Goal: Task Accomplishment & Management: Manage account settings

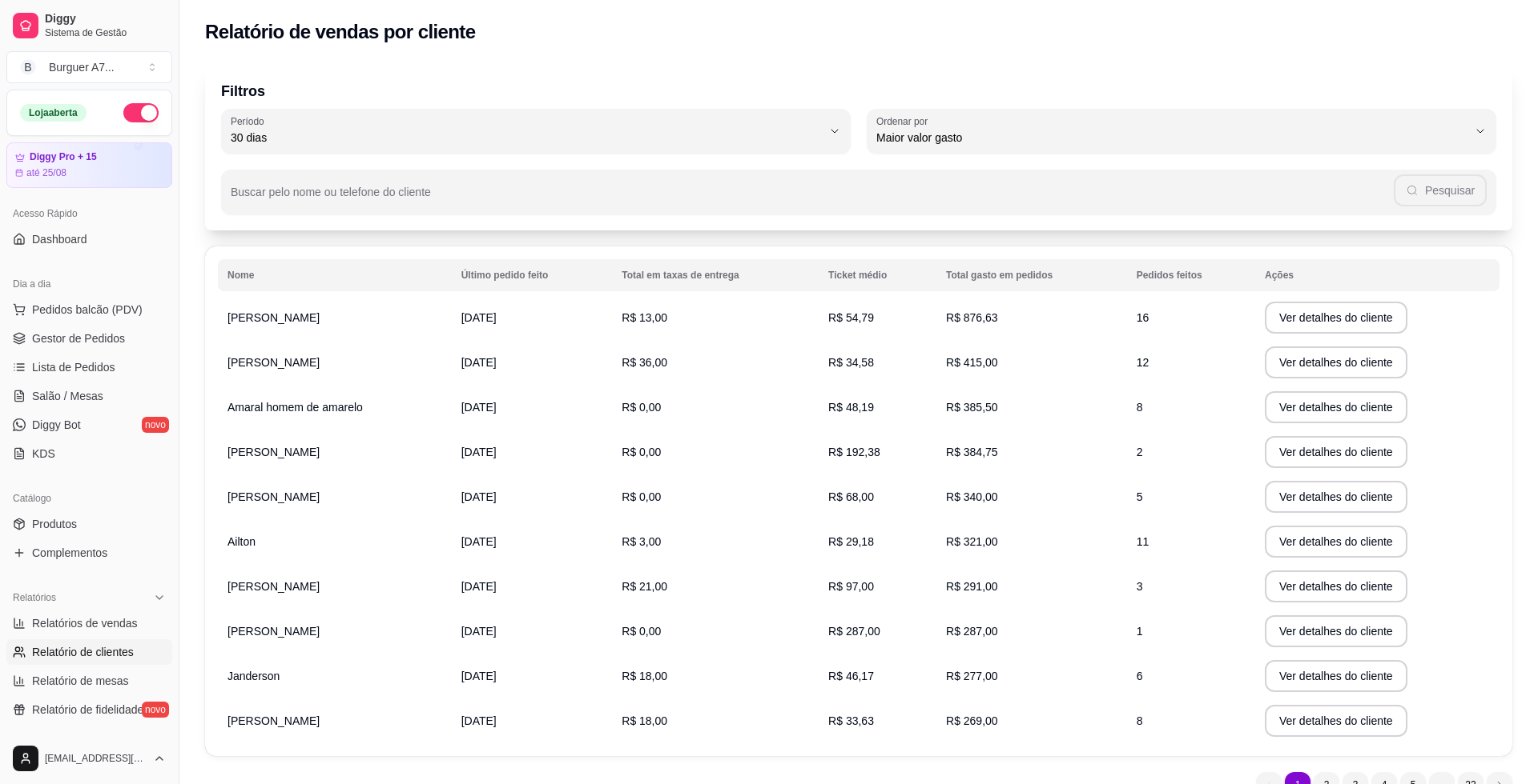
select select "30"
select select "HIGHEST_TOTAL_SPENT_WITH_ORDERS"
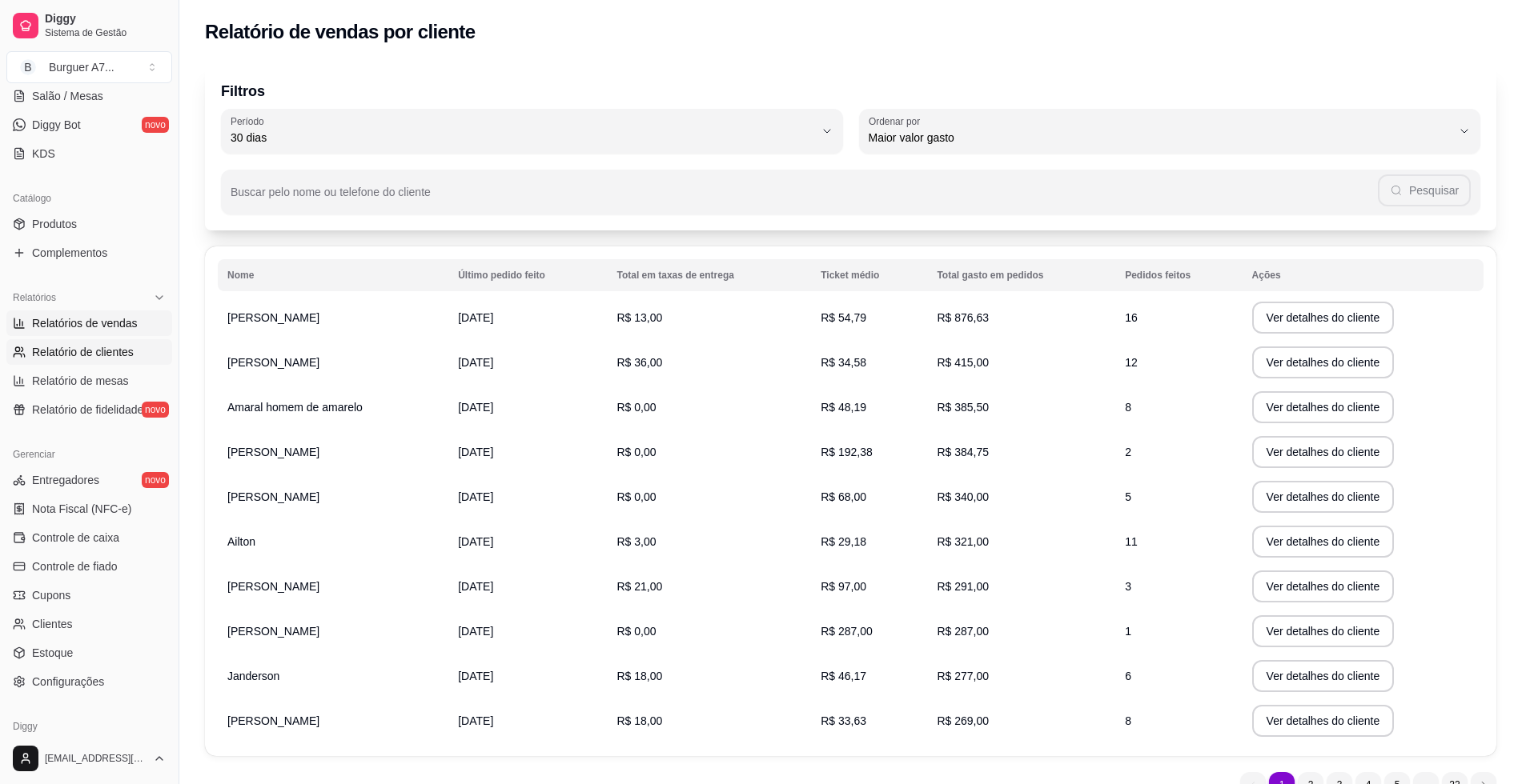
click at [114, 314] on link "Relatórios de vendas" at bounding box center [89, 324] width 166 height 26
select select "ALL"
select select "0"
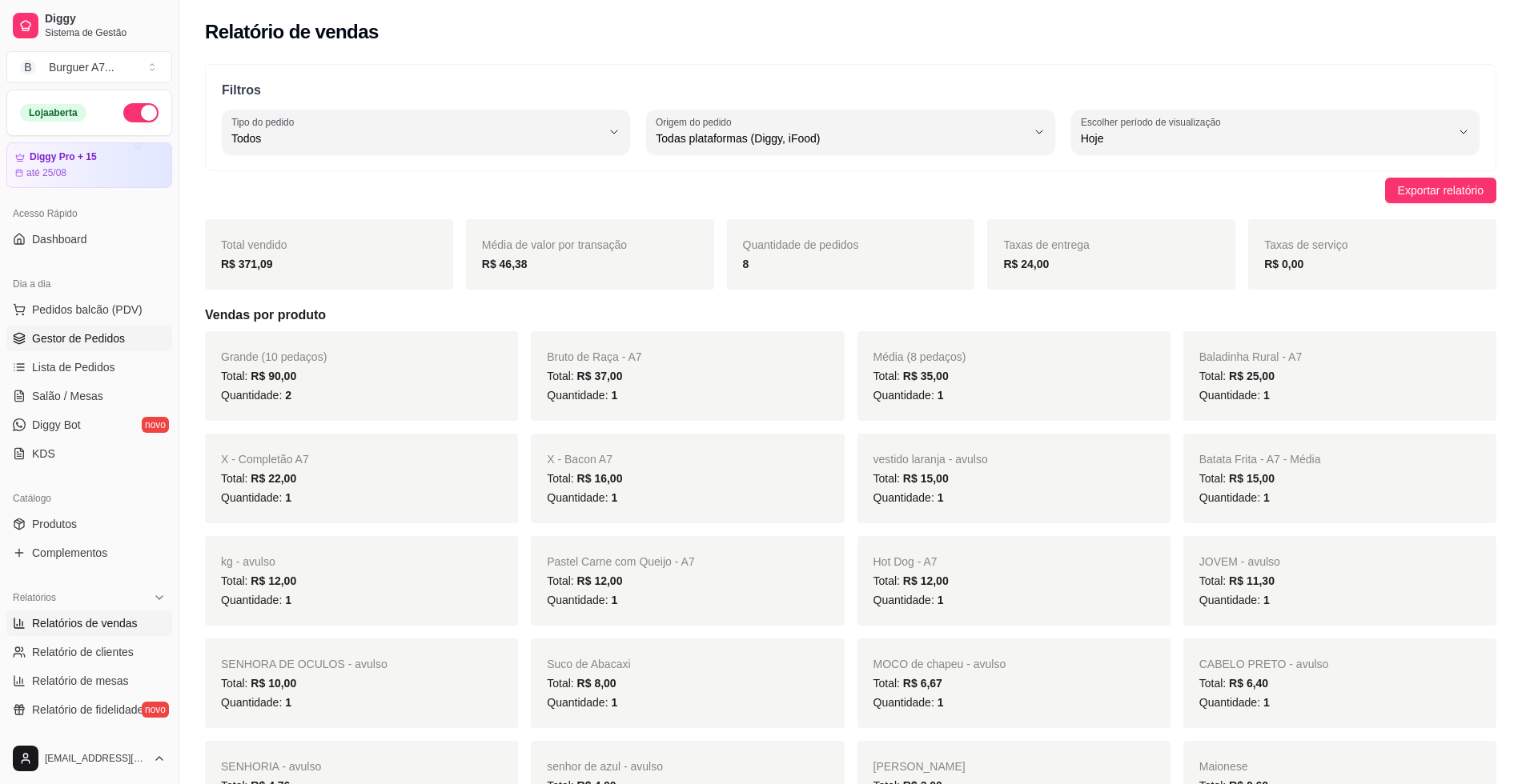
click at [124, 337] on link "Gestor de Pedidos" at bounding box center [89, 339] width 166 height 26
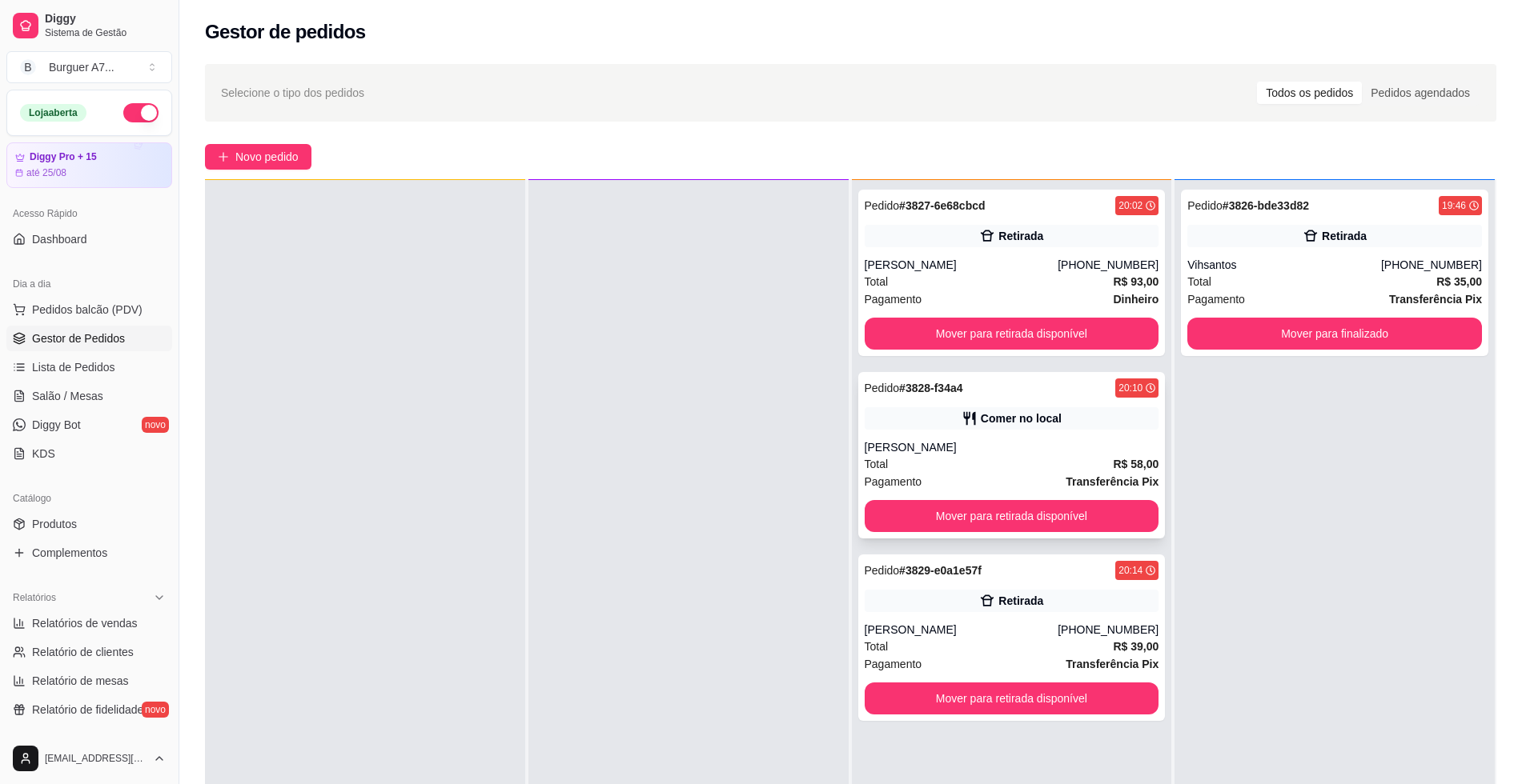
scroll to position [45, 0]
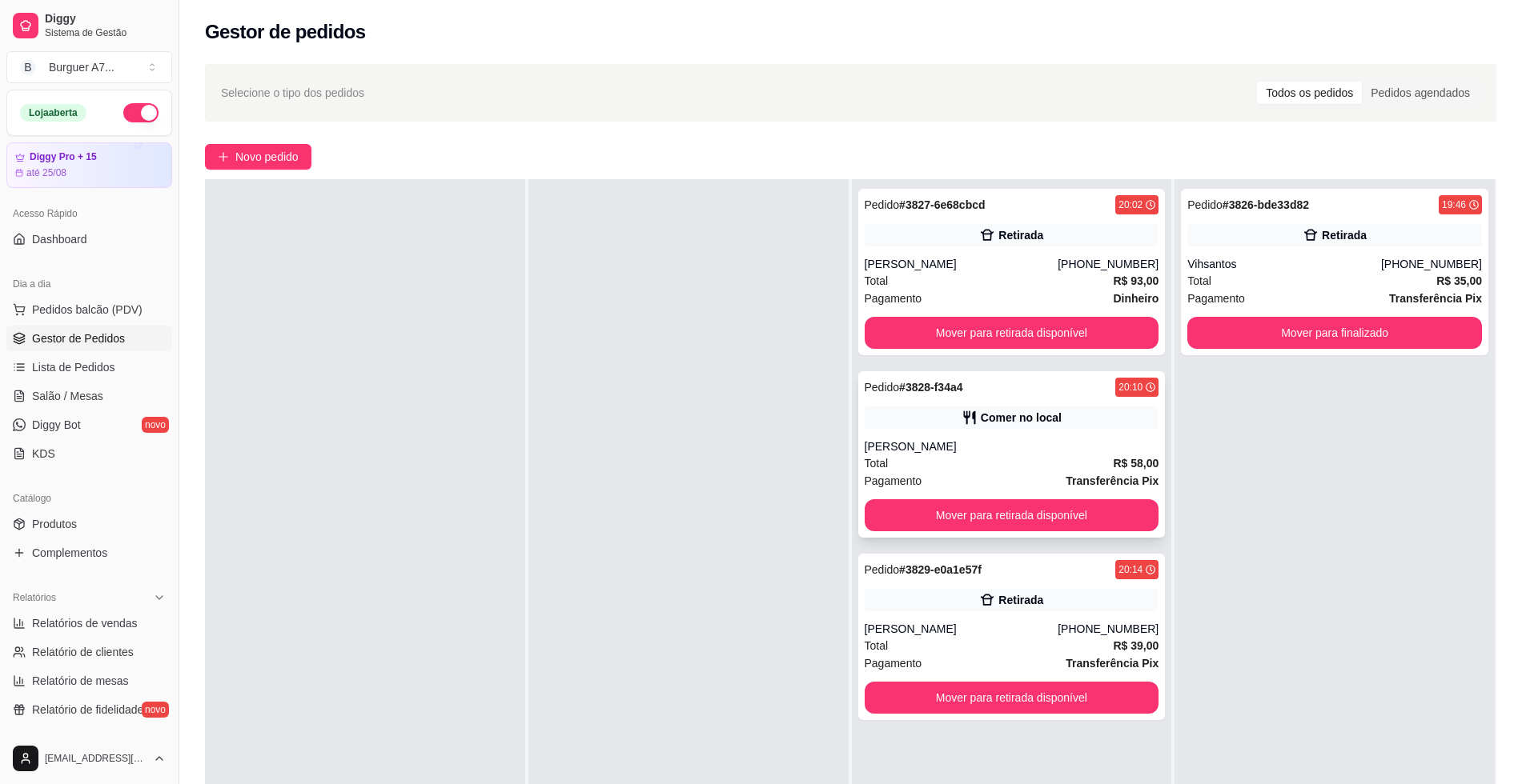
click at [6, 326] on link "Gestor de Pedidos" at bounding box center [89, 339] width 166 height 26
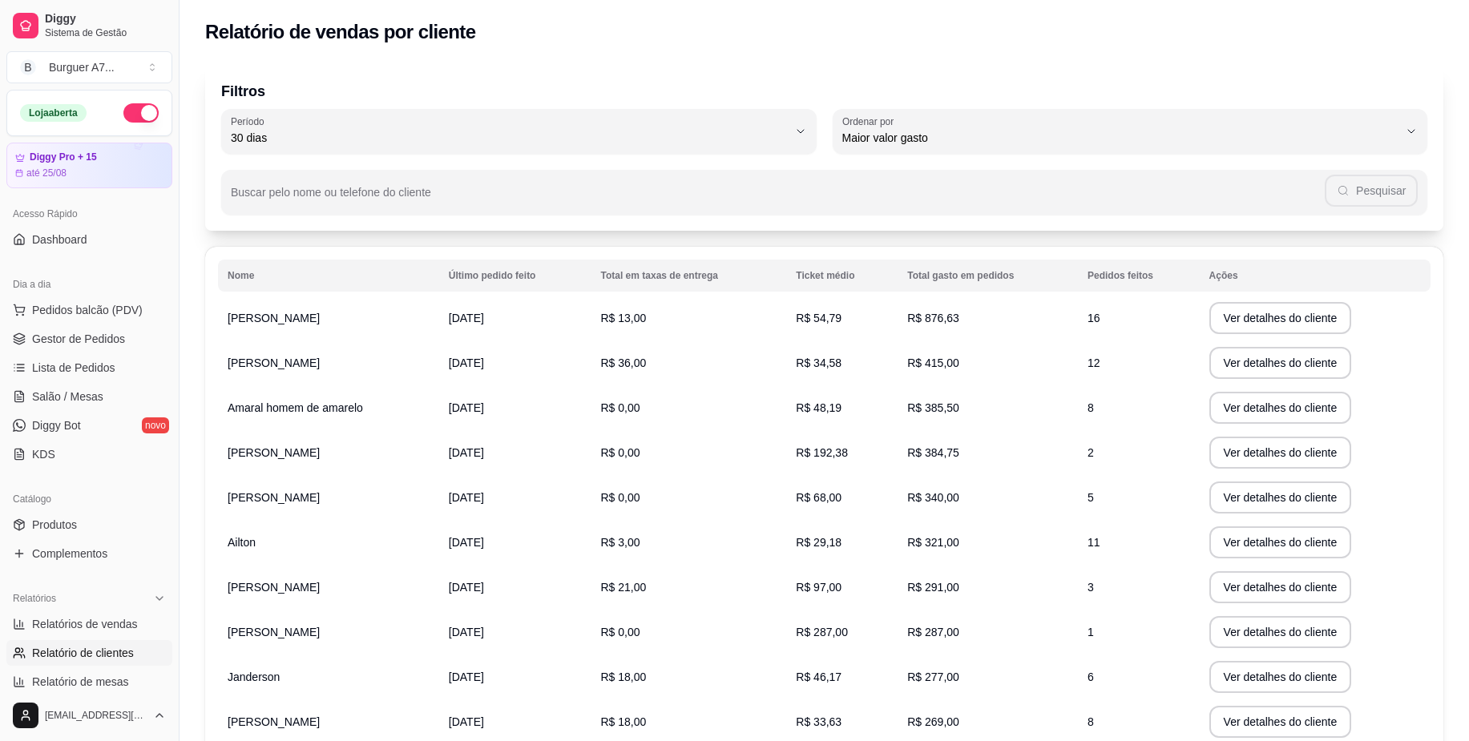
select select "30"
select select "HIGHEST_TOTAL_SPENT_WITH_ORDERS"
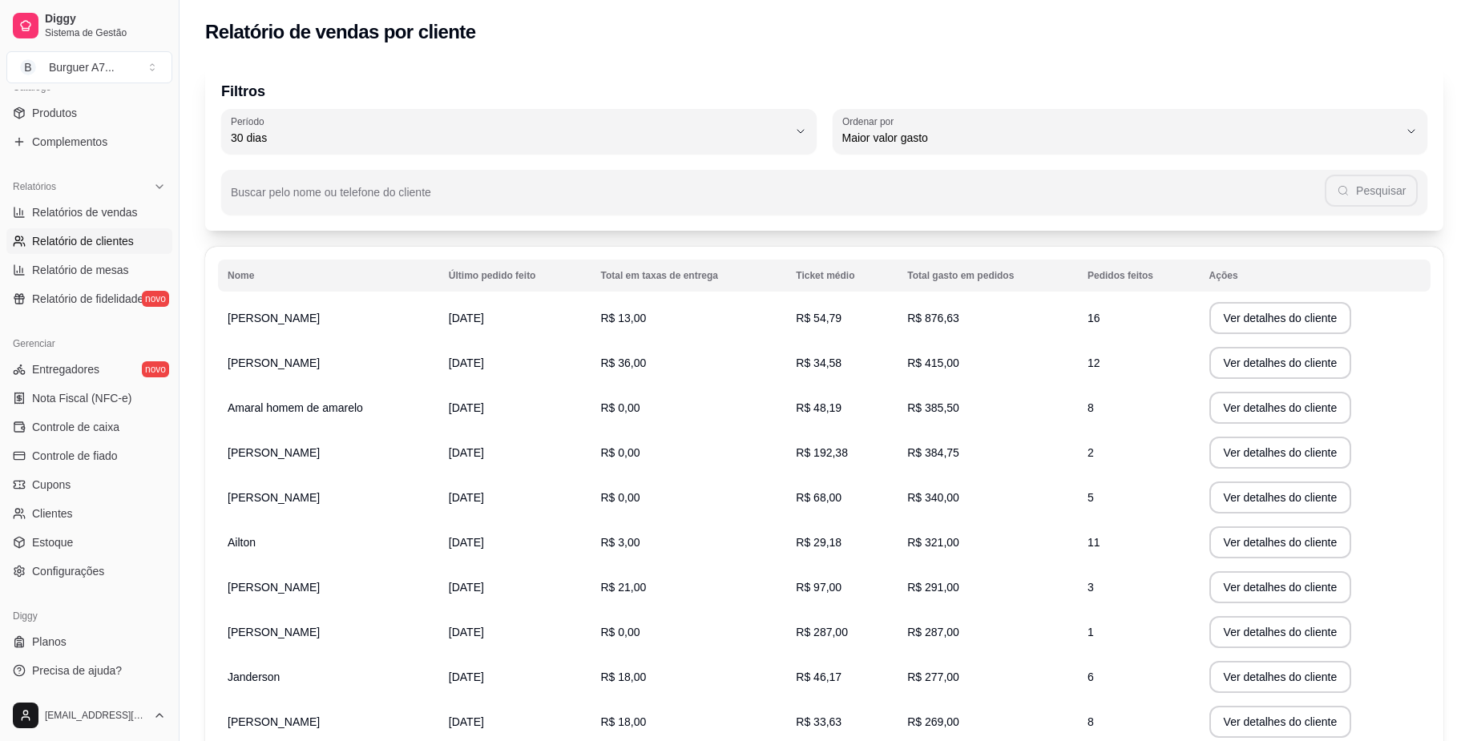
click at [123, 216] on span "Relatórios de vendas" at bounding box center [85, 212] width 106 height 16
select select "ALL"
select select "0"
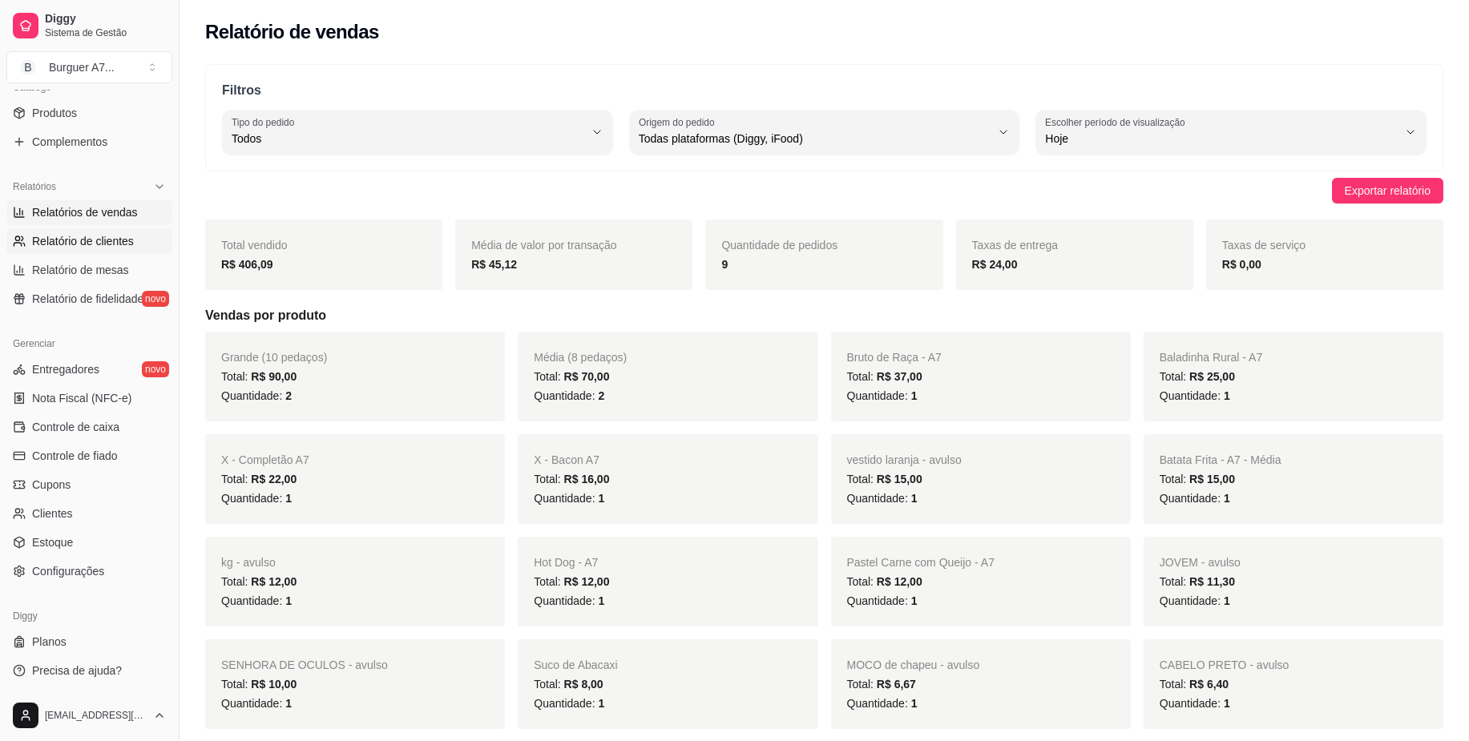
click at [131, 240] on span "Relatório de clientes" at bounding box center [83, 241] width 102 height 16
select select "30"
select select "HIGHEST_TOTAL_SPENT_WITH_ORDERS"
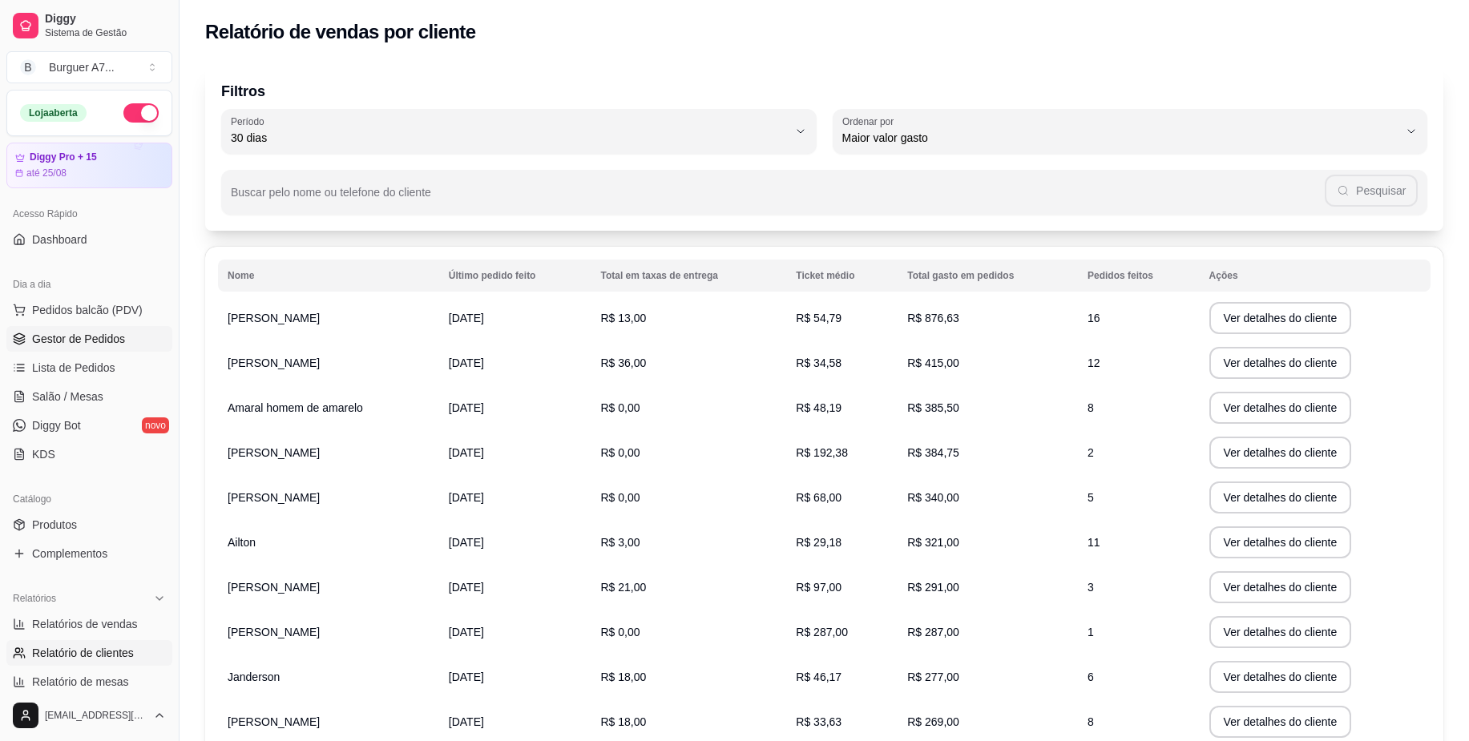
click at [118, 333] on span "Gestor de Pedidos" at bounding box center [78, 339] width 93 height 16
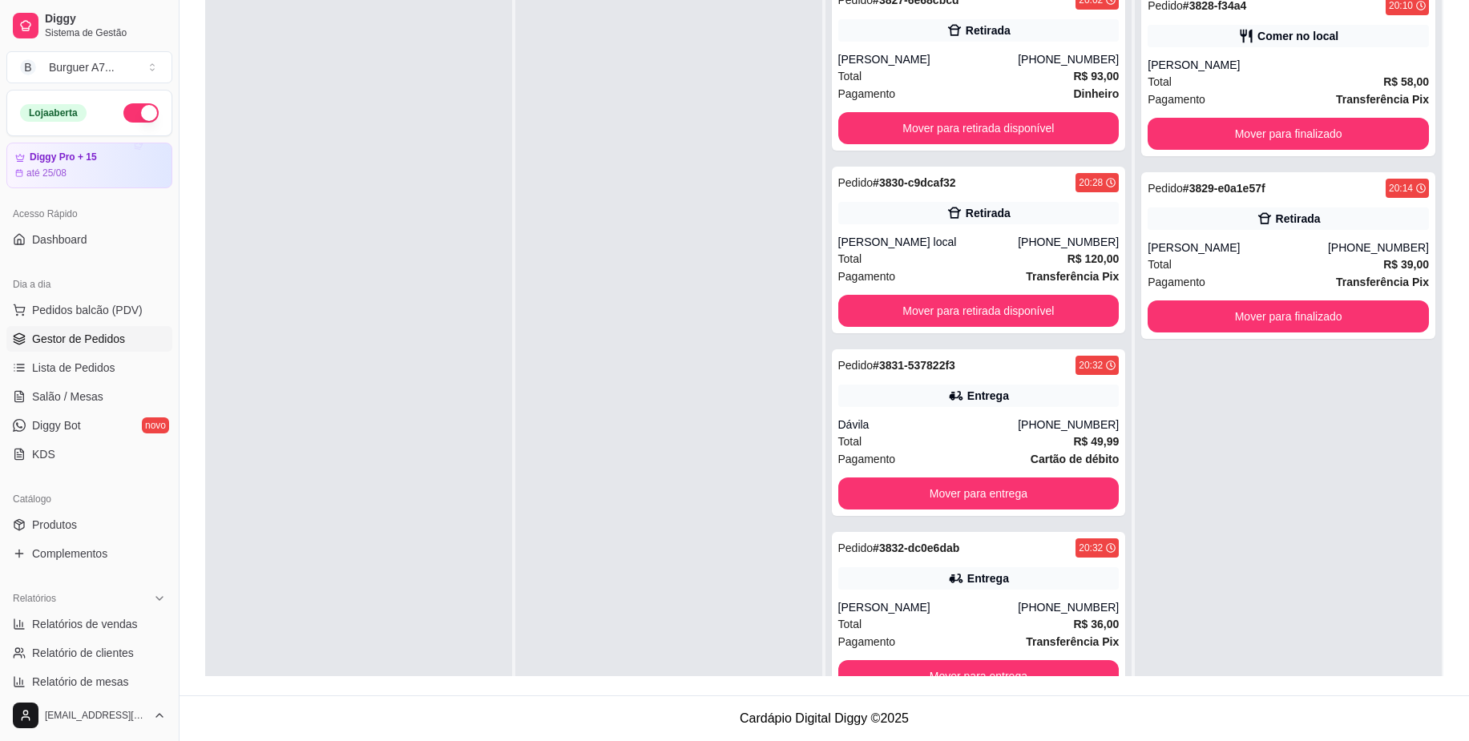
drag, startPoint x: 1400, startPoint y: 182, endPoint x: 785, endPoint y: 256, distance: 619.0
click at [785, 256] on div at bounding box center [668, 350] width 307 height 741
click at [1264, 321] on button "Mover para finalizado" at bounding box center [1288, 316] width 272 height 31
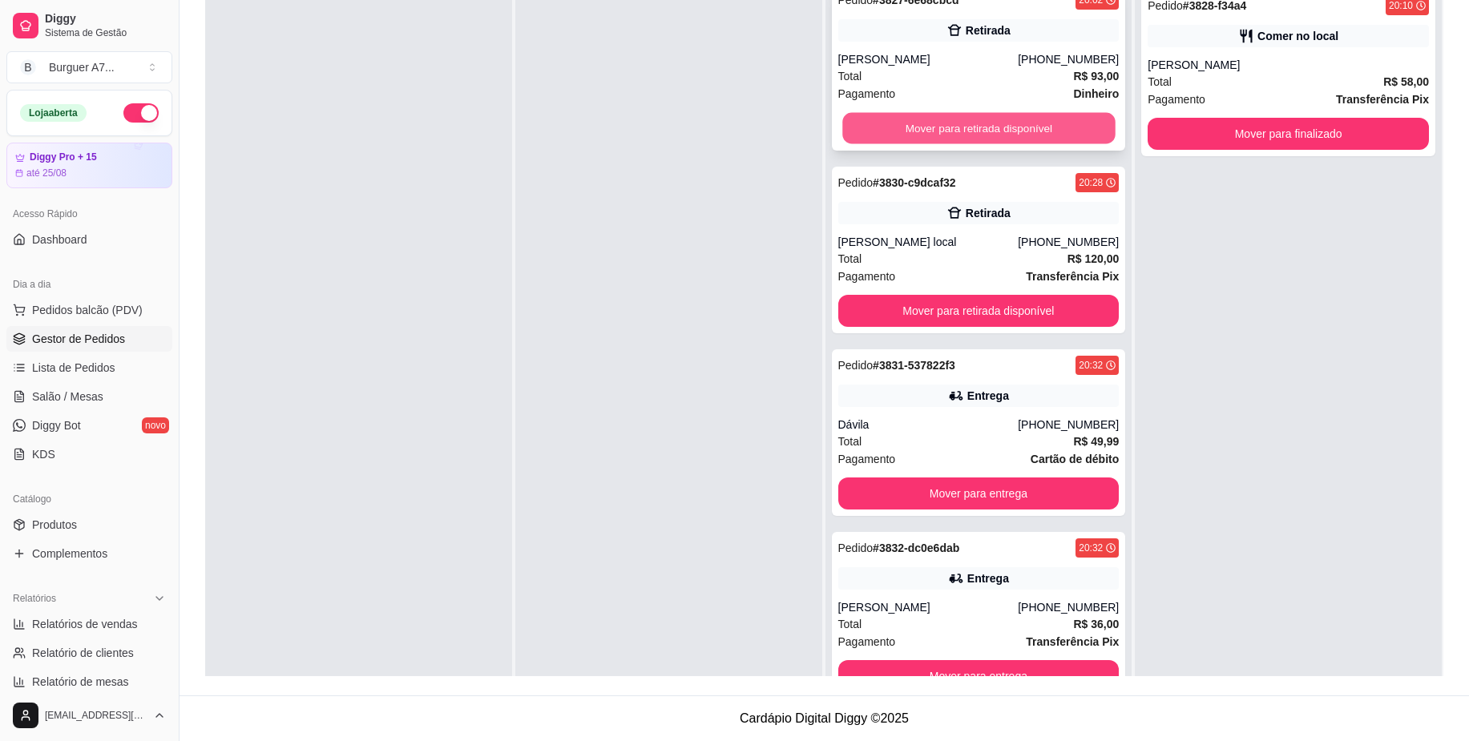
click at [944, 143] on button "Mover para retirada disponível" at bounding box center [978, 128] width 272 height 31
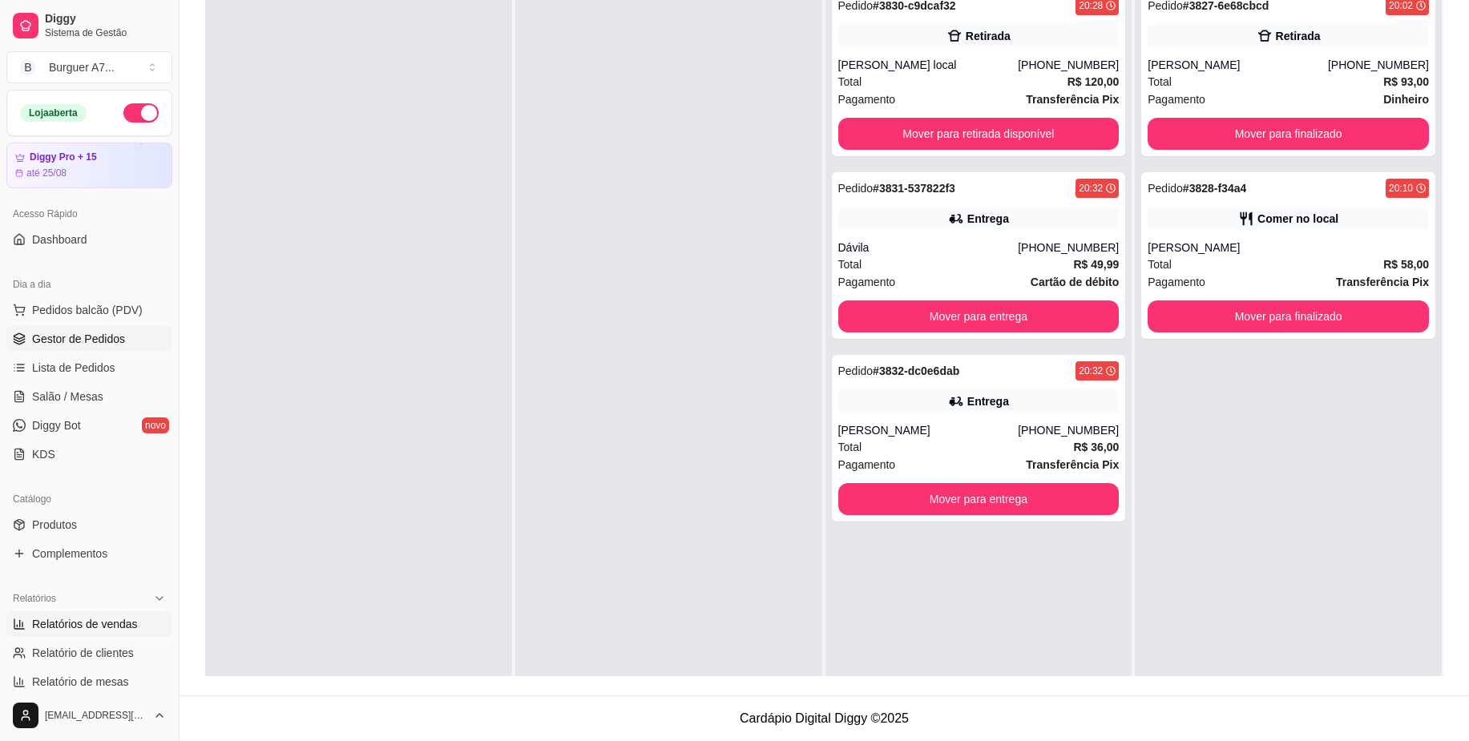
click at [114, 620] on span "Relatórios de vendas" at bounding box center [85, 624] width 106 height 16
select select "ALL"
select select "0"
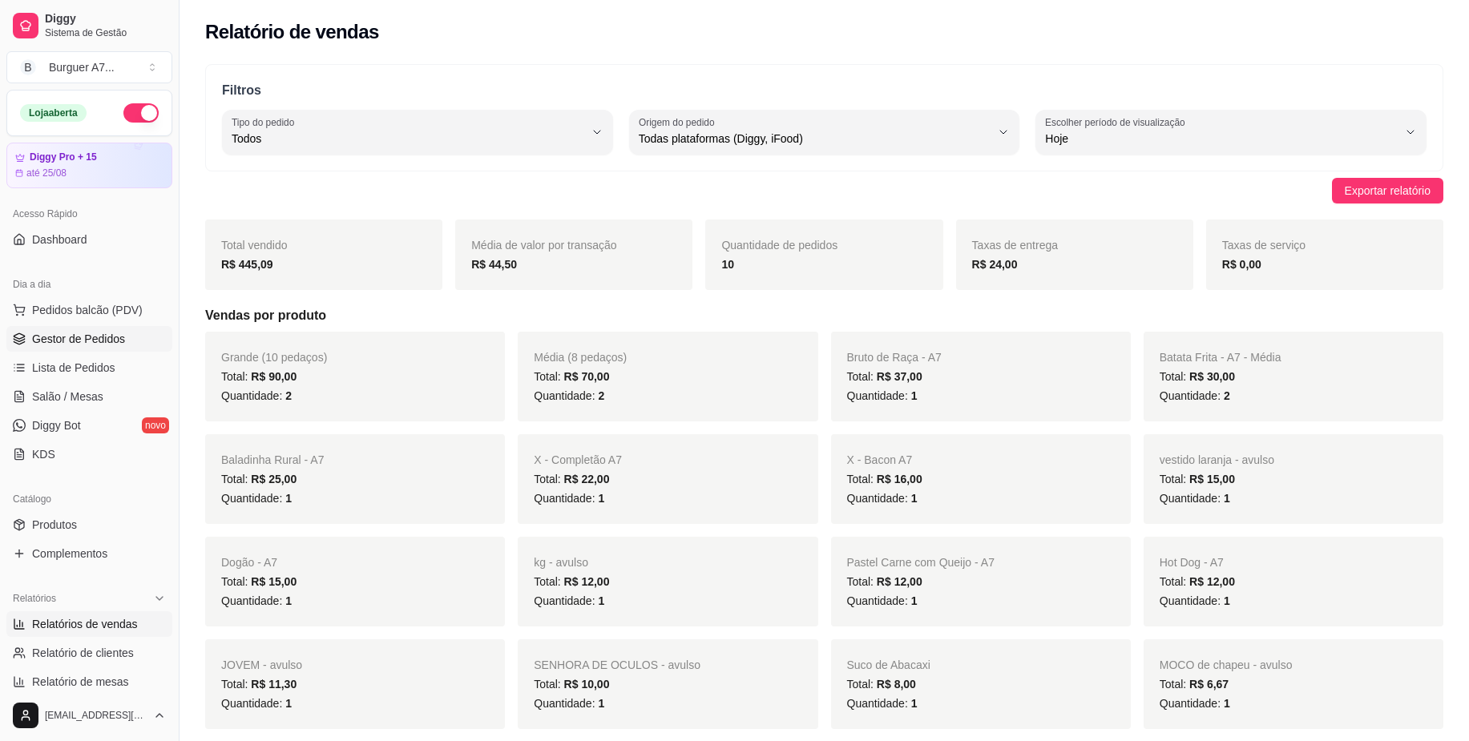
click at [121, 338] on span "Gestor de Pedidos" at bounding box center [78, 339] width 93 height 16
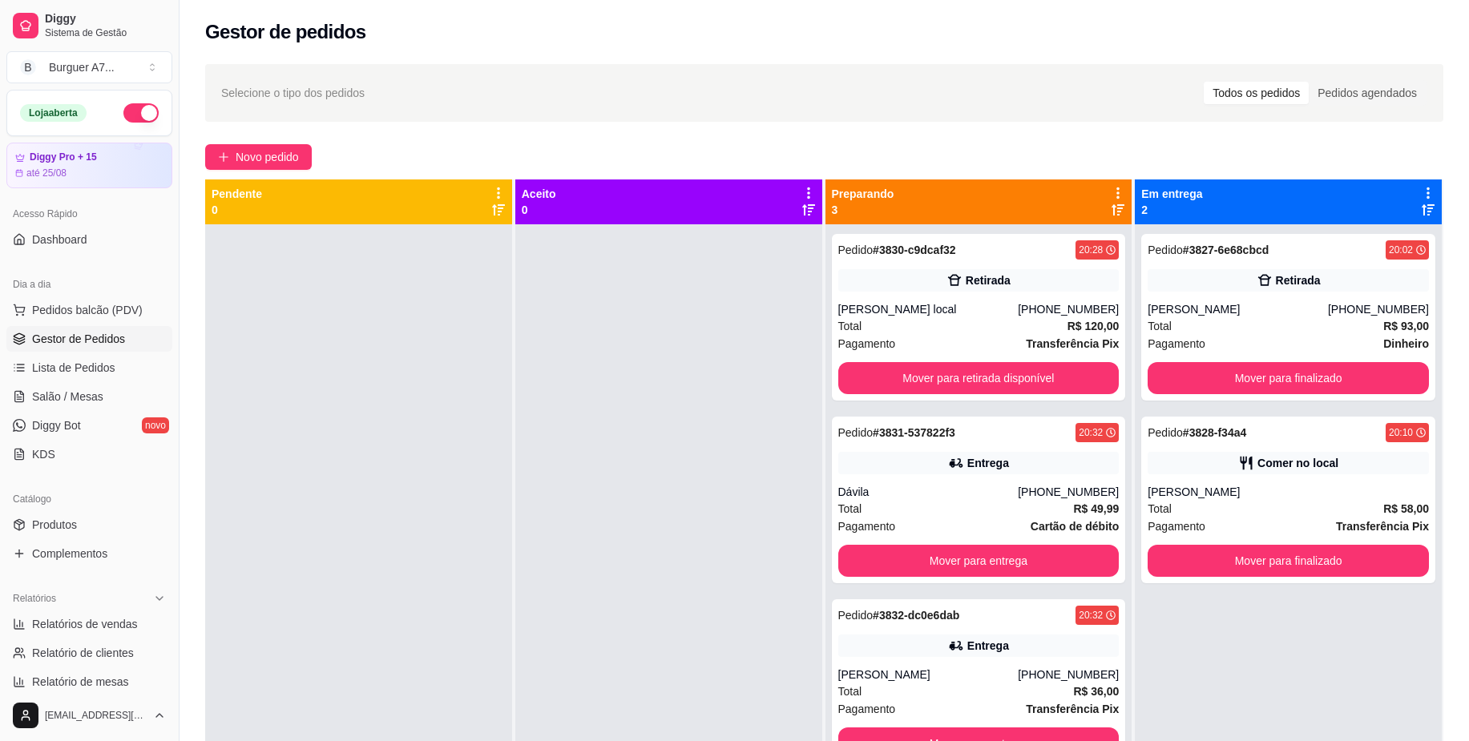
scroll to position [412, 0]
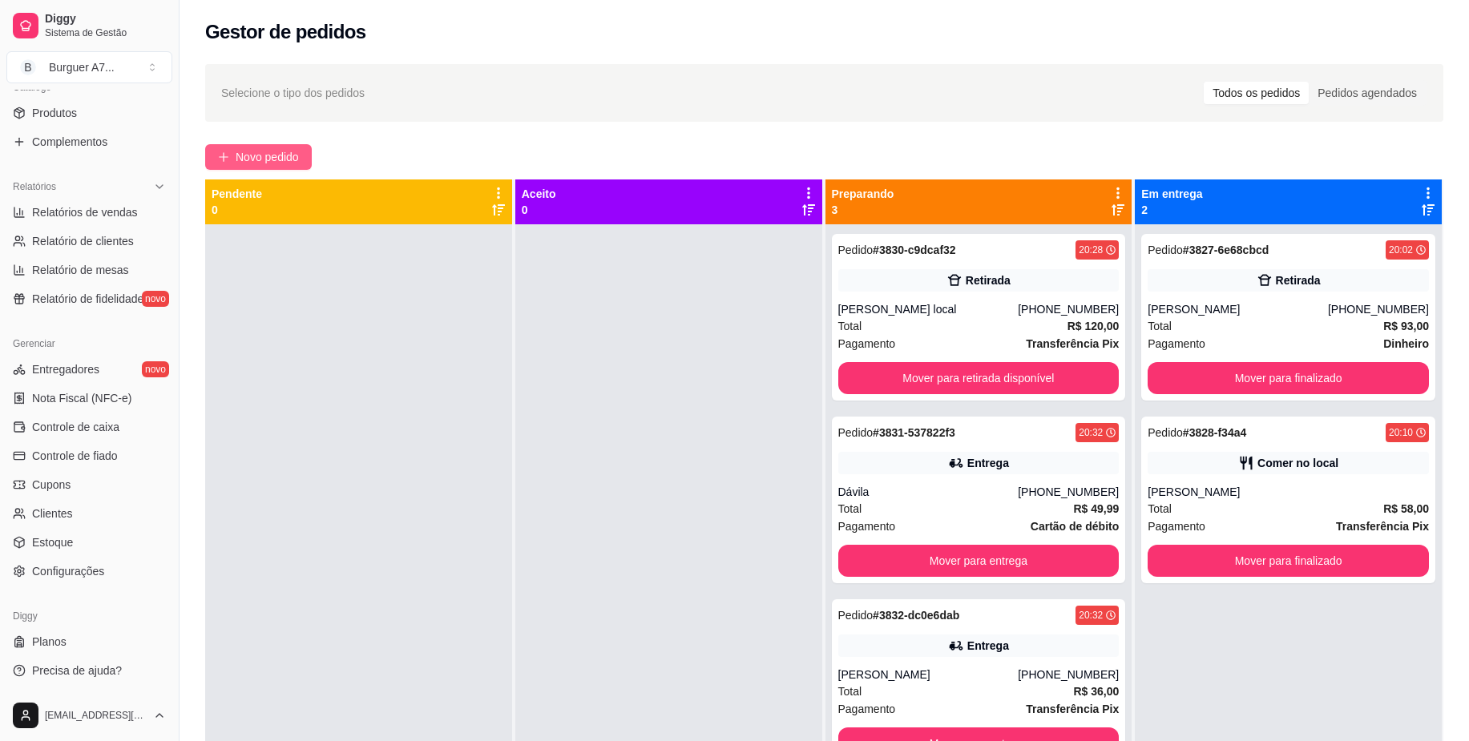
click at [260, 148] on span "Novo pedido" at bounding box center [267, 157] width 63 height 18
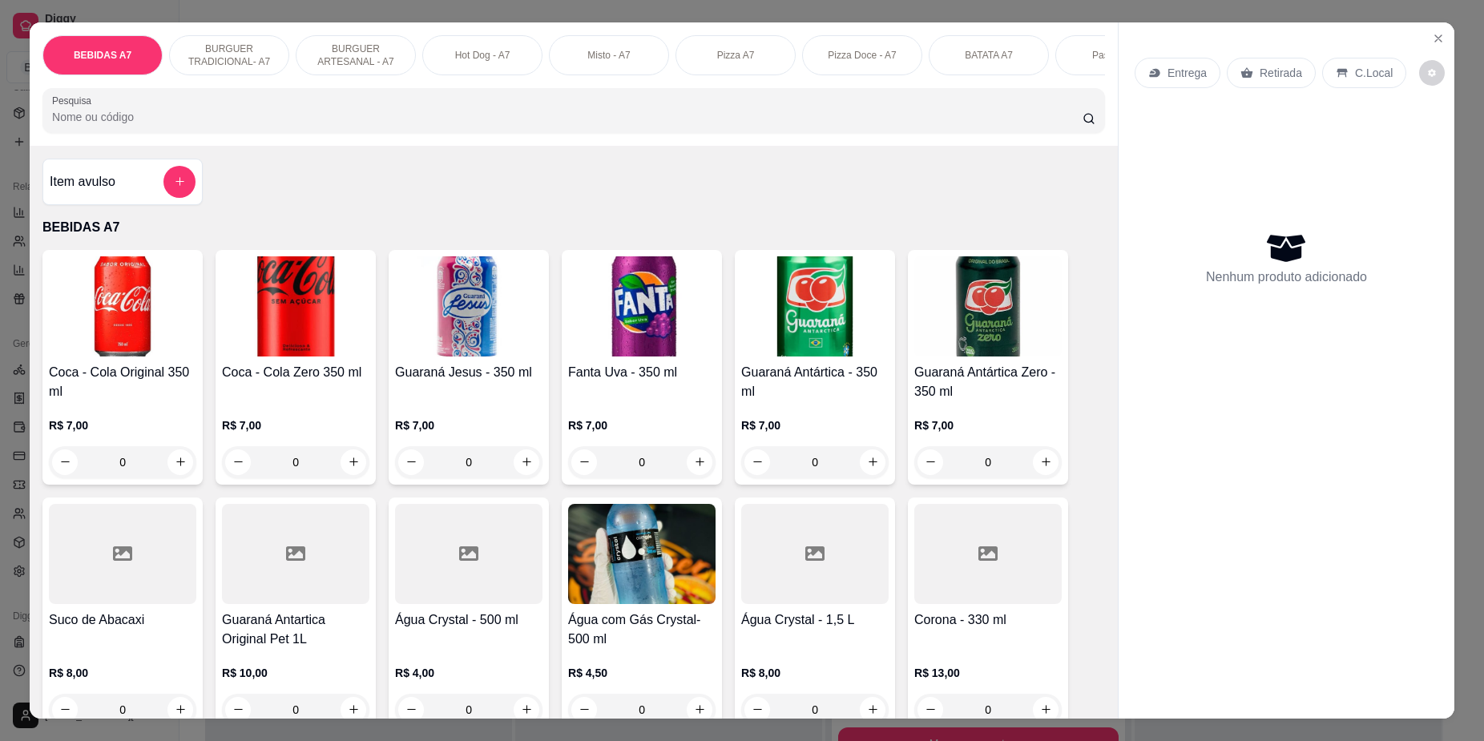
click at [99, 198] on div "Item avulso" at bounding box center [123, 182] width 146 height 32
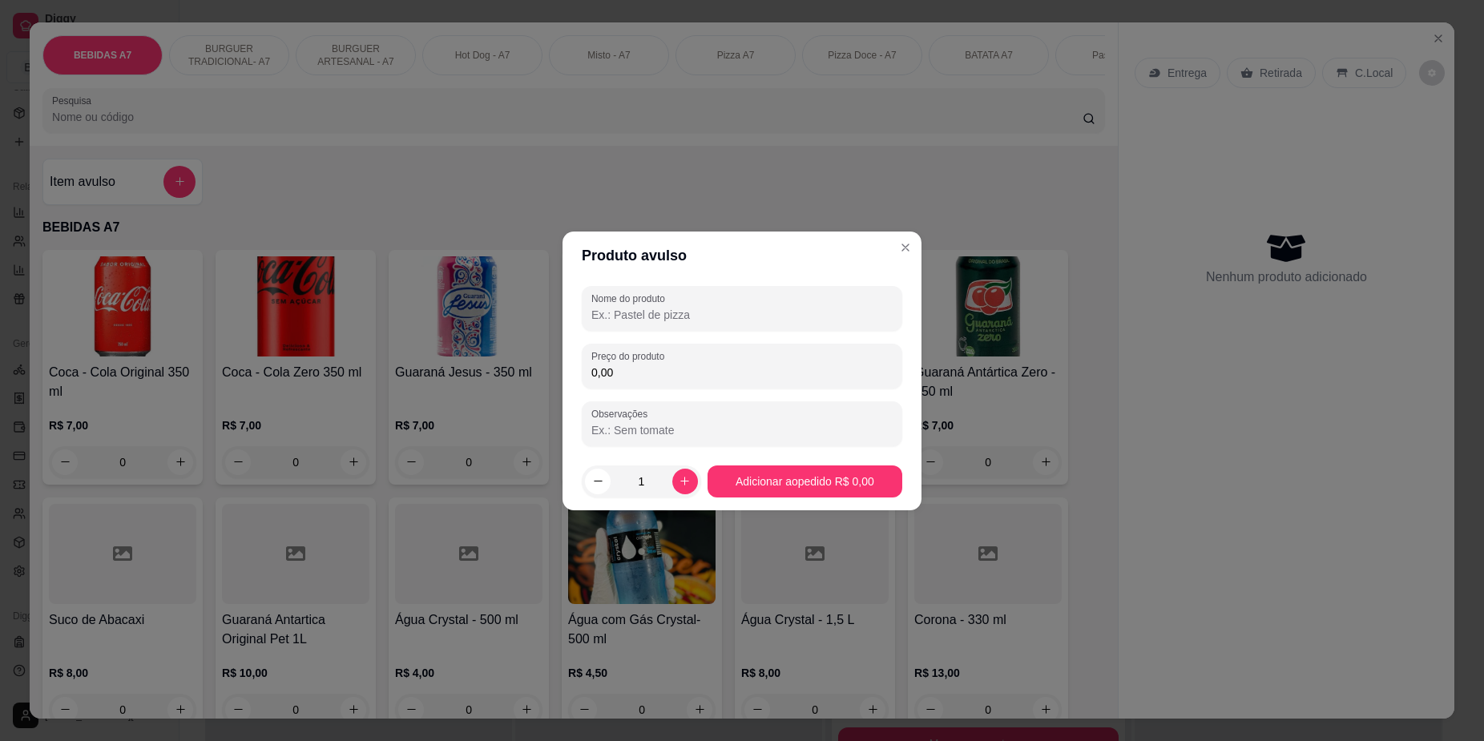
drag, startPoint x: 768, startPoint y: 395, endPoint x: 765, endPoint y: 372, distance: 23.4
click at [765, 380] on div "Nome do produto Preço do produto 0,00 Observações" at bounding box center [742, 366] width 321 height 160
click at [765, 372] on input "0,00" at bounding box center [741, 373] width 301 height 16
type input "16,60"
click at [777, 290] on div "Nome do produto" at bounding box center [742, 308] width 321 height 45
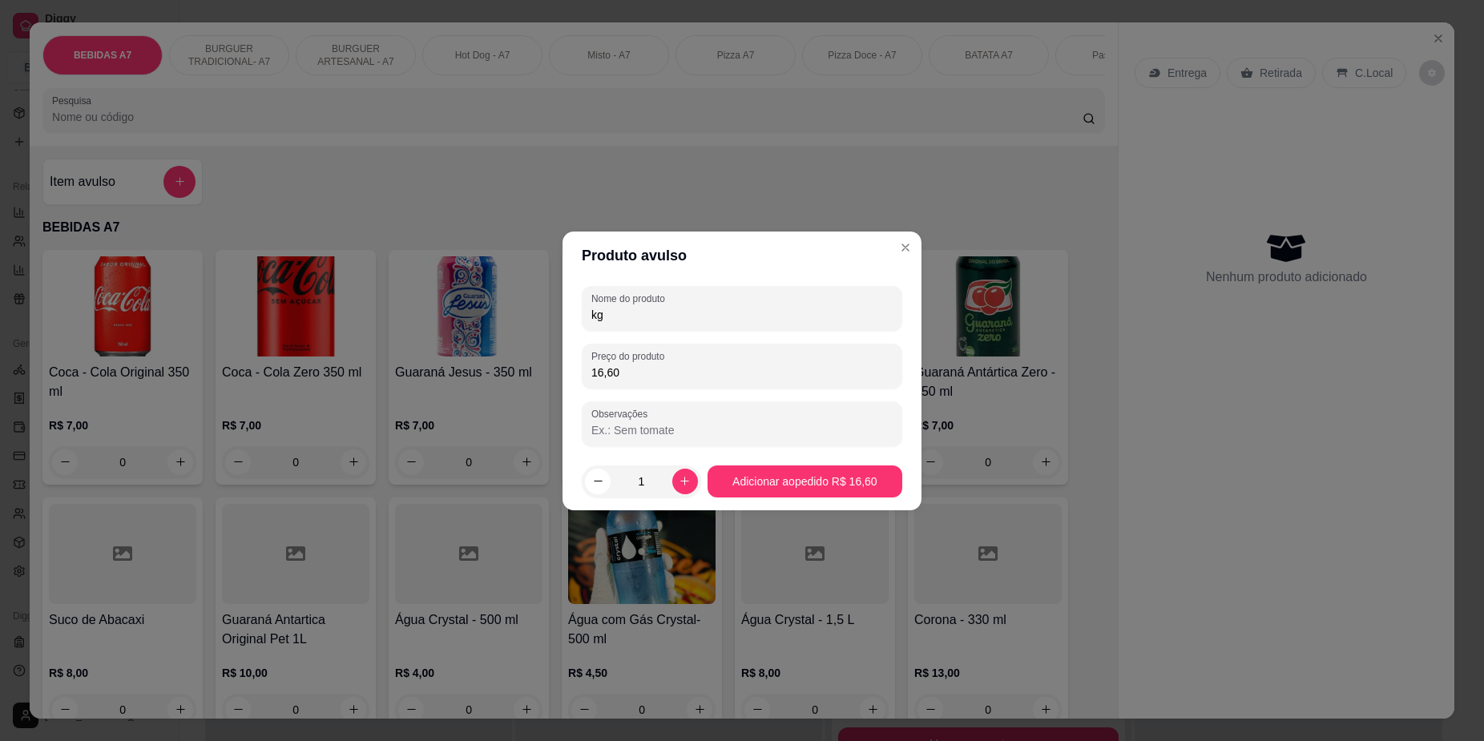
type input "kg"
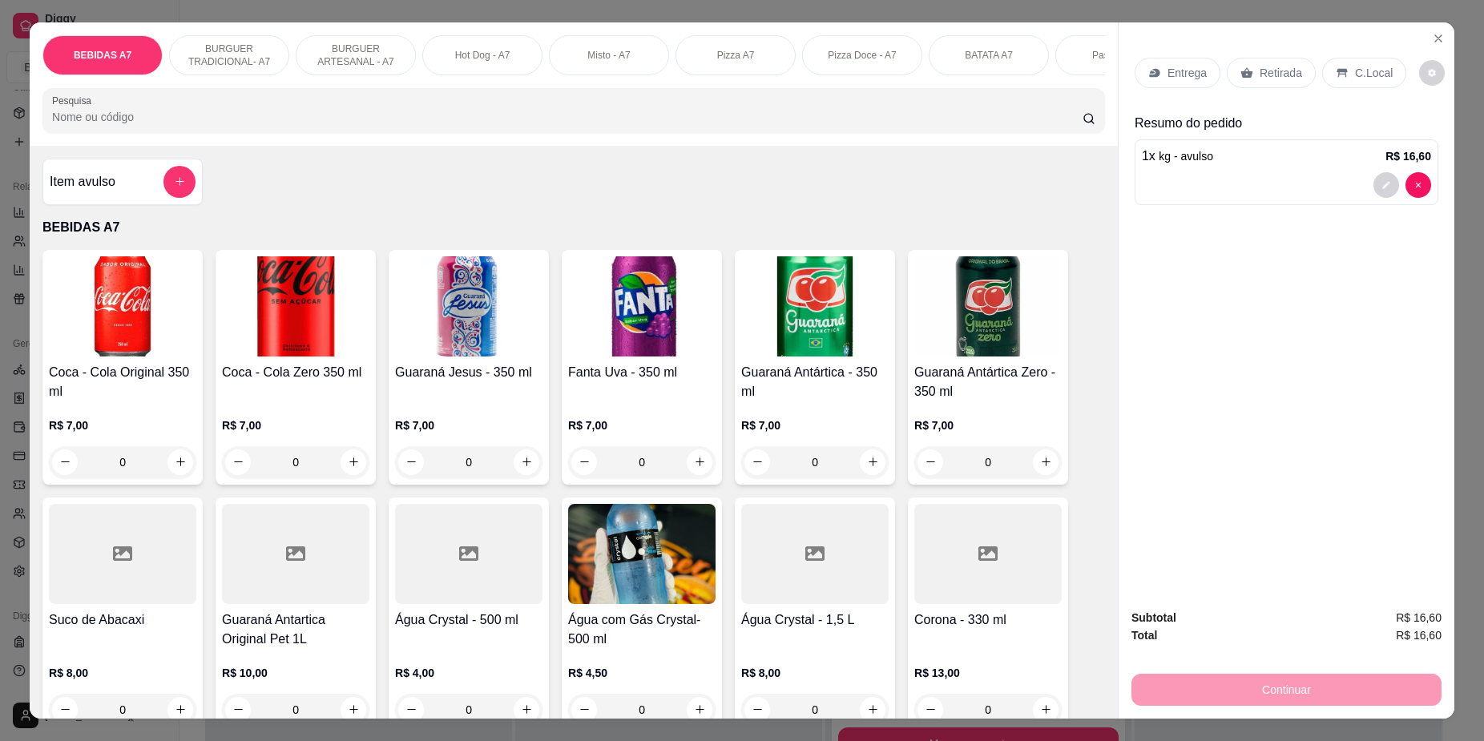
click at [1279, 67] on p "Retirada" at bounding box center [1281, 73] width 42 height 16
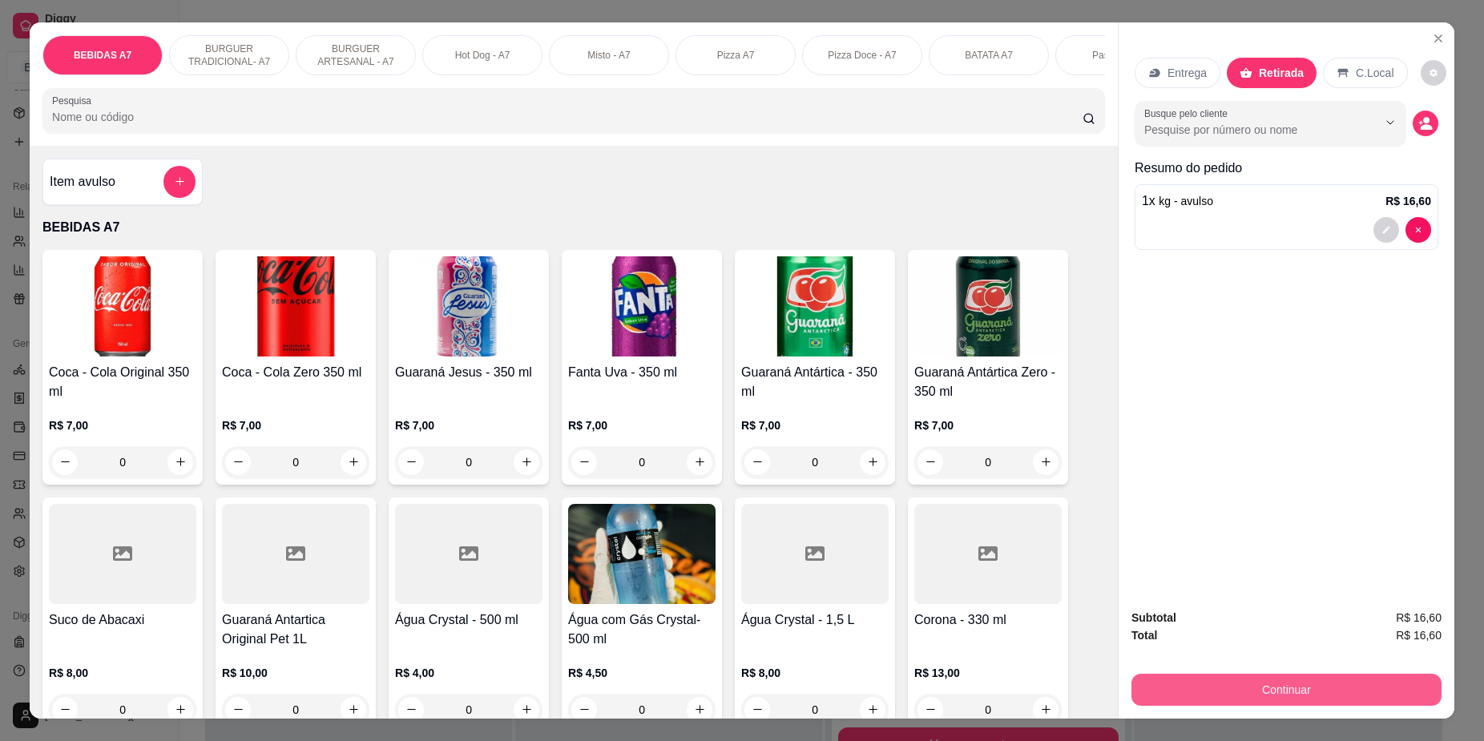
click at [1384, 685] on button "Continuar" at bounding box center [1286, 690] width 310 height 32
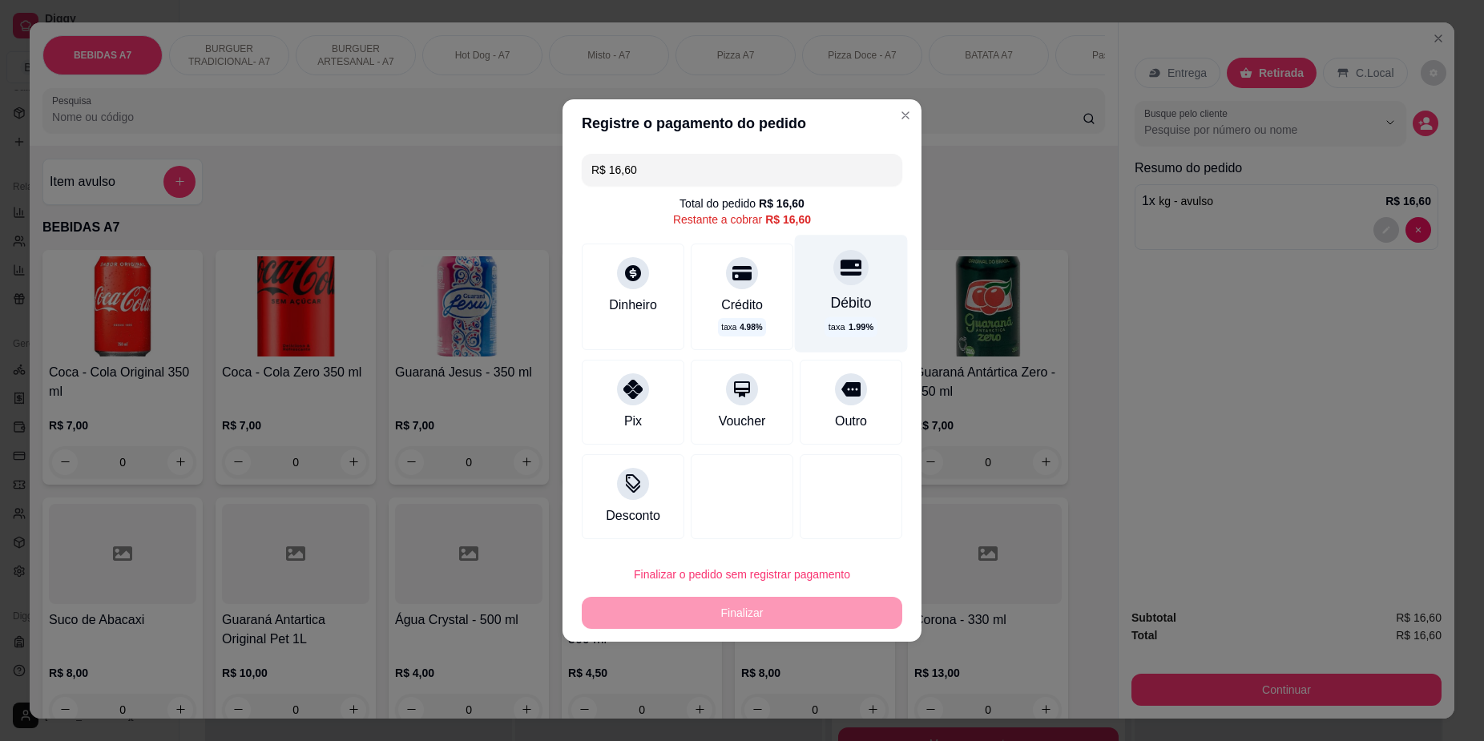
click at [864, 306] on div "Débito taxa 1.99 %" at bounding box center [851, 293] width 113 height 117
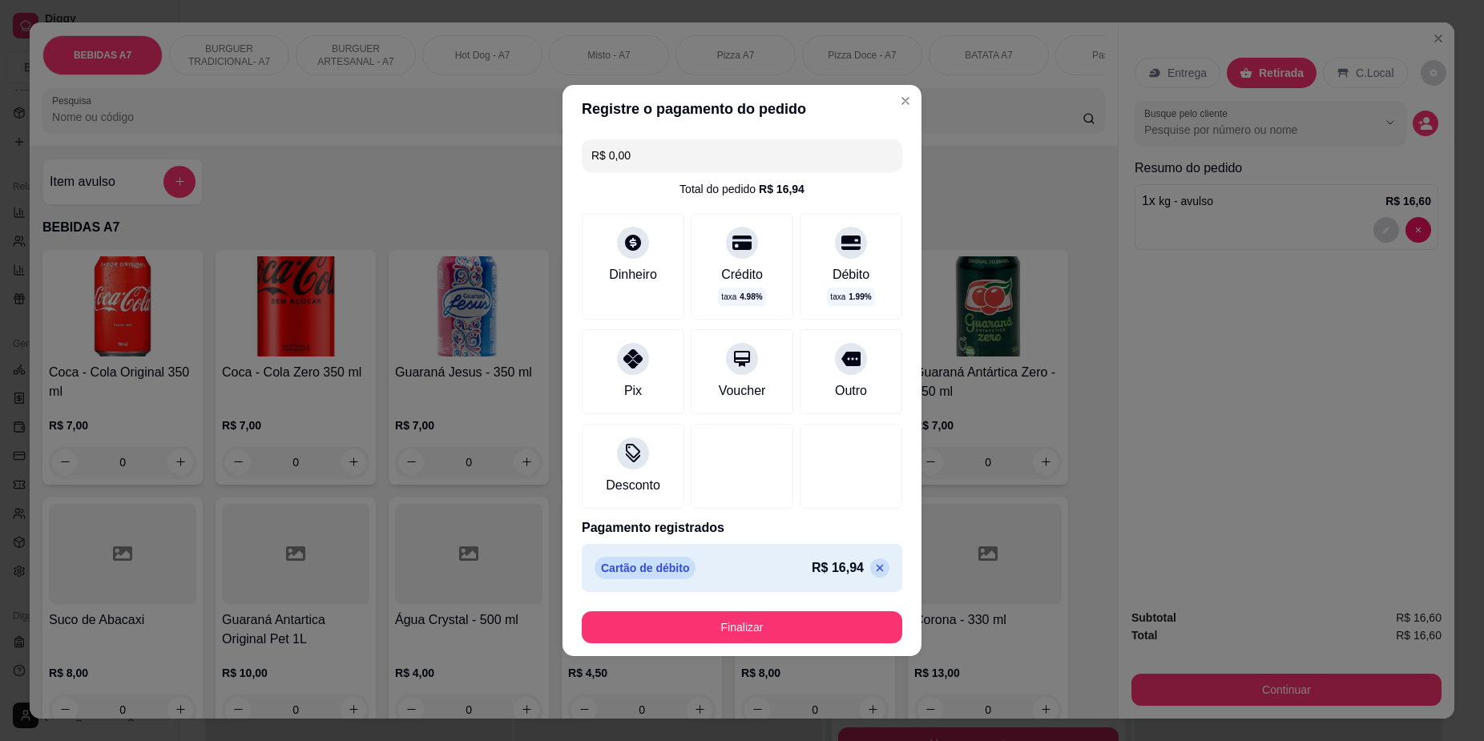
click at [850, 645] on footer "Finalizar" at bounding box center [742, 628] width 359 height 58
click at [854, 631] on button "Finalizar" at bounding box center [742, 627] width 321 height 32
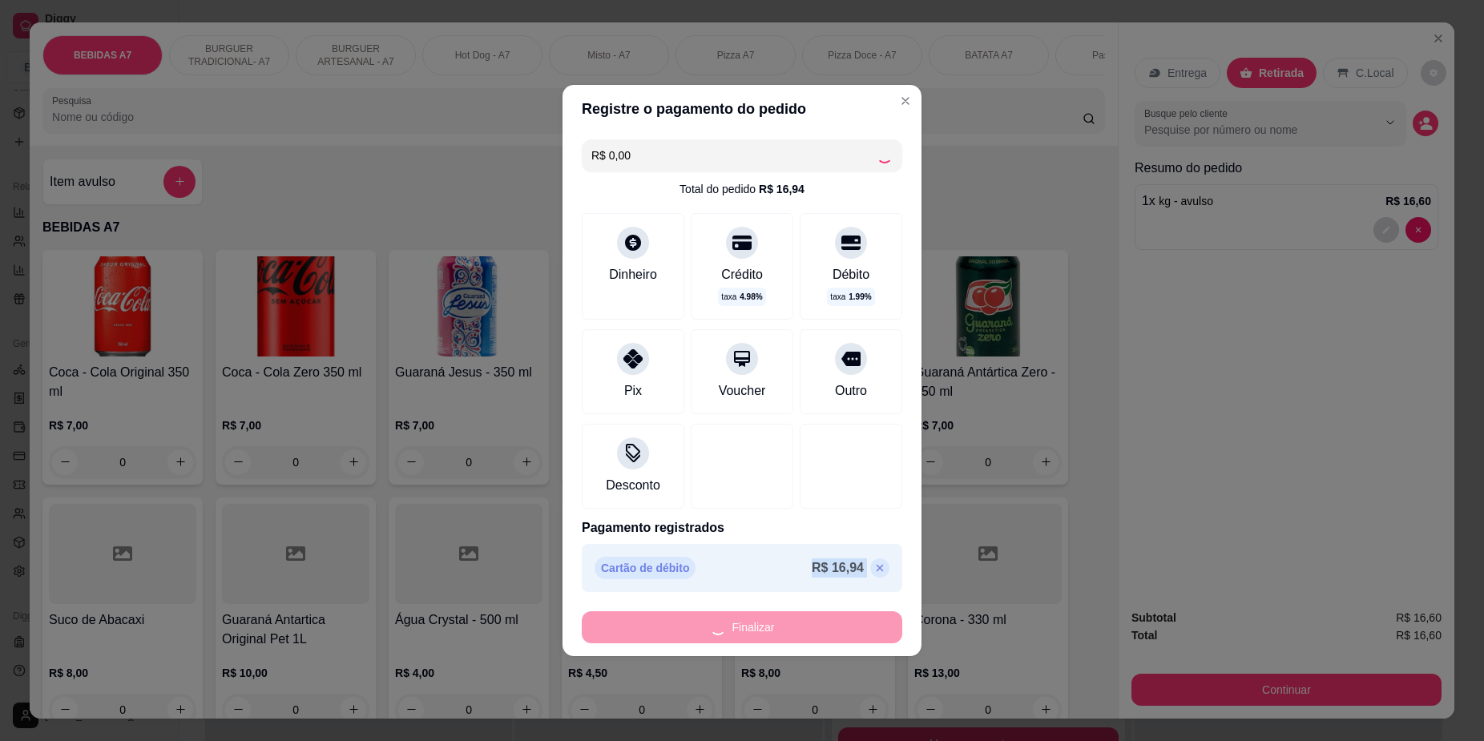
type input "-R$ 16,60"
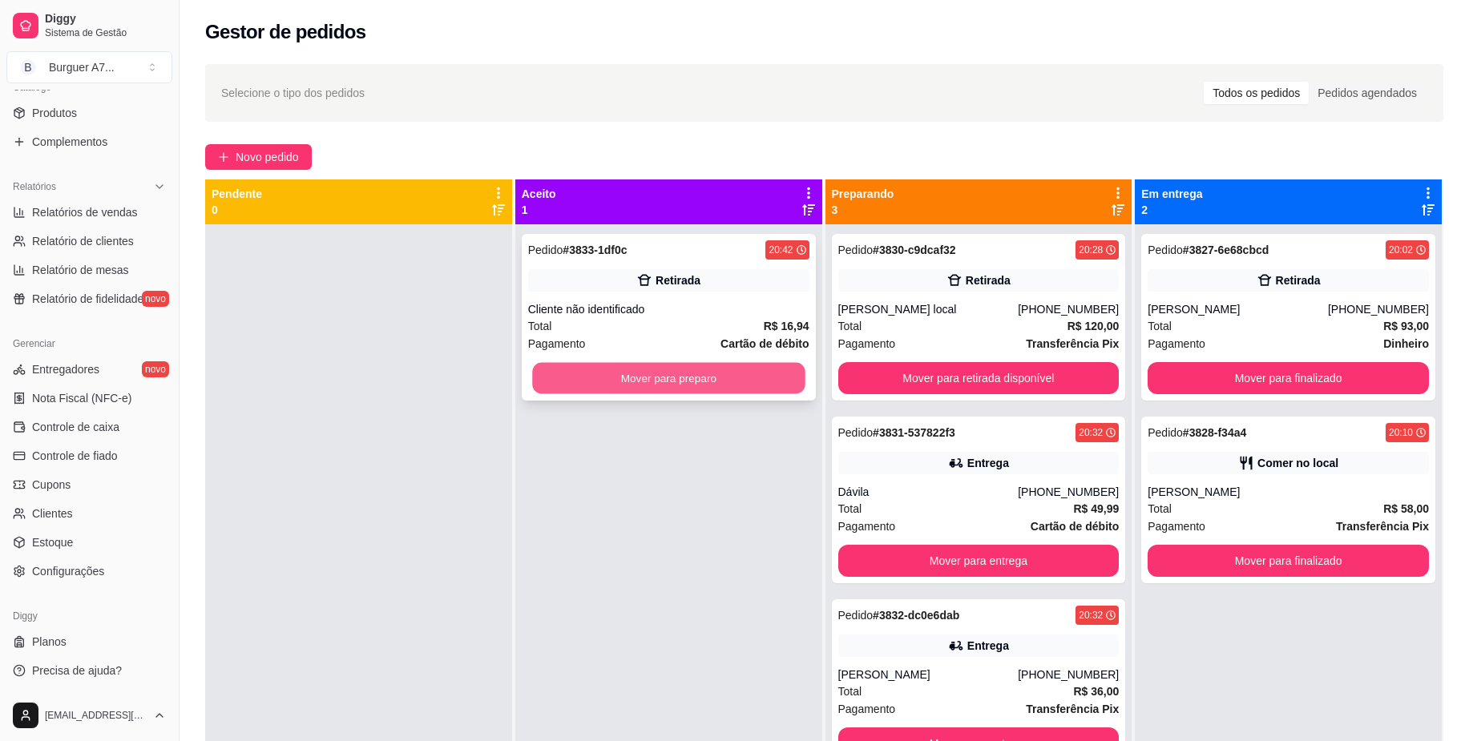
click at [711, 375] on button "Mover para preparo" at bounding box center [668, 378] width 272 height 31
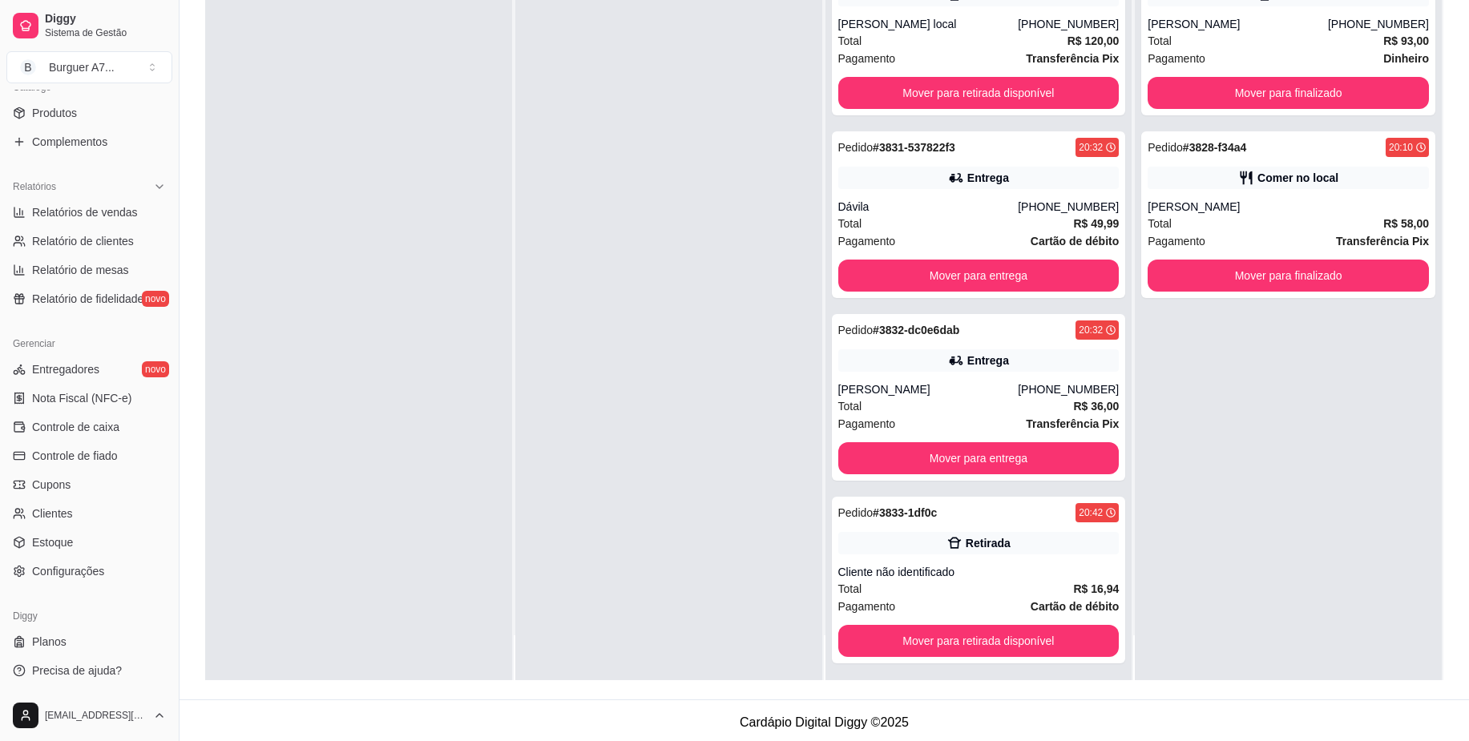
scroll to position [244, 0]
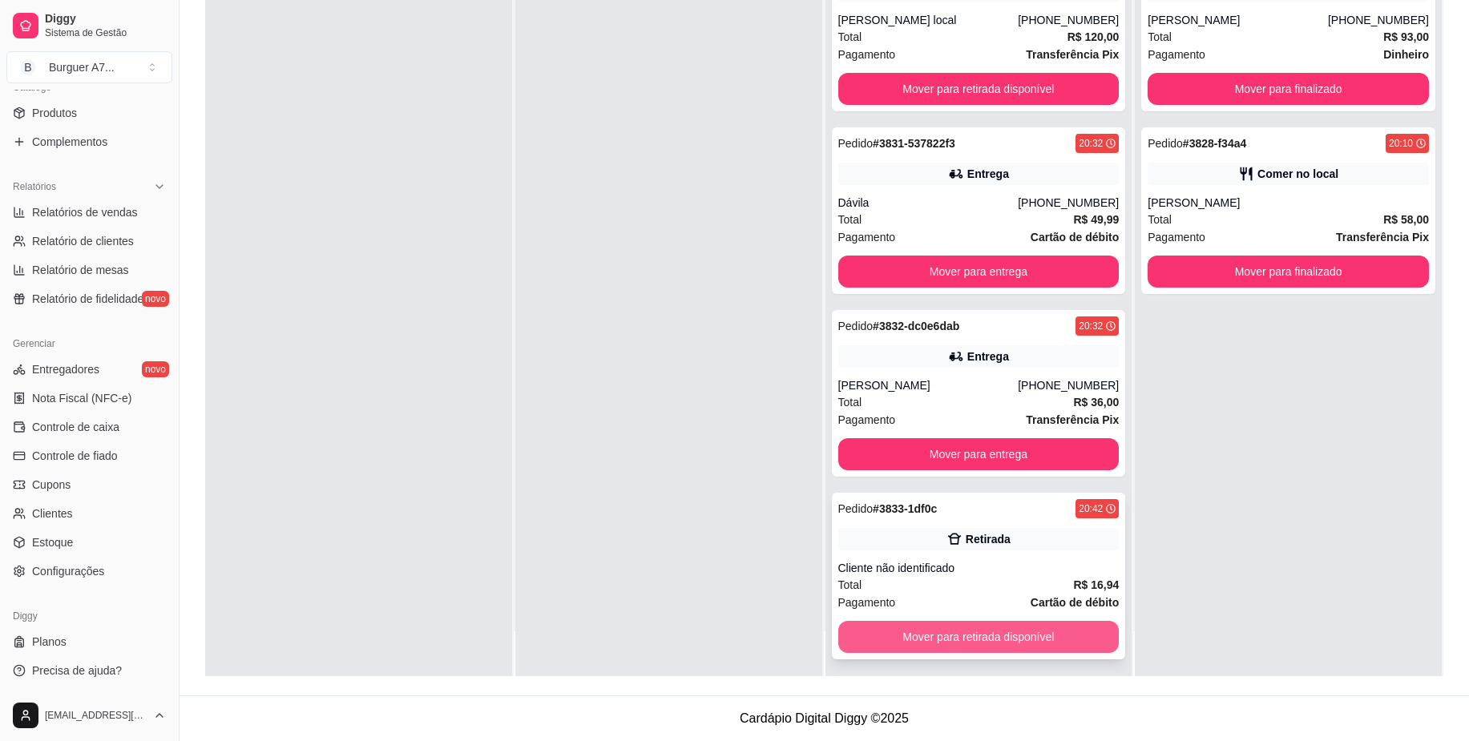
click at [1033, 625] on button "Mover para retirada disponível" at bounding box center [978, 637] width 281 height 32
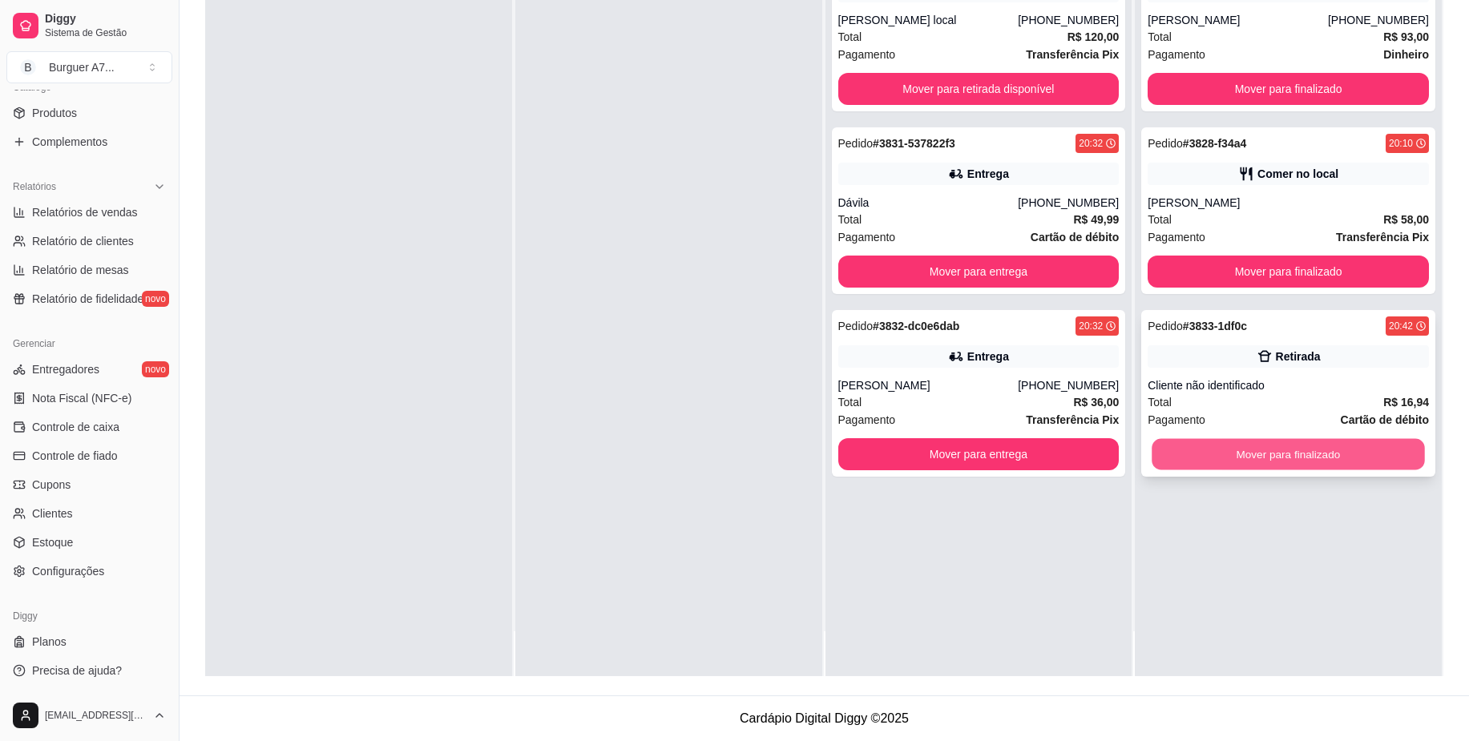
click at [1350, 455] on button "Mover para finalizado" at bounding box center [1288, 454] width 272 height 31
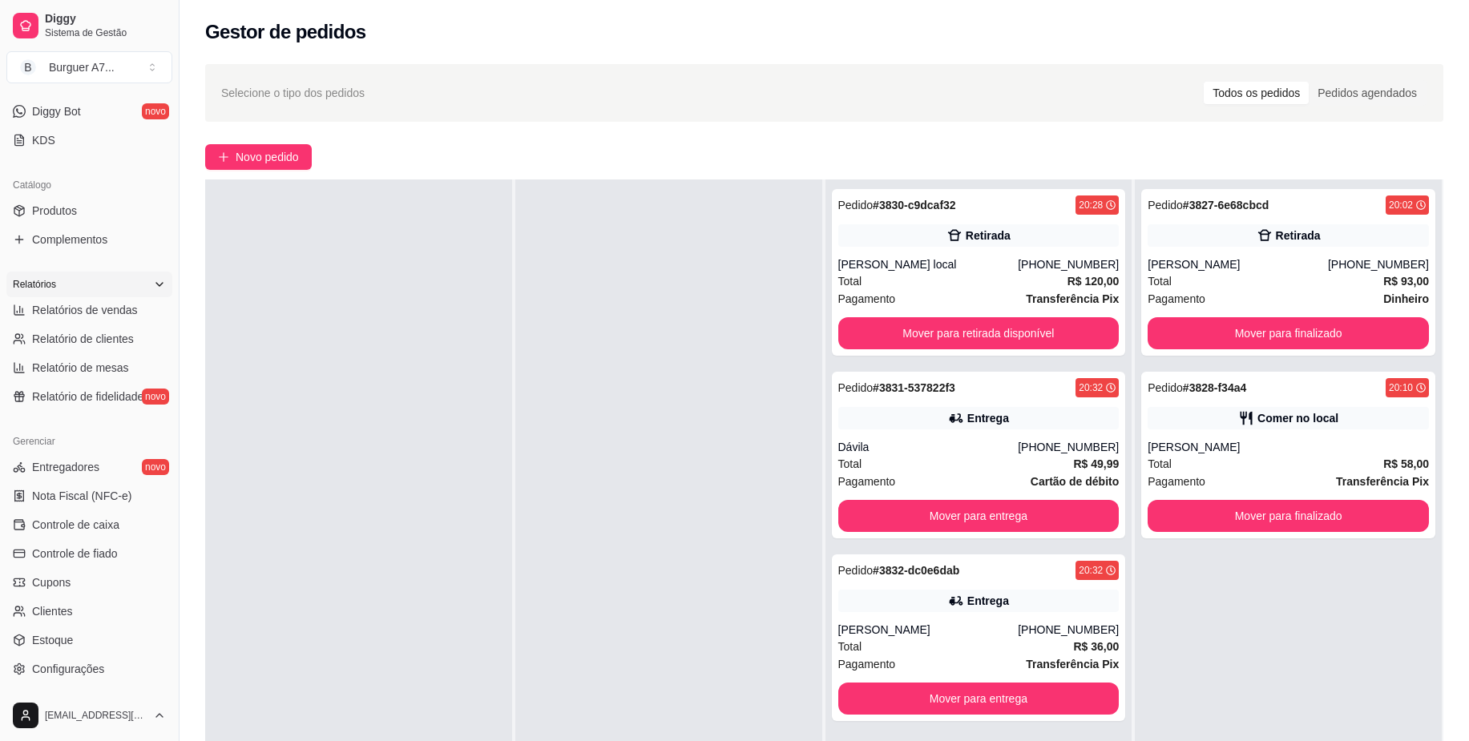
scroll to position [312, 0]
click at [18, 314] on icon at bounding box center [19, 312] width 13 height 13
select select "ALL"
select select "0"
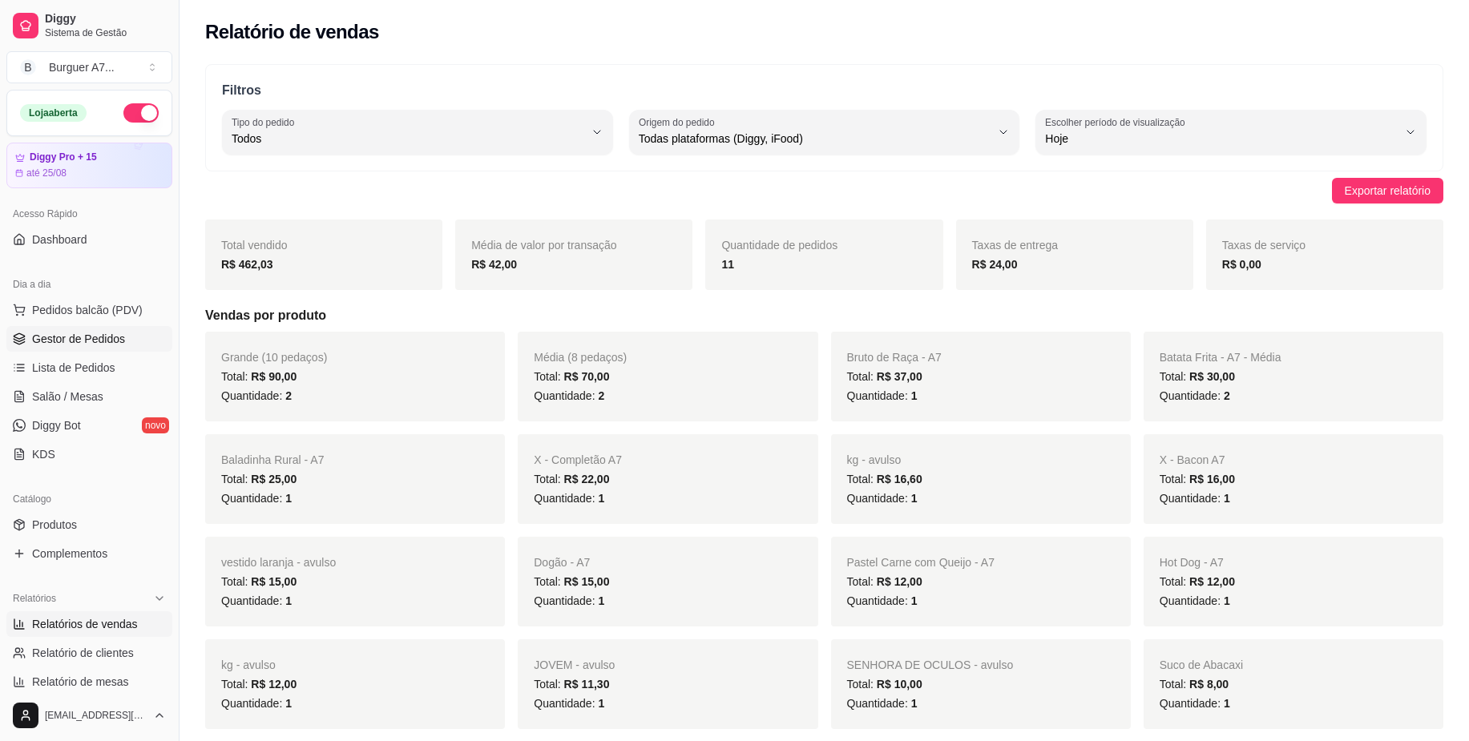
click at [101, 333] on span "Gestor de Pedidos" at bounding box center [78, 339] width 93 height 16
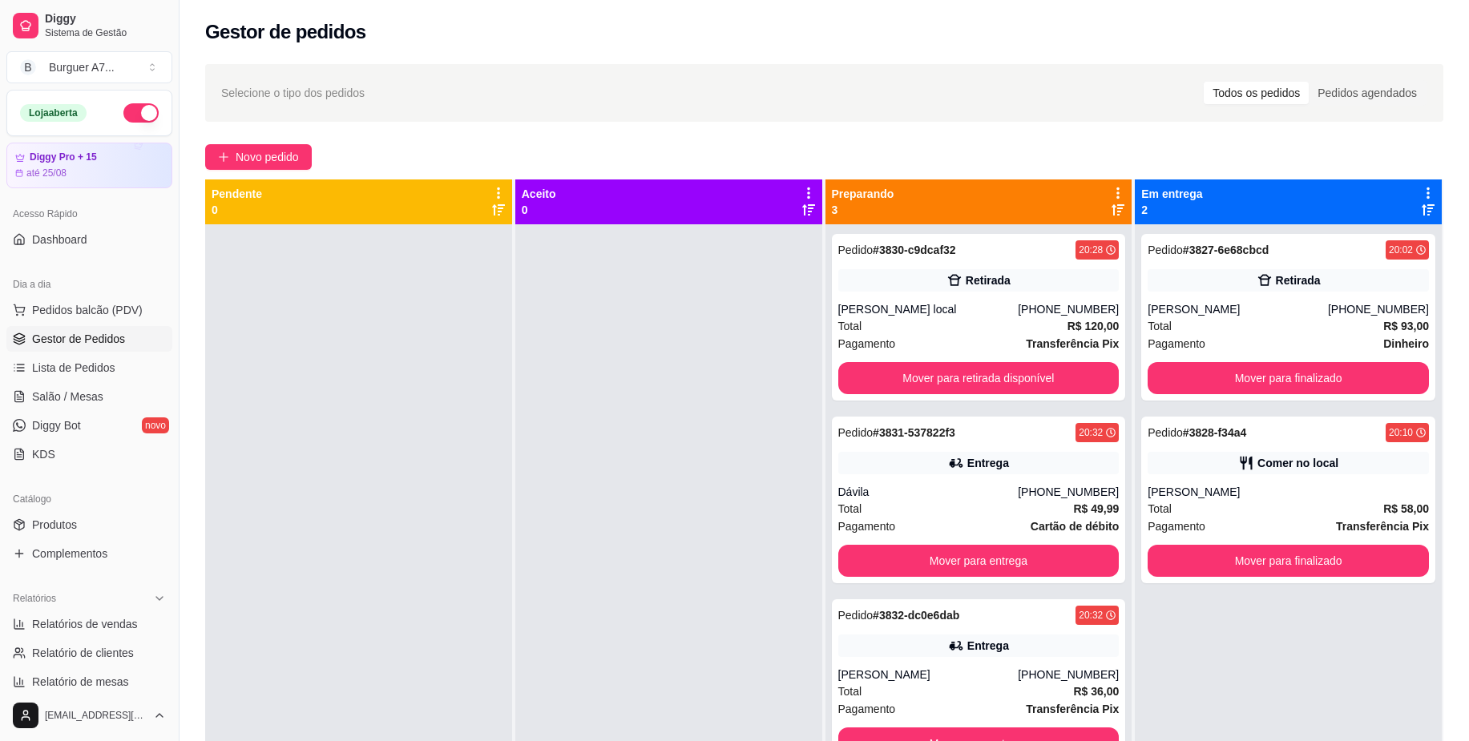
click at [72, 334] on span "Gestor de Pedidos" at bounding box center [78, 339] width 93 height 16
click at [107, 237] on link "Dashboard" at bounding box center [89, 240] width 166 height 26
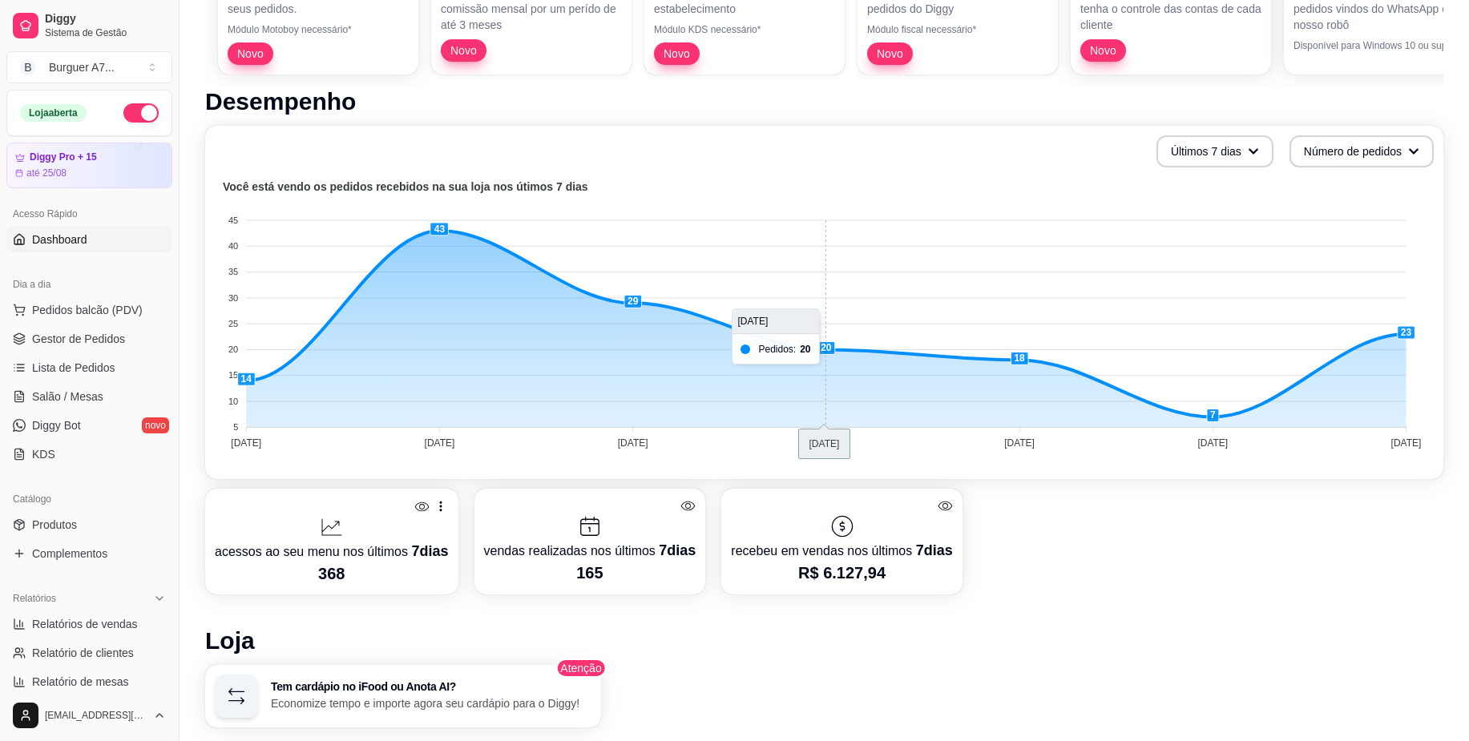
scroll to position [401, 0]
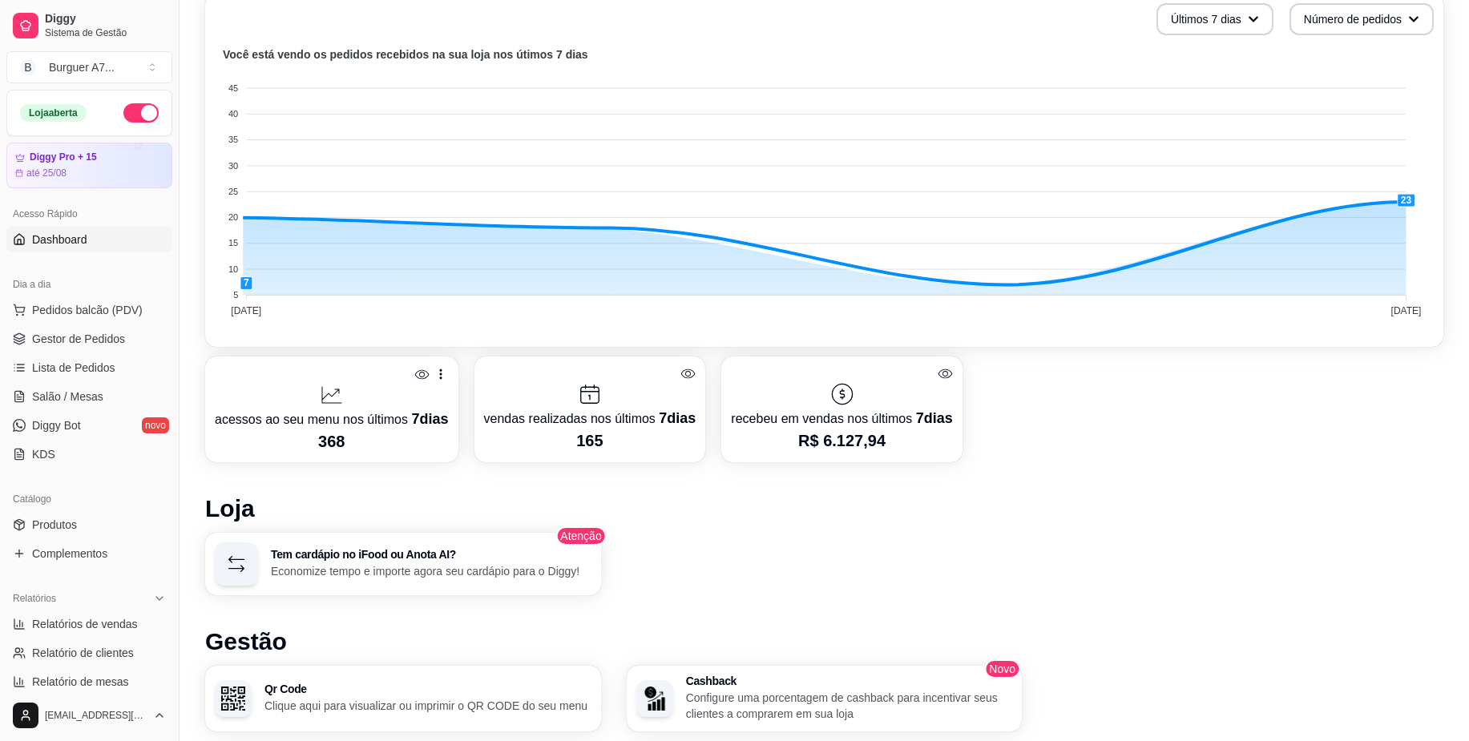
drag, startPoint x: 1365, startPoint y: 296, endPoint x: 1263, endPoint y: 364, distance: 123.1
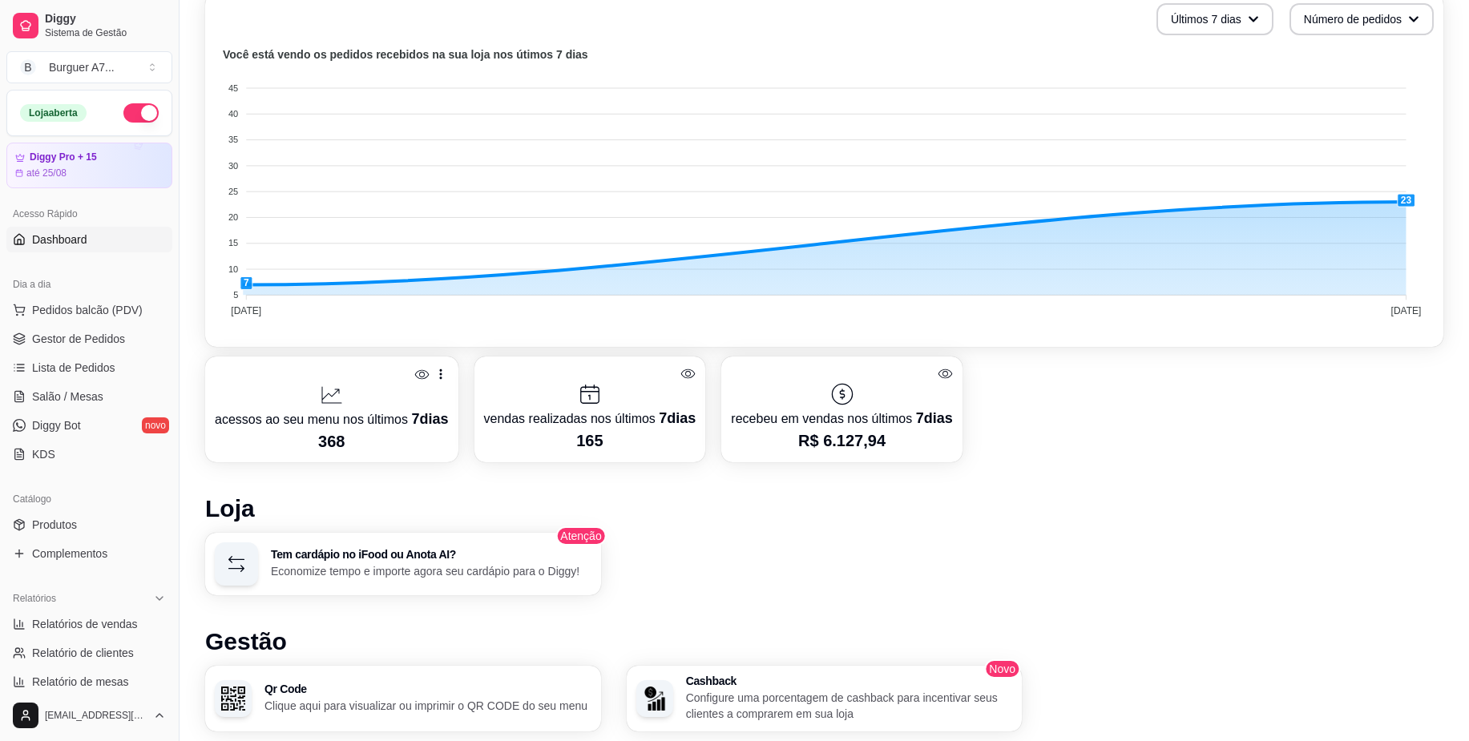
drag, startPoint x: 1330, startPoint y: 285, endPoint x: 744, endPoint y: 326, distance: 587.2
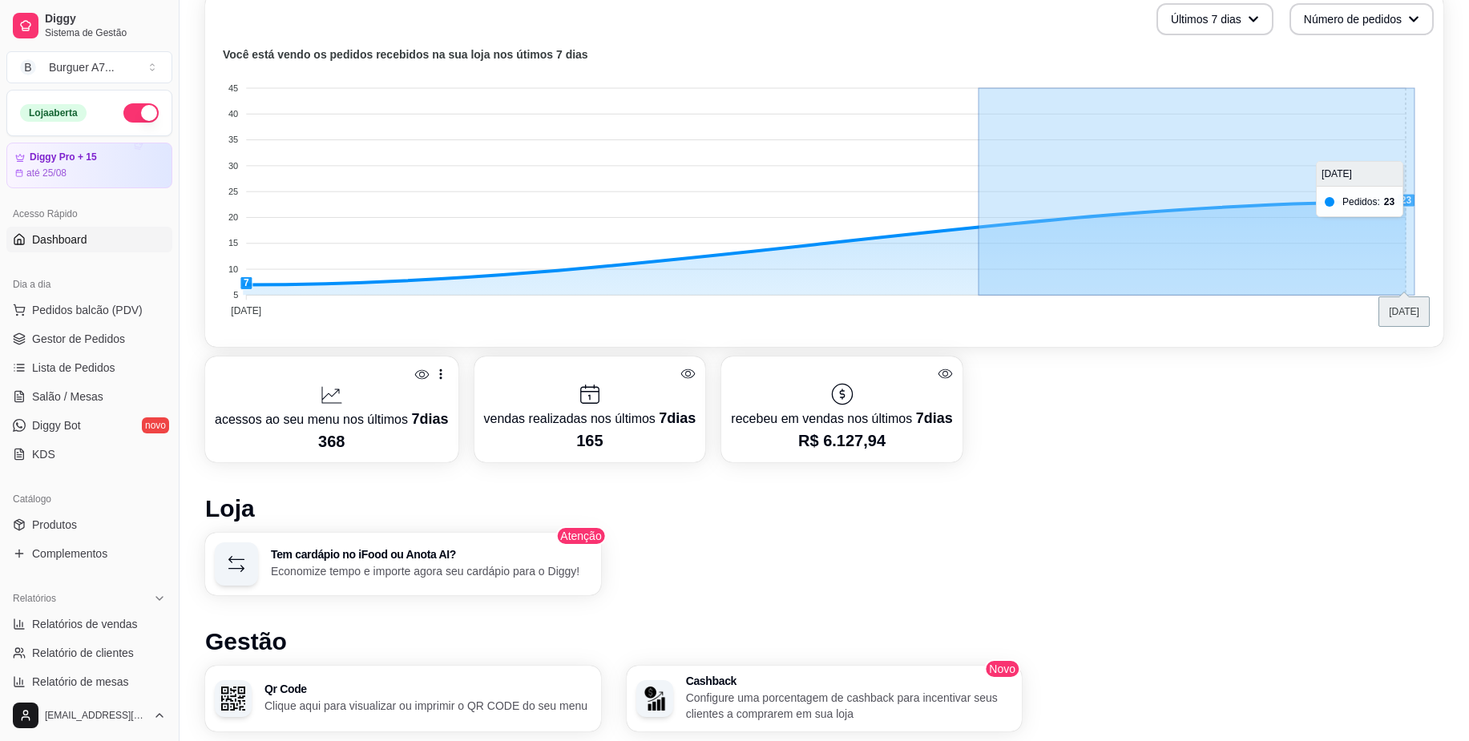
drag, startPoint x: 1415, startPoint y: 203, endPoint x: 970, endPoint y: 250, distance: 447.2
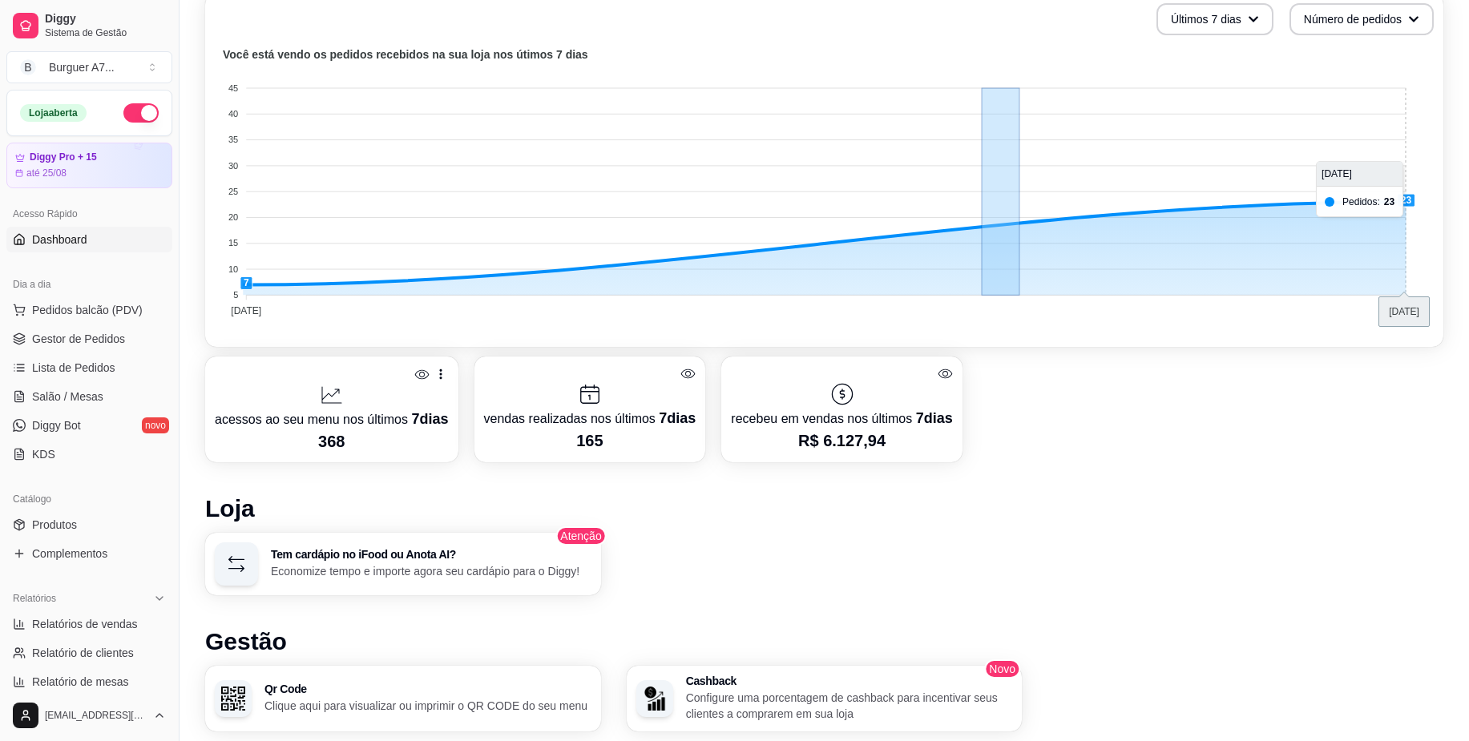
drag, startPoint x: 982, startPoint y: 251, endPoint x: 623, endPoint y: 265, distance: 358.5
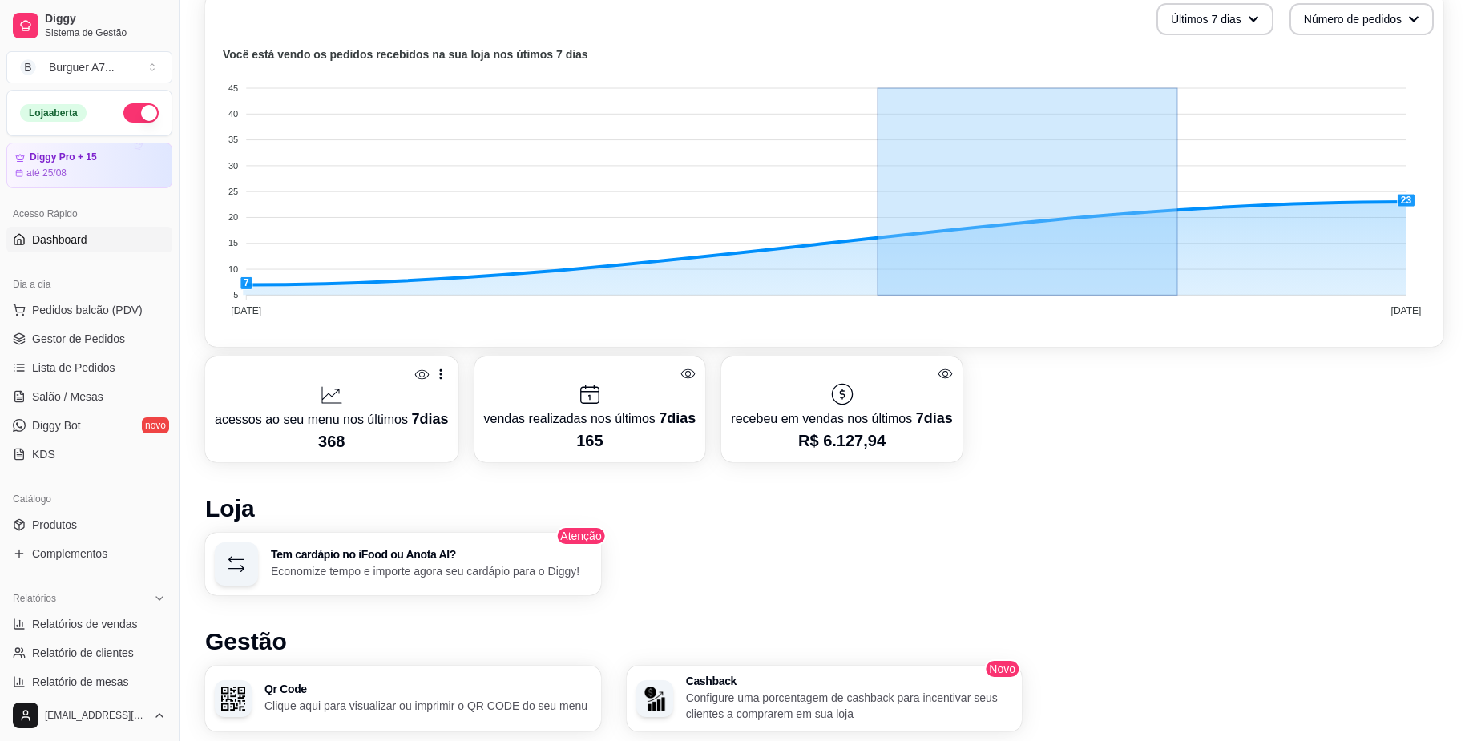
drag, startPoint x: 1178, startPoint y: 287, endPoint x: 677, endPoint y: 292, distance: 500.9
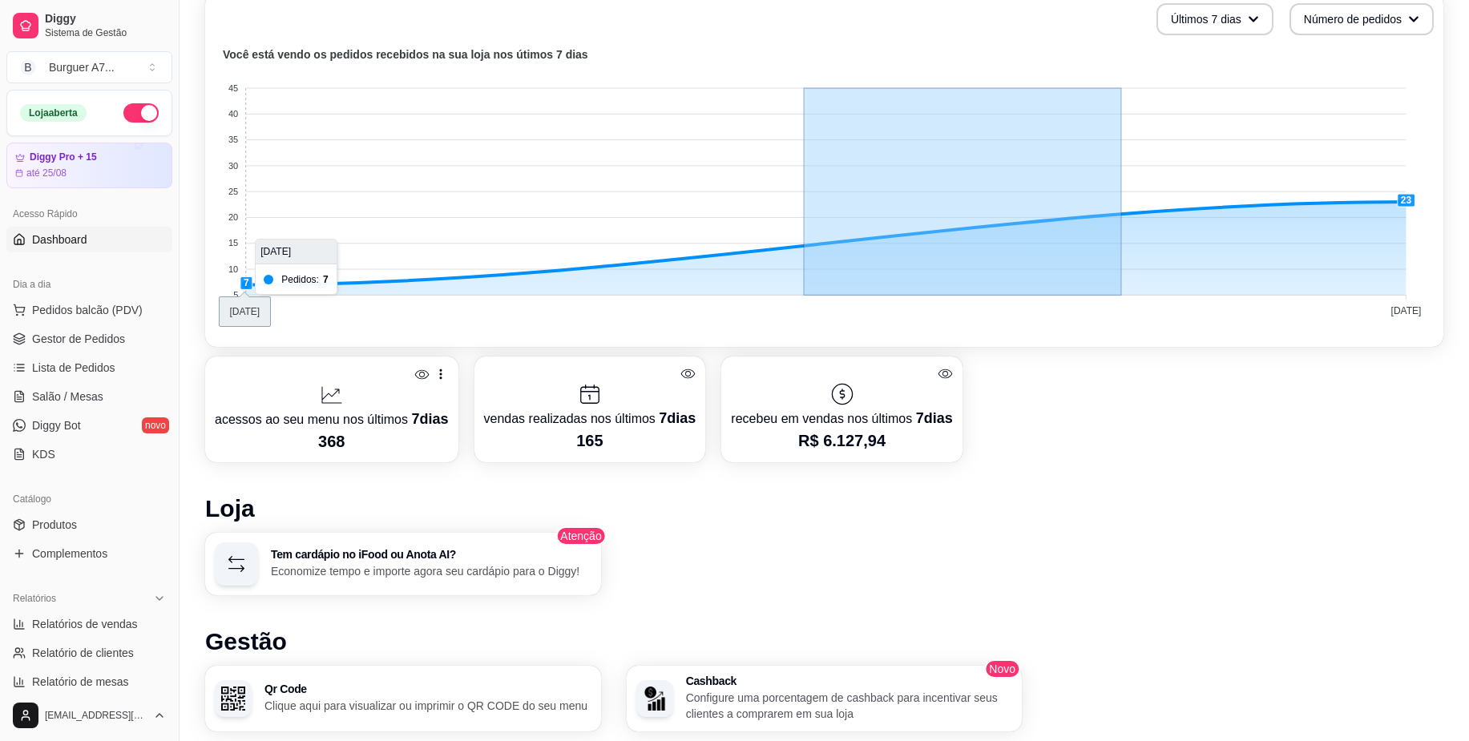
drag, startPoint x: 1122, startPoint y: 262, endPoint x: 804, endPoint y: 272, distance: 318.3
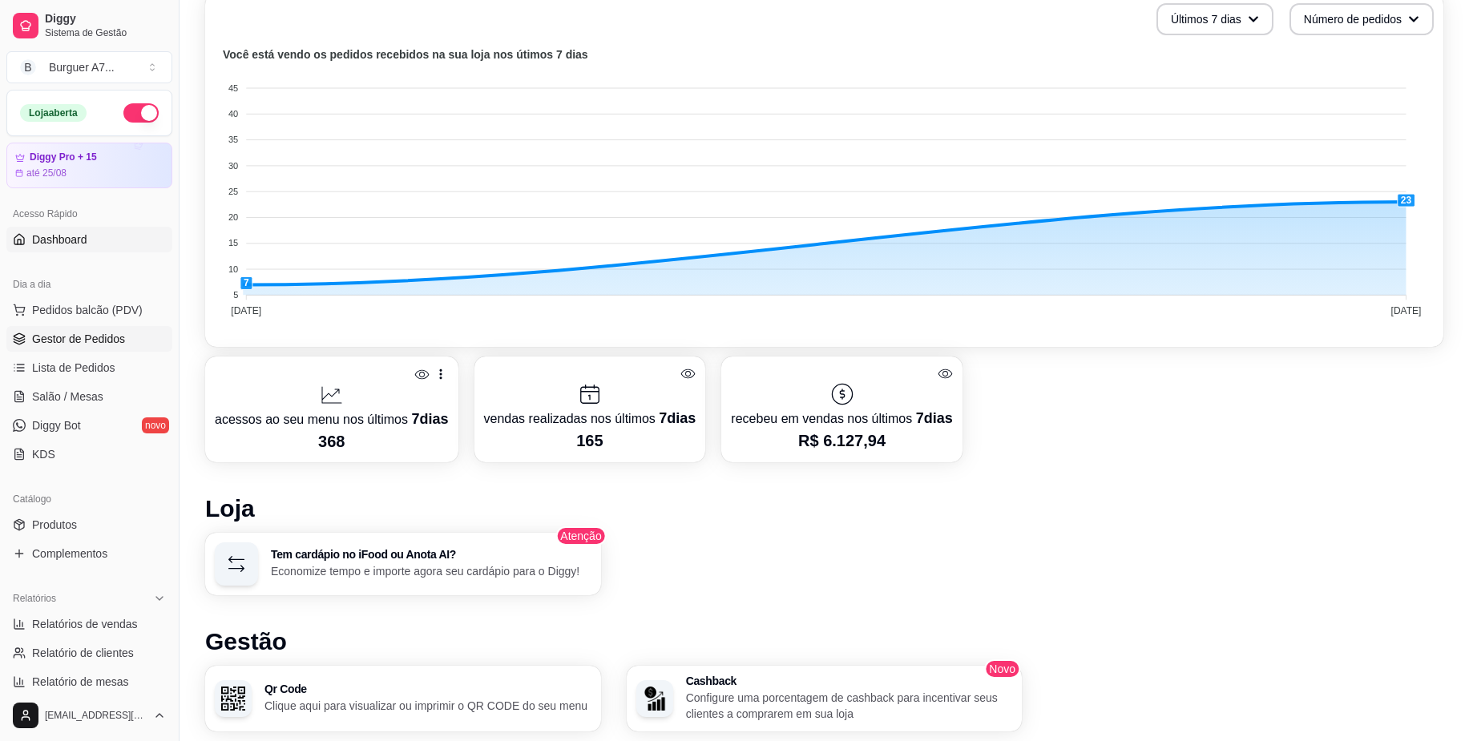
click at [109, 341] on span "Gestor de Pedidos" at bounding box center [78, 339] width 93 height 16
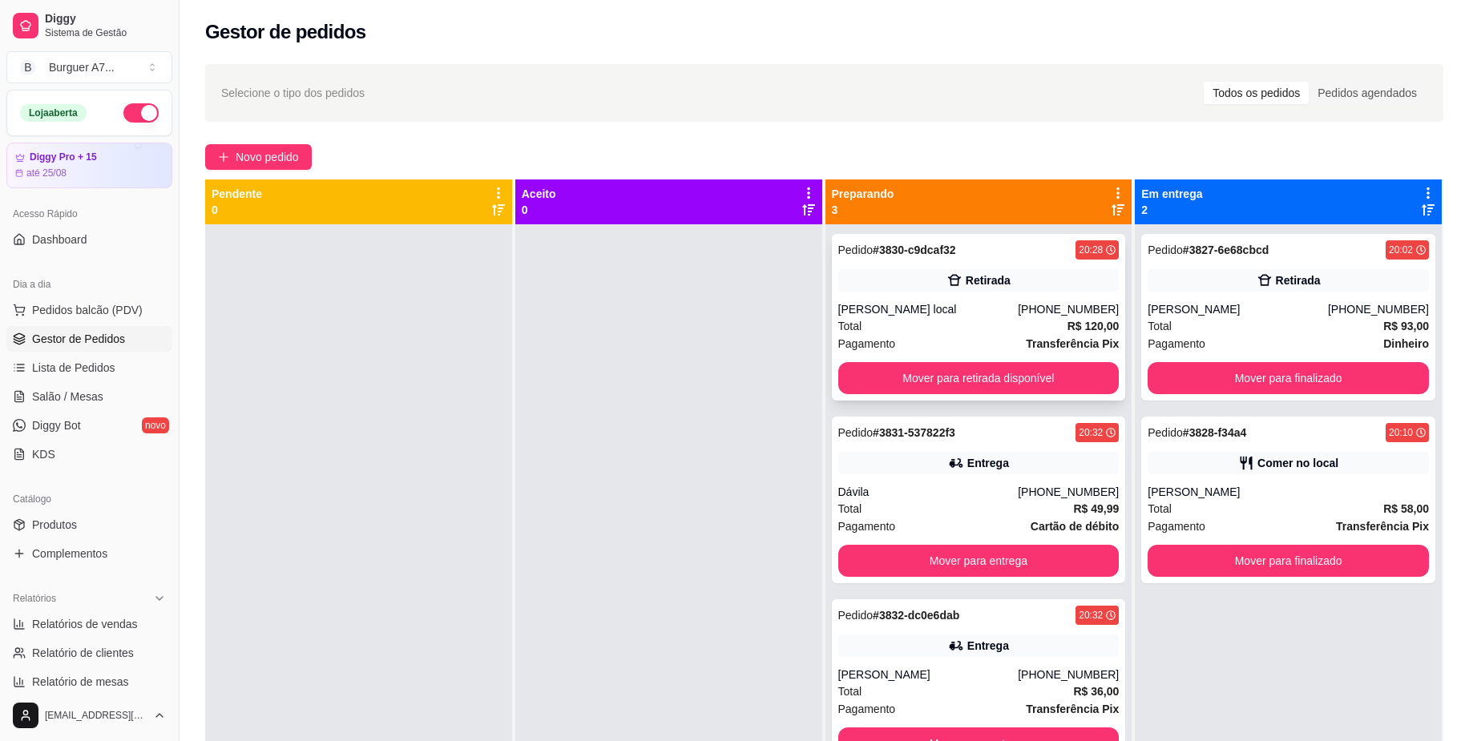
click at [1031, 292] on div "Pedido # 3830-c9dcaf32 20:28 Retirada Rodrigo local [PHONE_NUMBER] Total R$ 120…" at bounding box center [979, 317] width 294 height 167
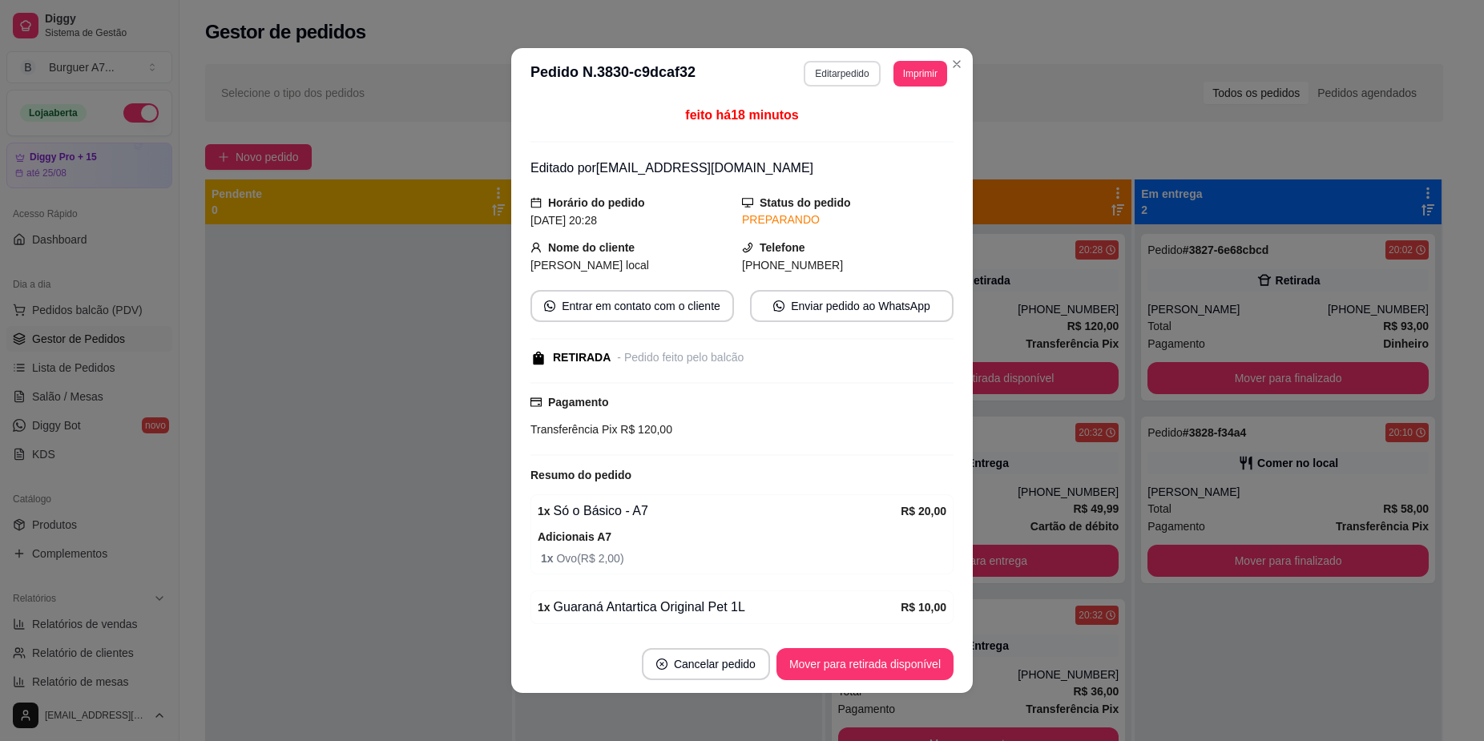
click at [839, 76] on button "Editar pedido" at bounding box center [842, 74] width 76 height 26
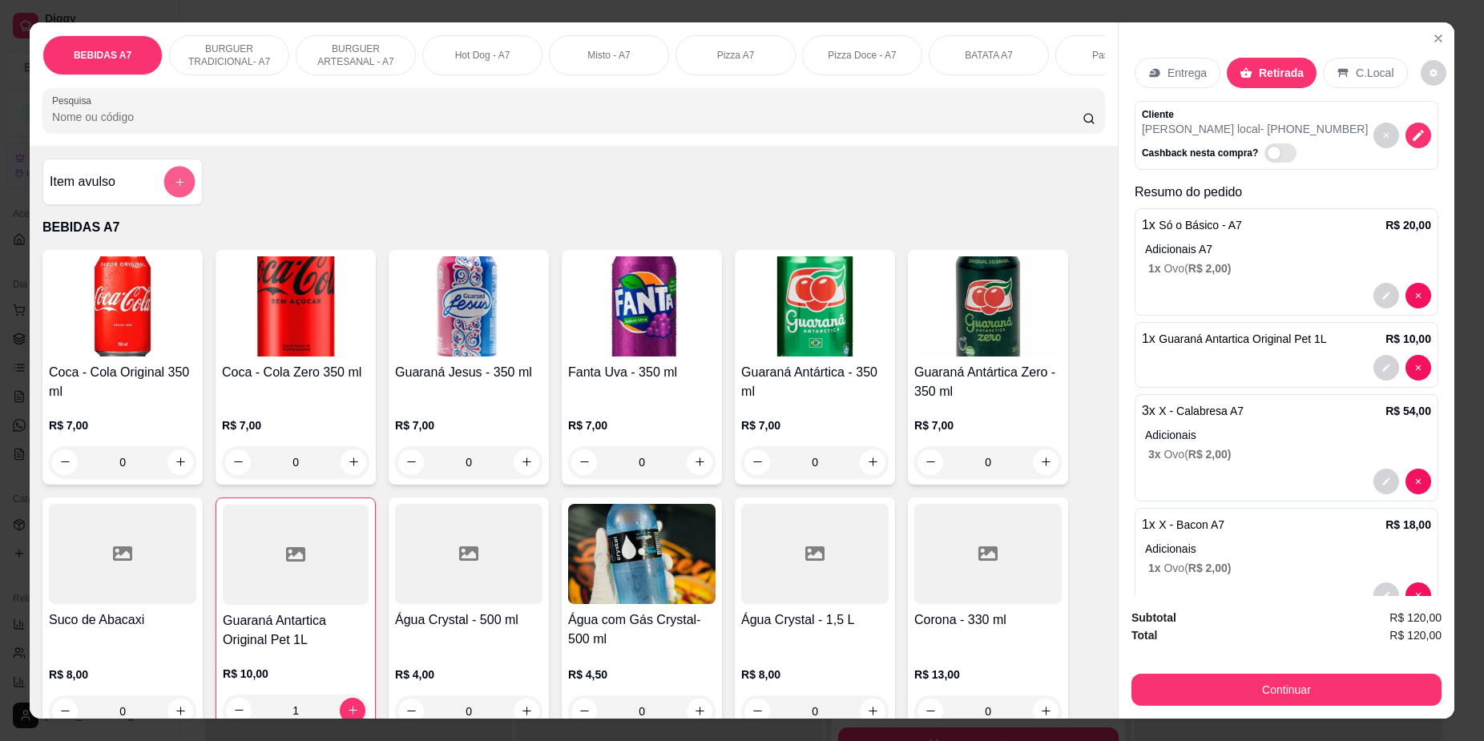
click at [174, 188] on icon "add-separate-item" at bounding box center [180, 181] width 12 height 12
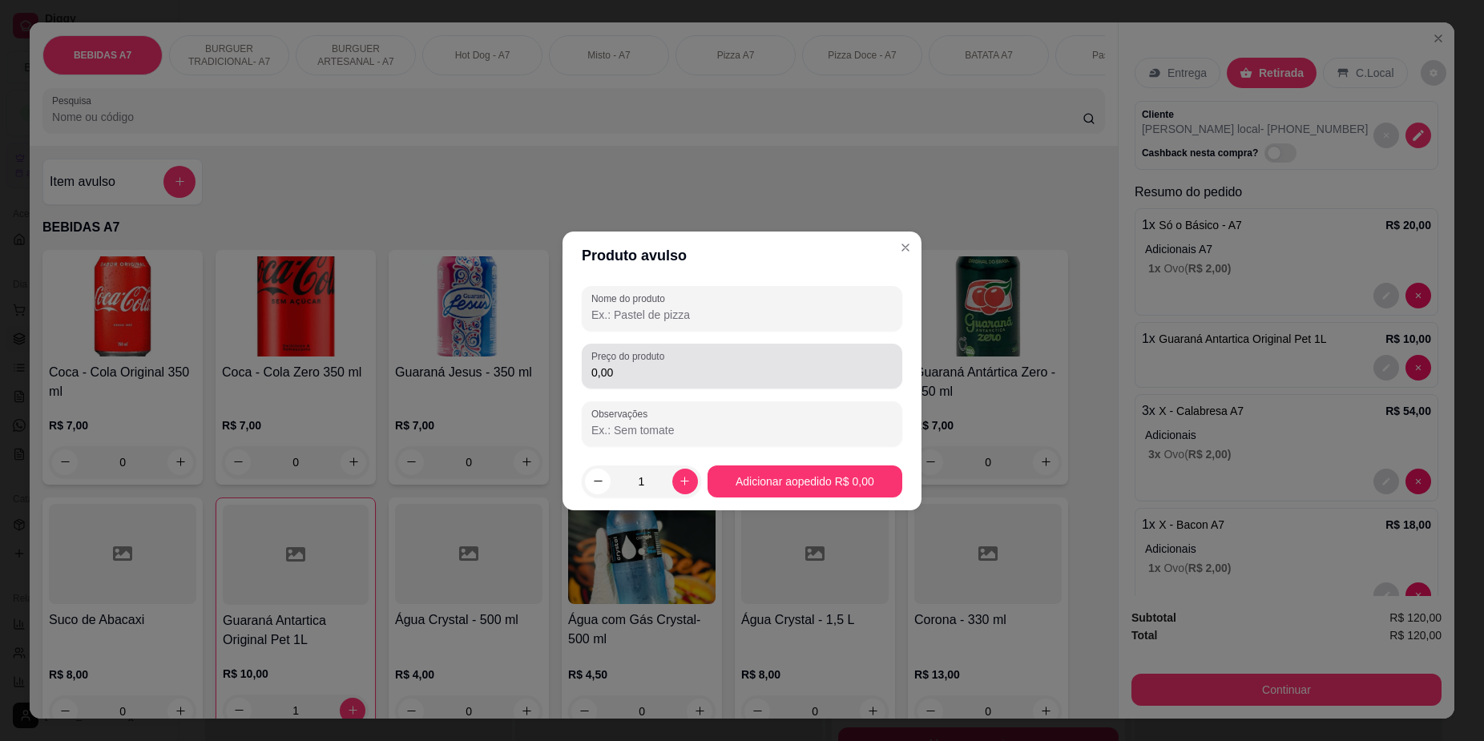
click at [744, 390] on div "Nome do produto Preço do produto 0,00 Observações" at bounding box center [742, 366] width 321 height 160
click at [743, 374] on input "0,00" at bounding box center [741, 373] width 301 height 16
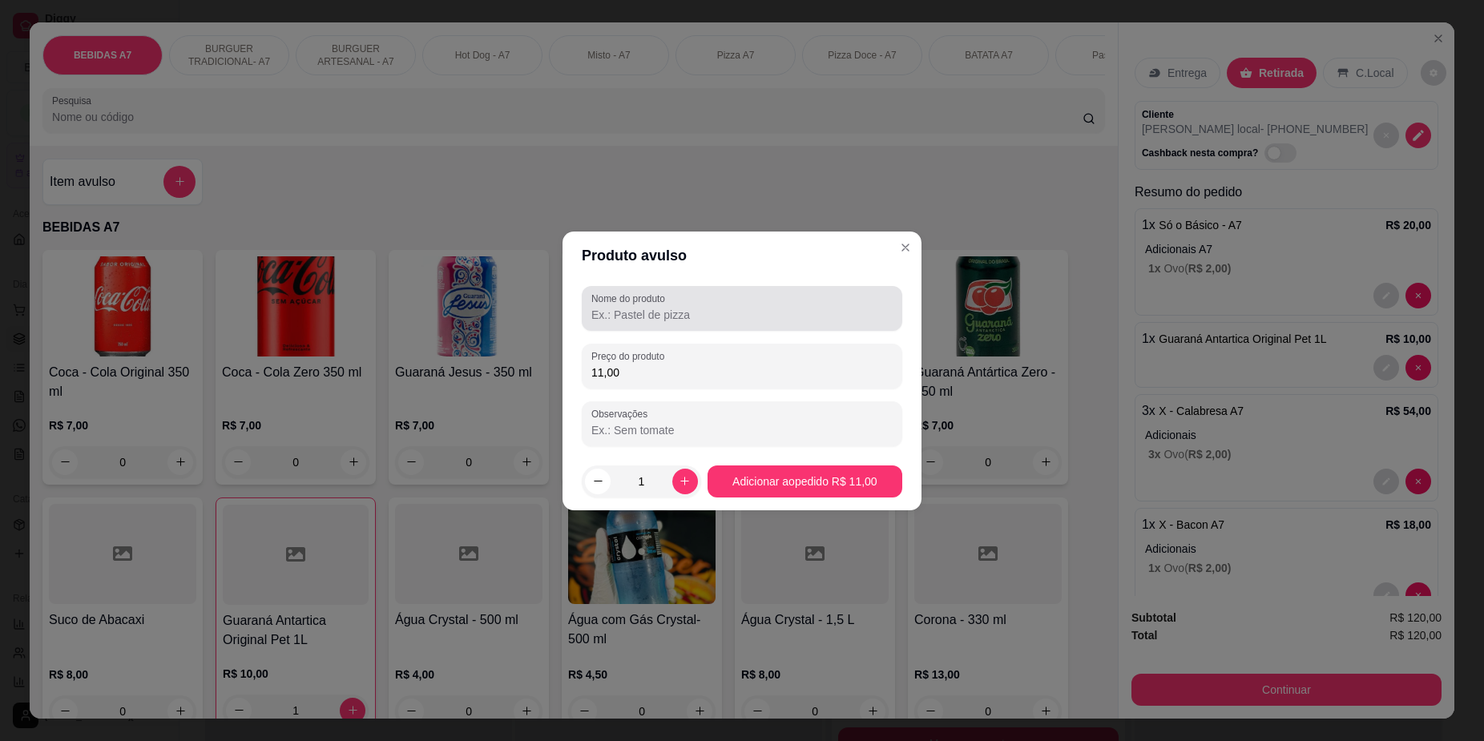
type input "11,00"
click at [791, 299] on div at bounding box center [741, 308] width 301 height 32
type input "kg"
click at [827, 501] on footer "1 Adicionar ao pedido R$ 11,00" at bounding box center [742, 482] width 359 height 58
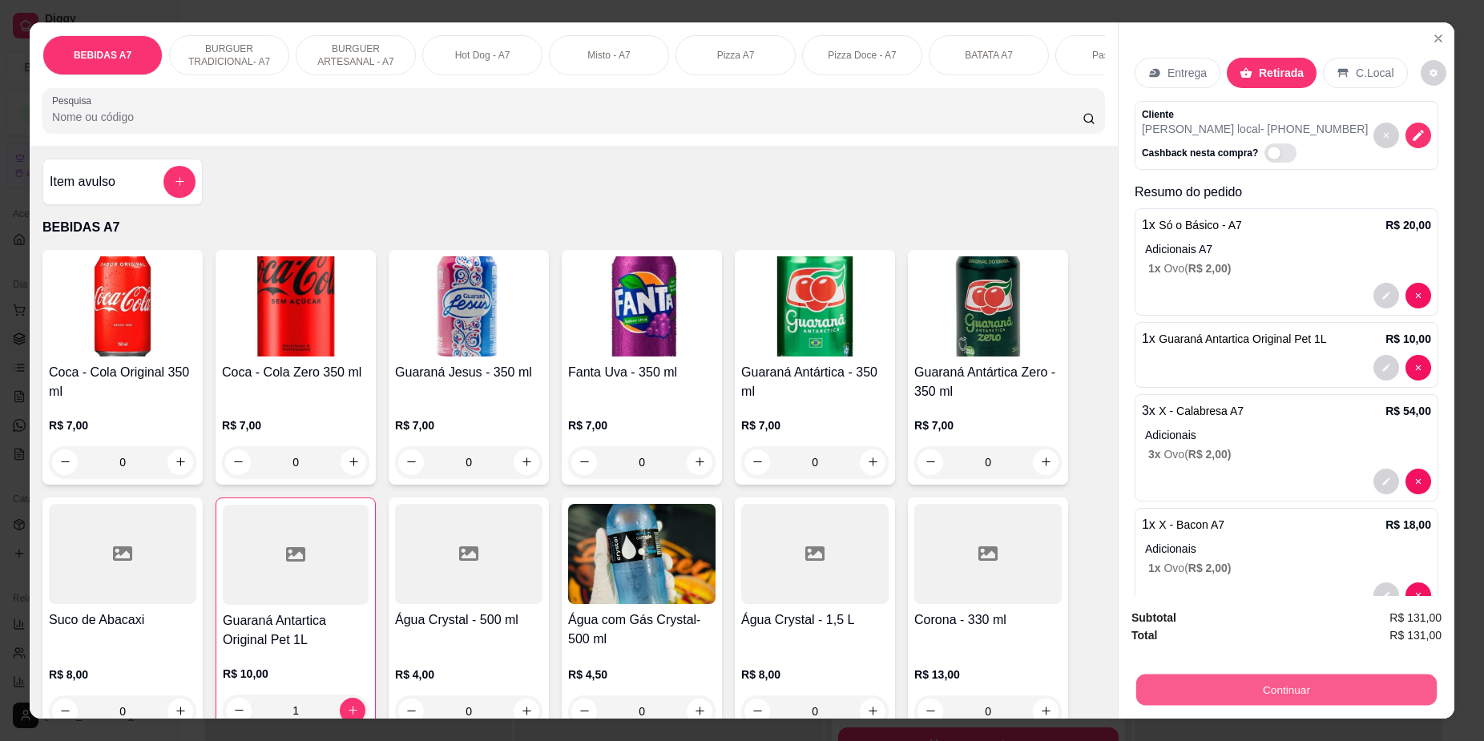
click at [1330, 679] on button "Continuar" at bounding box center [1286, 690] width 300 height 31
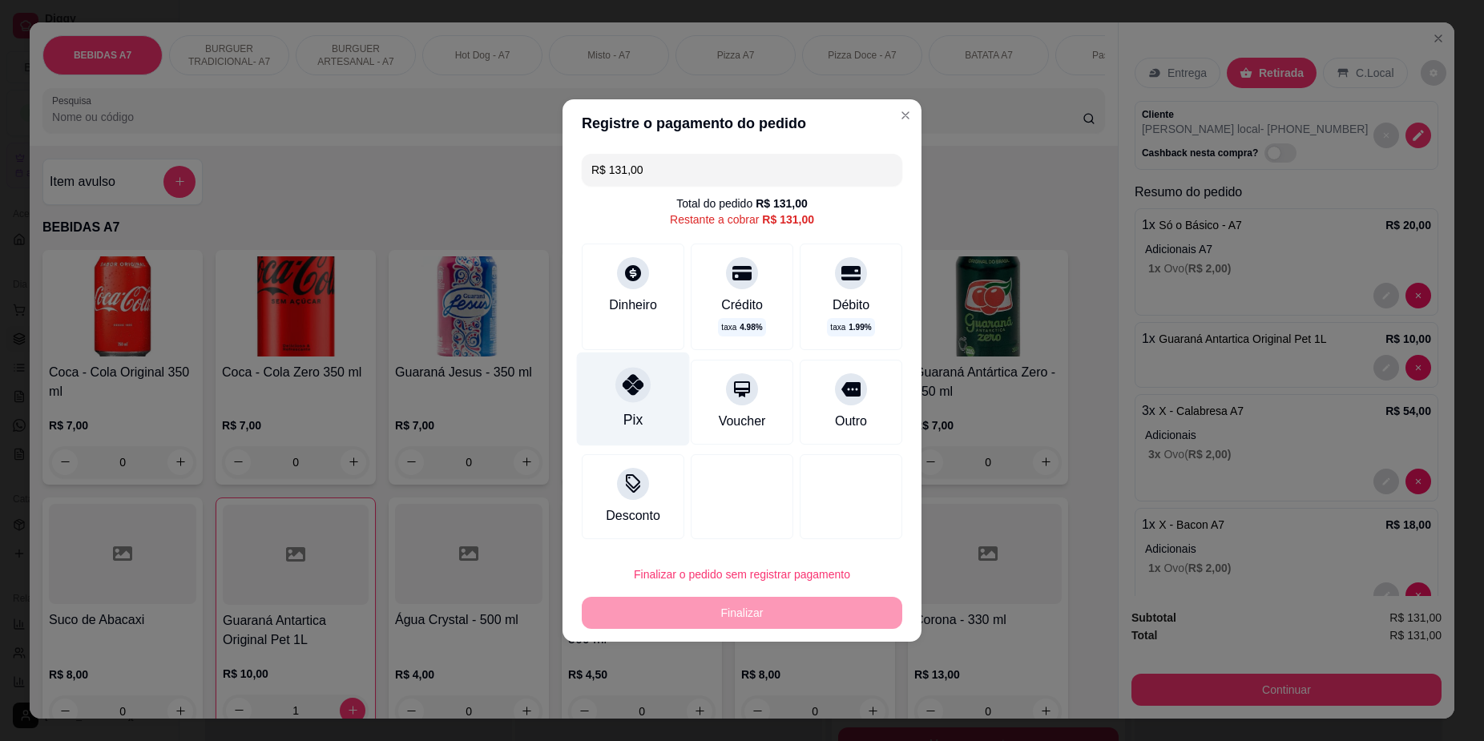
click at [626, 385] on icon at bounding box center [633, 384] width 21 height 21
type input "R$ 0,00"
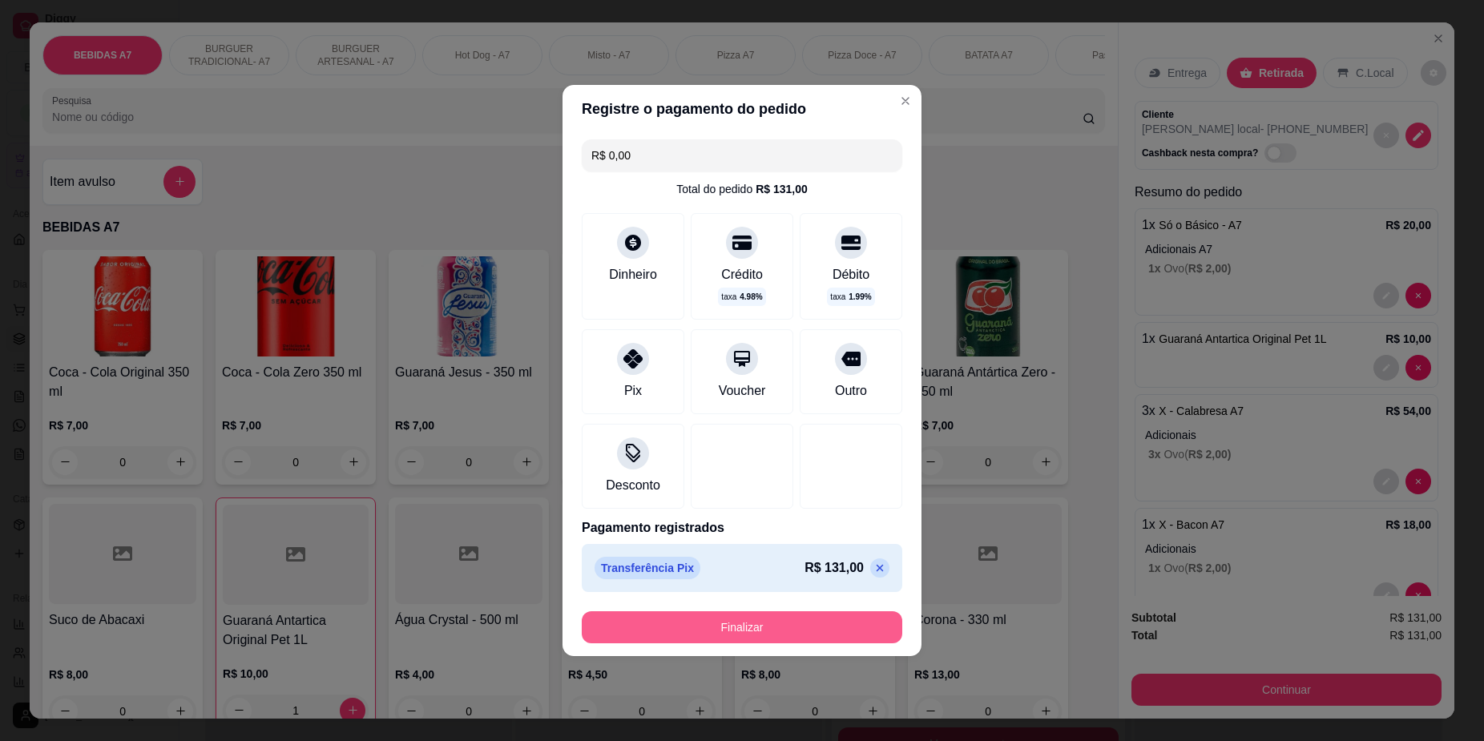
click at [740, 634] on button "Finalizar" at bounding box center [742, 627] width 321 height 32
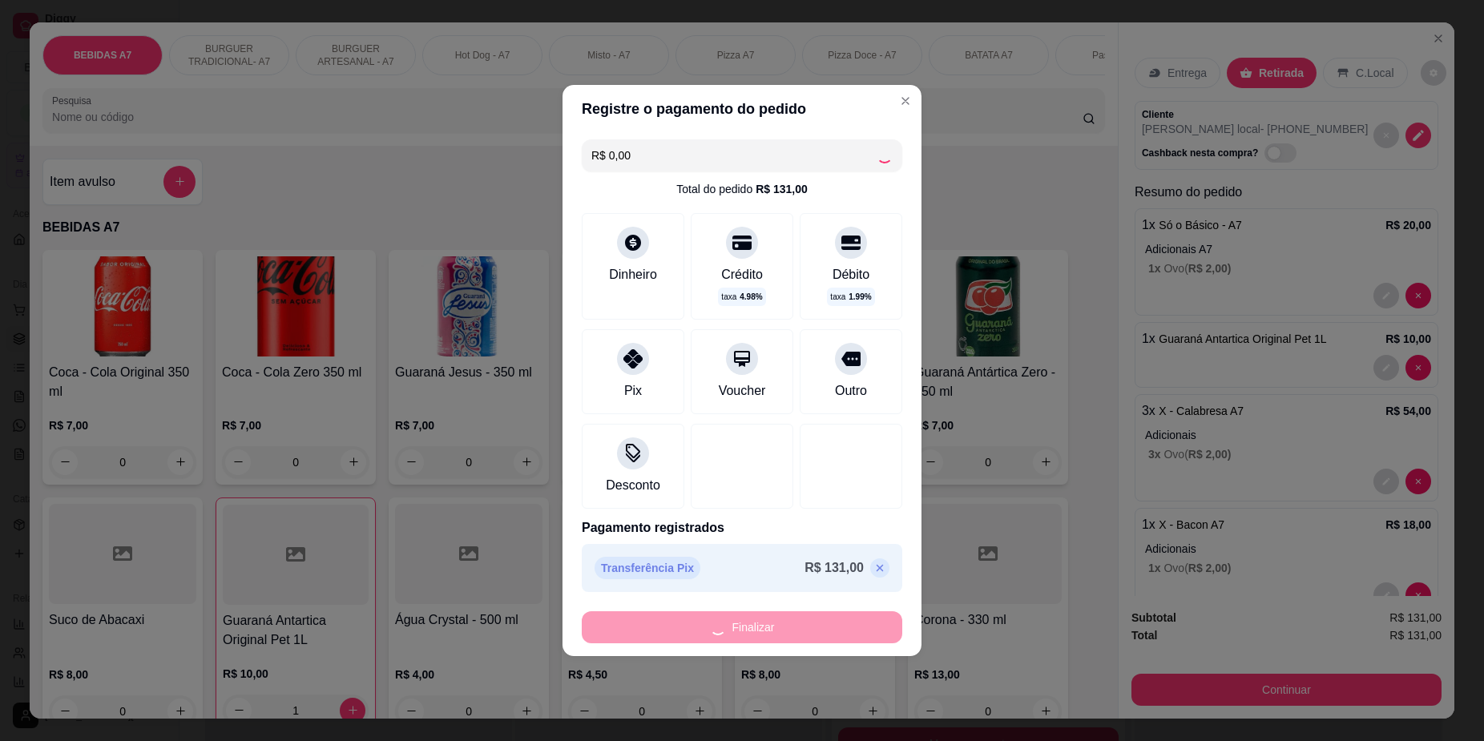
type input "0"
type input "-R$ 131,00"
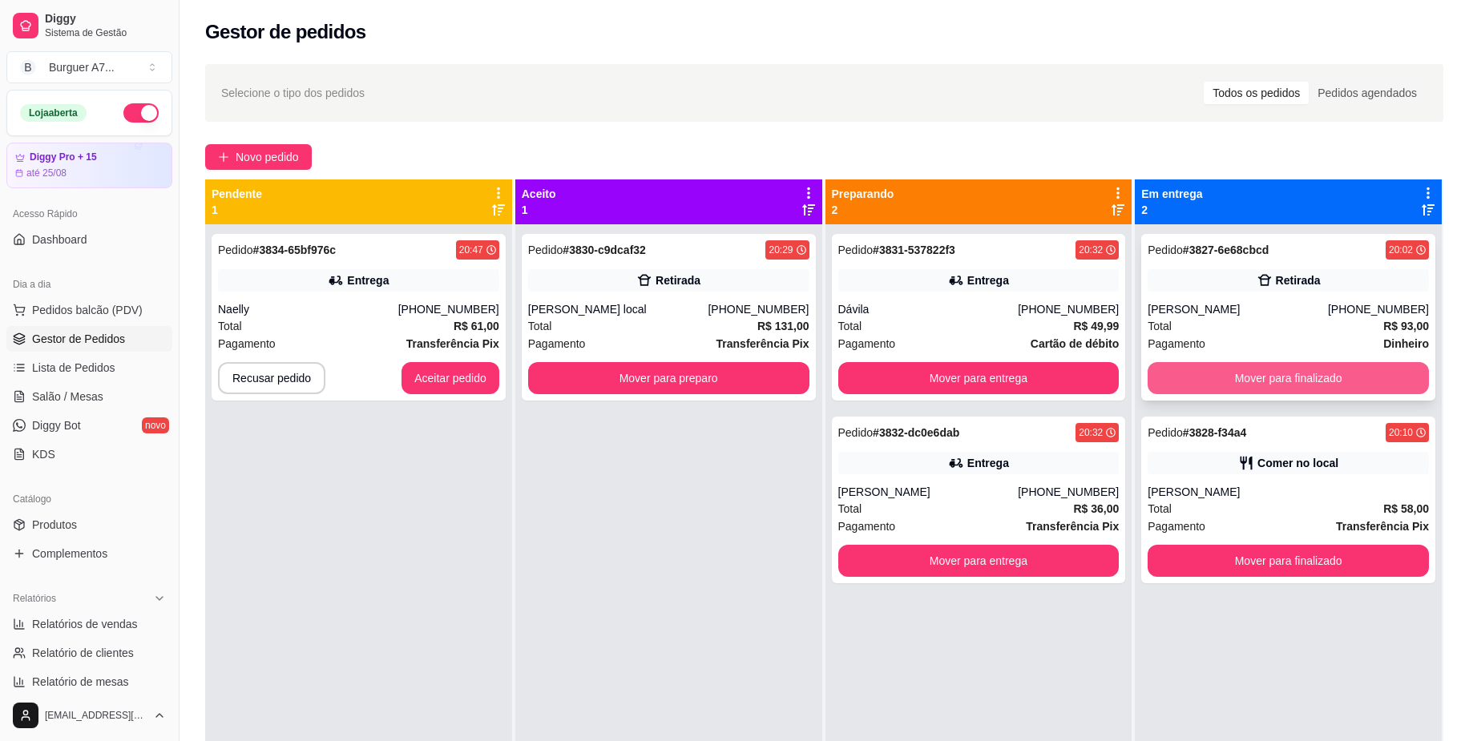
click at [1353, 364] on button "Mover para finalizado" at bounding box center [1288, 378] width 281 height 32
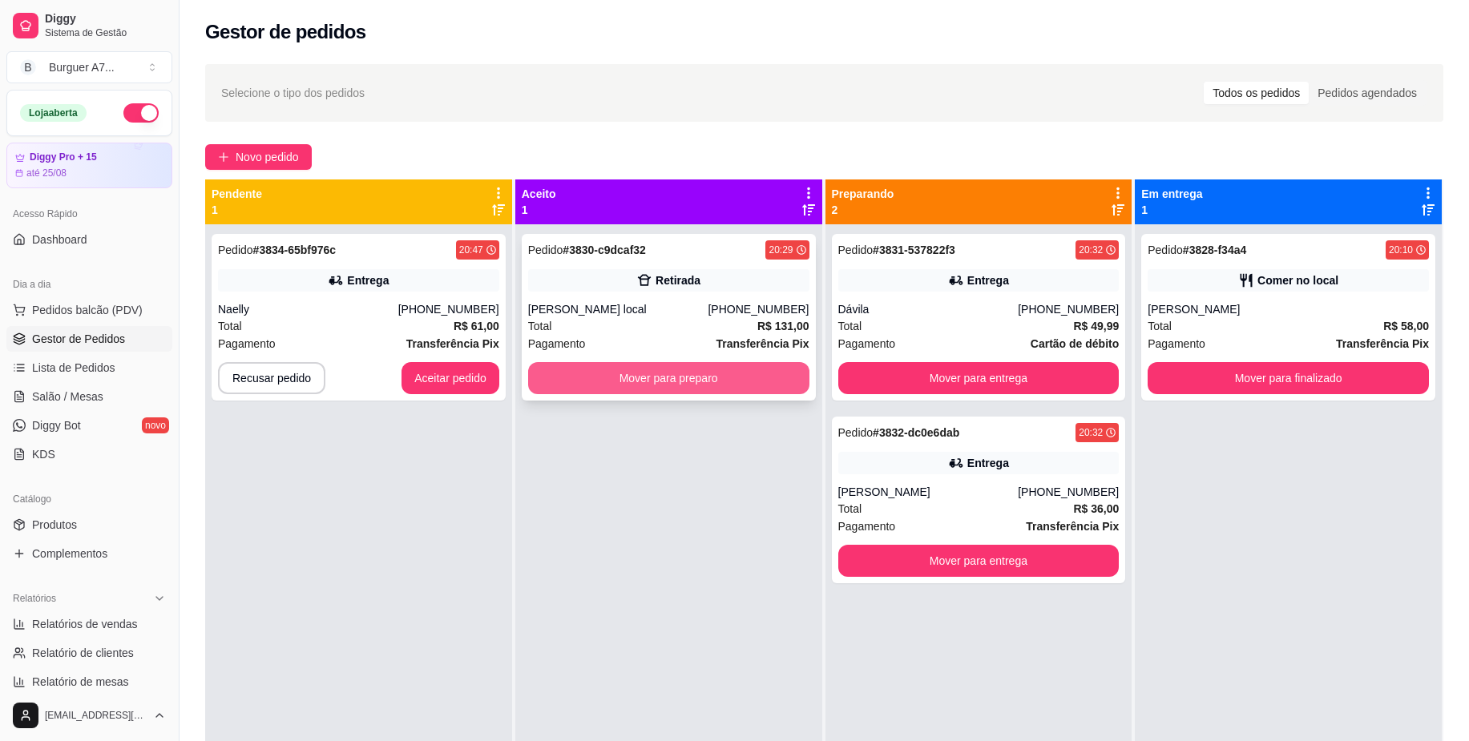
click at [789, 382] on button "Mover para preparo" at bounding box center [668, 378] width 281 height 32
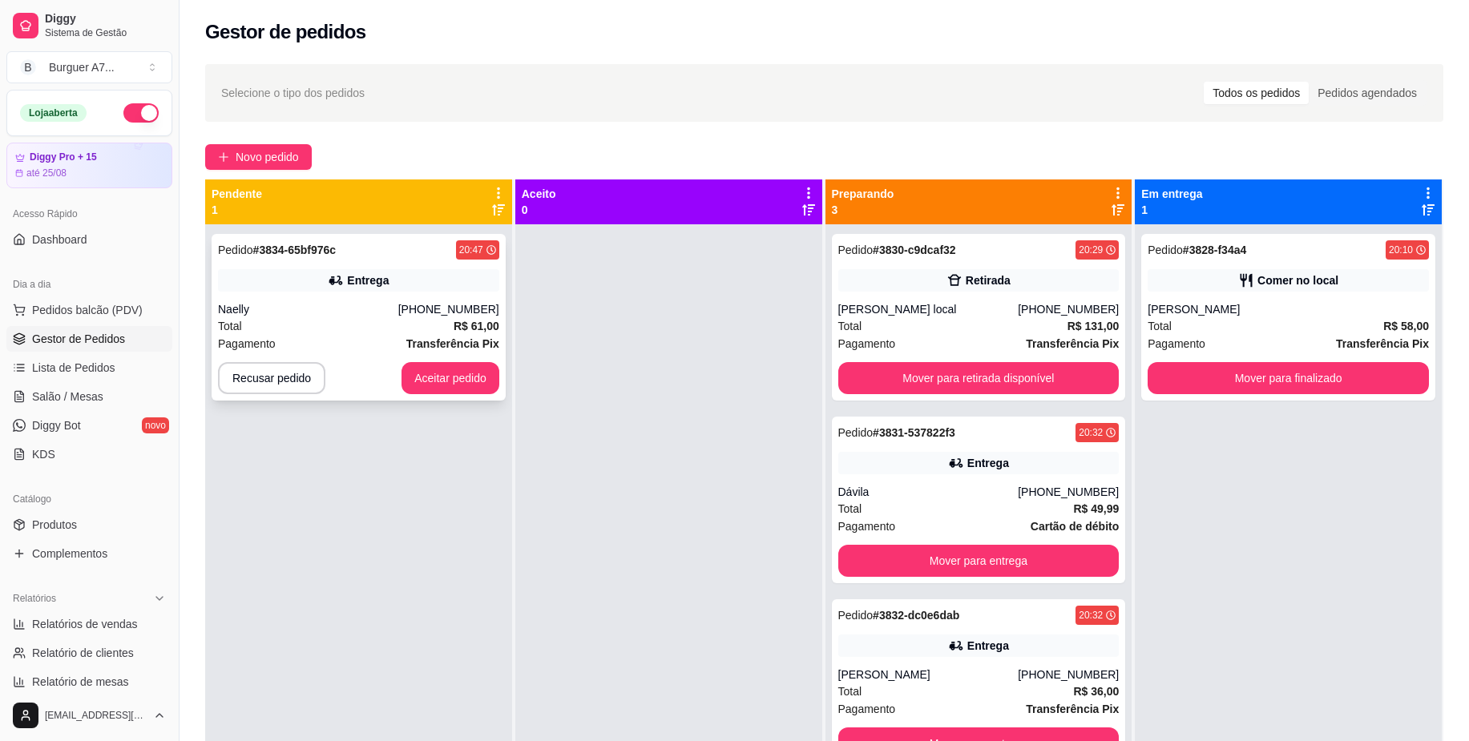
click at [448, 324] on div "Total R$ 61,00" at bounding box center [358, 326] width 281 height 18
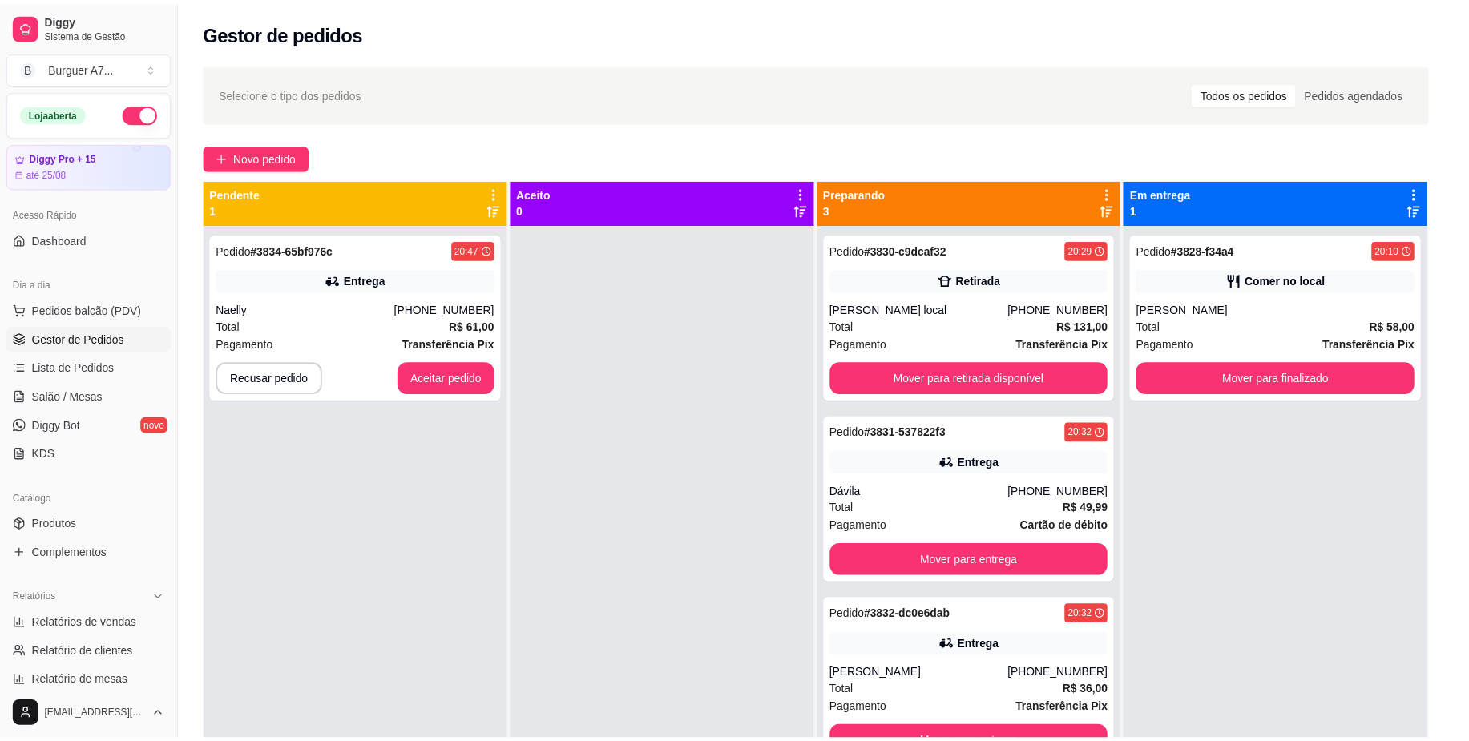
scroll to position [271, 0]
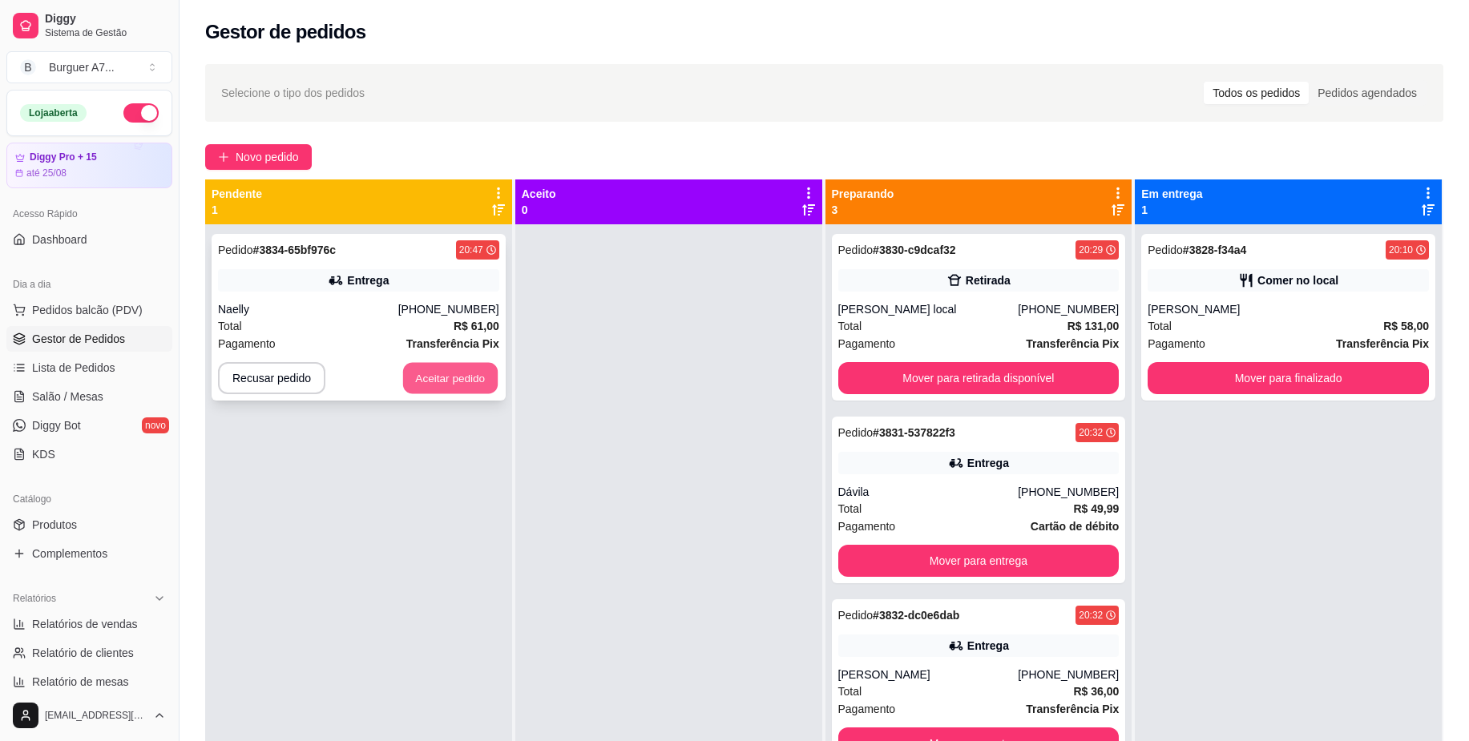
click at [462, 377] on button "Aceitar pedido" at bounding box center [450, 378] width 95 height 31
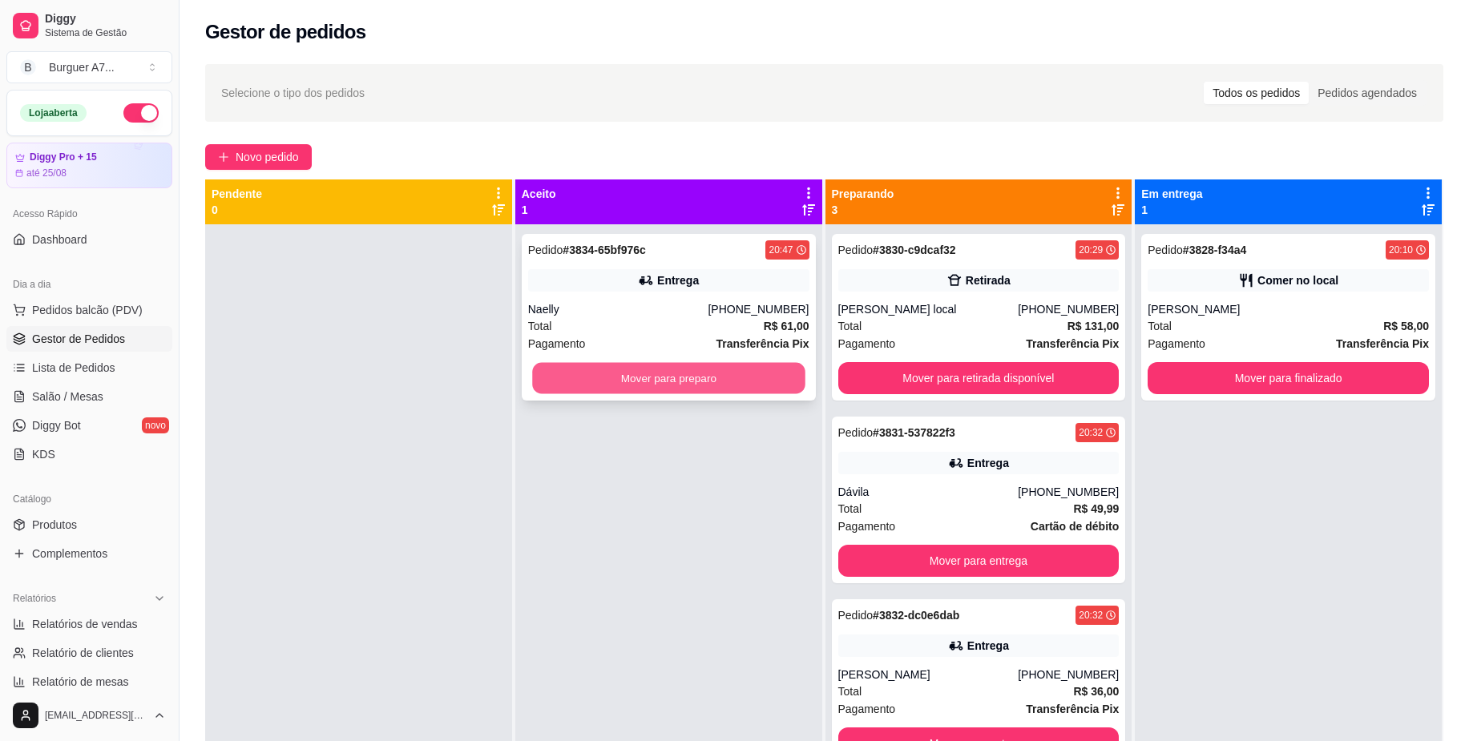
click at [676, 377] on button "Mover para preparo" at bounding box center [668, 378] width 272 height 31
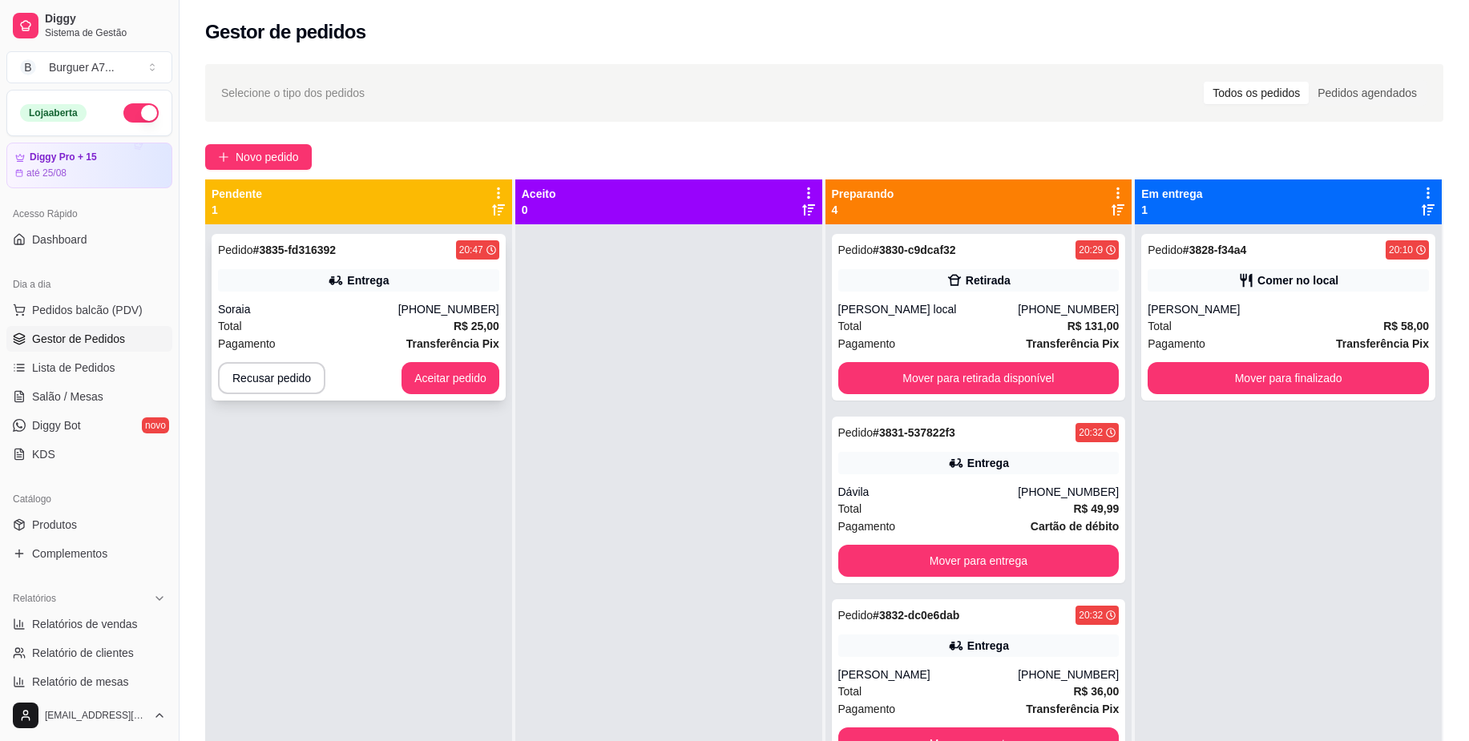
click at [475, 361] on div "Pedido # 3835-fd316392 20:47 Entrega Soraia [PHONE_NUMBER] Total R$ 25,00 Pagam…" at bounding box center [359, 317] width 294 height 167
click at [454, 382] on button "Aceitar pedido" at bounding box center [450, 378] width 98 height 32
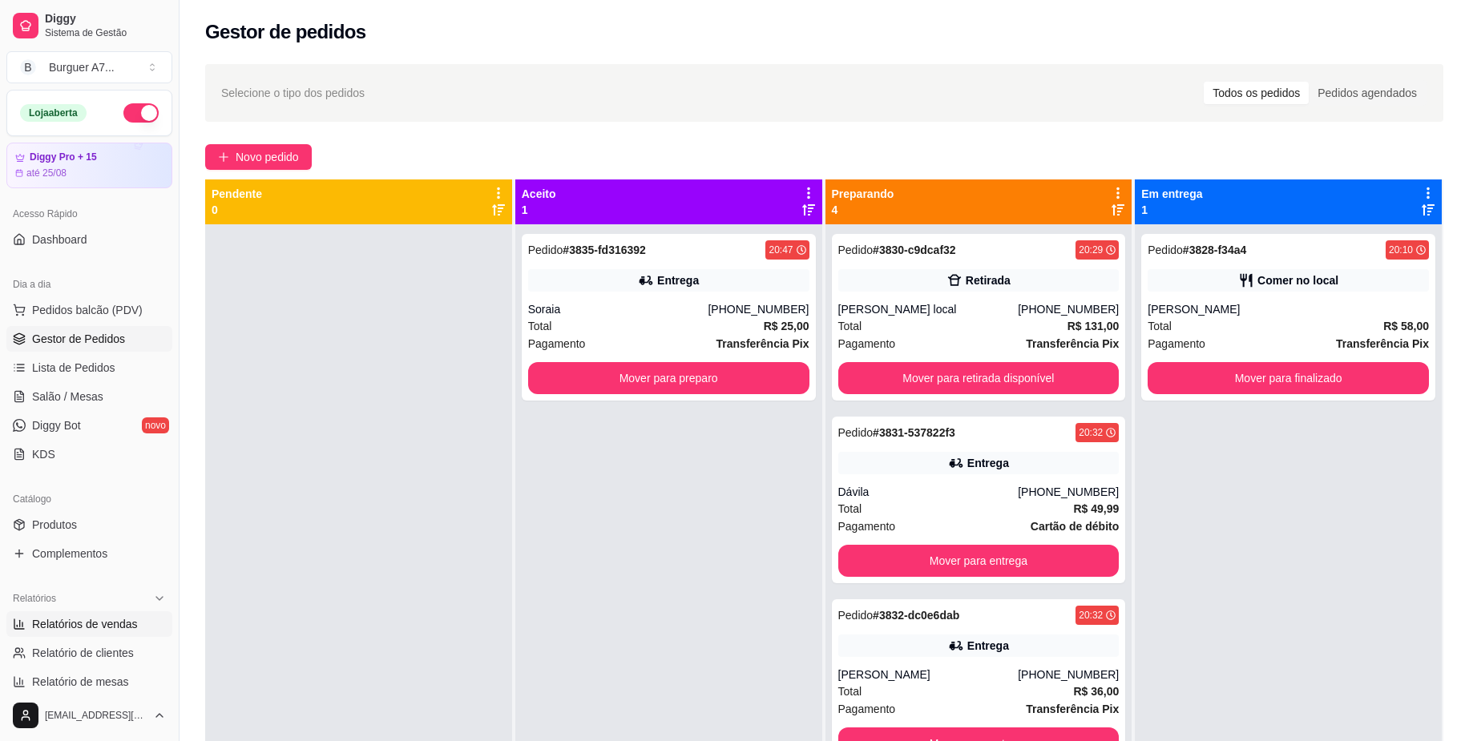
click at [119, 617] on span "Relatórios de vendas" at bounding box center [85, 624] width 106 height 16
select select "ALL"
select select "0"
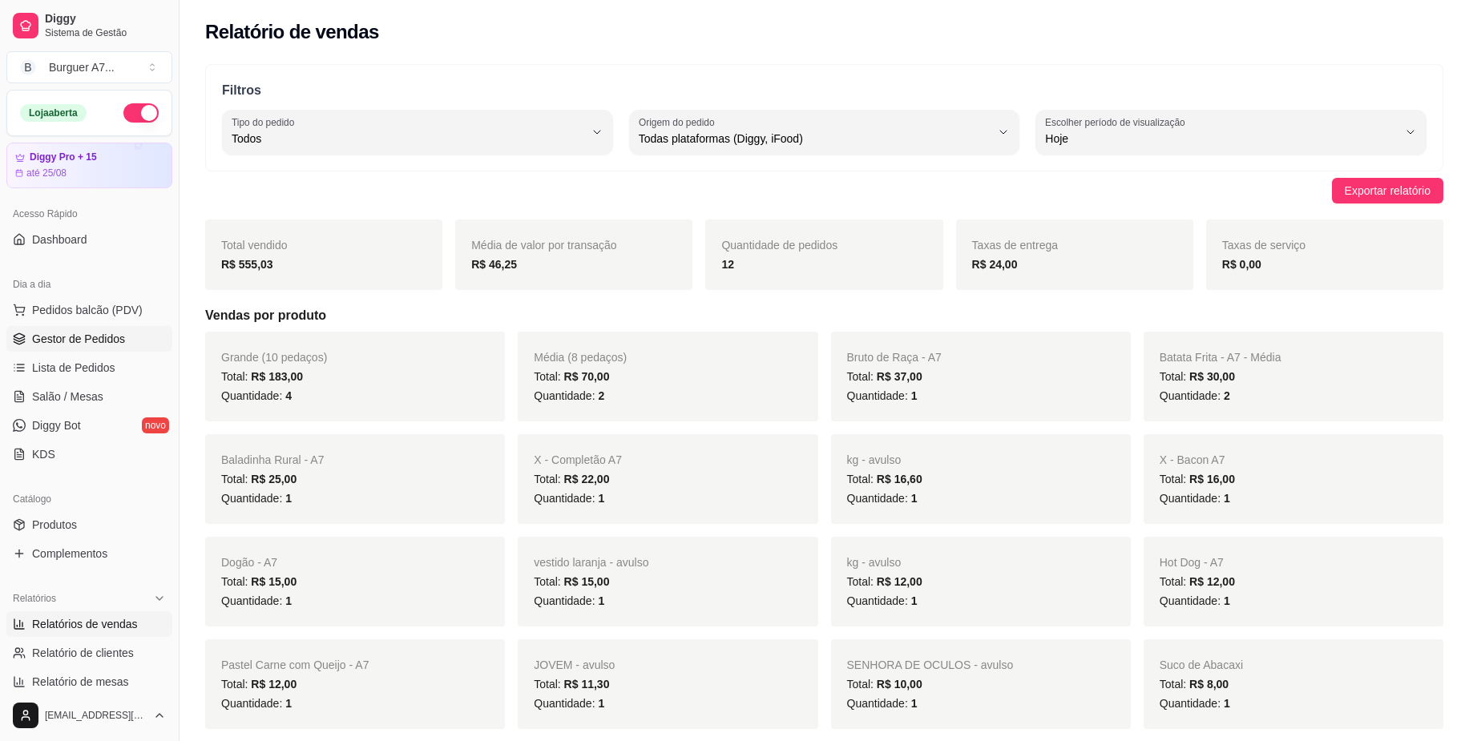
click at [100, 345] on span "Gestor de Pedidos" at bounding box center [78, 339] width 93 height 16
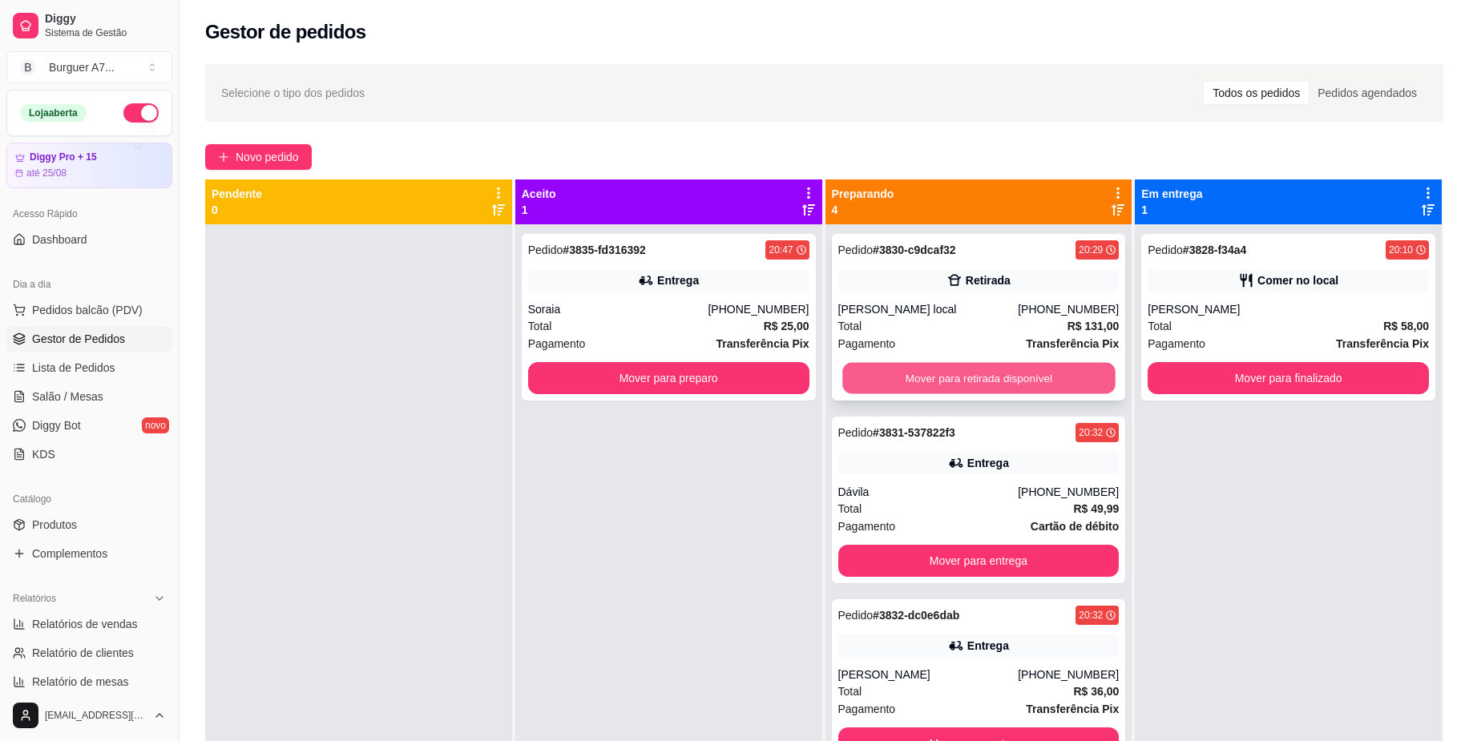
click at [1062, 372] on button "Mover para retirada disponível" at bounding box center [978, 378] width 272 height 31
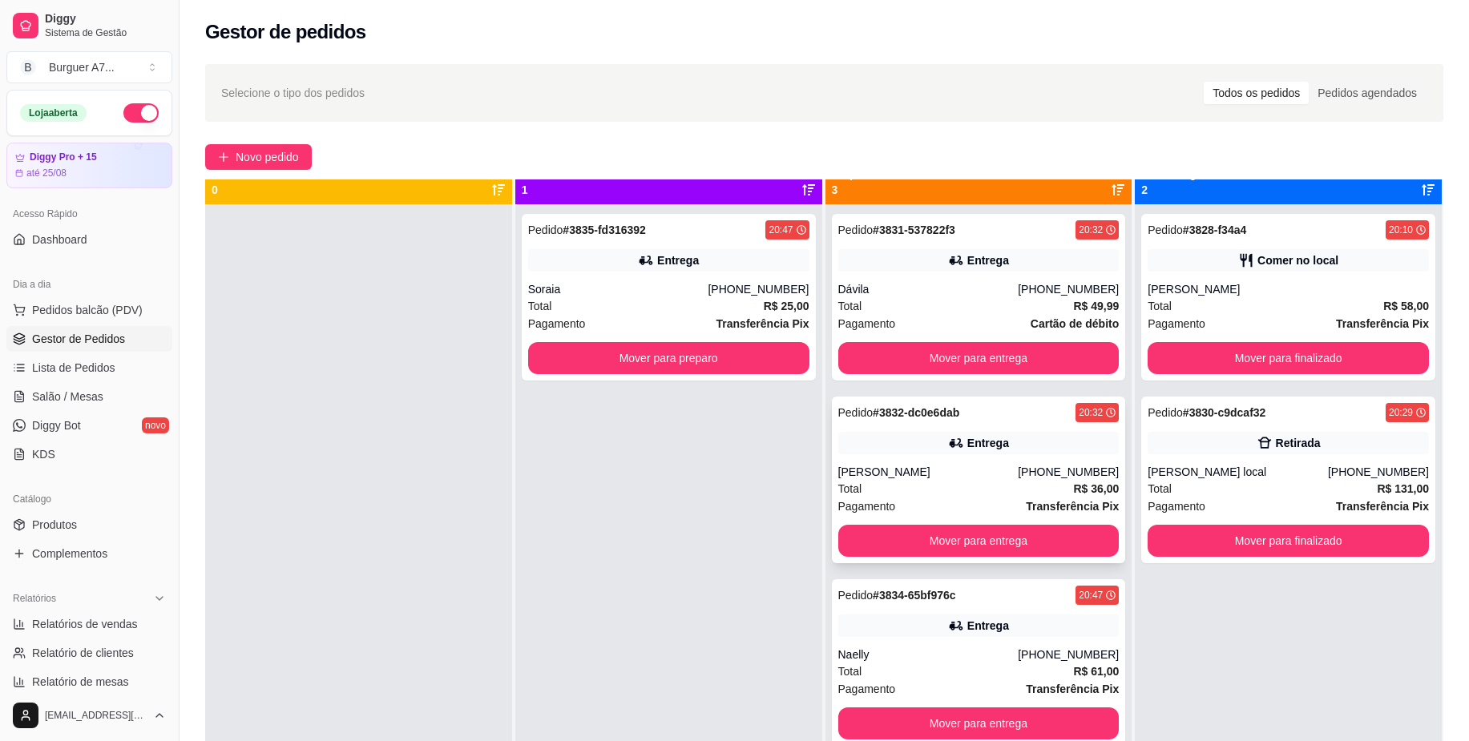
scroll to position [45, 0]
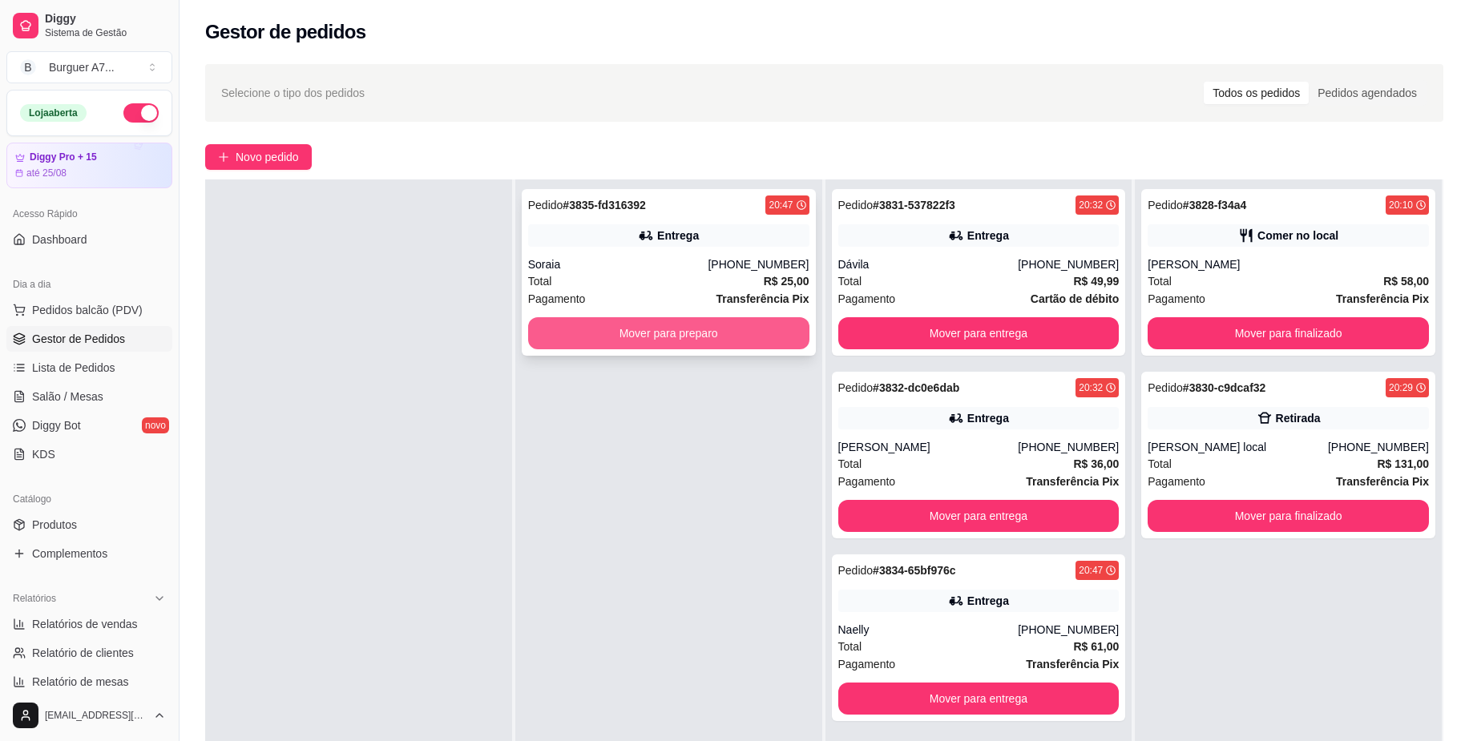
click at [721, 329] on button "Mover para preparo" at bounding box center [668, 333] width 281 height 32
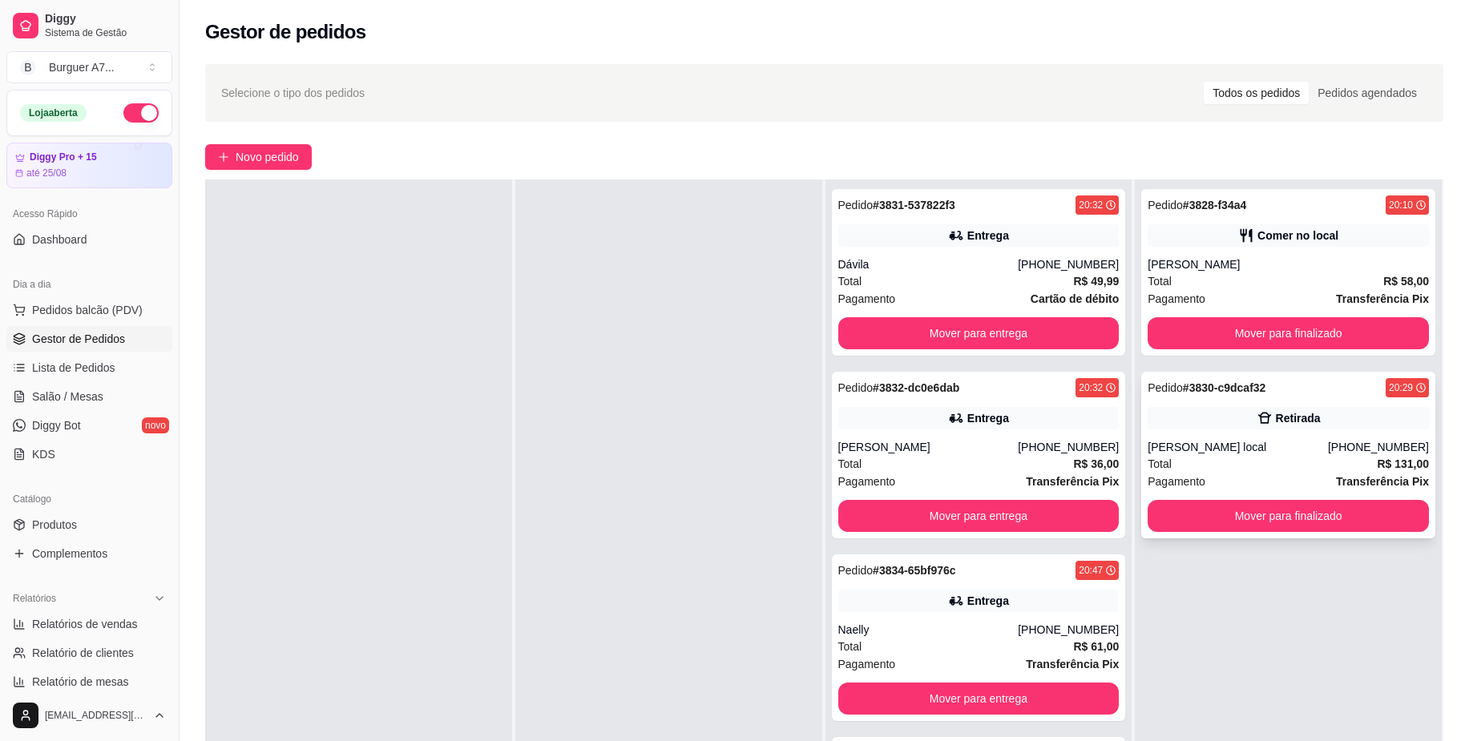
drag, startPoint x: 1279, startPoint y: 668, endPoint x: 1266, endPoint y: 445, distance: 223.9
click at [1273, 635] on div "Pedido # 3828-f34a4 20:10 Comer no local samuel Total R$ 58,00 Pagamento Transf…" at bounding box center [1288, 549] width 307 height 741
click at [1294, 342] on button "Mover para finalizado" at bounding box center [1288, 333] width 272 height 31
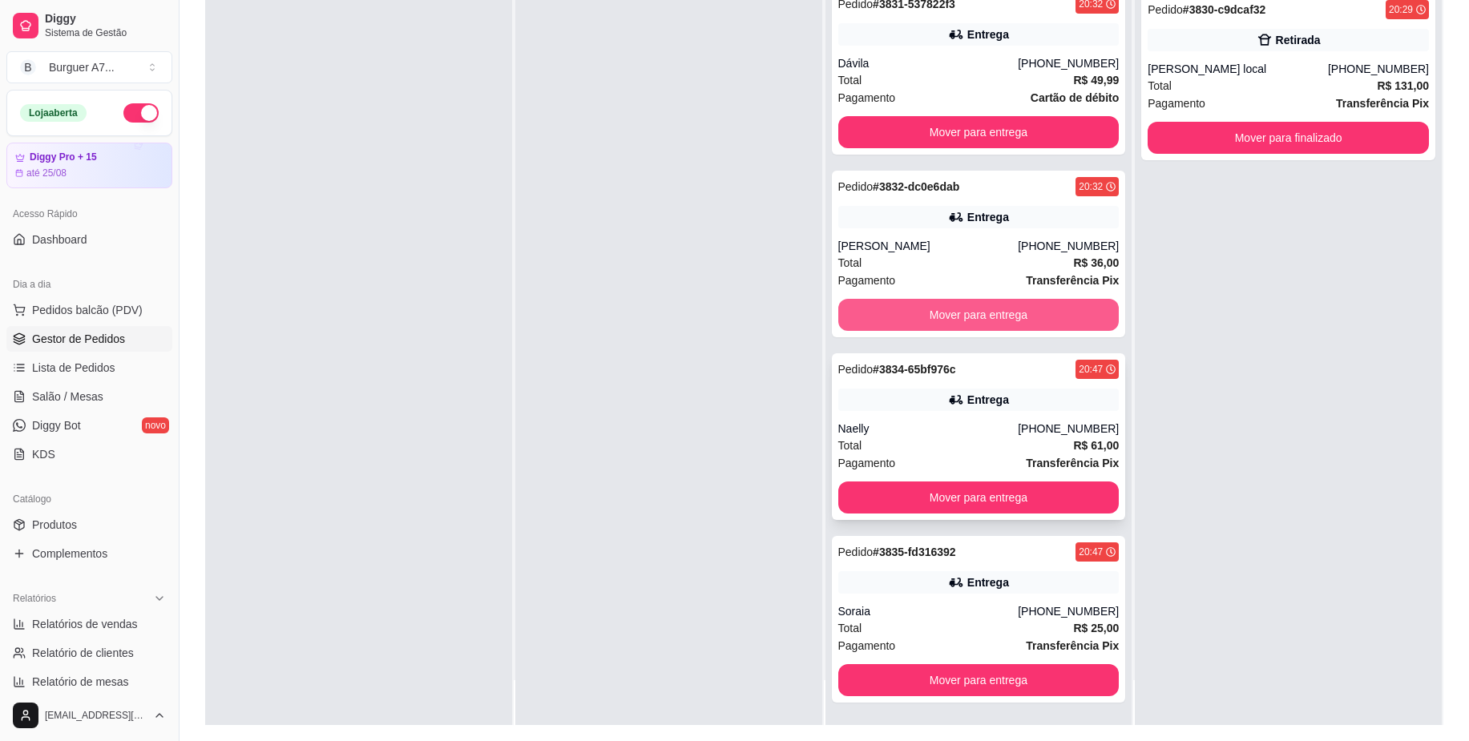
scroll to position [244, 0]
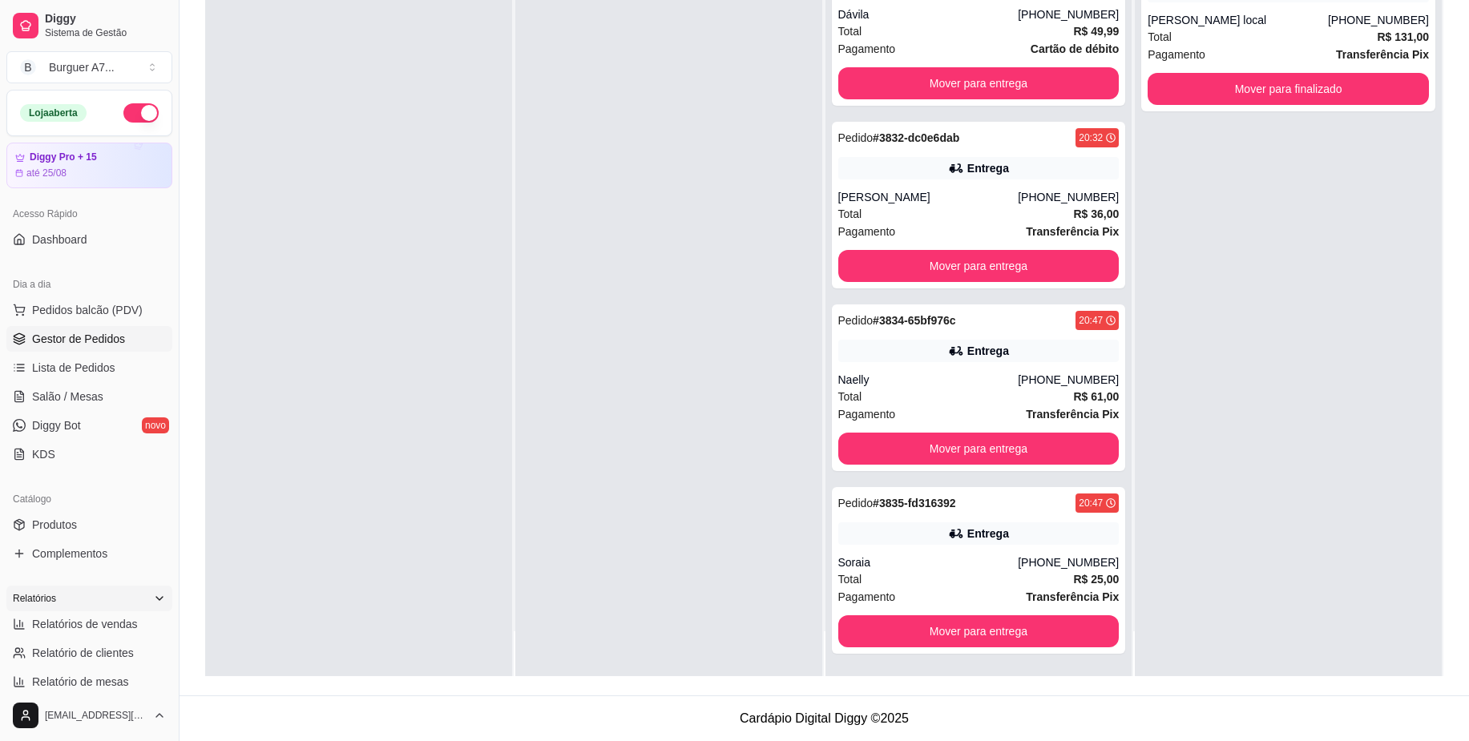
click at [123, 596] on div "Relatórios" at bounding box center [89, 599] width 166 height 26
click at [143, 611] on div "Relatórios" at bounding box center [89, 599] width 166 height 26
click at [875, 21] on div "Dávila" at bounding box center [928, 14] width 180 height 16
click at [1045, 189] on div "[PHONE_NUMBER]" at bounding box center [1068, 197] width 101 height 16
click at [1023, 344] on div "Entrega" at bounding box center [978, 351] width 281 height 22
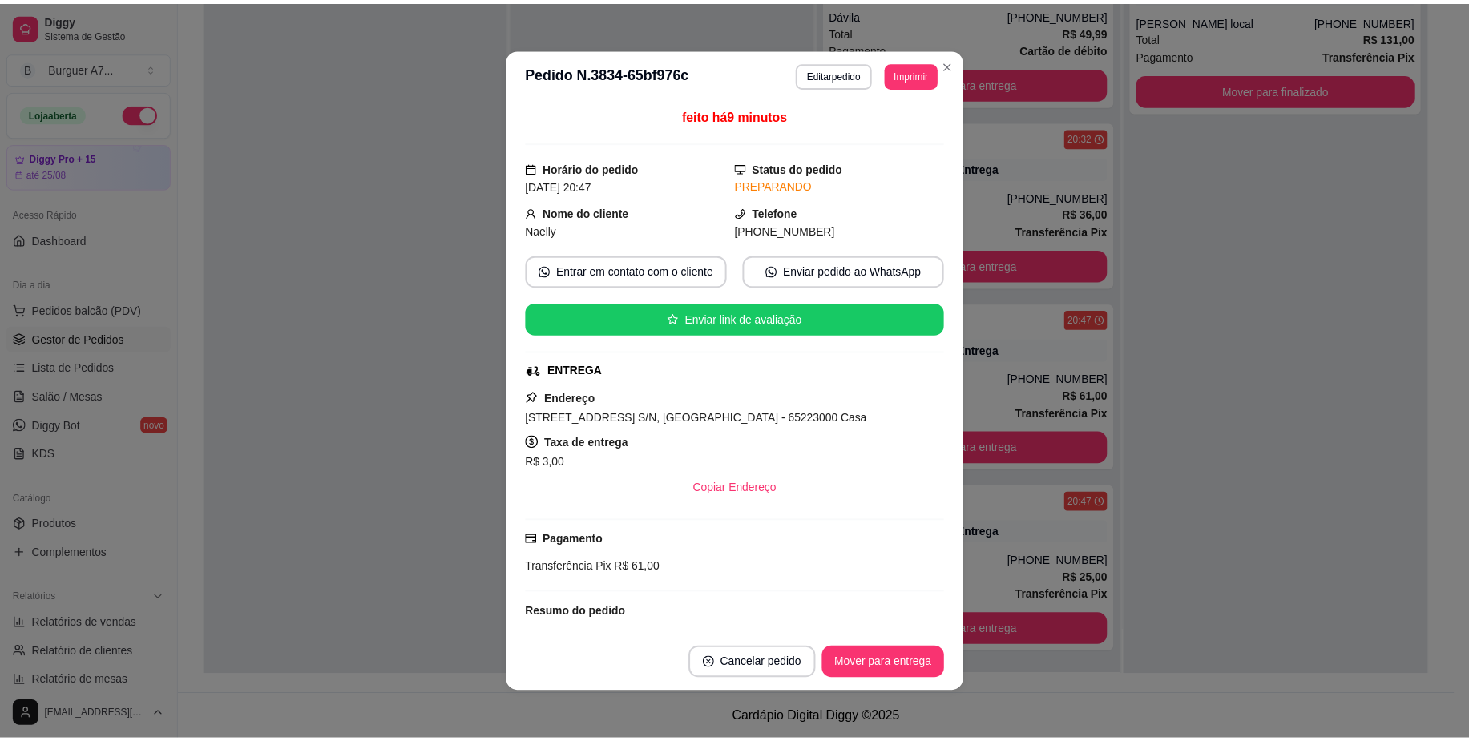
scroll to position [3, 0]
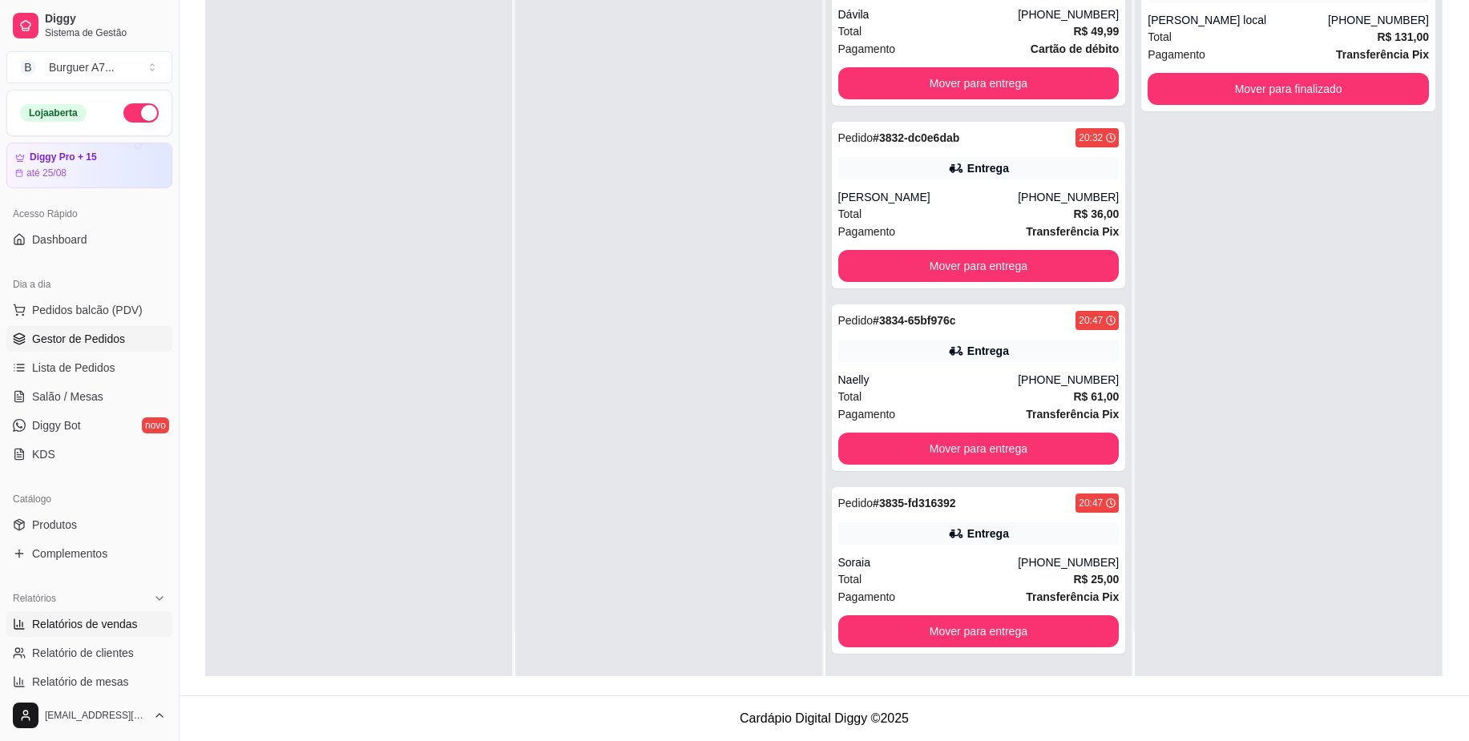
click at [69, 632] on link "Relatórios de vendas" at bounding box center [89, 624] width 166 height 26
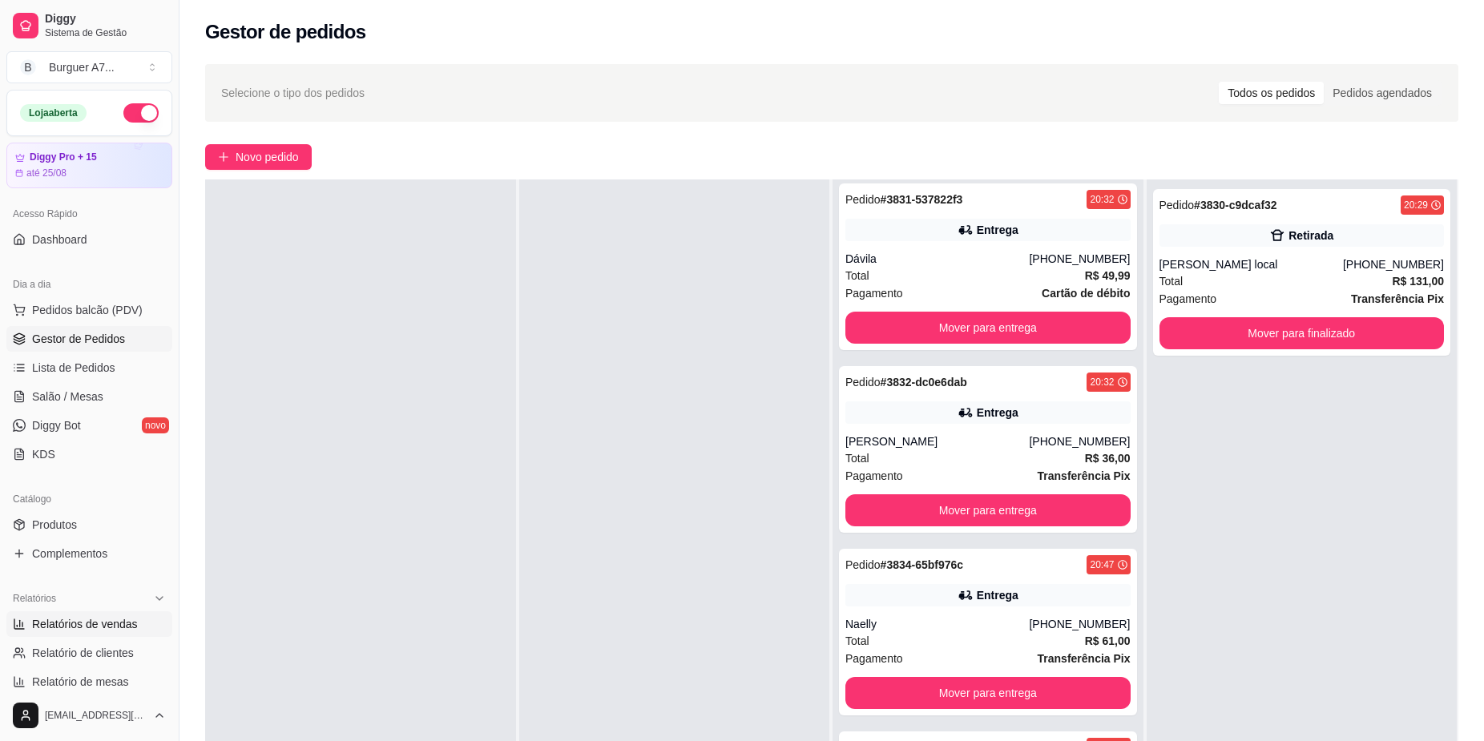
select select "ALL"
select select "0"
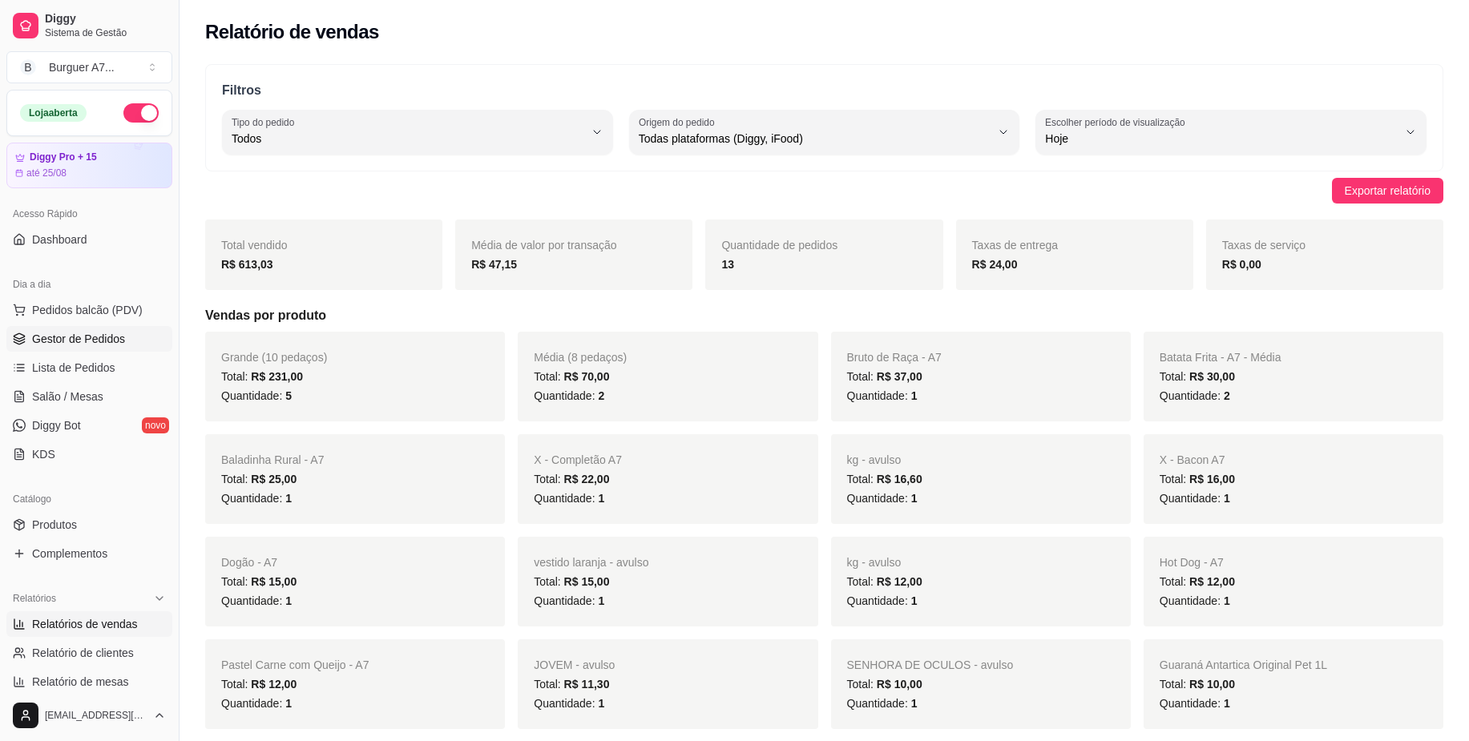
click at [127, 341] on link "Gestor de Pedidos" at bounding box center [89, 339] width 166 height 26
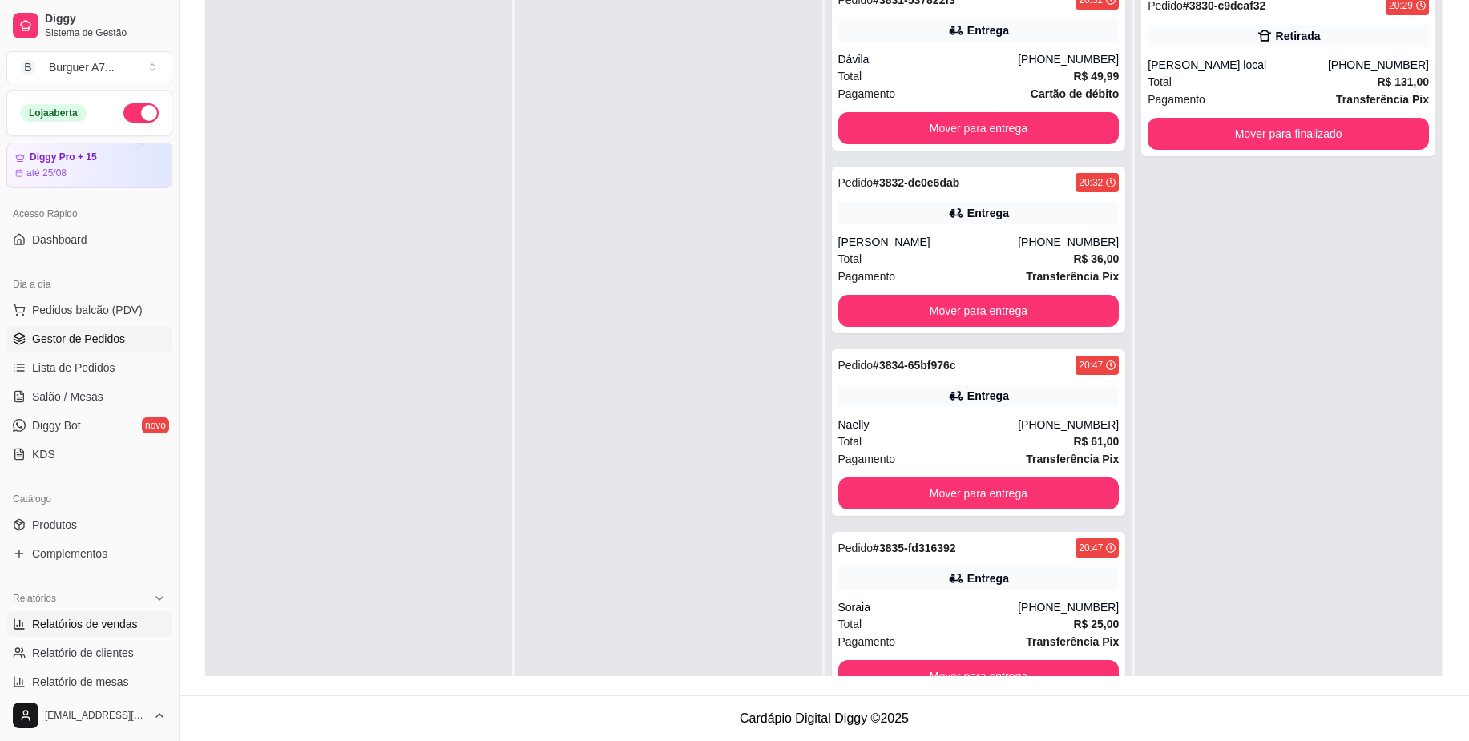
click at [55, 626] on span "Relatórios de vendas" at bounding box center [85, 624] width 106 height 16
select select "ALL"
select select "0"
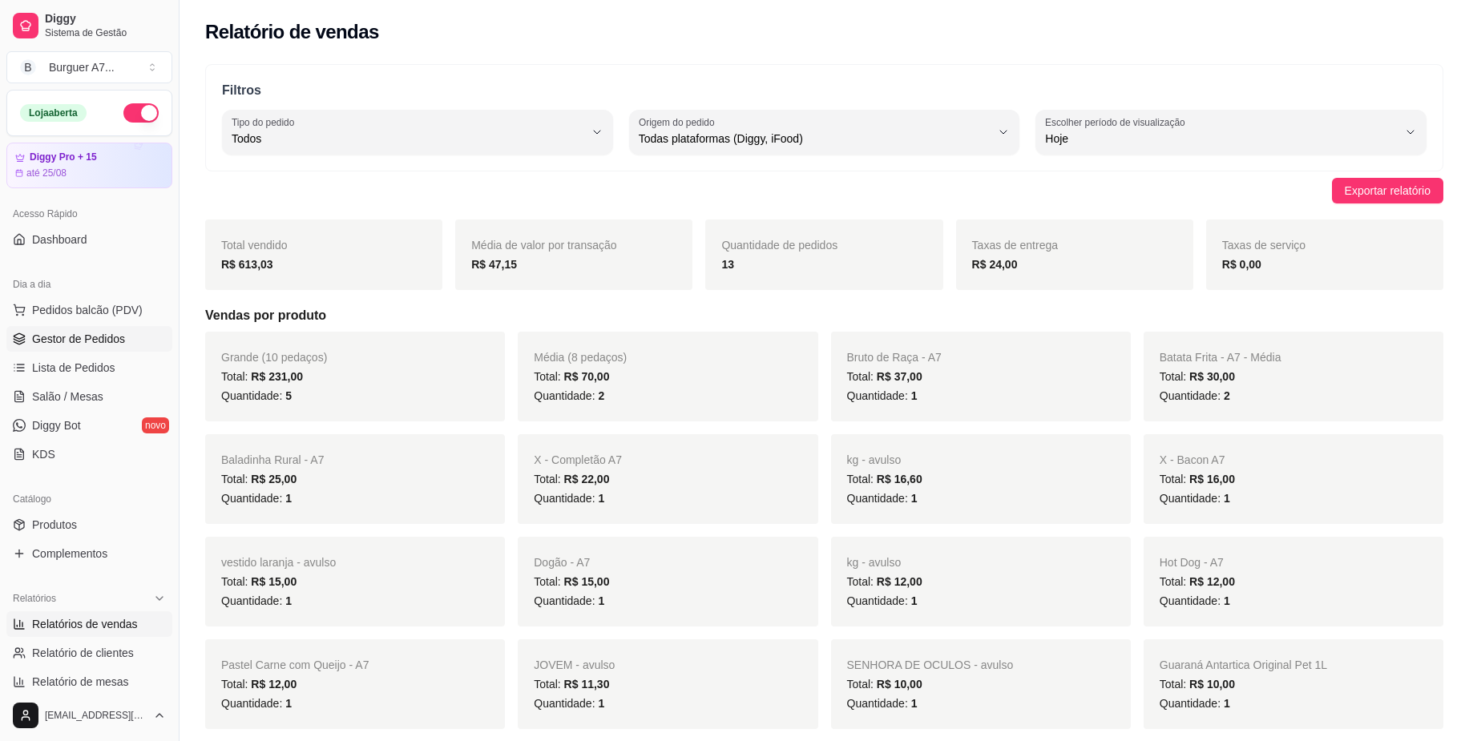
click at [106, 333] on span "Gestor de Pedidos" at bounding box center [78, 339] width 93 height 16
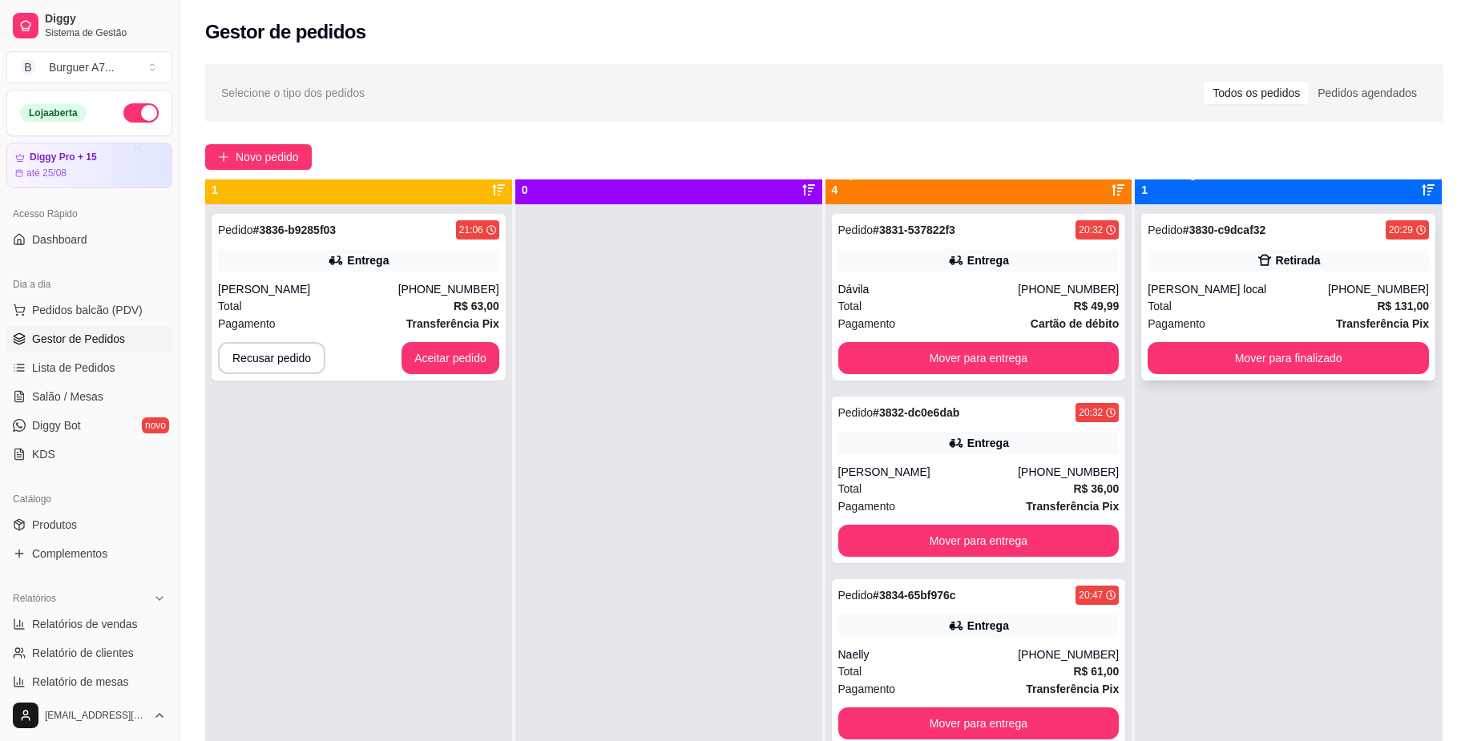
scroll to position [45, 0]
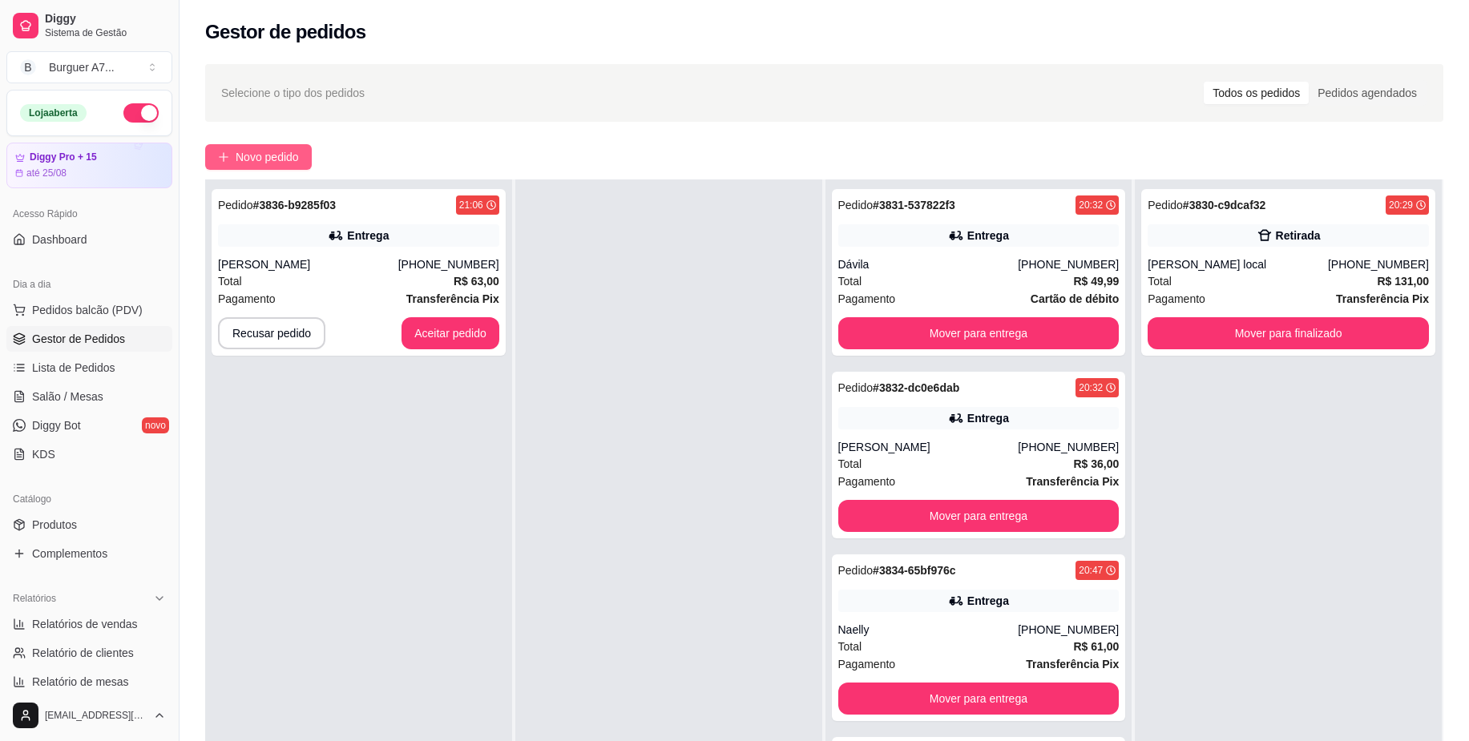
click at [285, 147] on button "Novo pedido" at bounding box center [258, 157] width 107 height 26
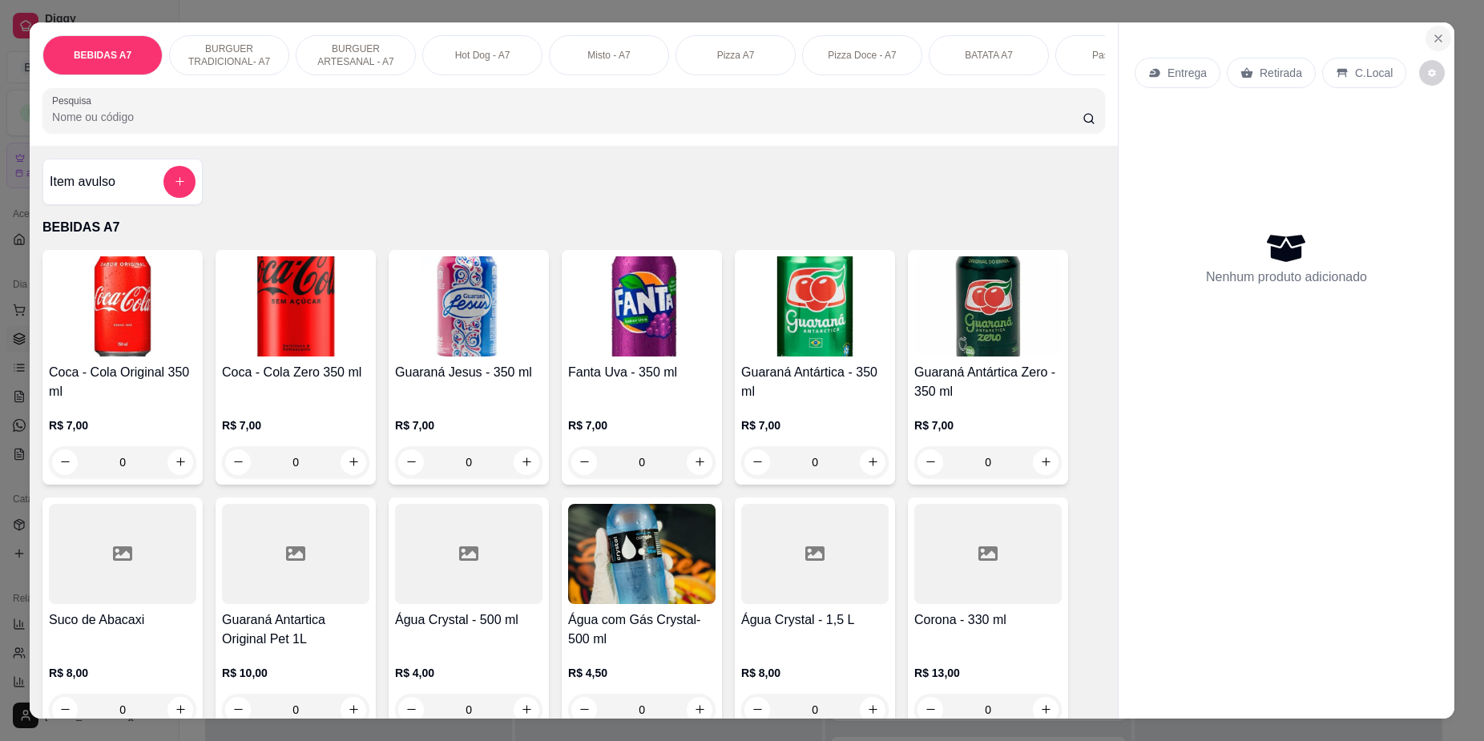
click at [1432, 42] on icon "Close" at bounding box center [1438, 38] width 13 height 13
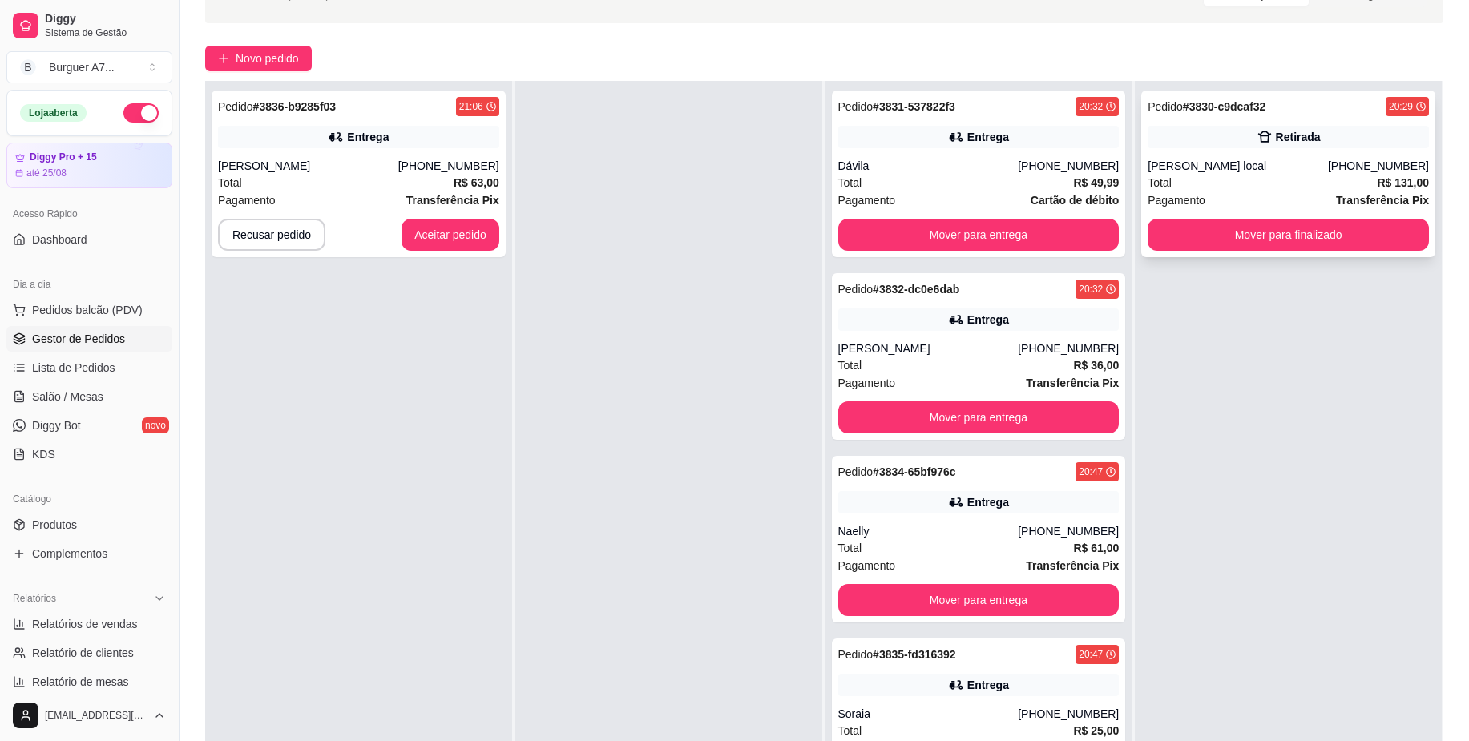
scroll to position [100, 0]
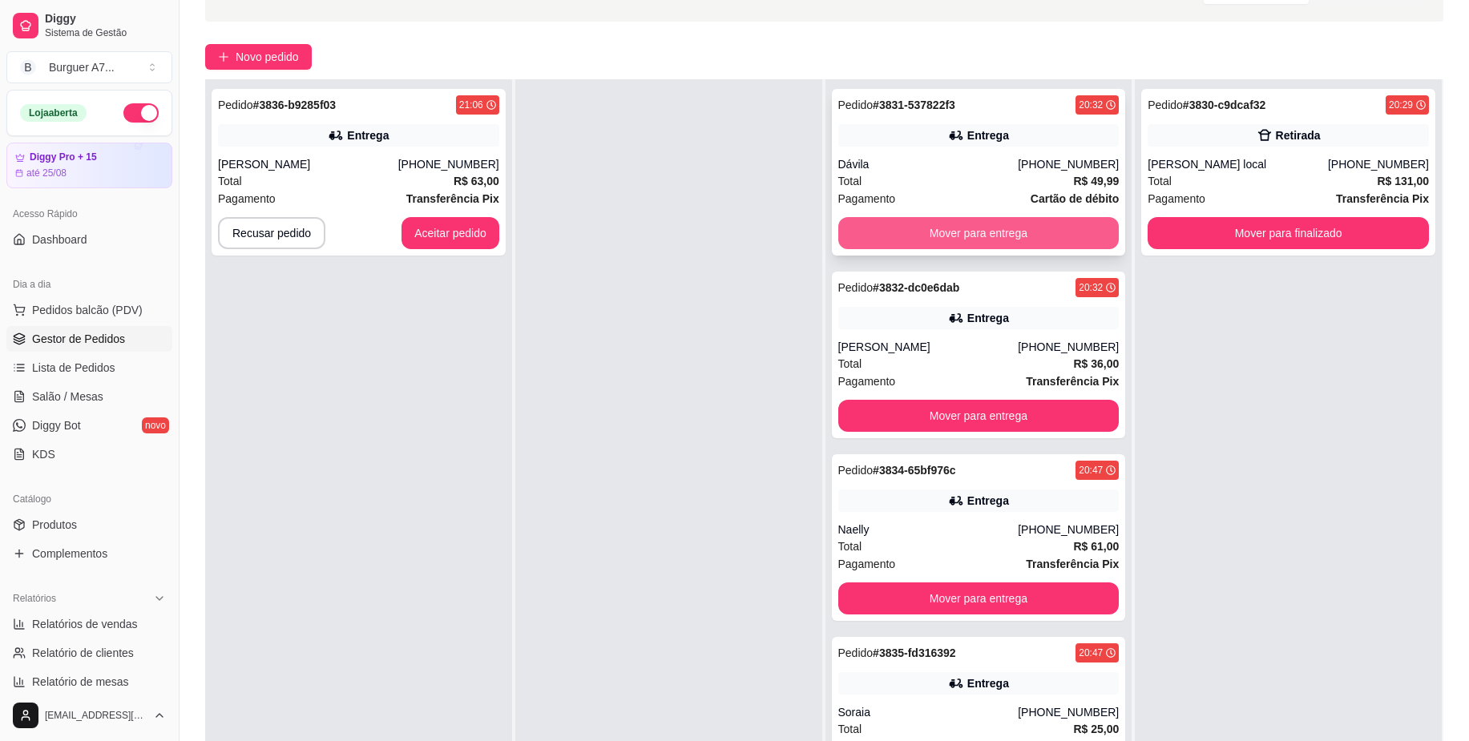
click at [1067, 224] on button "Mover para entrega" at bounding box center [978, 233] width 281 height 32
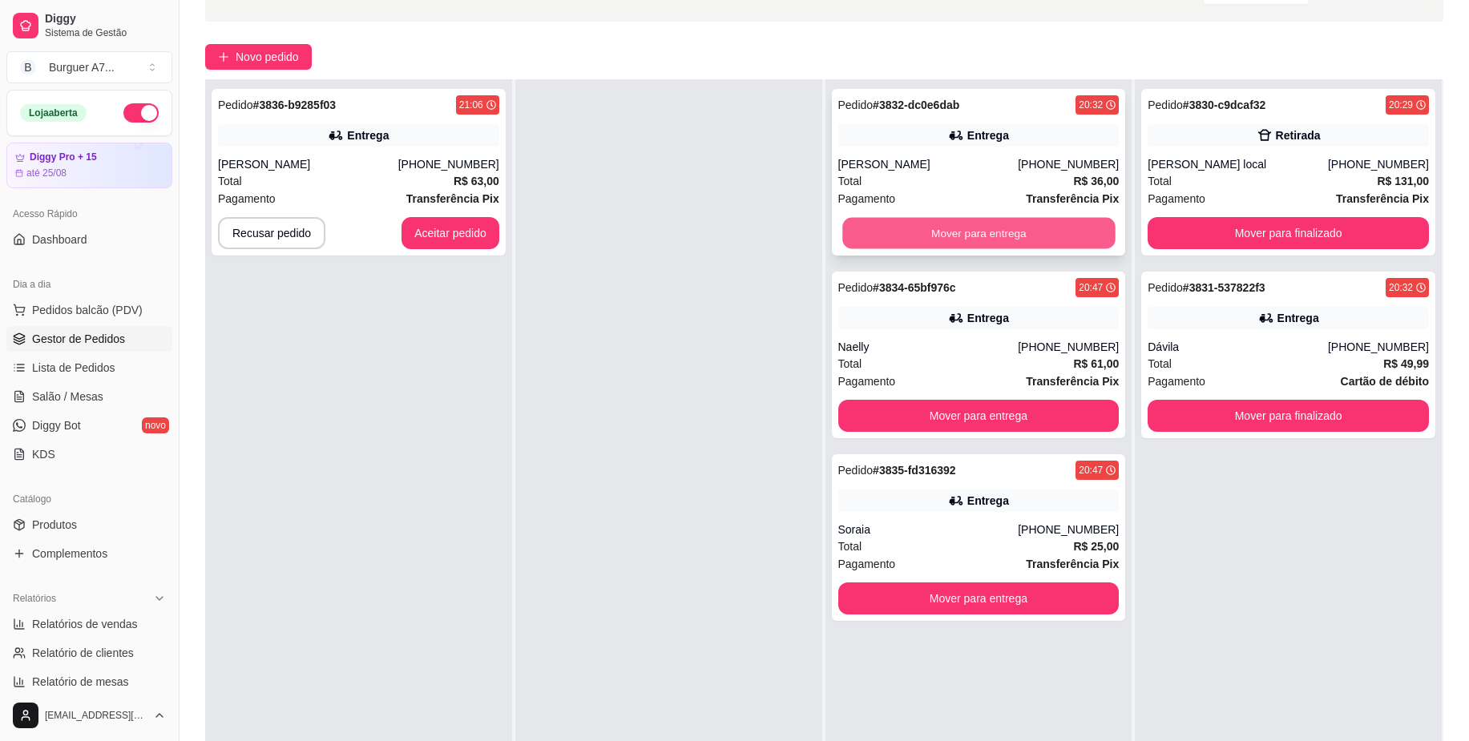
click at [1029, 240] on button "Mover para entrega" at bounding box center [978, 233] width 272 height 31
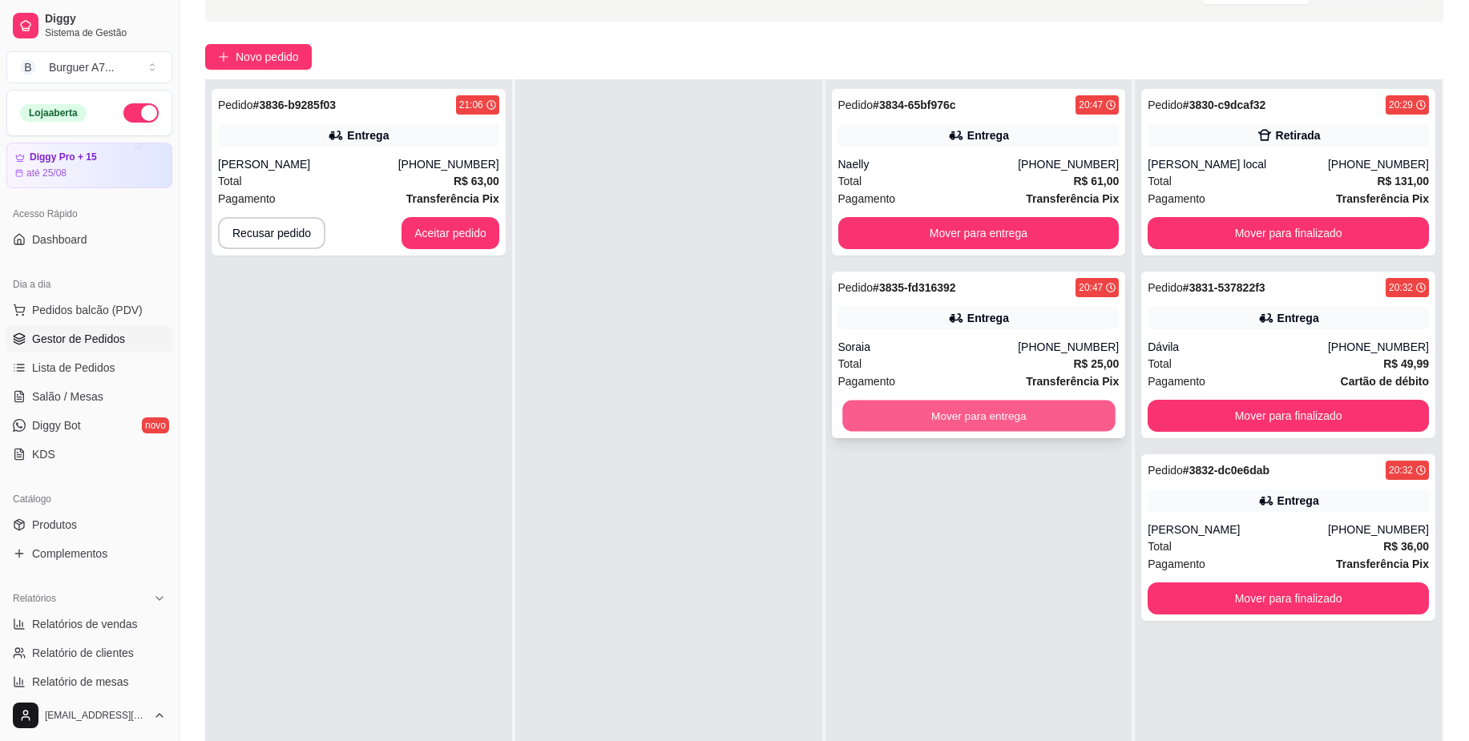
click at [1040, 410] on button "Mover para entrega" at bounding box center [978, 416] width 272 height 31
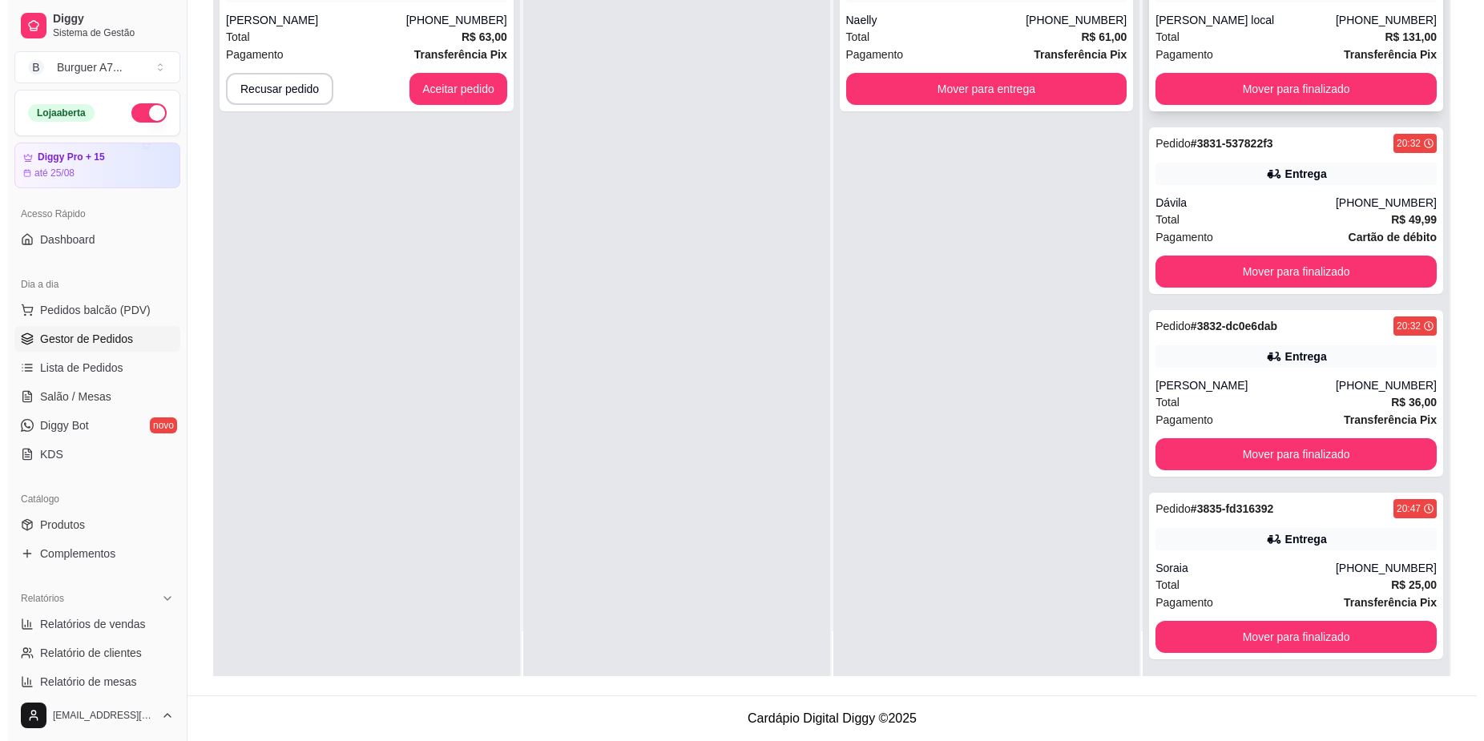
scroll to position [0, 0]
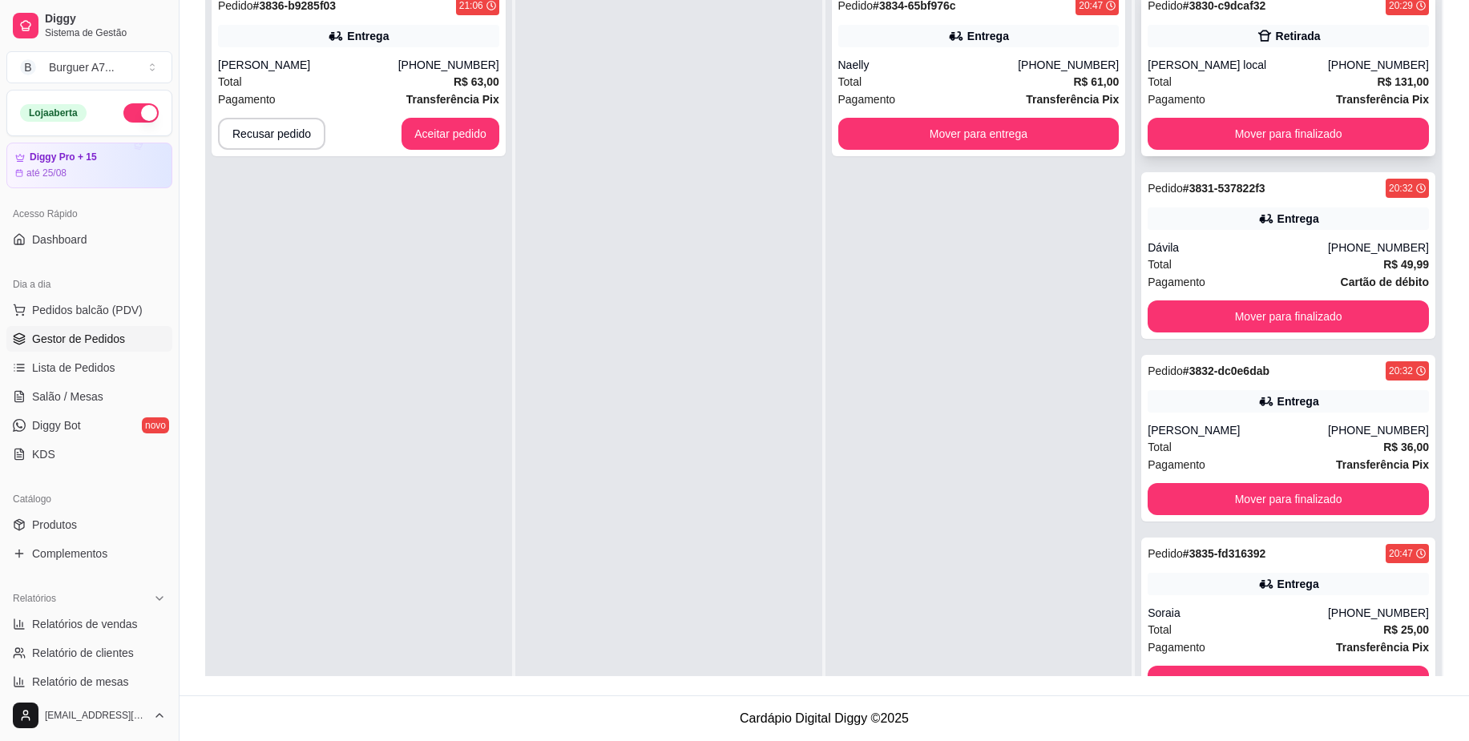
click at [1301, 67] on div "[PERSON_NAME] local" at bounding box center [1238, 65] width 180 height 16
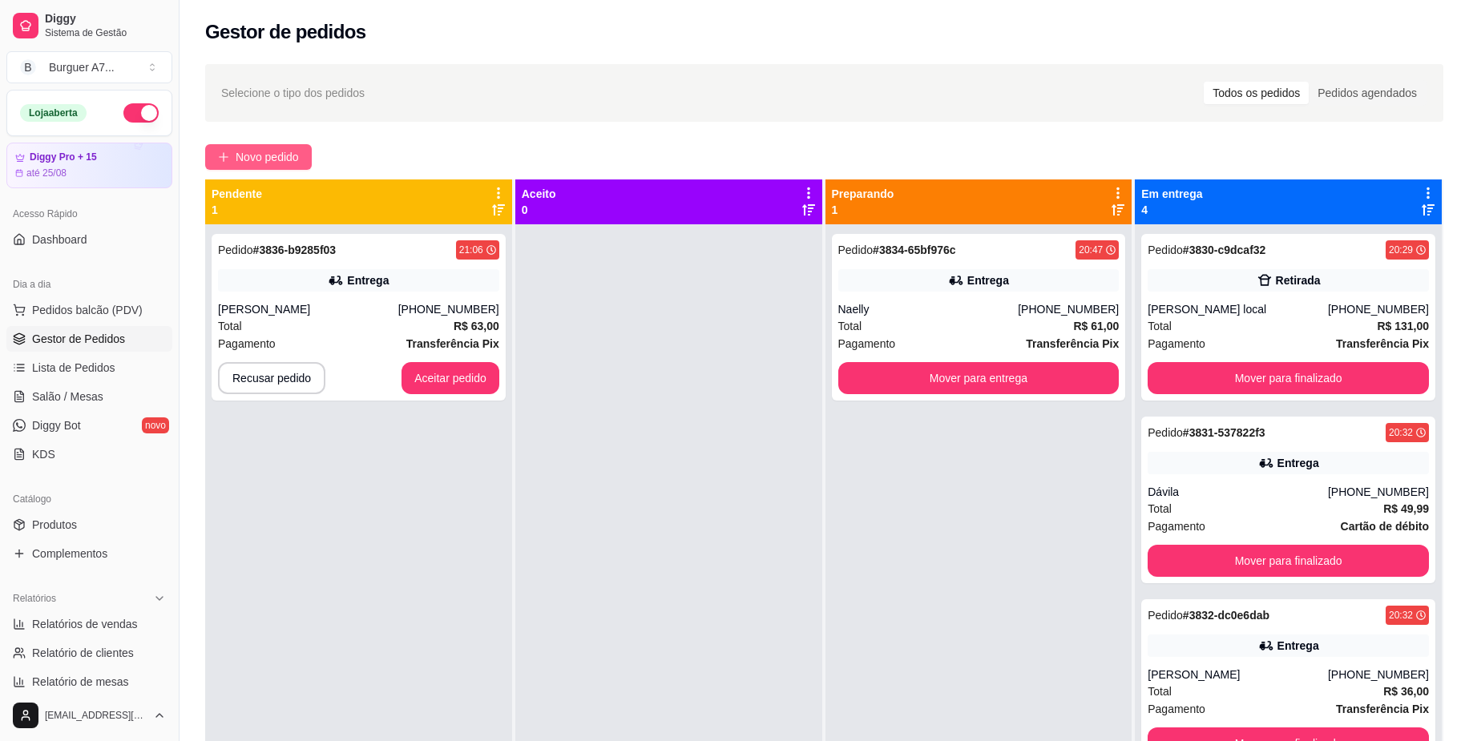
click at [280, 155] on span "Novo pedido" at bounding box center [267, 157] width 63 height 18
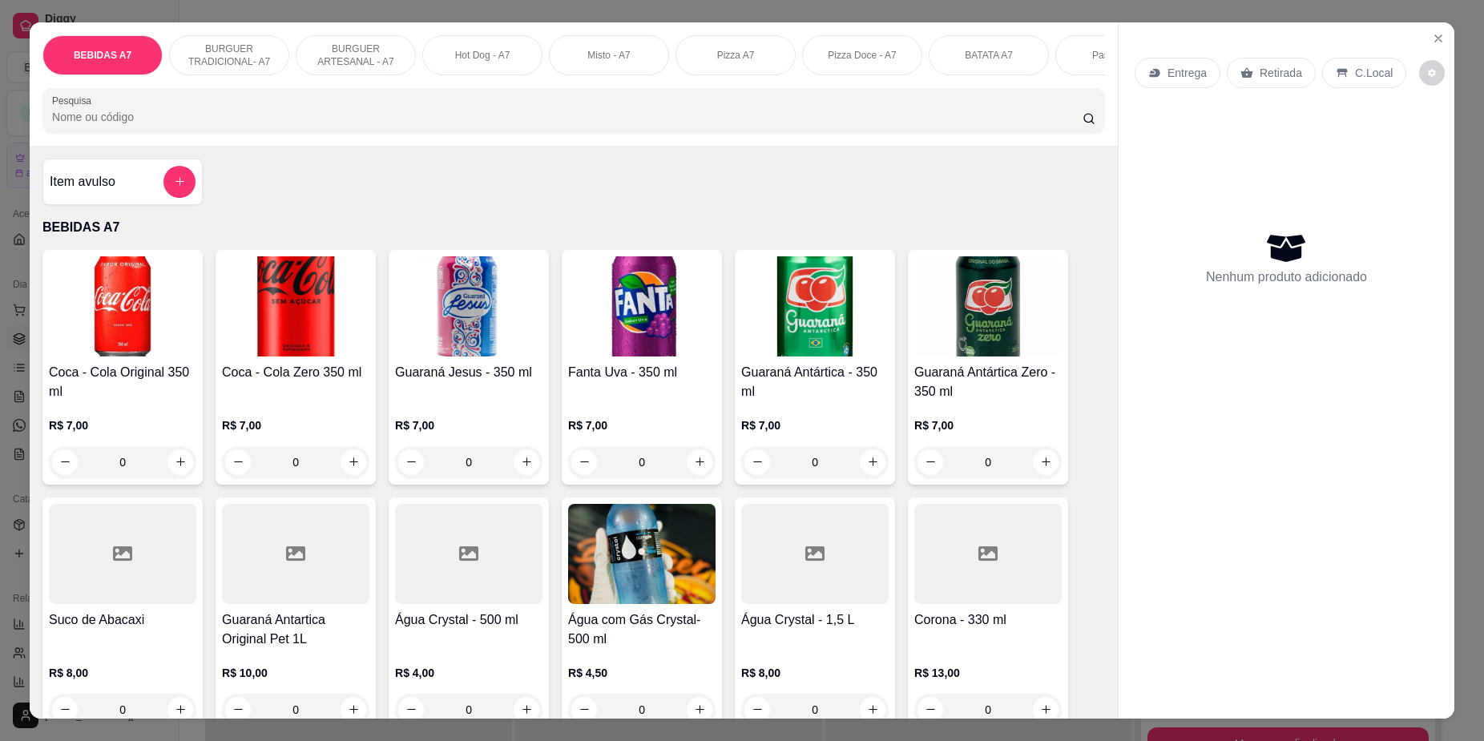
click at [135, 192] on div "Item avulso" at bounding box center [123, 182] width 146 height 32
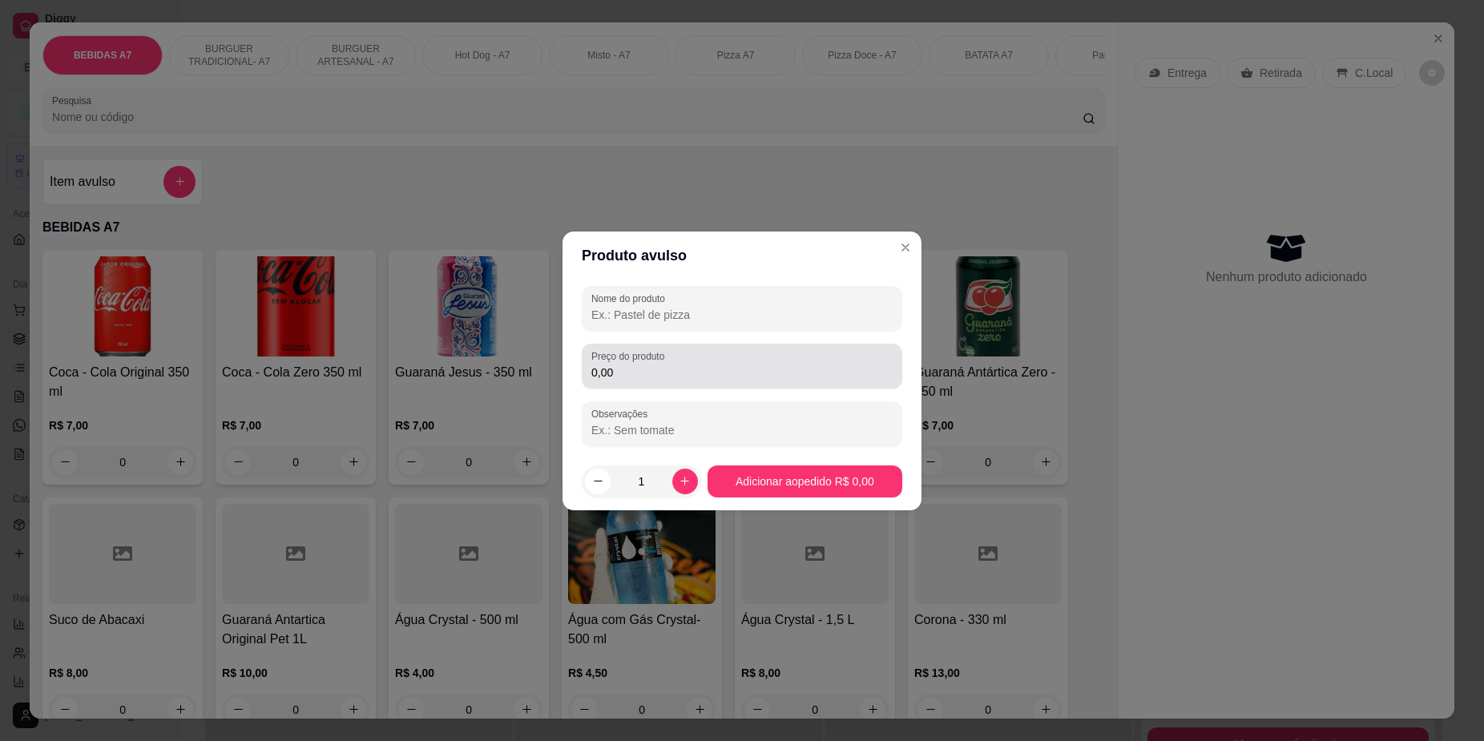
click at [707, 372] on input "0,00" at bounding box center [741, 373] width 301 height 16
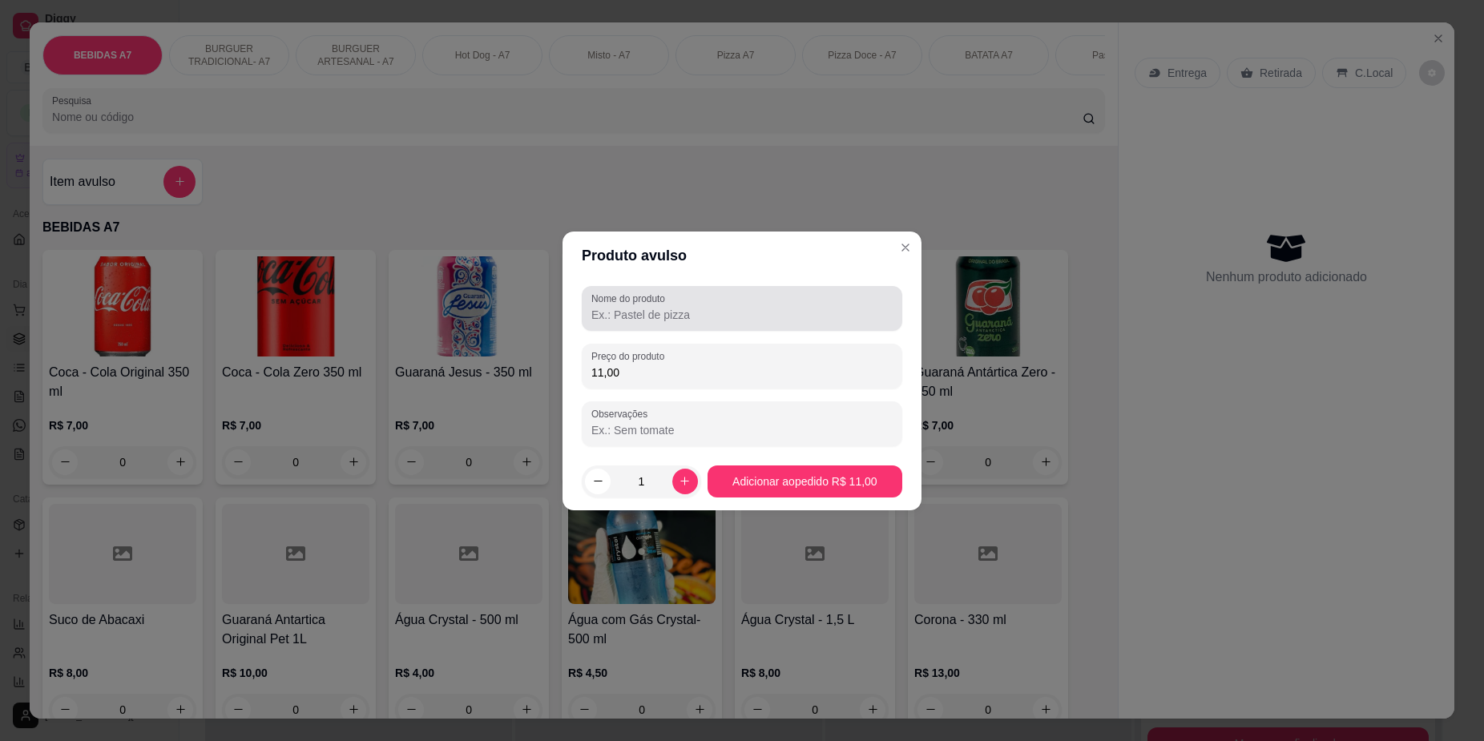
type input "11,00"
click at [690, 325] on div "Nome do produto" at bounding box center [742, 308] width 321 height 45
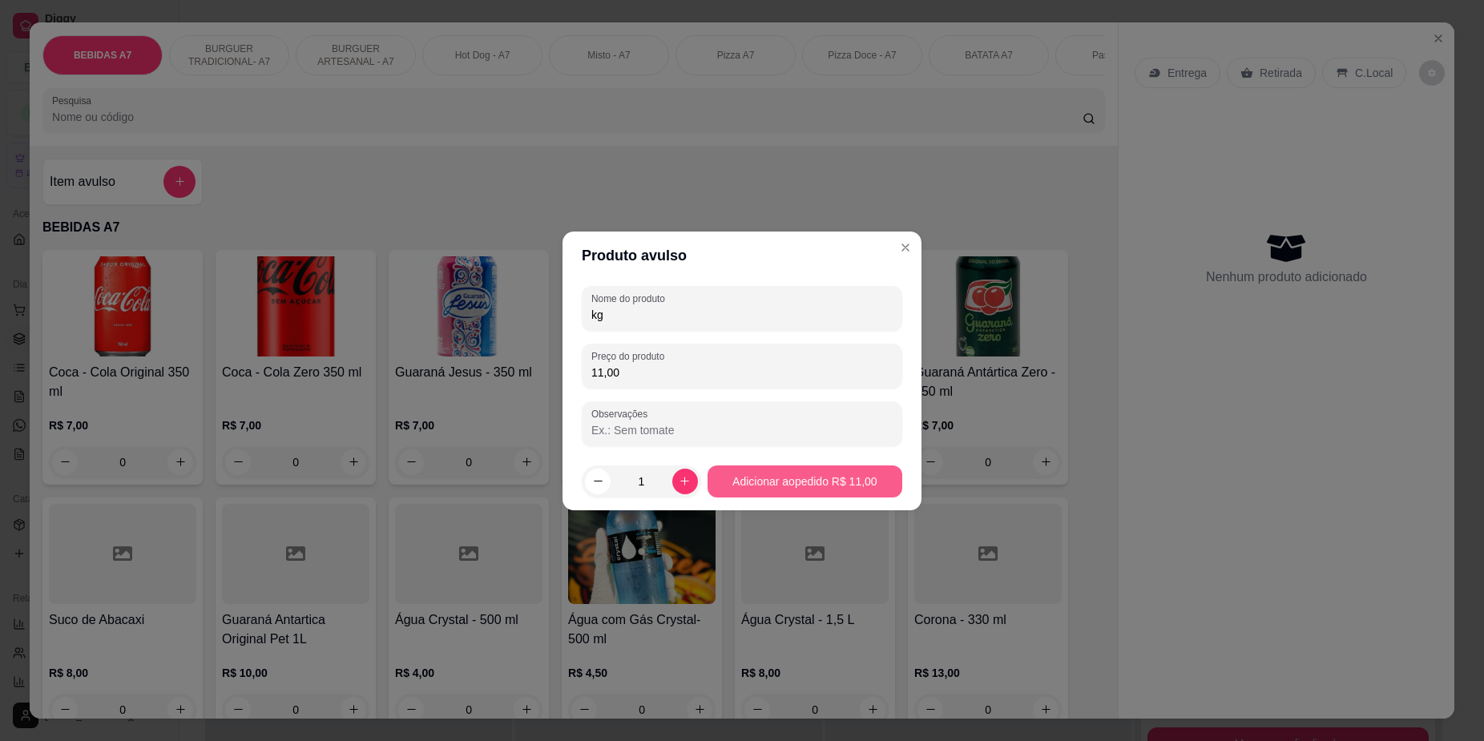
type input "kg"
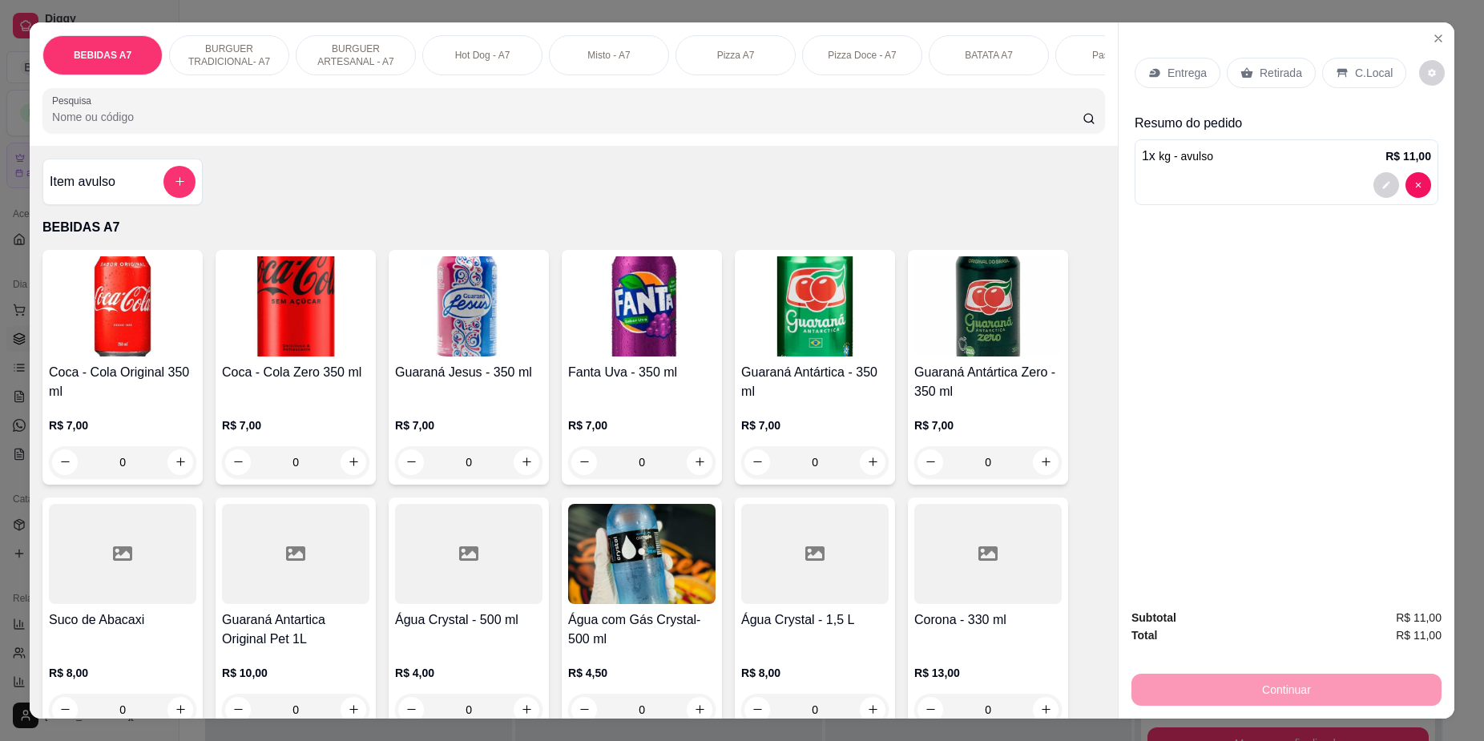
click at [1267, 68] on p "Retirada" at bounding box center [1281, 73] width 42 height 16
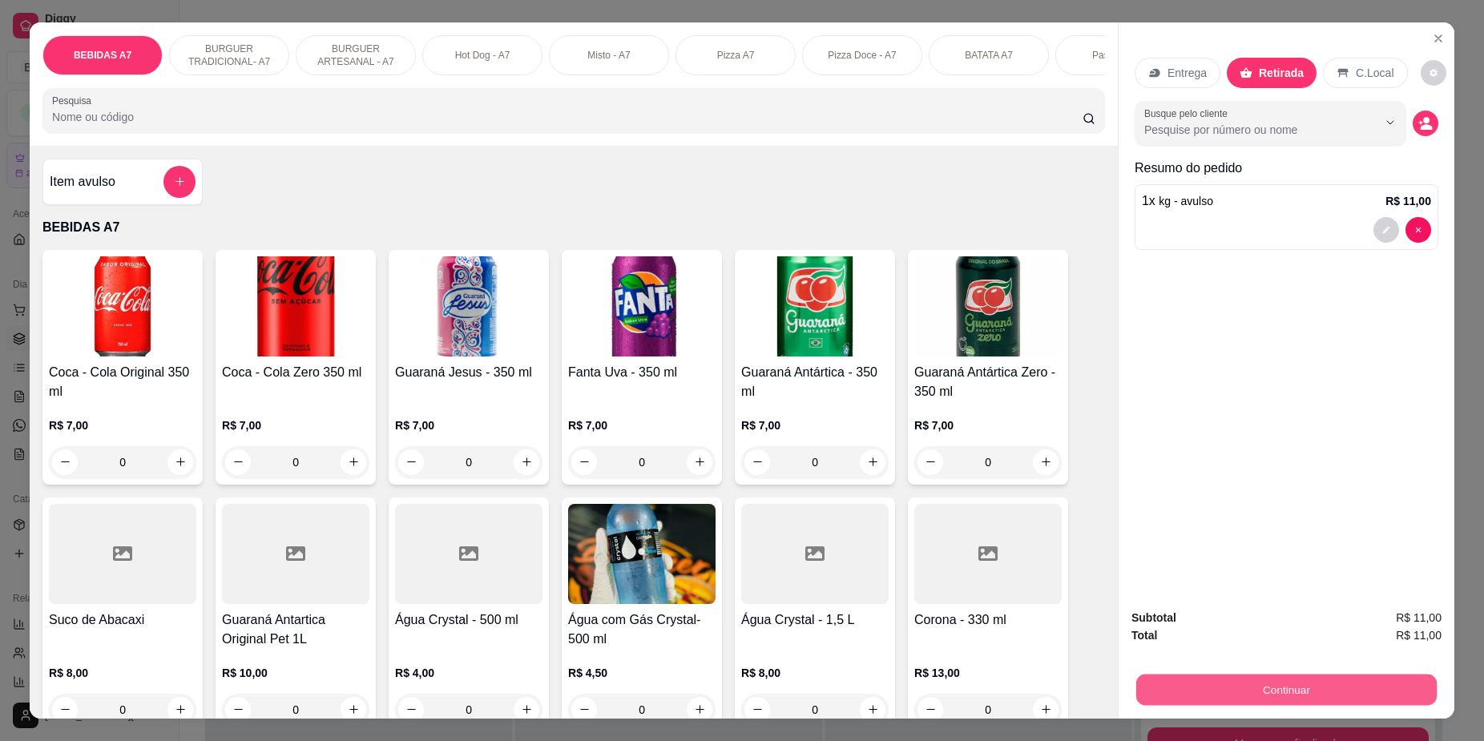
click at [1422, 684] on button "Continuar" at bounding box center [1286, 690] width 300 height 31
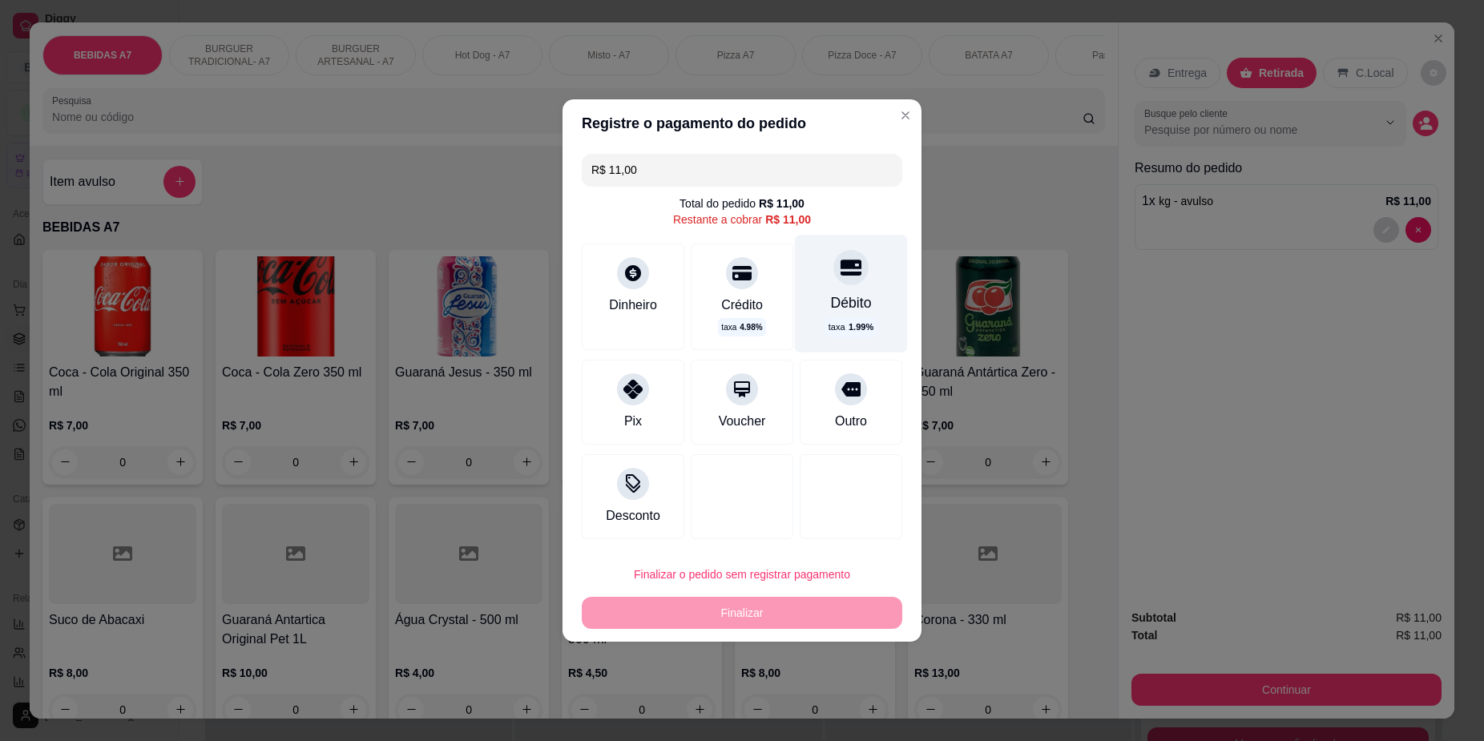
click at [839, 317] on div "taxa 1.99 %" at bounding box center [851, 327] width 52 height 20
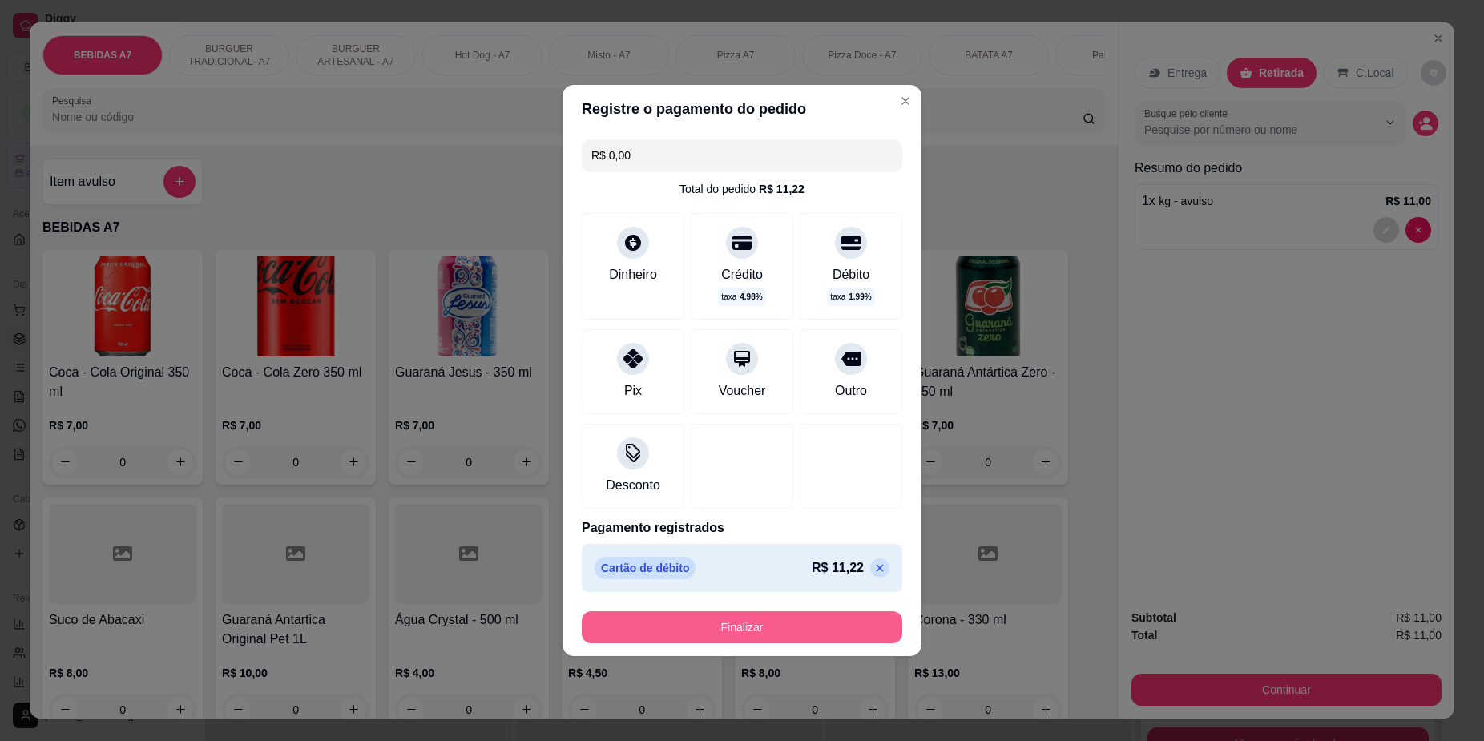
click at [833, 639] on button "Finalizar" at bounding box center [742, 627] width 321 height 32
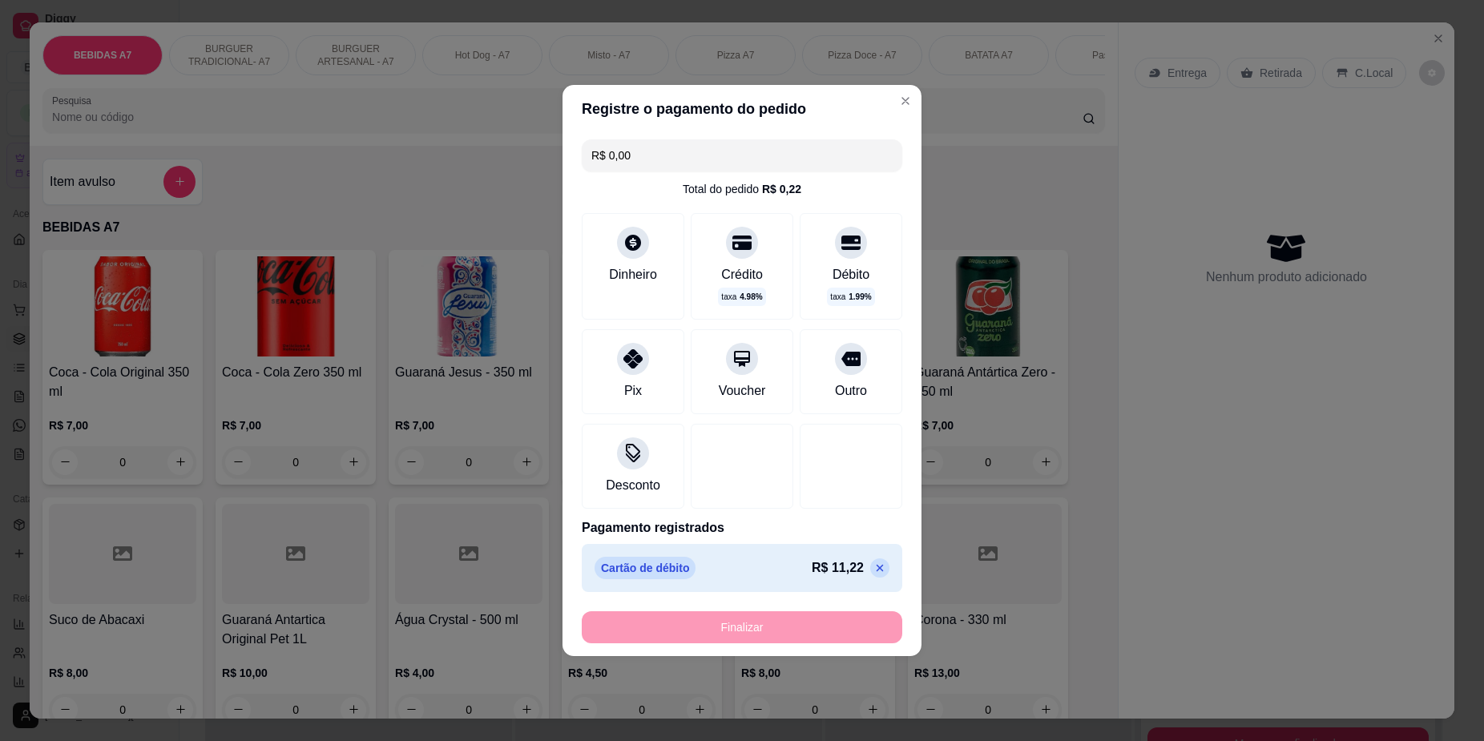
type input "-R$ 11,00"
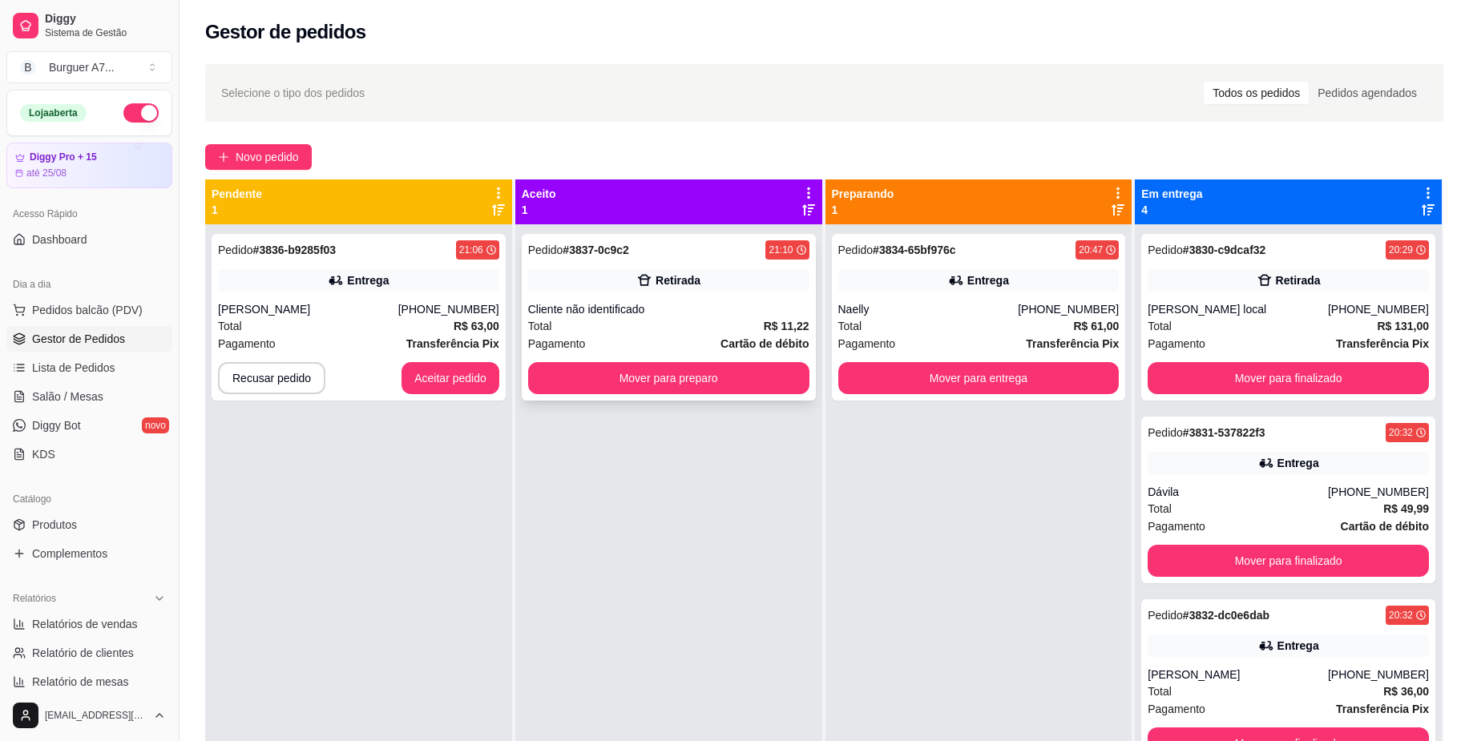
click at [682, 276] on div "Retirada" at bounding box center [677, 280] width 45 height 16
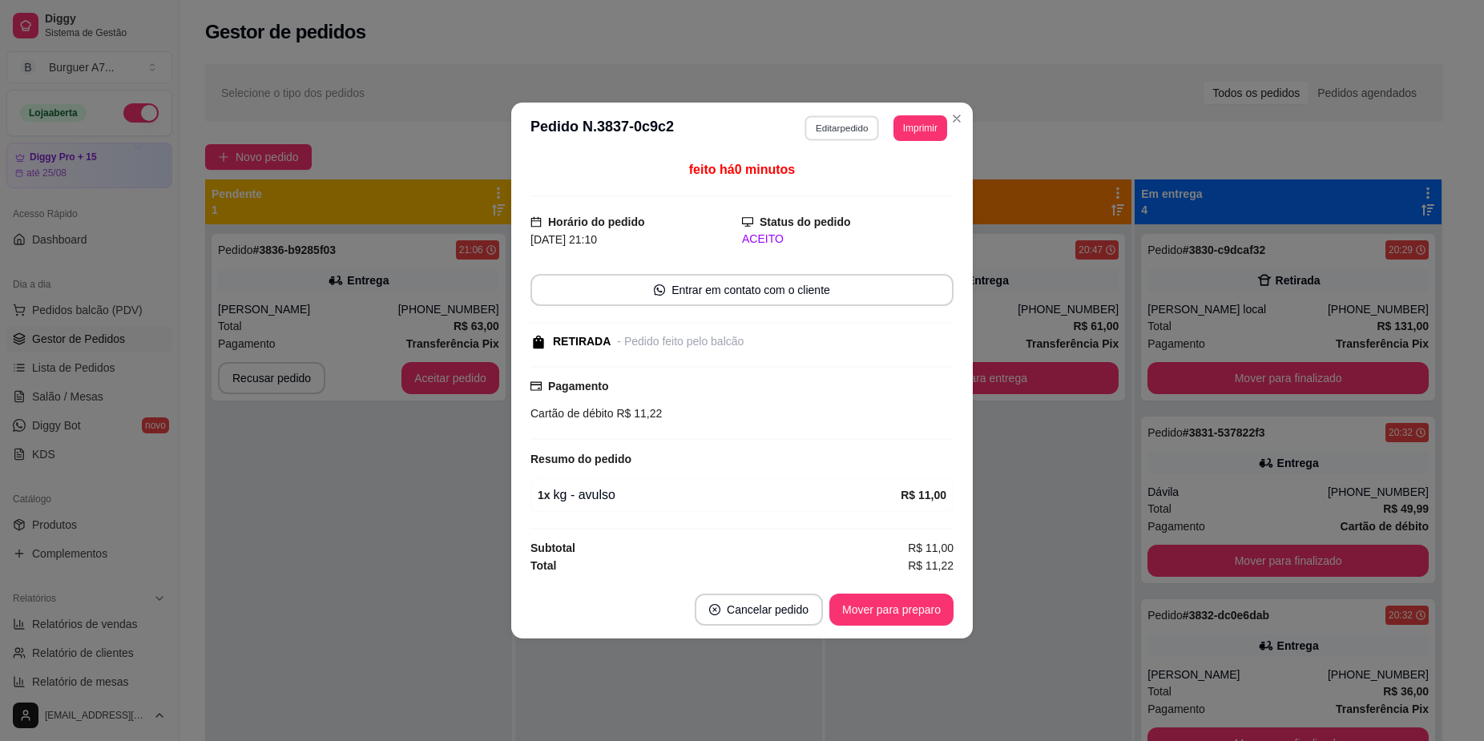
click at [847, 119] on button "Editar pedido" at bounding box center [842, 127] width 75 height 25
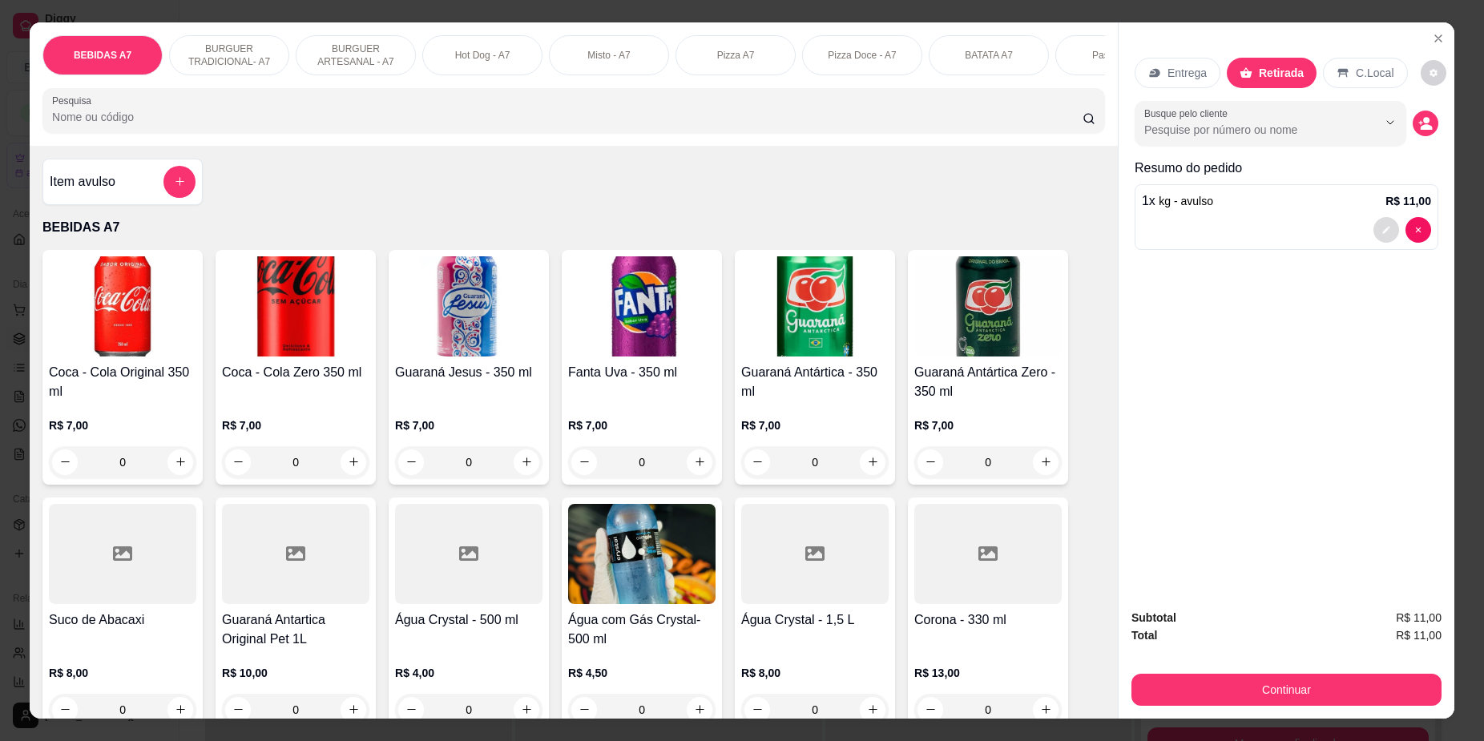
click at [1381, 233] on icon "decrease-product-quantity" at bounding box center [1386, 230] width 10 height 10
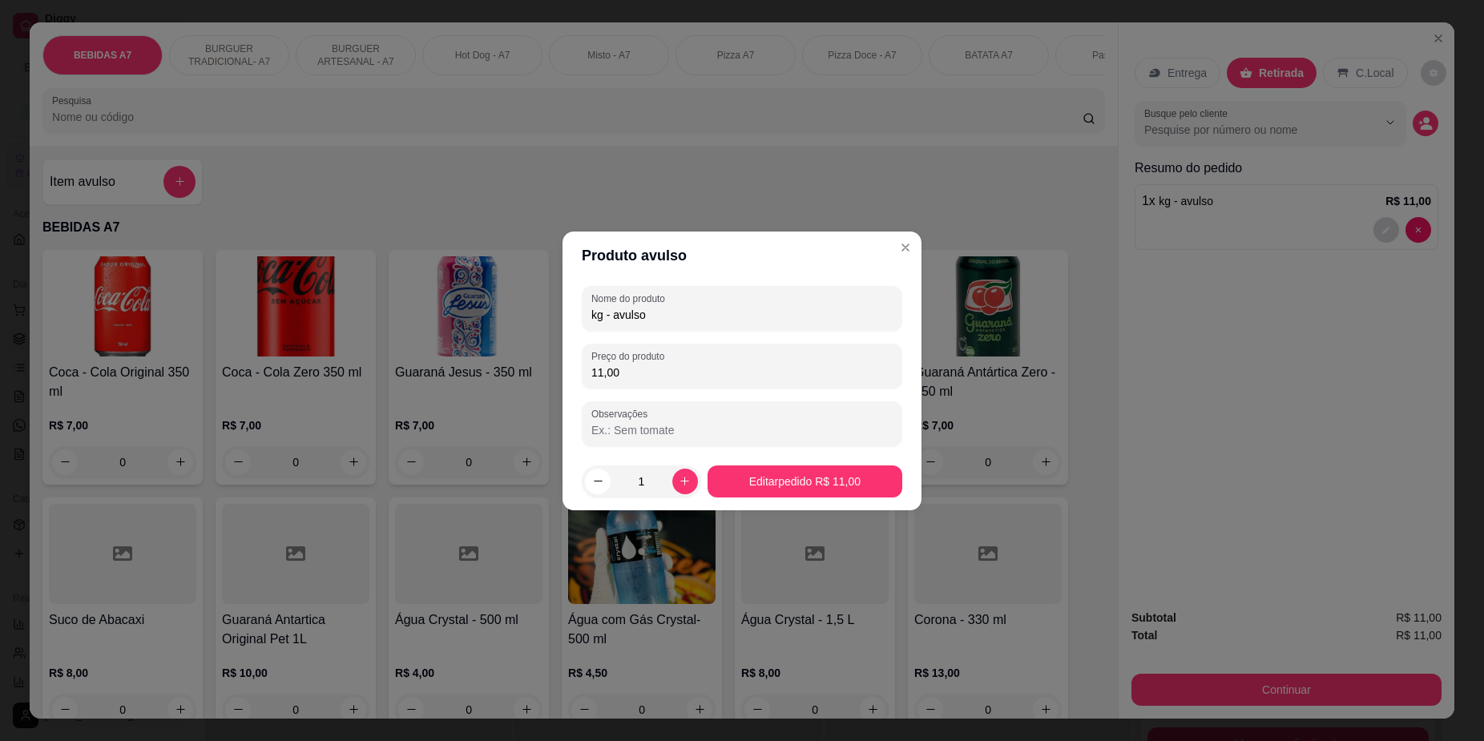
click at [618, 367] on input "11,00" at bounding box center [741, 373] width 301 height 16
type input "10,88"
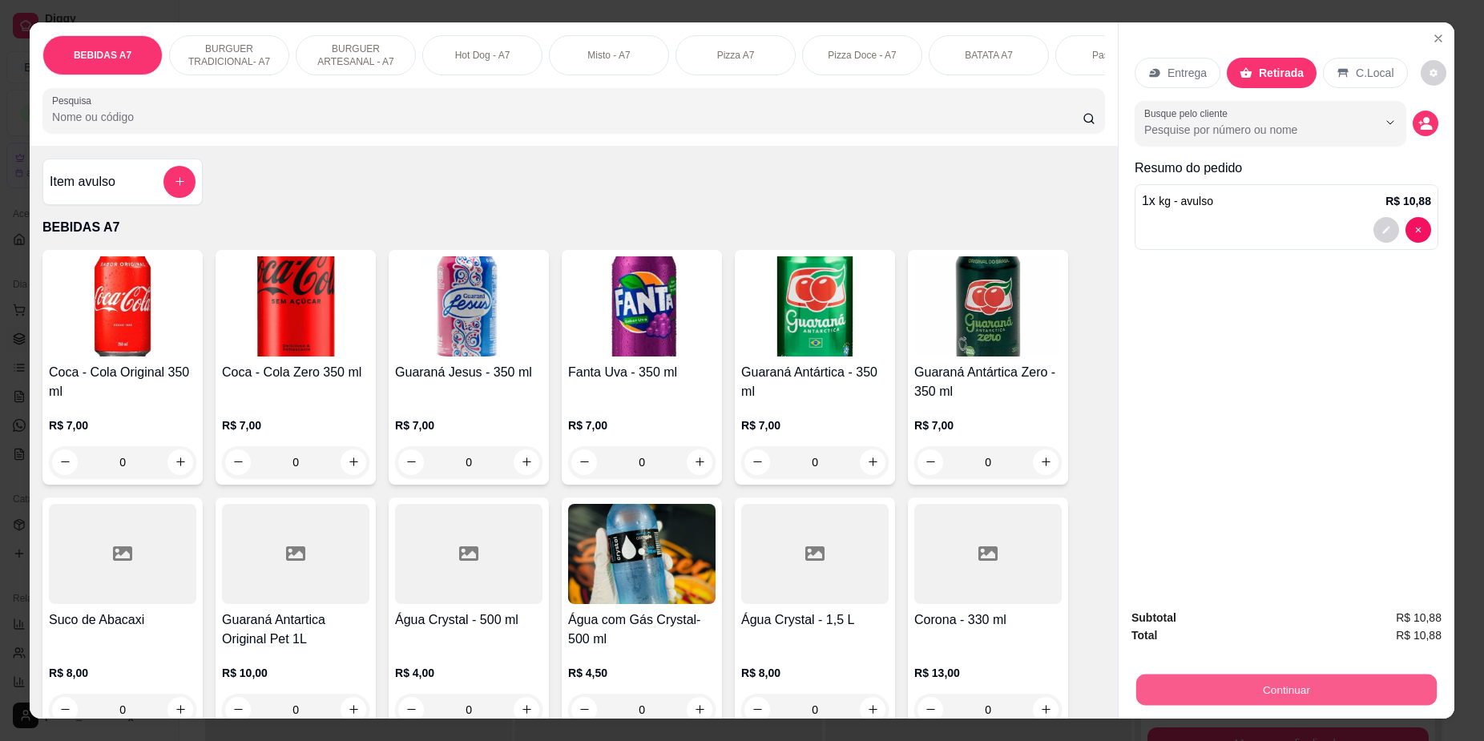
click at [1301, 687] on button "Continuar" at bounding box center [1286, 690] width 300 height 31
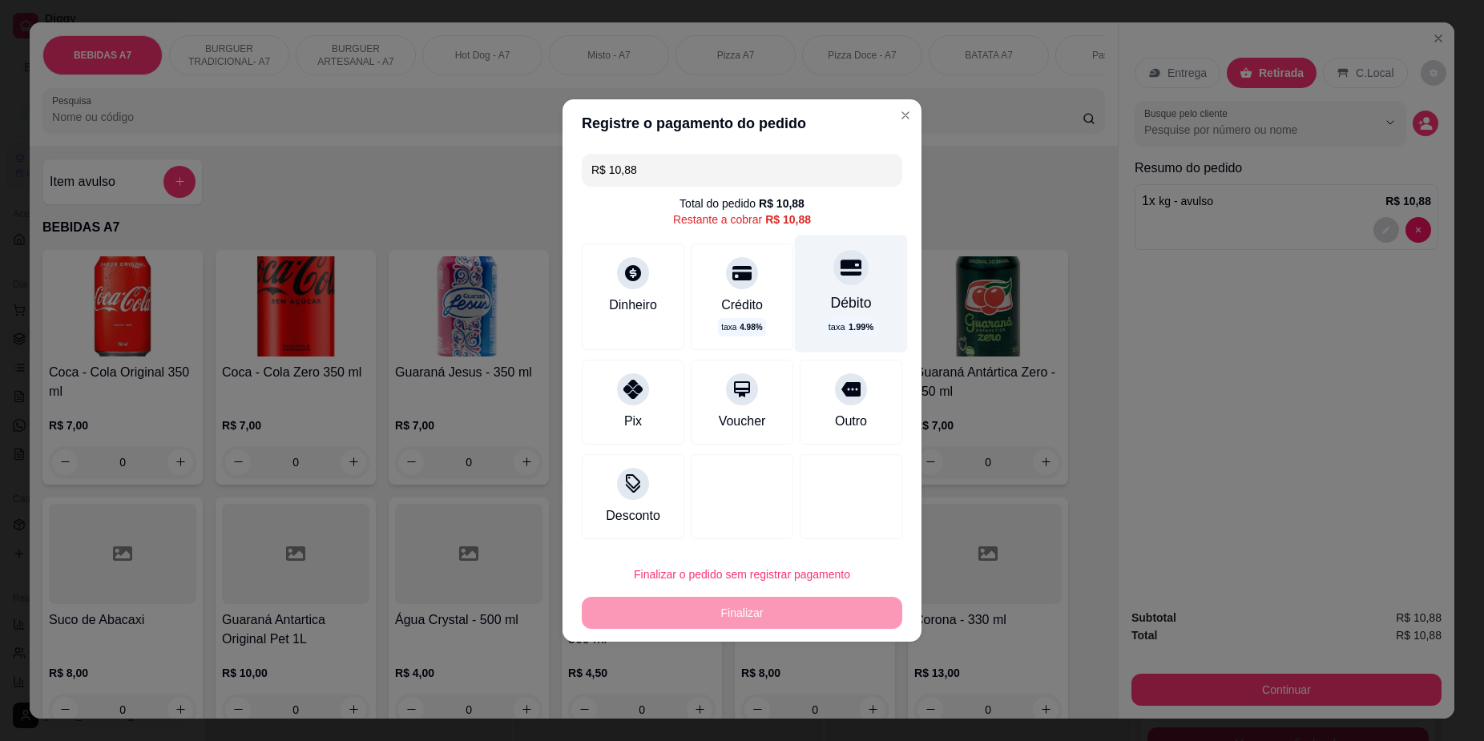
click at [861, 330] on div "taxa 1.99 %" at bounding box center [851, 327] width 52 height 20
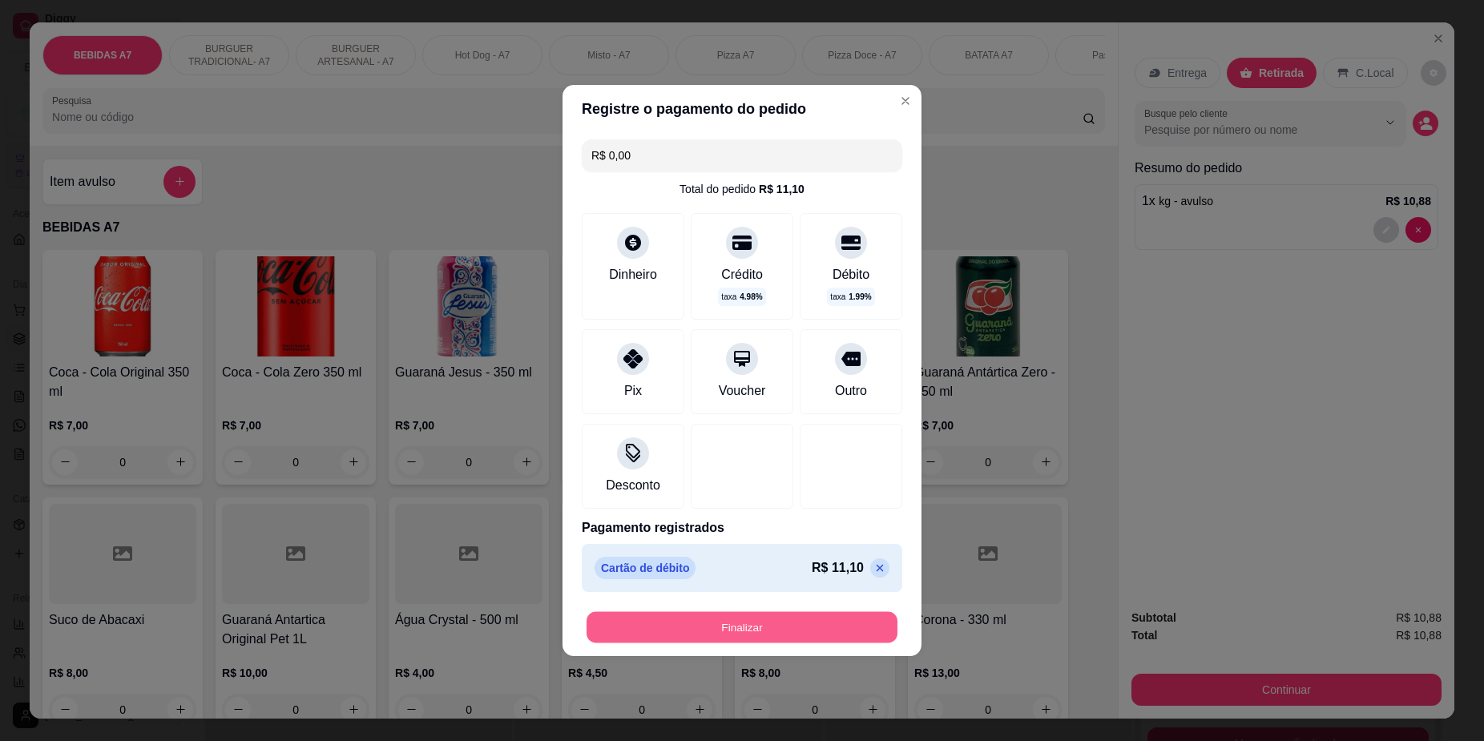
click at [861, 619] on button "Finalizar" at bounding box center [742, 627] width 311 height 31
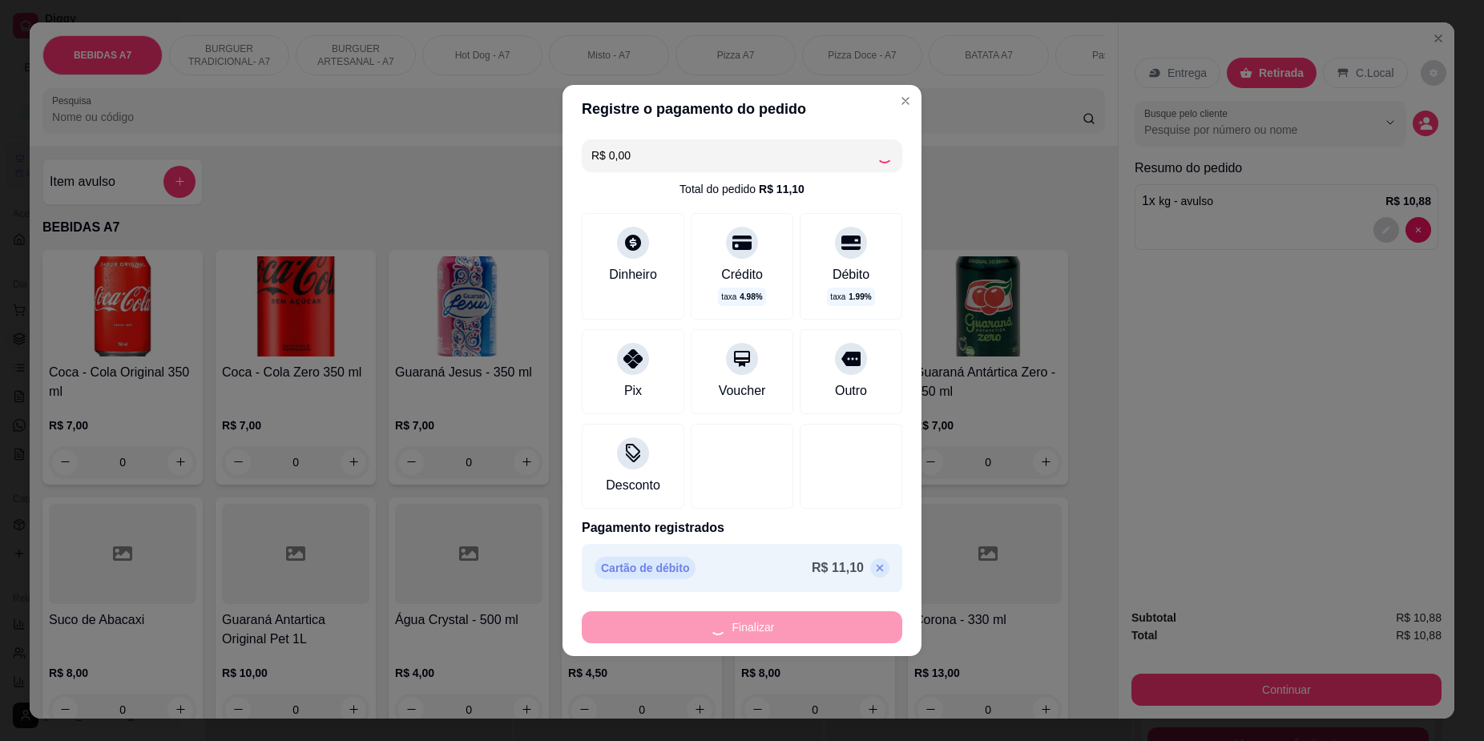
type input "-R$ 10,88"
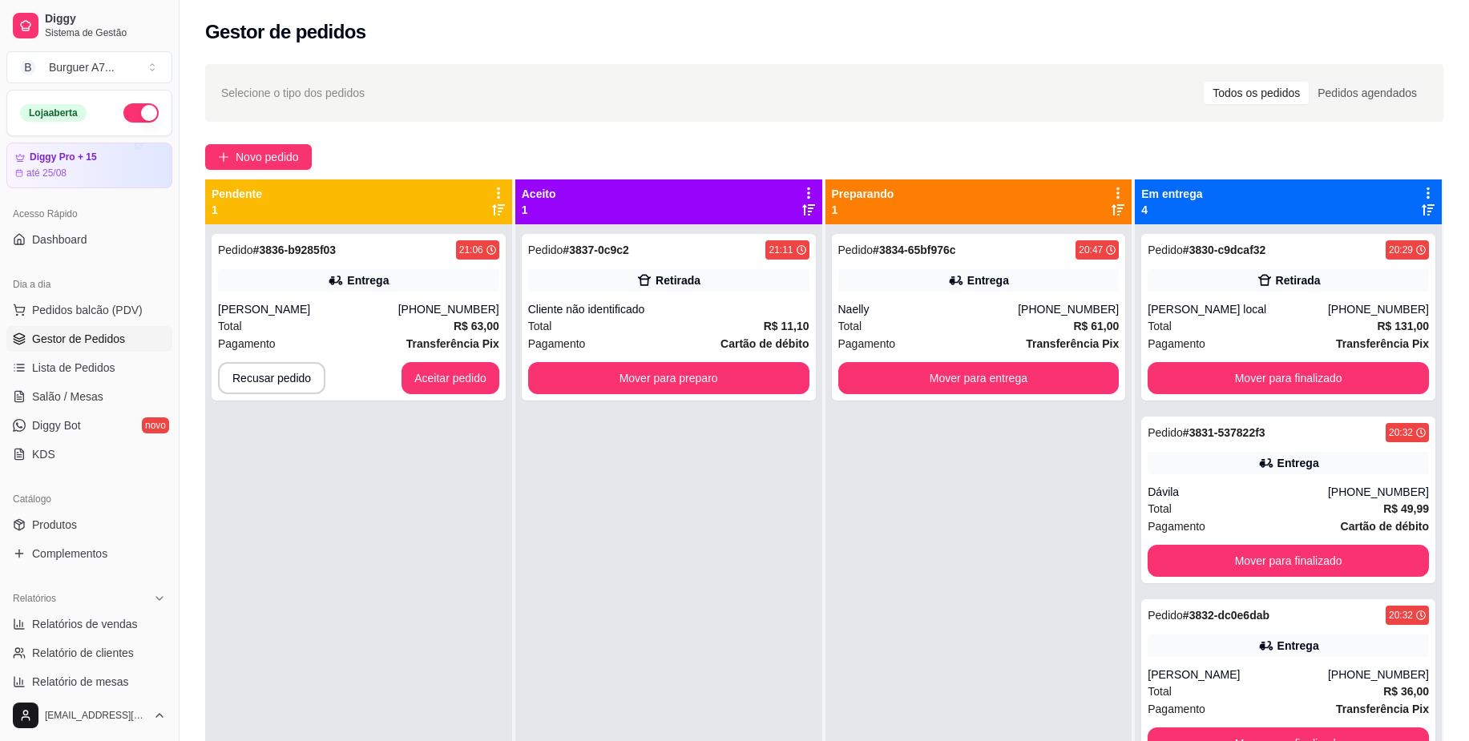
click at [251, 170] on div "Selecione o tipo dos pedidos Todos os pedidos Pedidos agendados Novo pedido Pen…" at bounding box center [823, 496] width 1289 height 885
click at [260, 161] on span "Novo pedido" at bounding box center [267, 157] width 63 height 18
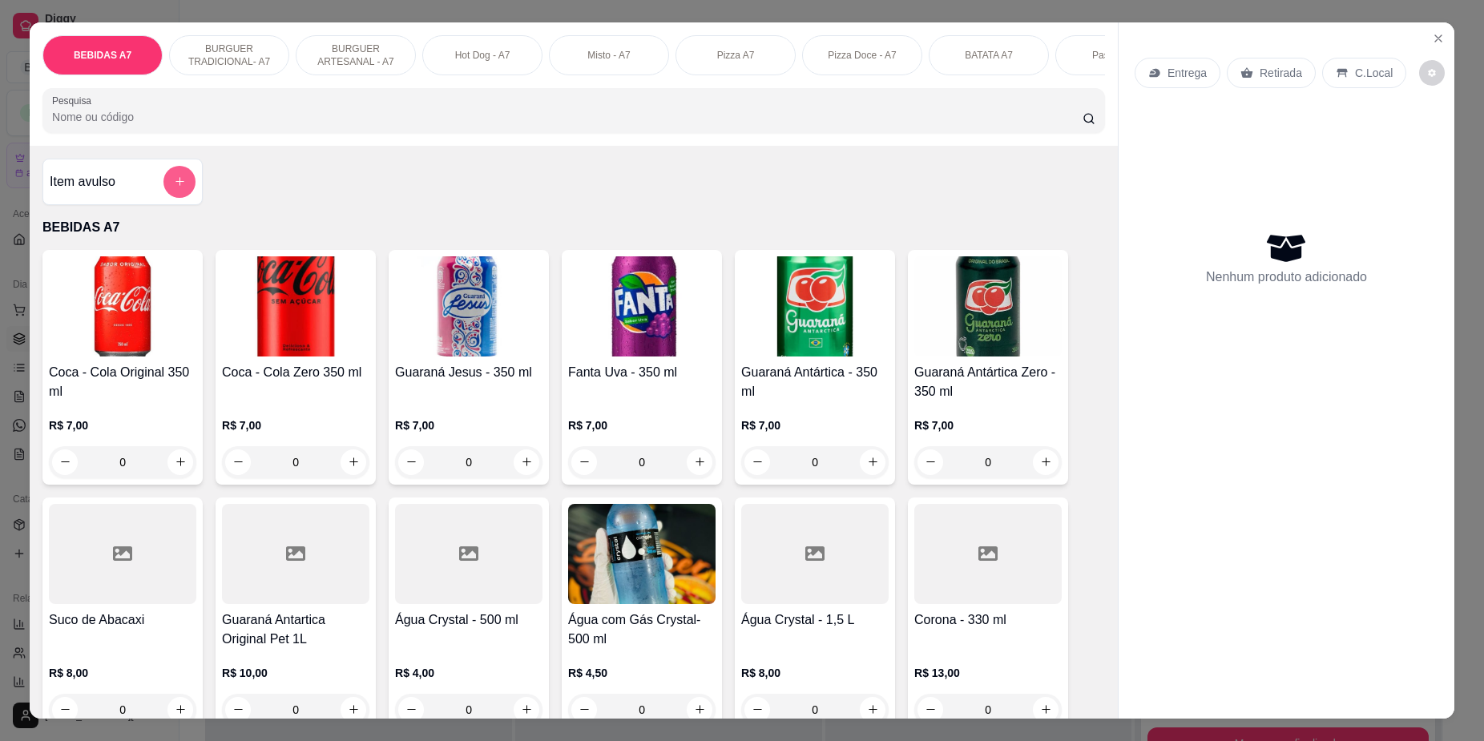
click at [163, 196] on button "add-separate-item" at bounding box center [179, 182] width 32 height 32
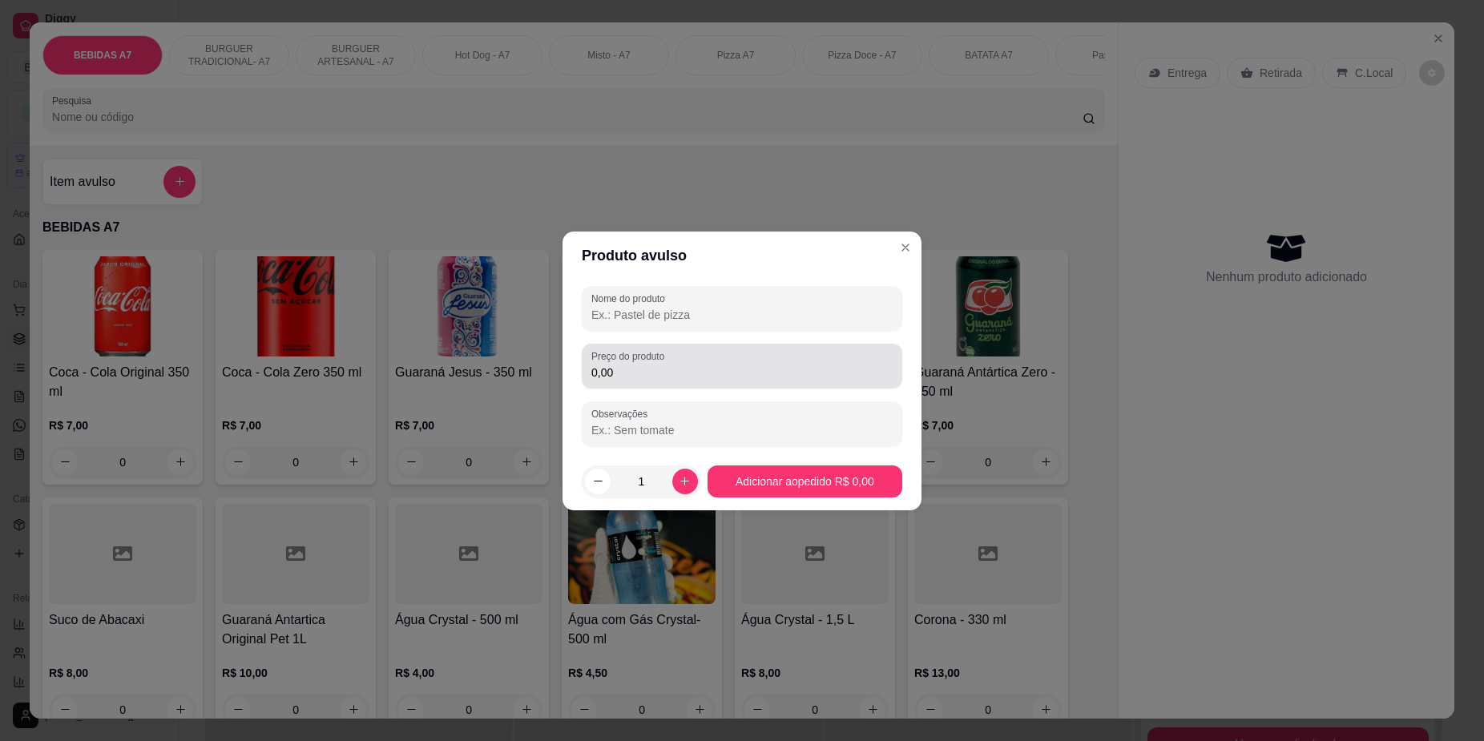
click at [717, 365] on input "0,00" at bounding box center [741, 373] width 301 height 16
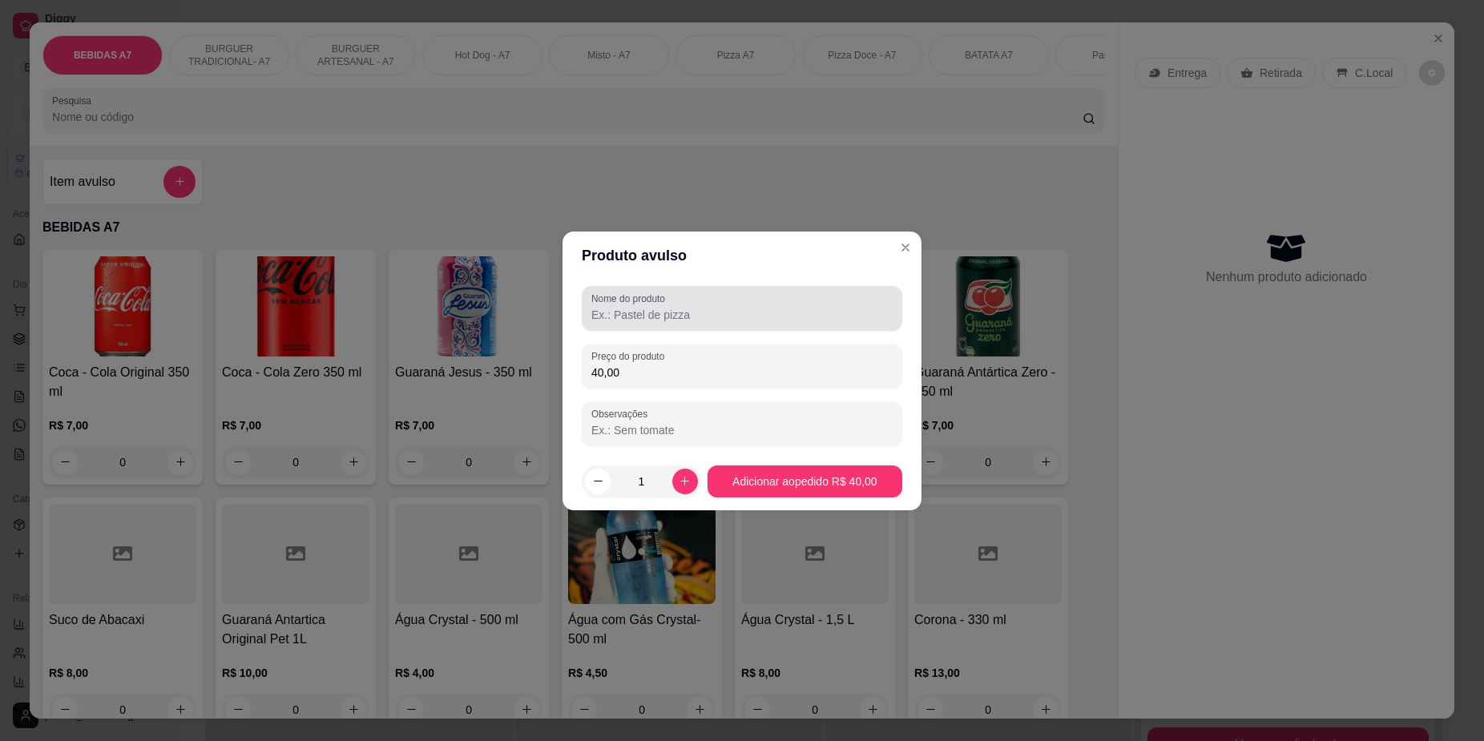
type input "40,00"
click at [797, 294] on div at bounding box center [741, 308] width 301 height 32
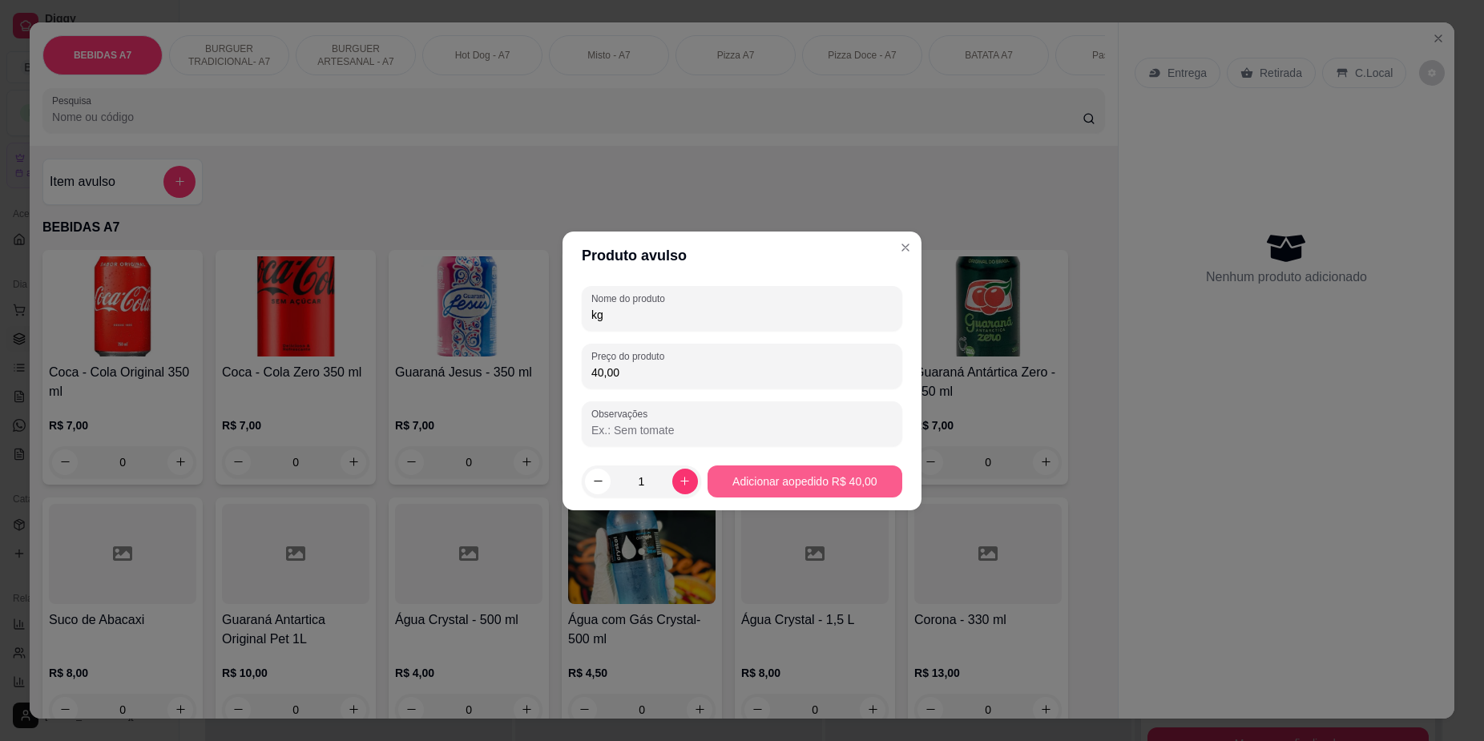
type input "kg"
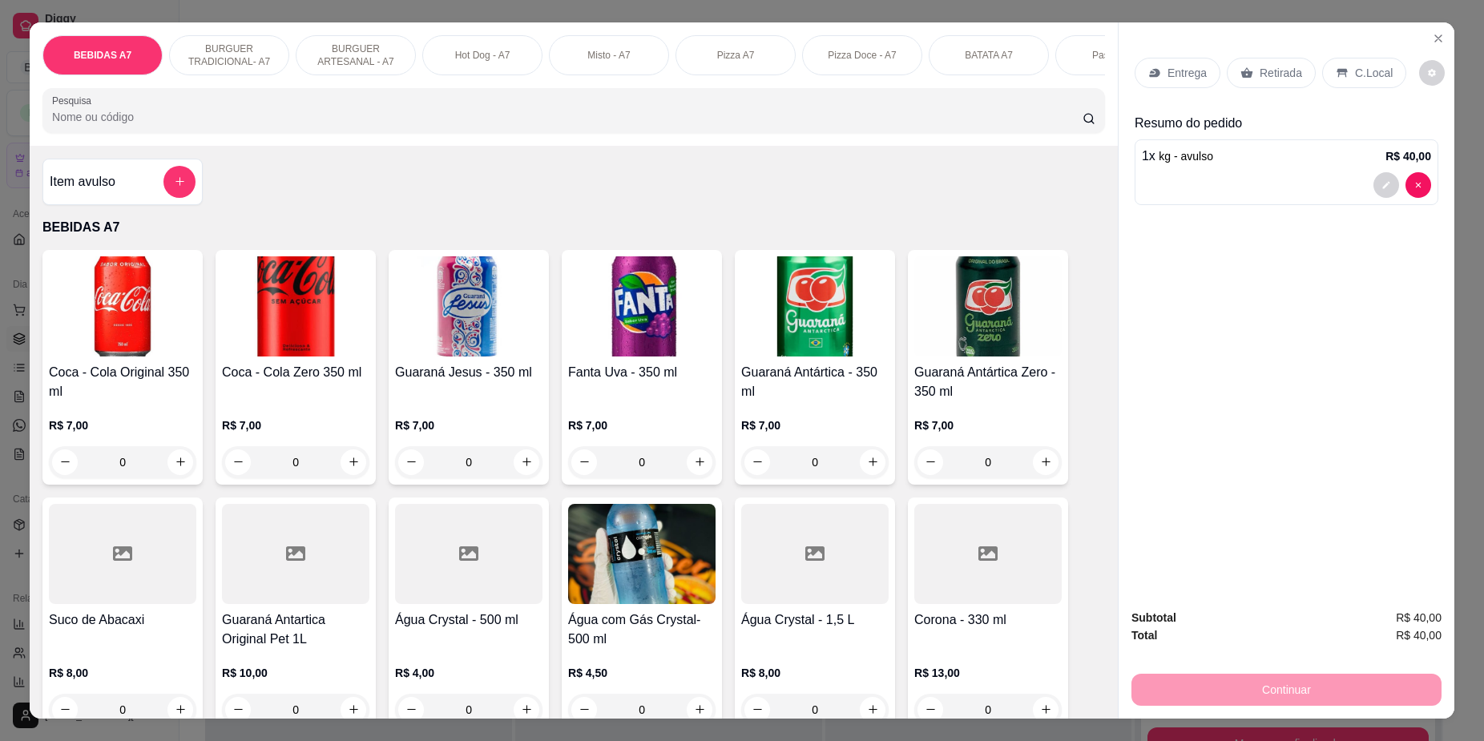
click at [1290, 68] on p "Retirada" at bounding box center [1281, 73] width 42 height 16
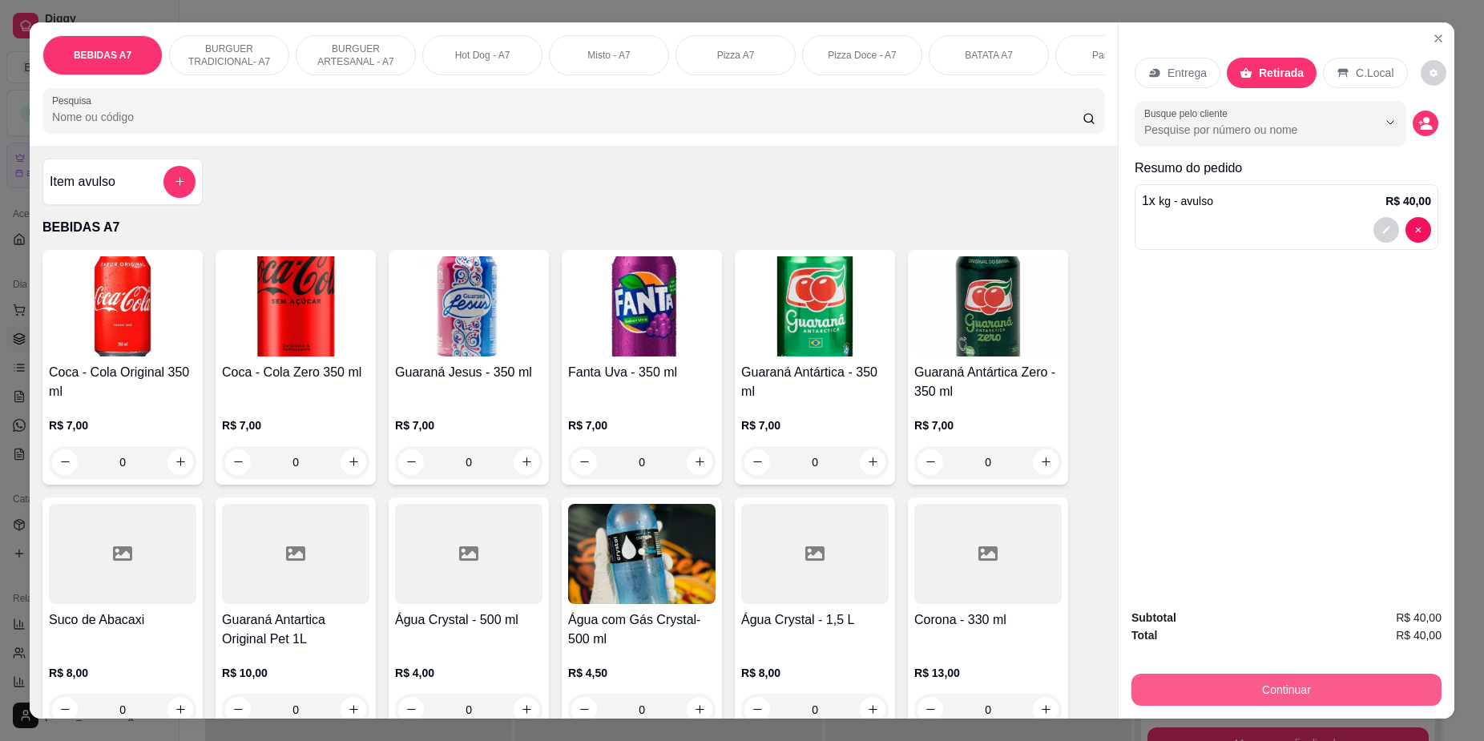
click at [1359, 685] on button "Continuar" at bounding box center [1286, 690] width 310 height 32
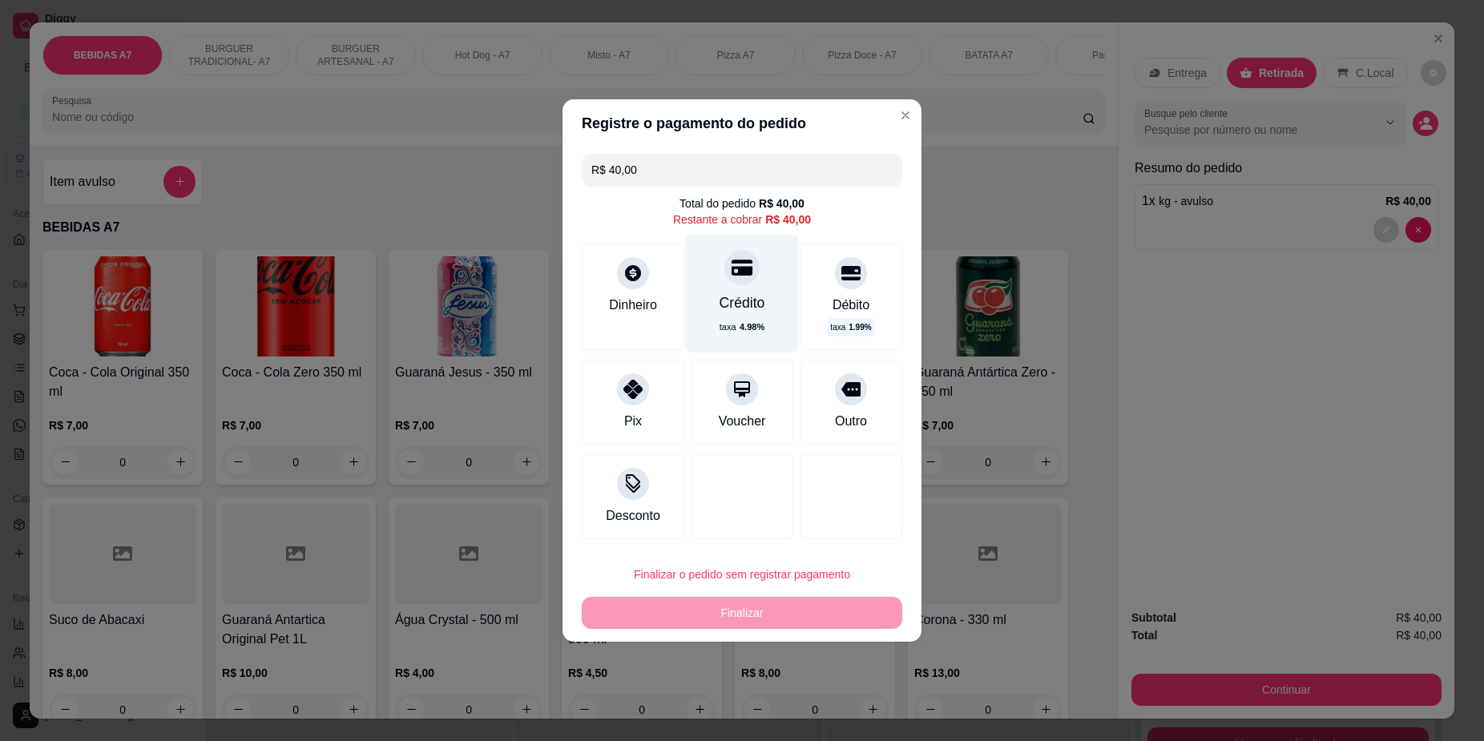
click at [756, 275] on div "Crédito taxa 4.98 %" at bounding box center [742, 293] width 113 height 117
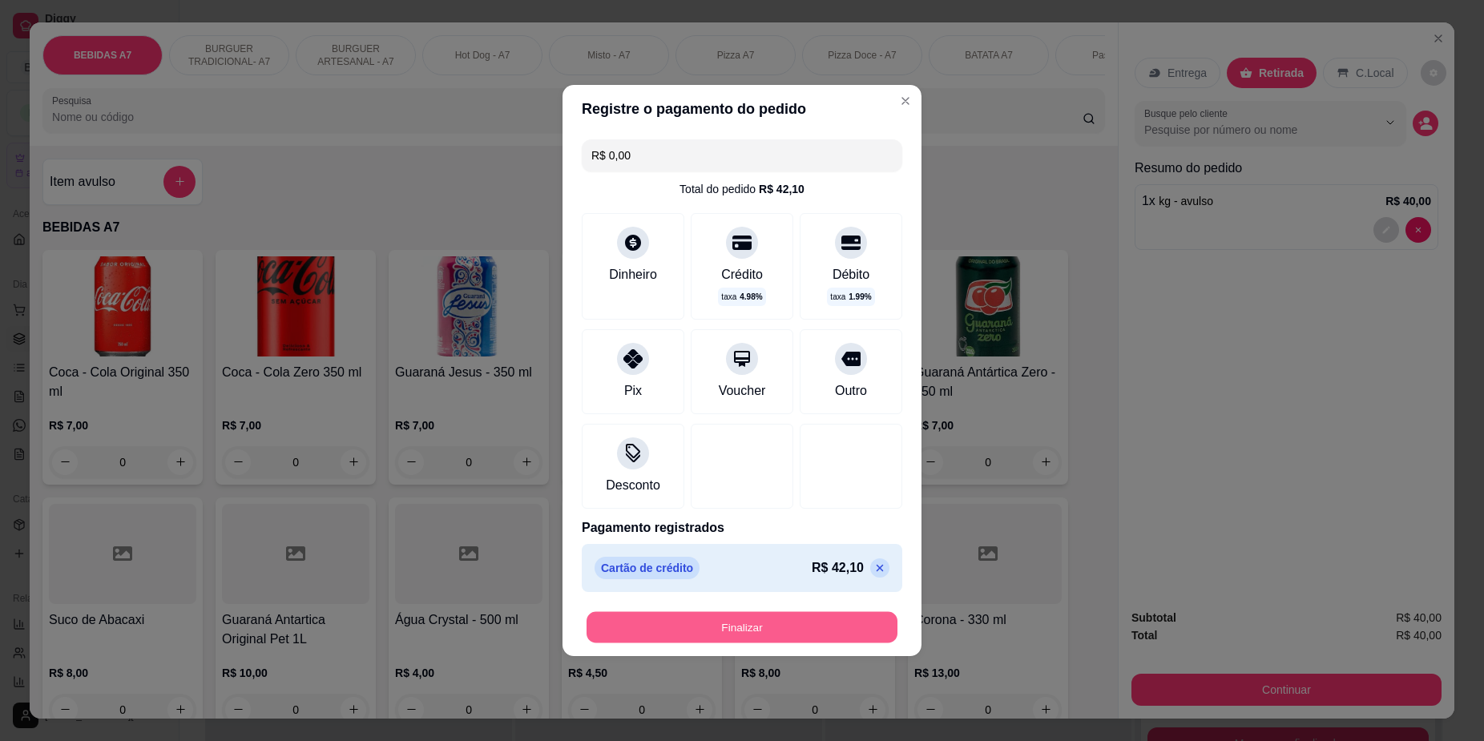
click at [829, 643] on button "Finalizar" at bounding box center [742, 627] width 311 height 31
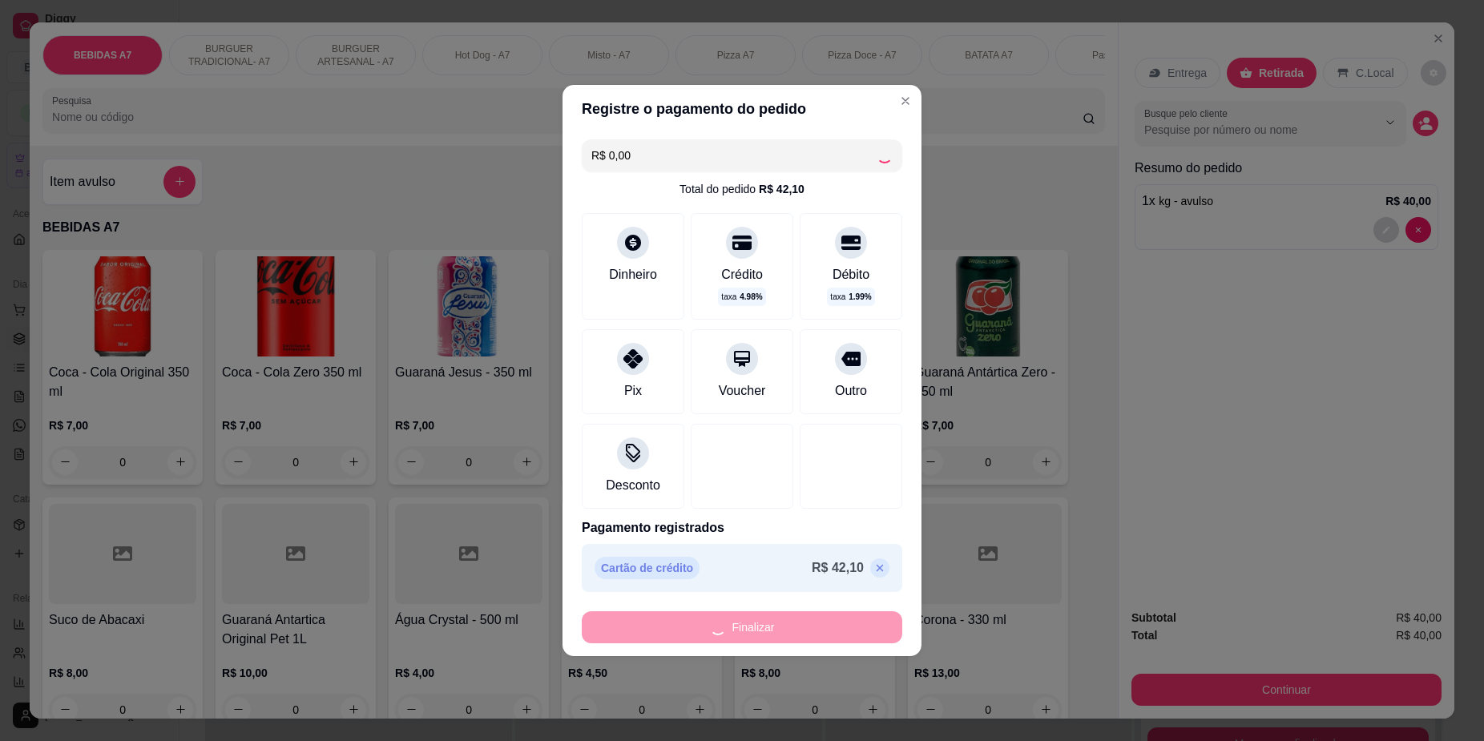
type input "-R$ 40,00"
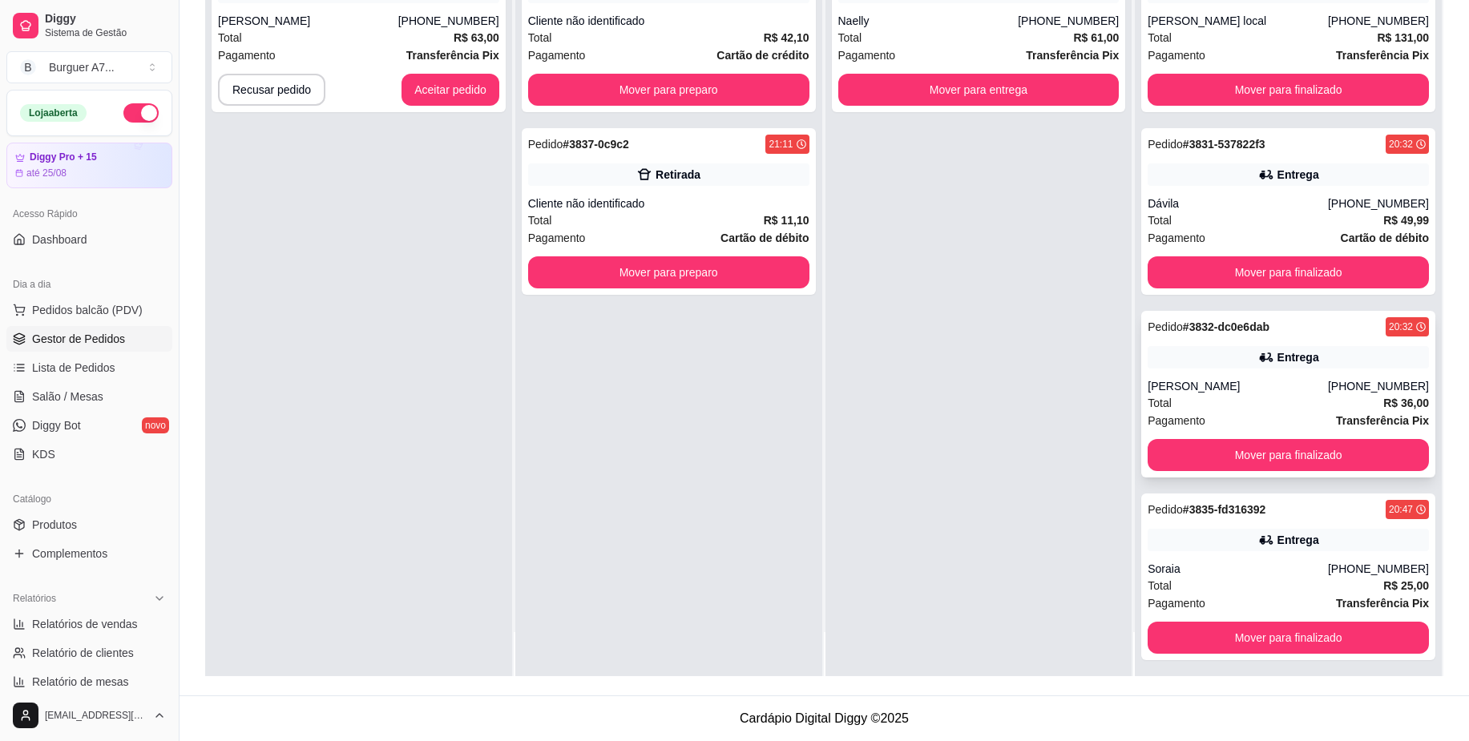
scroll to position [45, 0]
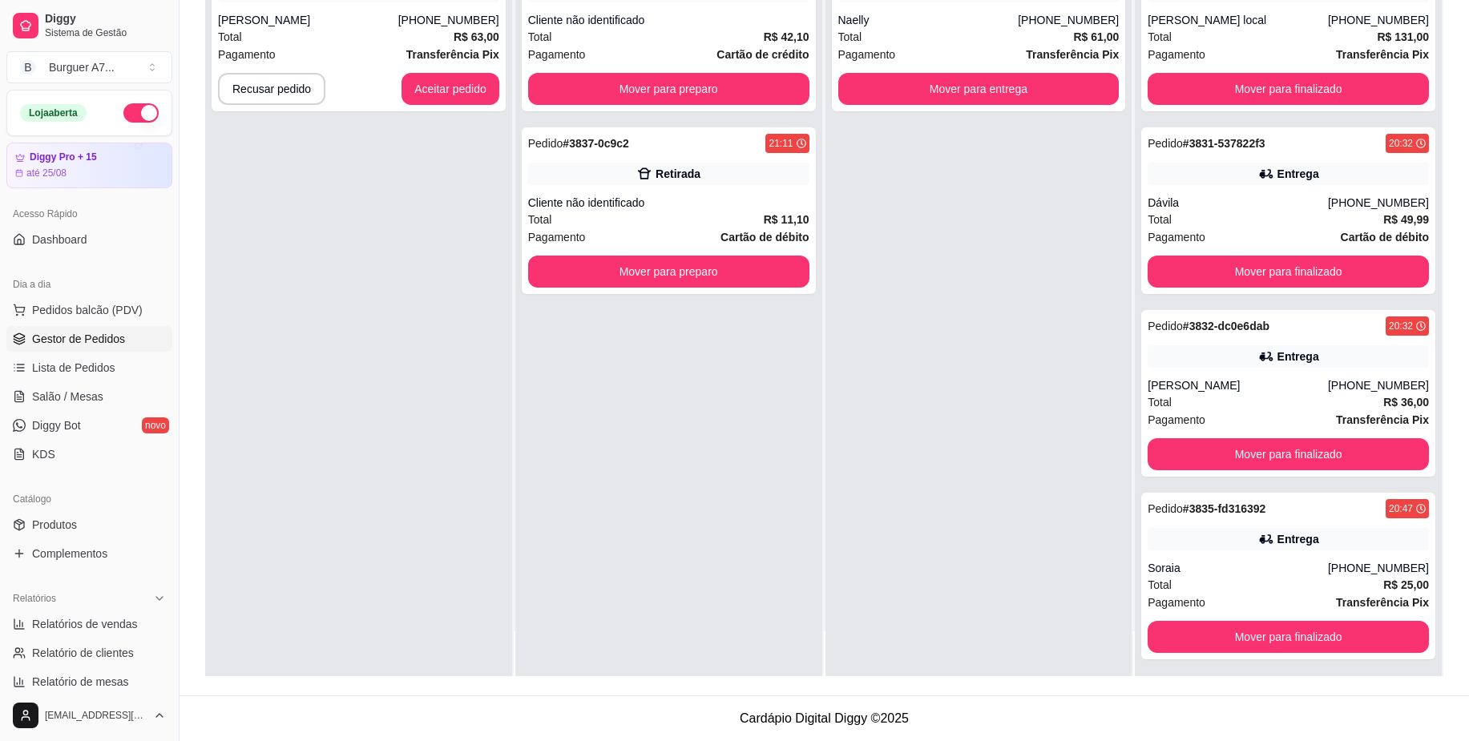
click at [1058, 372] on div "Pedido # 3834-65bf976c 20:47 Entrega Naelly [PHONE_NUMBER] Total R$ 61,00 Pagam…" at bounding box center [978, 305] width 307 height 741
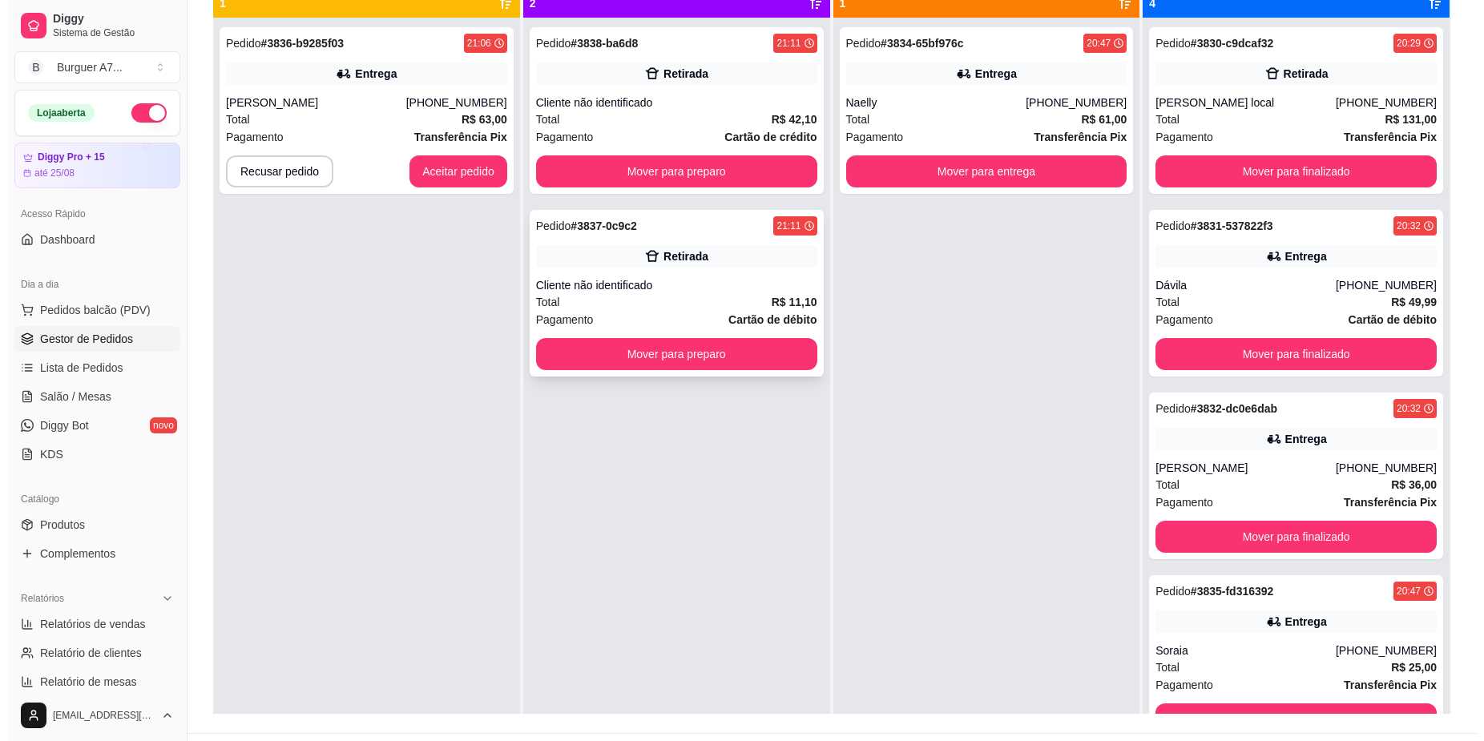
scroll to position [144, 0]
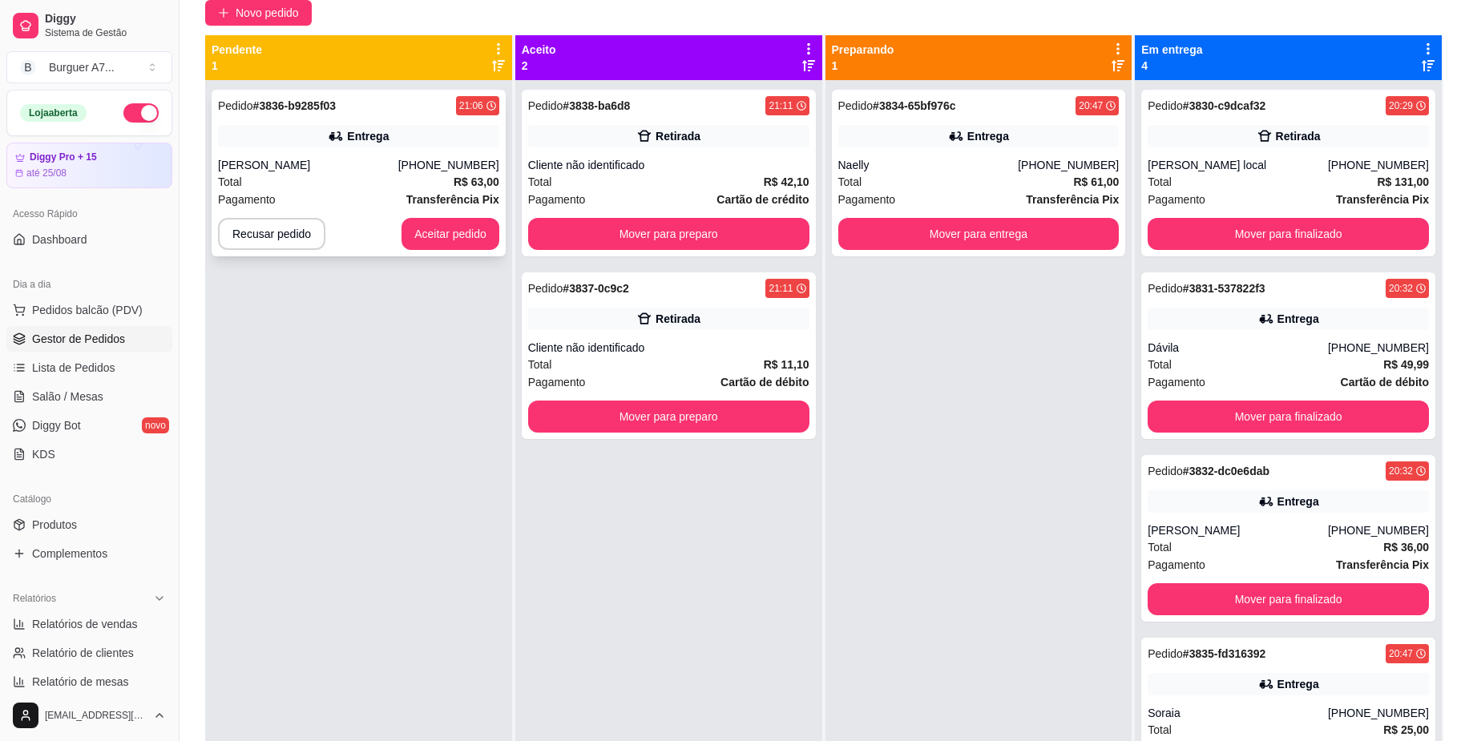
click at [406, 174] on div "Total R$ 63,00" at bounding box center [358, 182] width 281 height 18
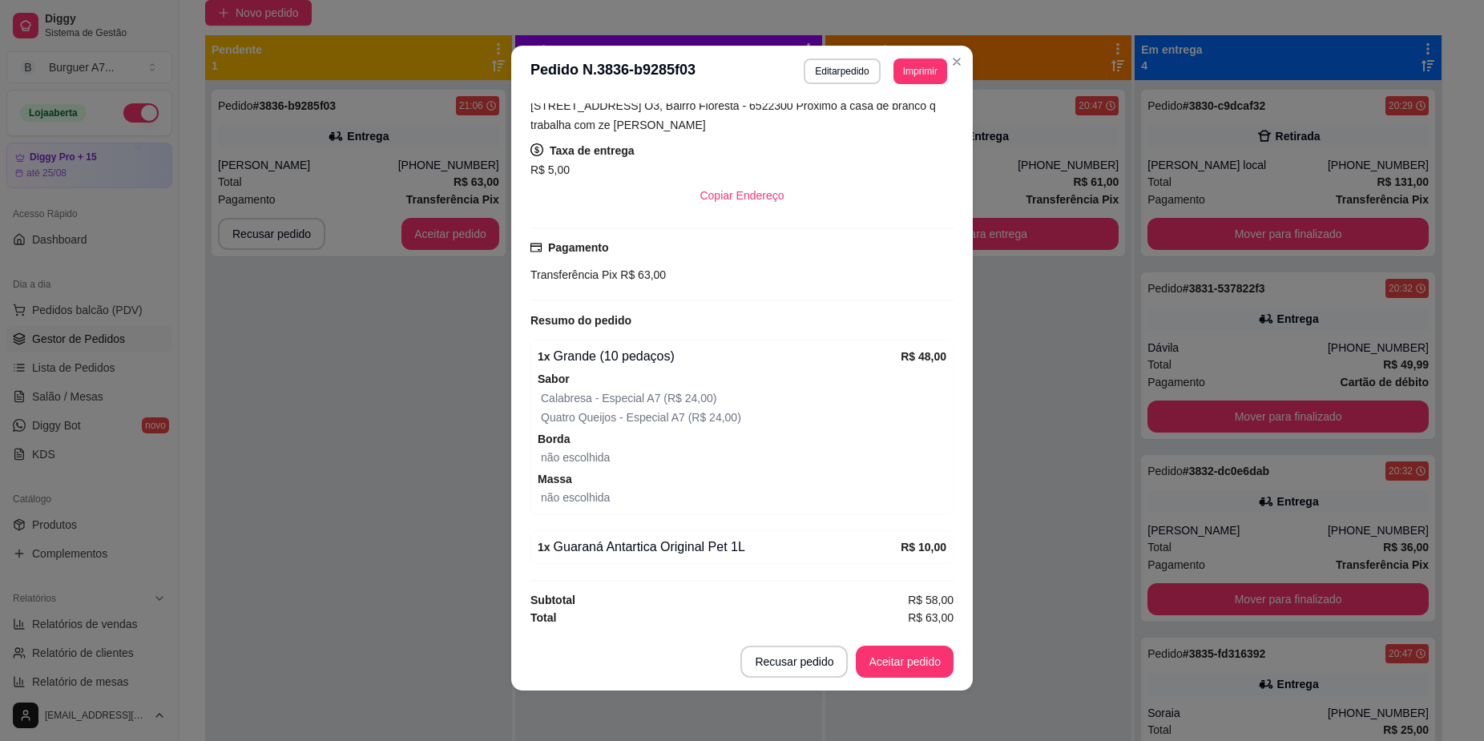
scroll to position [3, 0]
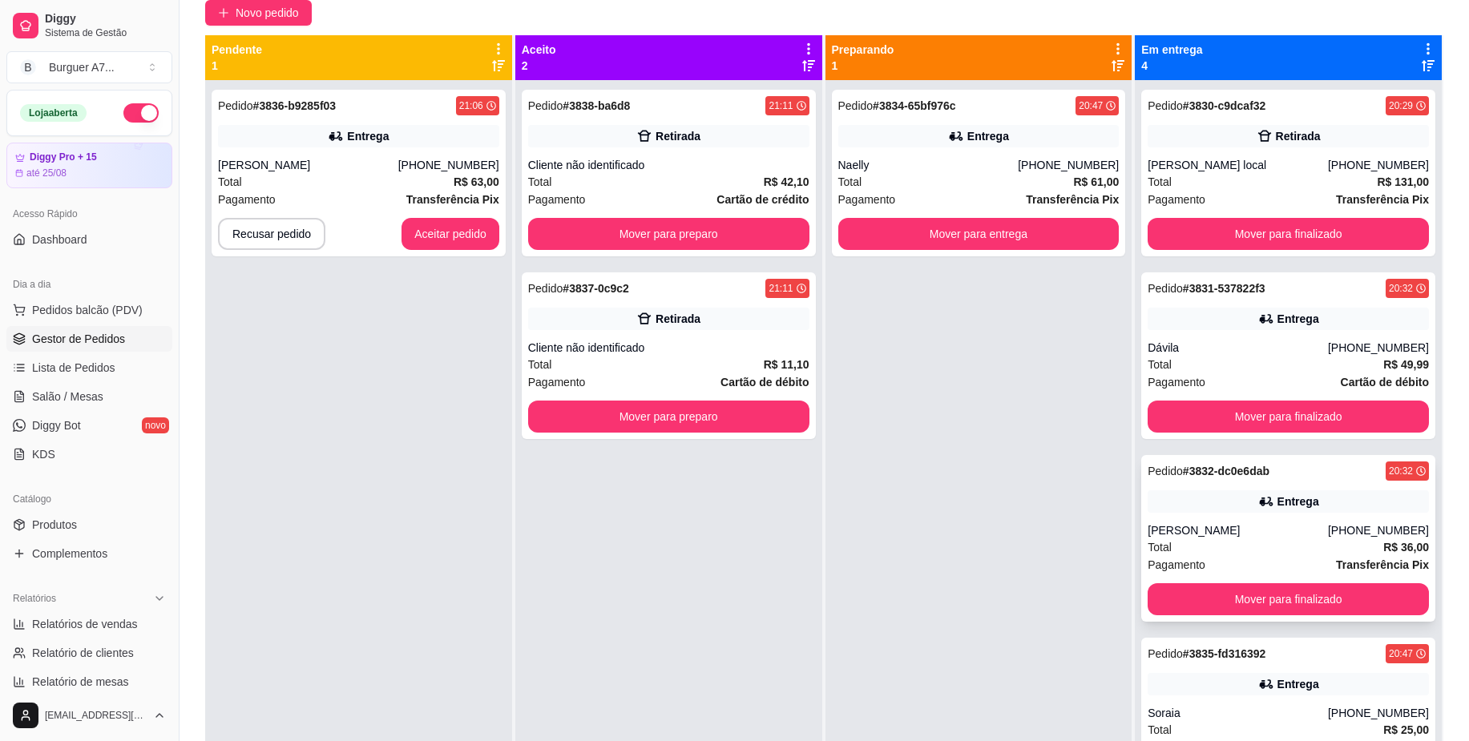
click at [1269, 518] on div "Pedido # 3832-dc0e6dab 20:32 Entrega Zilma [PHONE_NUMBER] Total R$ 36,00 Pagame…" at bounding box center [1288, 538] width 294 height 167
drag, startPoint x: 1278, startPoint y: 514, endPoint x: 1271, endPoint y: 497, distance: 19.0
click at [1271, 497] on div "Pedido # 3832-dc0e6dab 20:32 Entrega Zilma [PHONE_NUMBER] Total R$ 36,00 Pagame…" at bounding box center [1288, 538] width 294 height 167
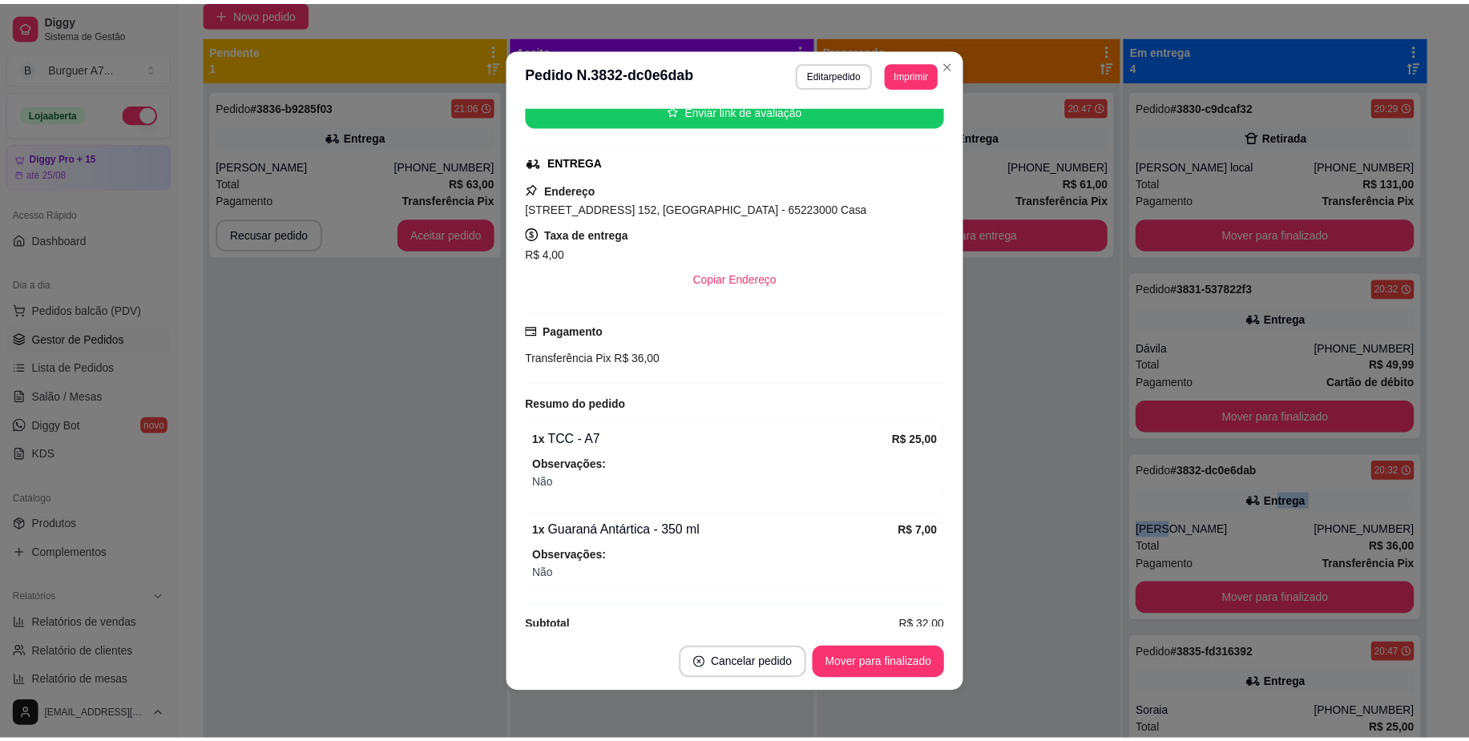
scroll to position [232, 0]
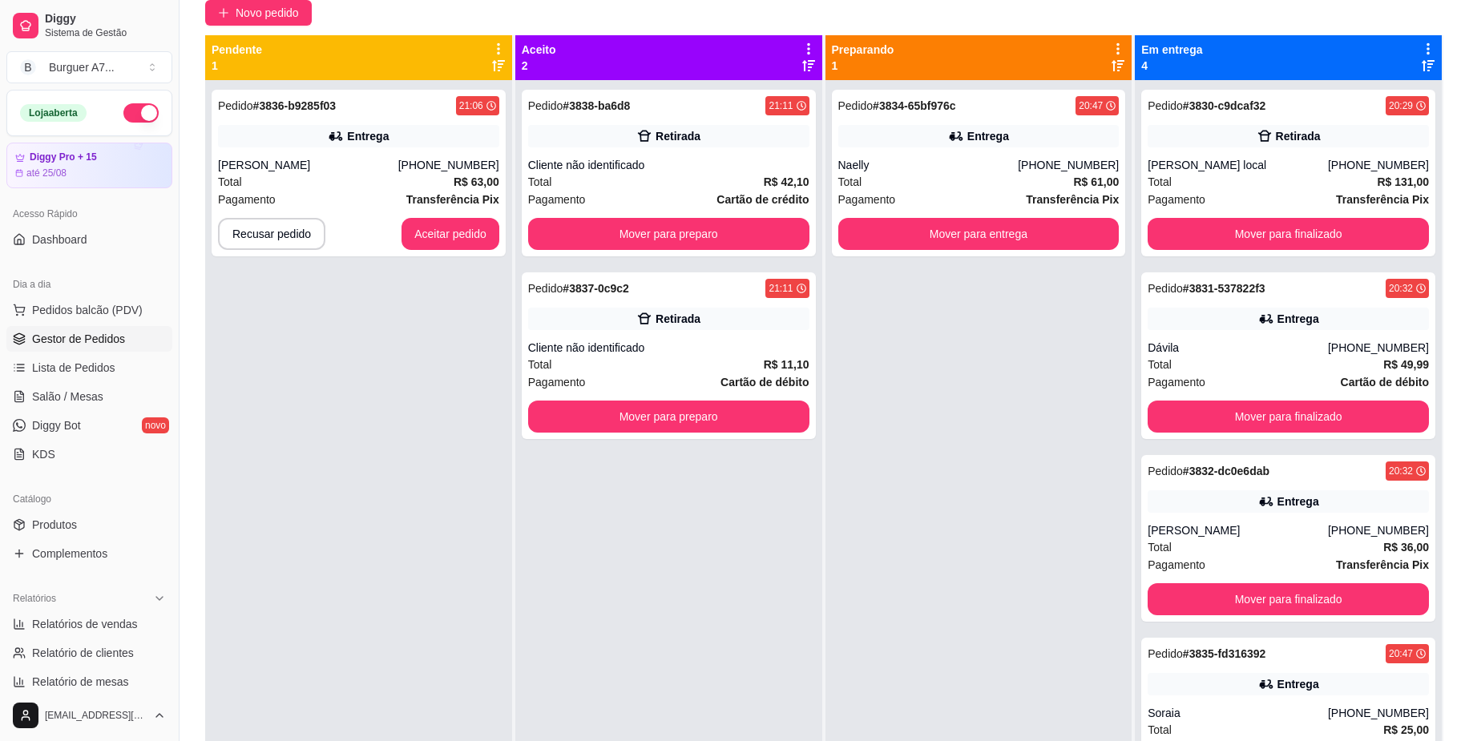
click at [1036, 390] on div "Pedido # 3834-65bf976c 20:47 Entrega Naelly [PHONE_NUMBER] Total R$ 61,00 Pagam…" at bounding box center [978, 450] width 307 height 741
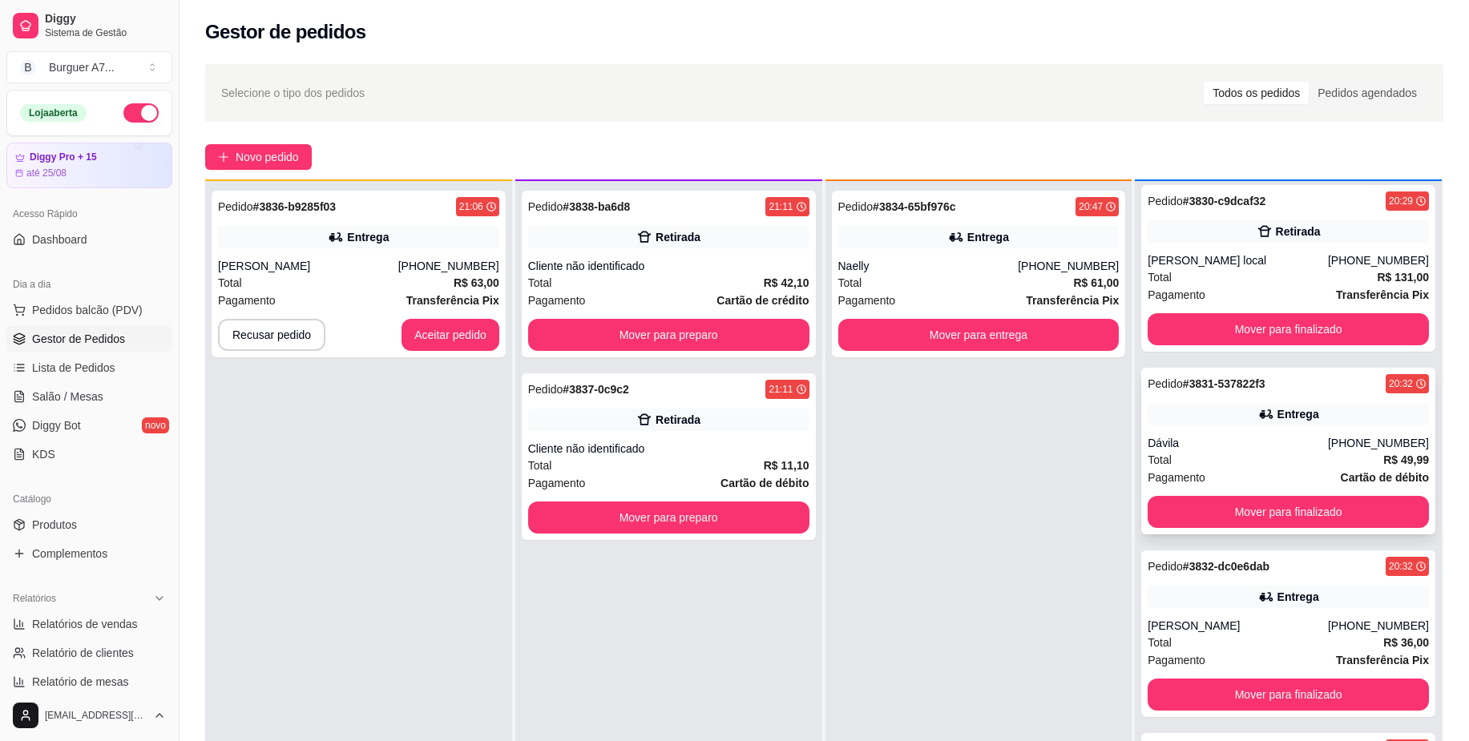
scroll to position [45, 0]
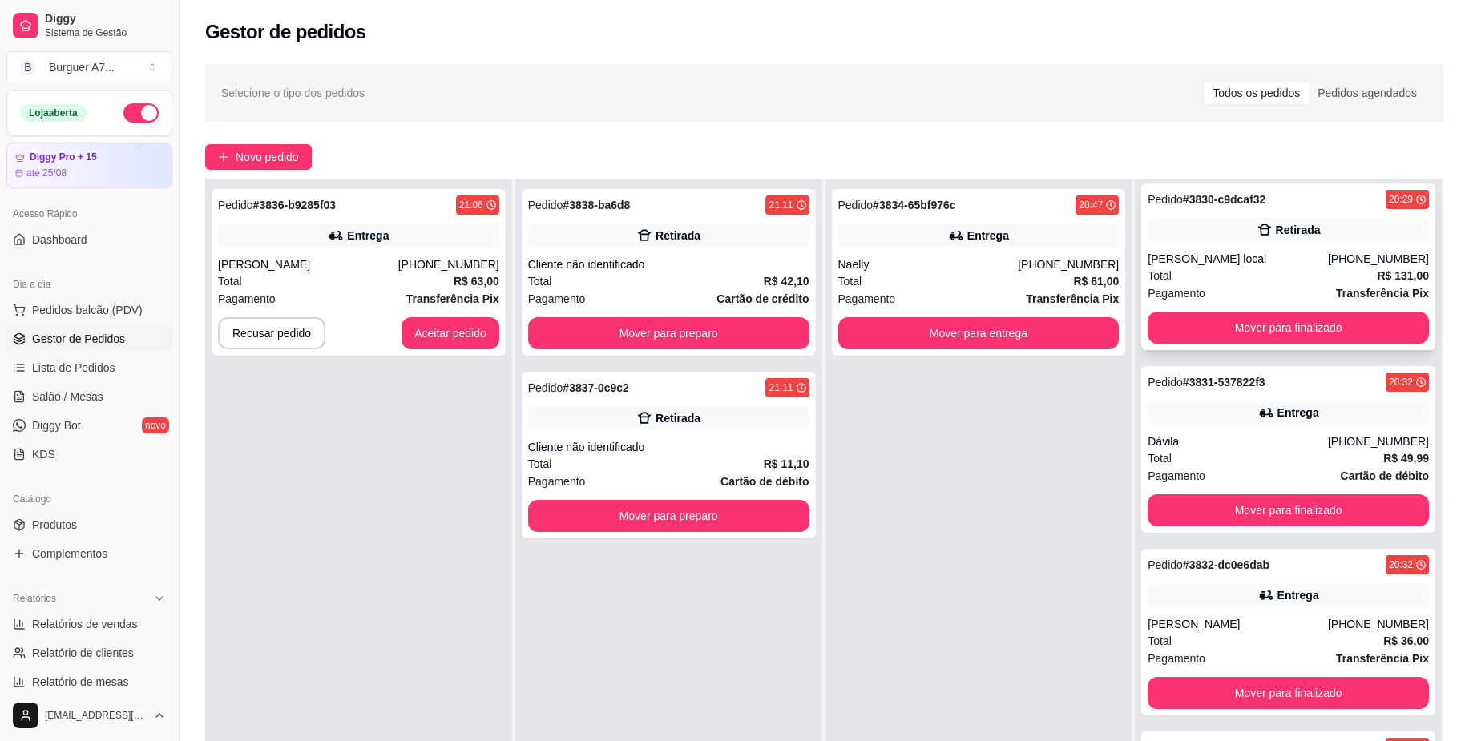
click at [1288, 273] on div "Total R$ 131,00" at bounding box center [1288, 276] width 281 height 18
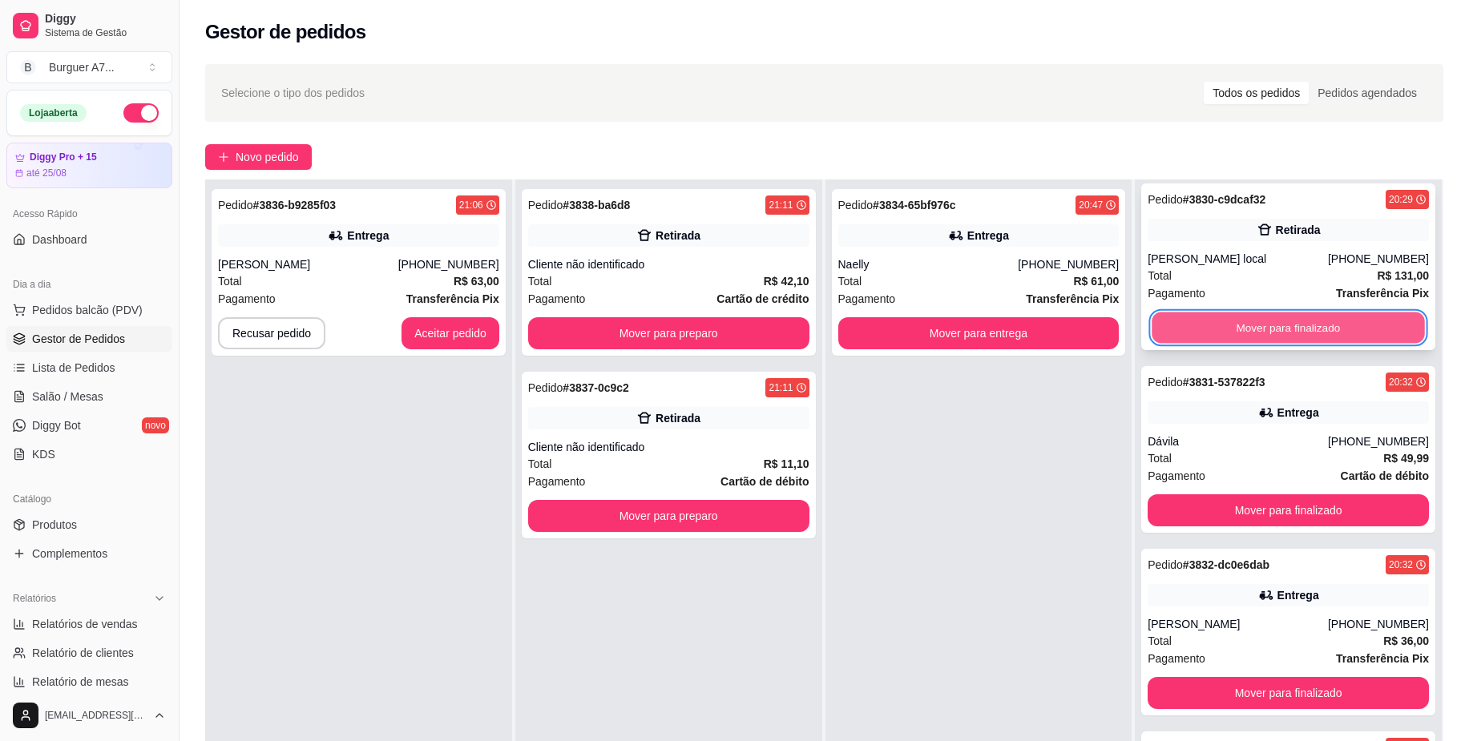
click at [1259, 310] on div "Pedido # 3830-c9dcaf32 20:29 Retirada Rodrigo local [PHONE_NUMBER] Total R$ 131…" at bounding box center [1288, 267] width 294 height 167
click at [1260, 330] on button "Mover para finalizado" at bounding box center [1288, 328] width 281 height 32
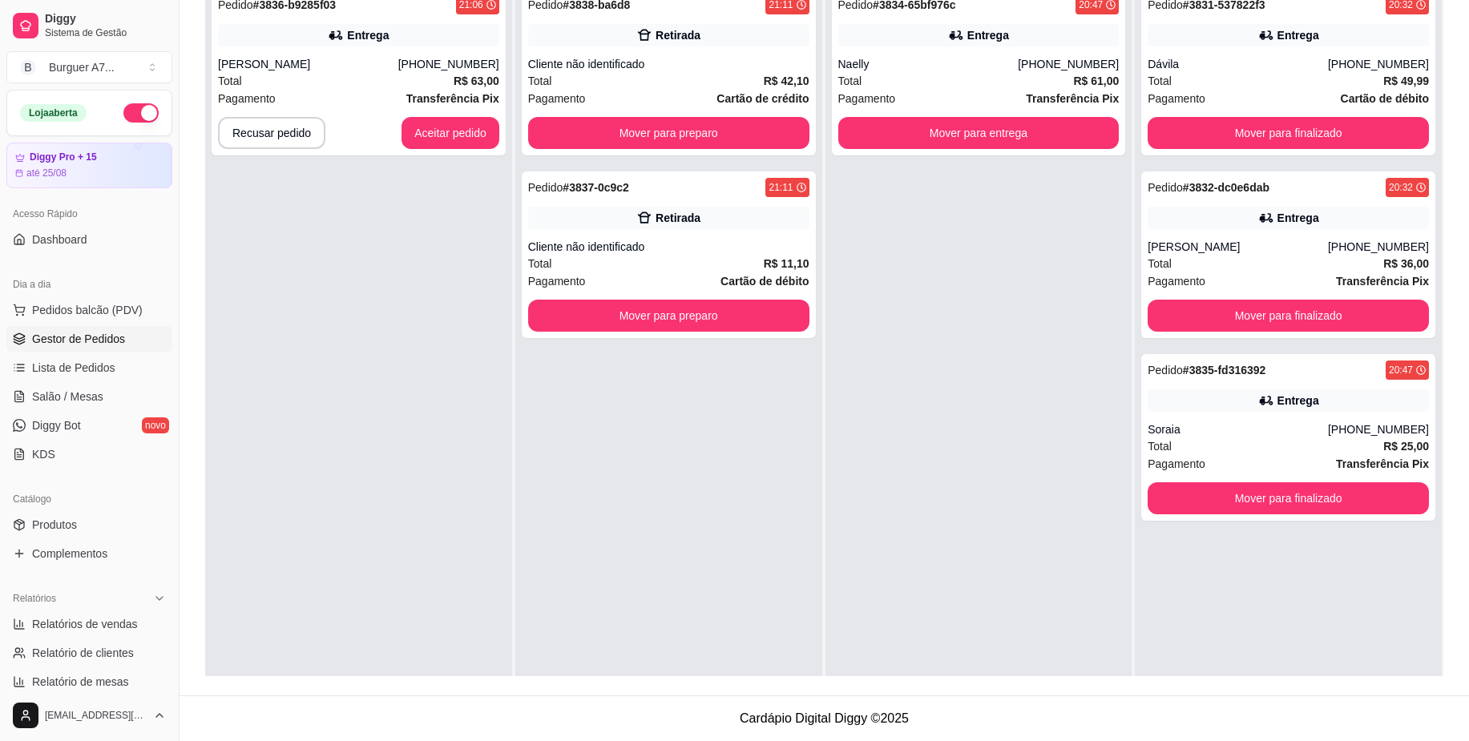
scroll to position [0, 0]
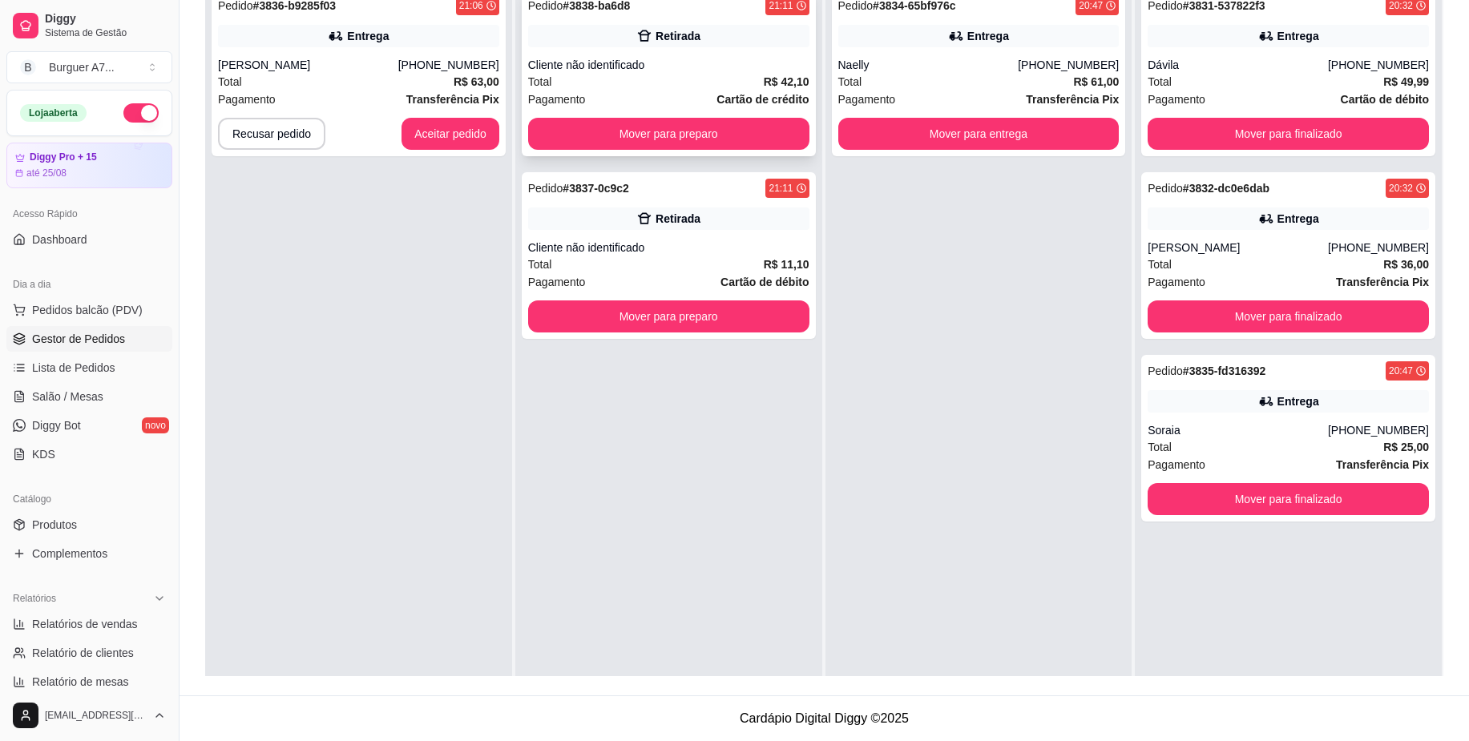
click at [753, 75] on div "Total R$ 42,10" at bounding box center [668, 82] width 281 height 18
click at [739, 93] on strong "Cartão de crédito" at bounding box center [762, 99] width 92 height 13
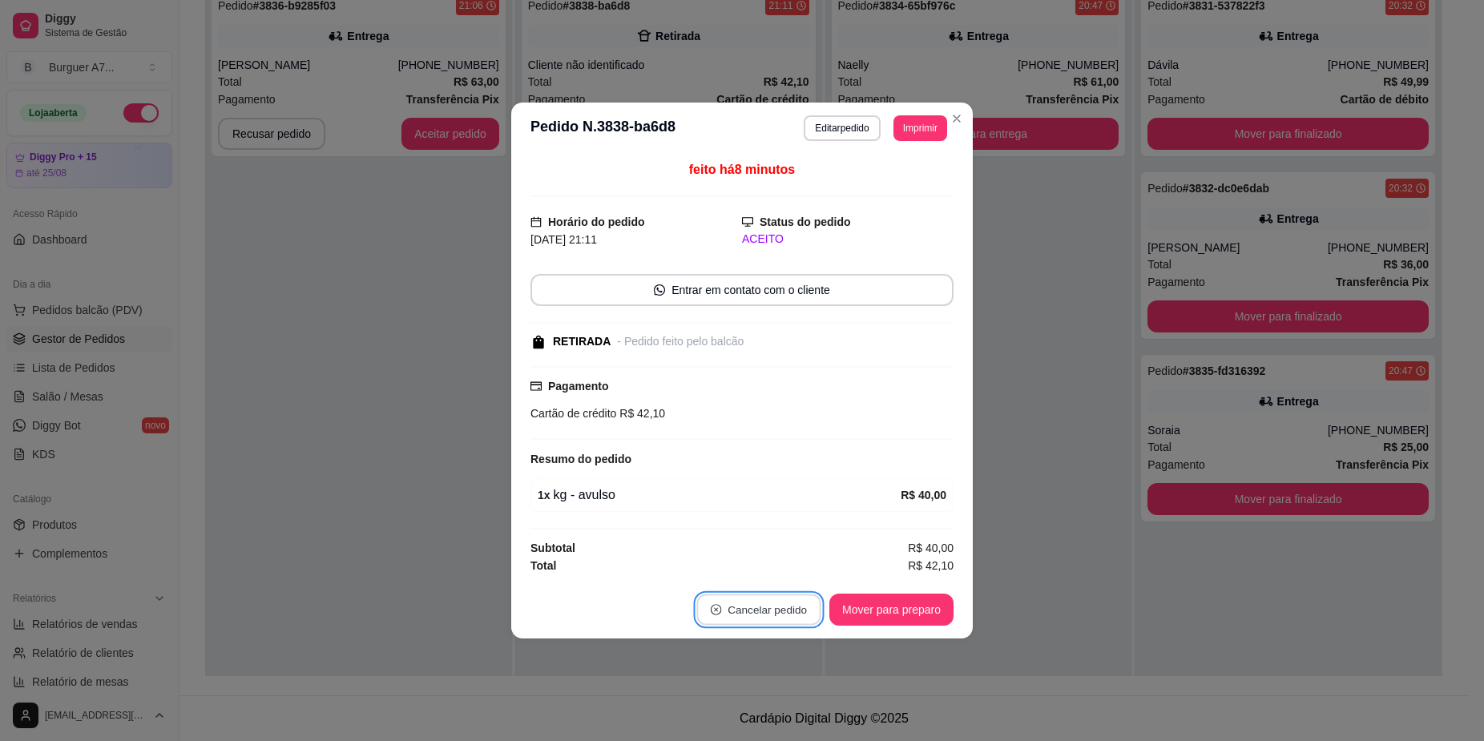
click at [780, 605] on button "Cancelar pedido" at bounding box center [758, 610] width 124 height 31
click at [798, 571] on button "Sim" at bounding box center [803, 570] width 63 height 31
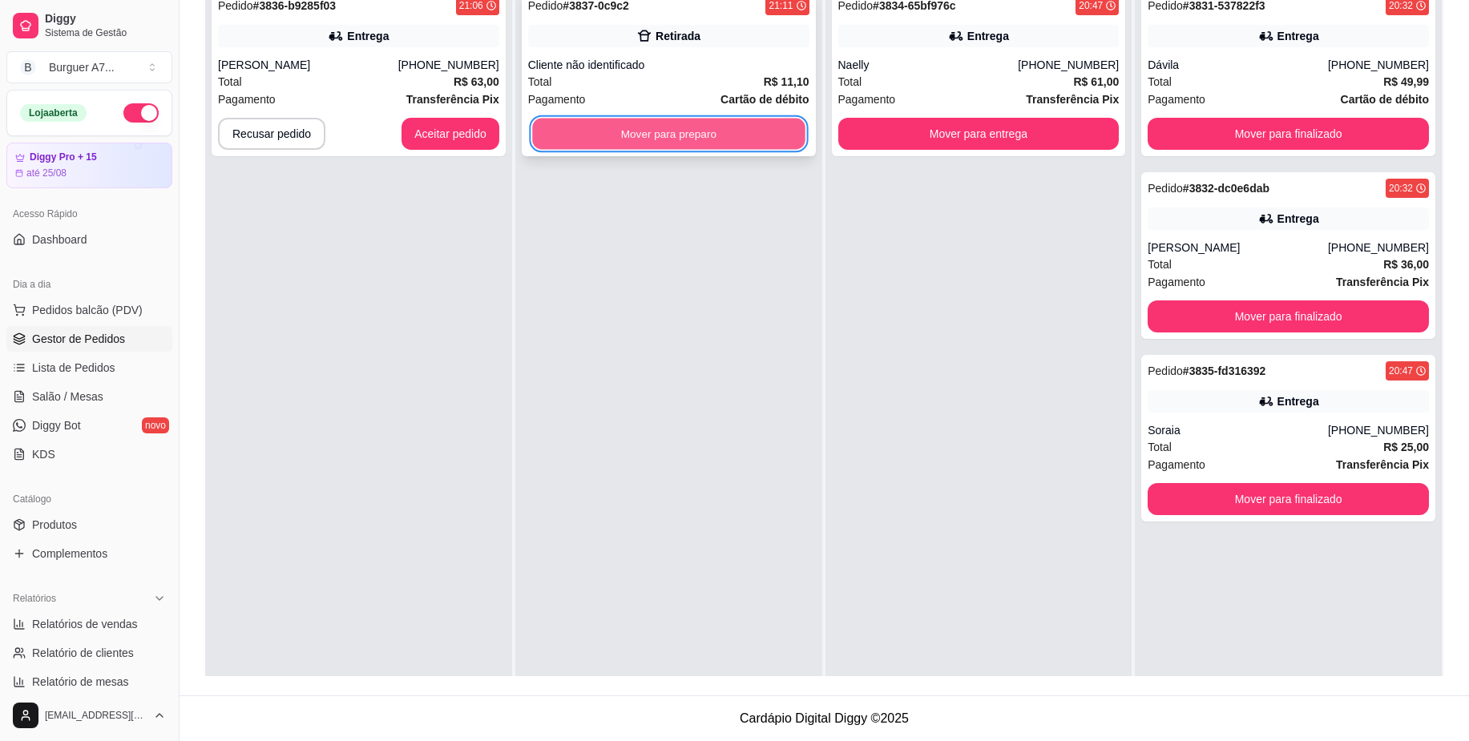
click at [768, 130] on button "Mover para preparo" at bounding box center [668, 134] width 272 height 31
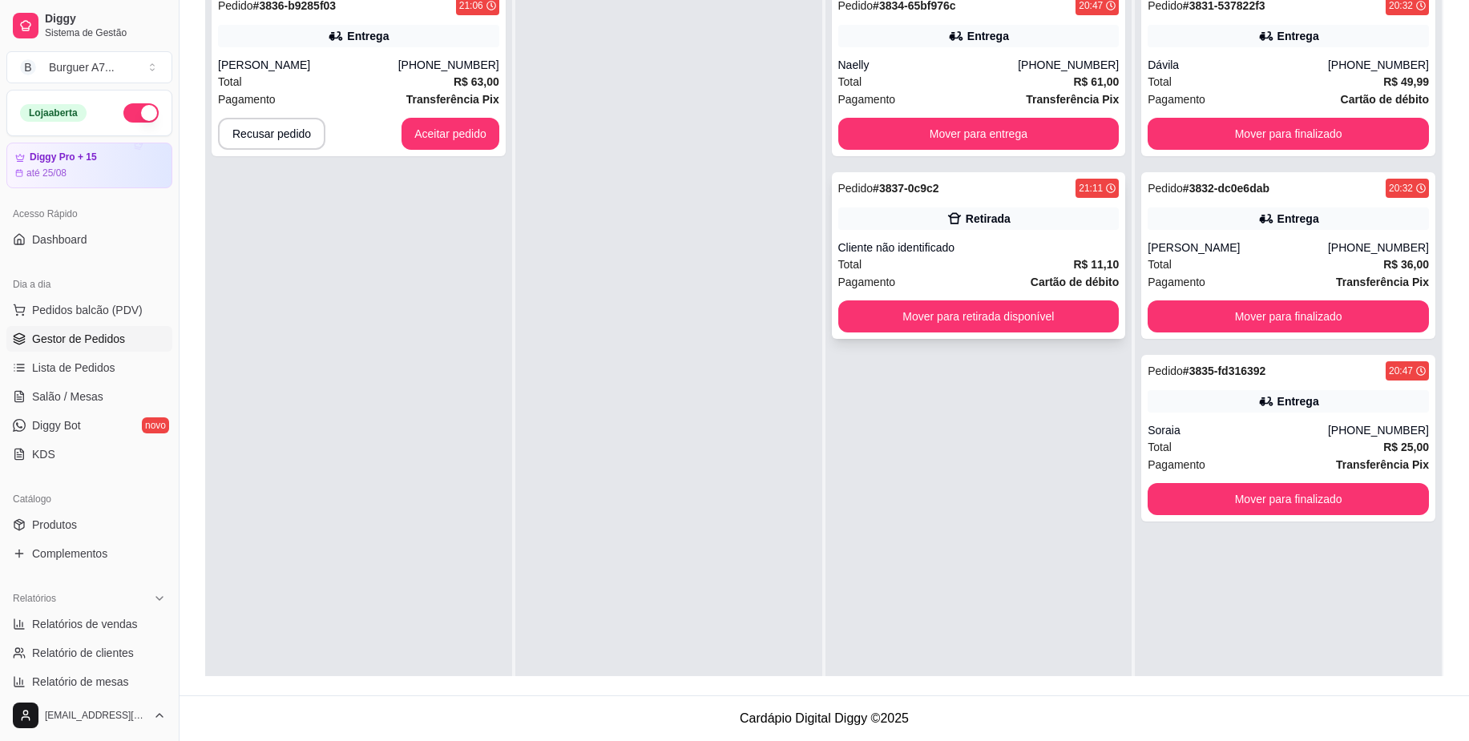
click at [950, 235] on div "Pedido # 3837-0c9c2 21:11 Retirada Cliente não identificado Total R$ 11,10 Paga…" at bounding box center [979, 255] width 294 height 167
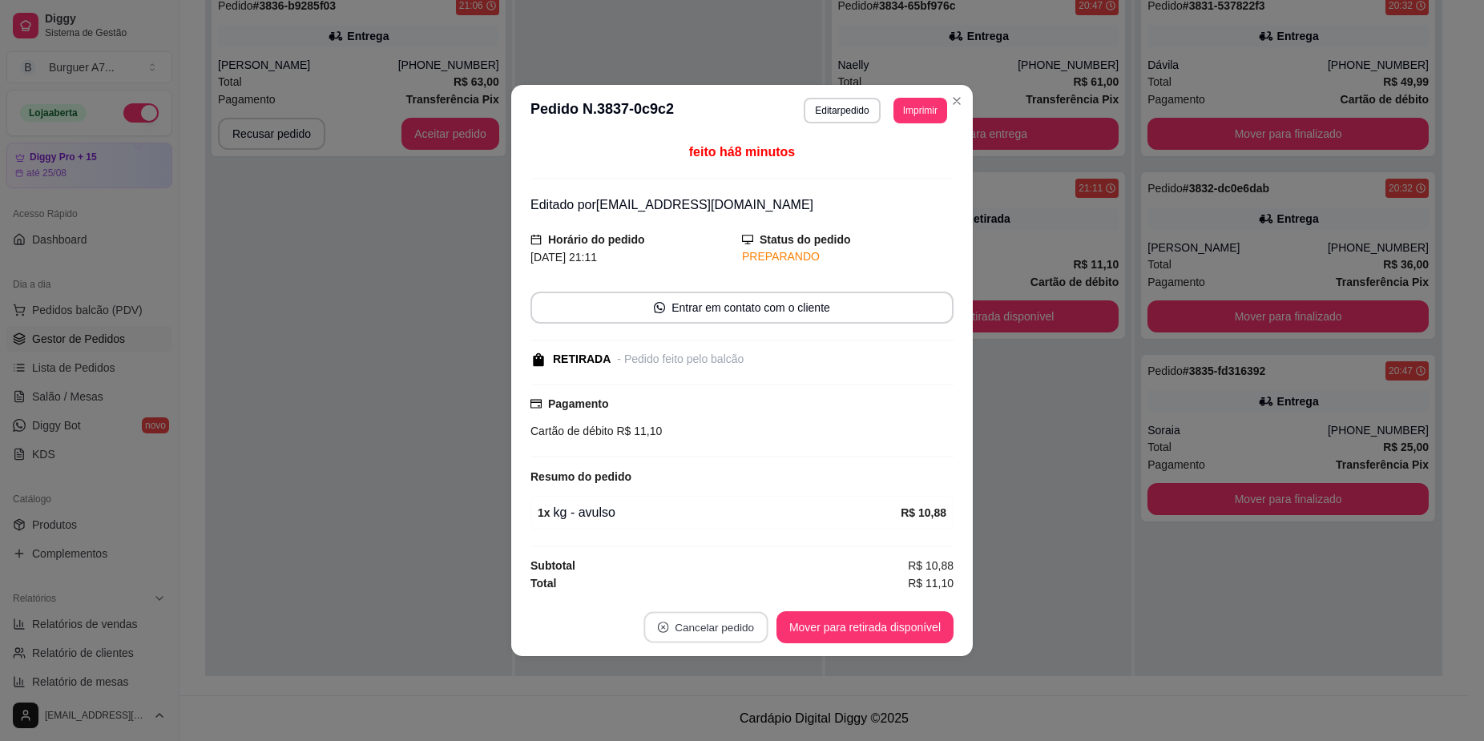
click at [718, 636] on button "Cancelar pedido" at bounding box center [705, 627] width 124 height 31
click at [735, 599] on button "Sim" at bounding box center [751, 587] width 63 height 31
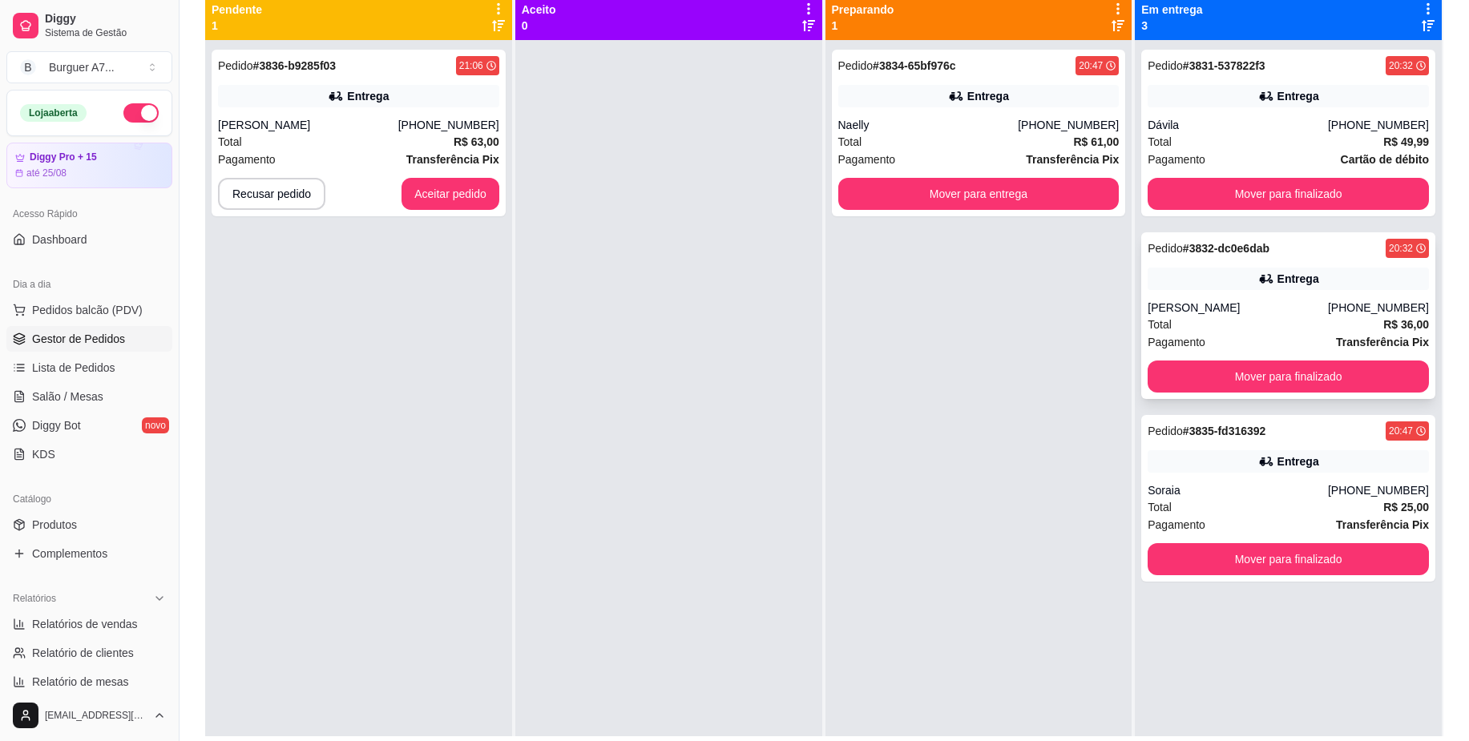
scroll to position [44, 0]
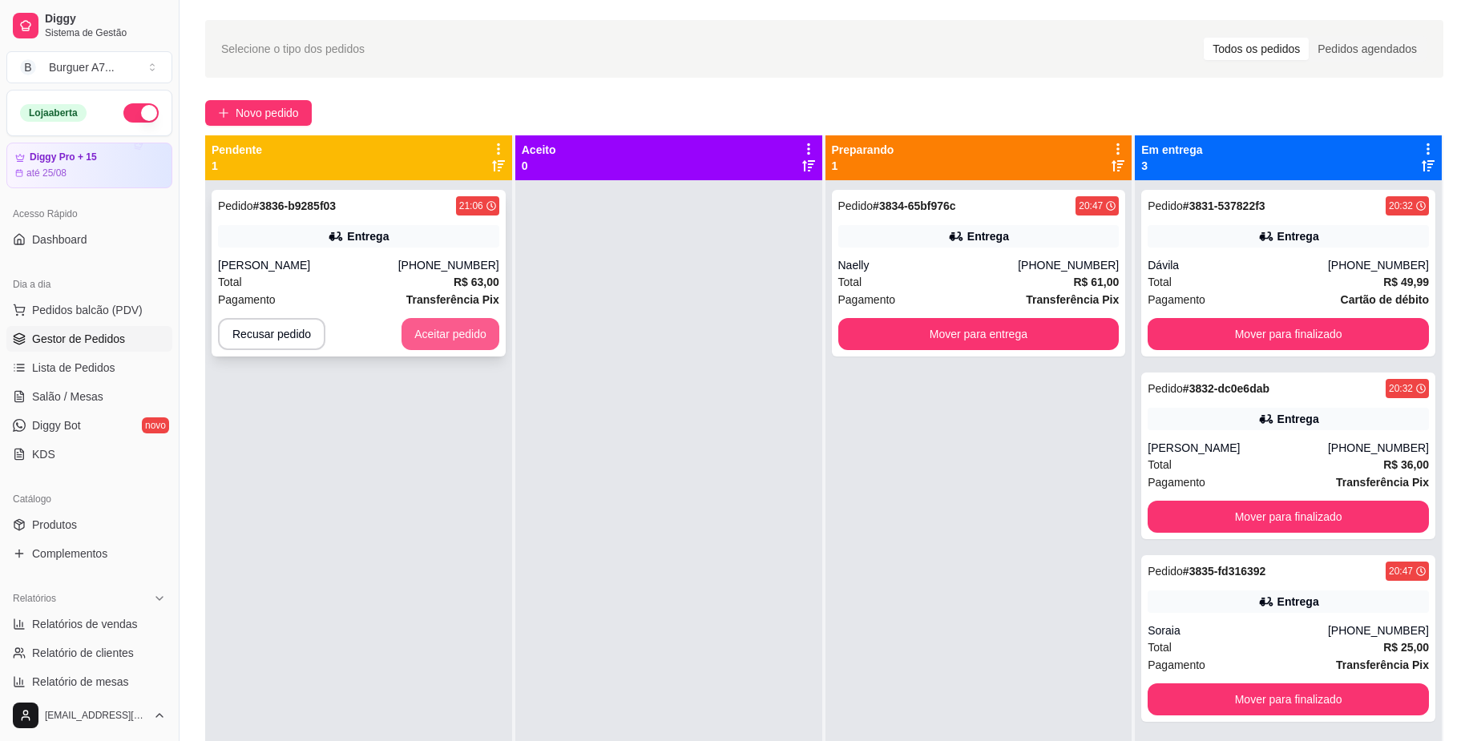
click at [473, 341] on button "Aceitar pedido" at bounding box center [450, 334] width 98 height 32
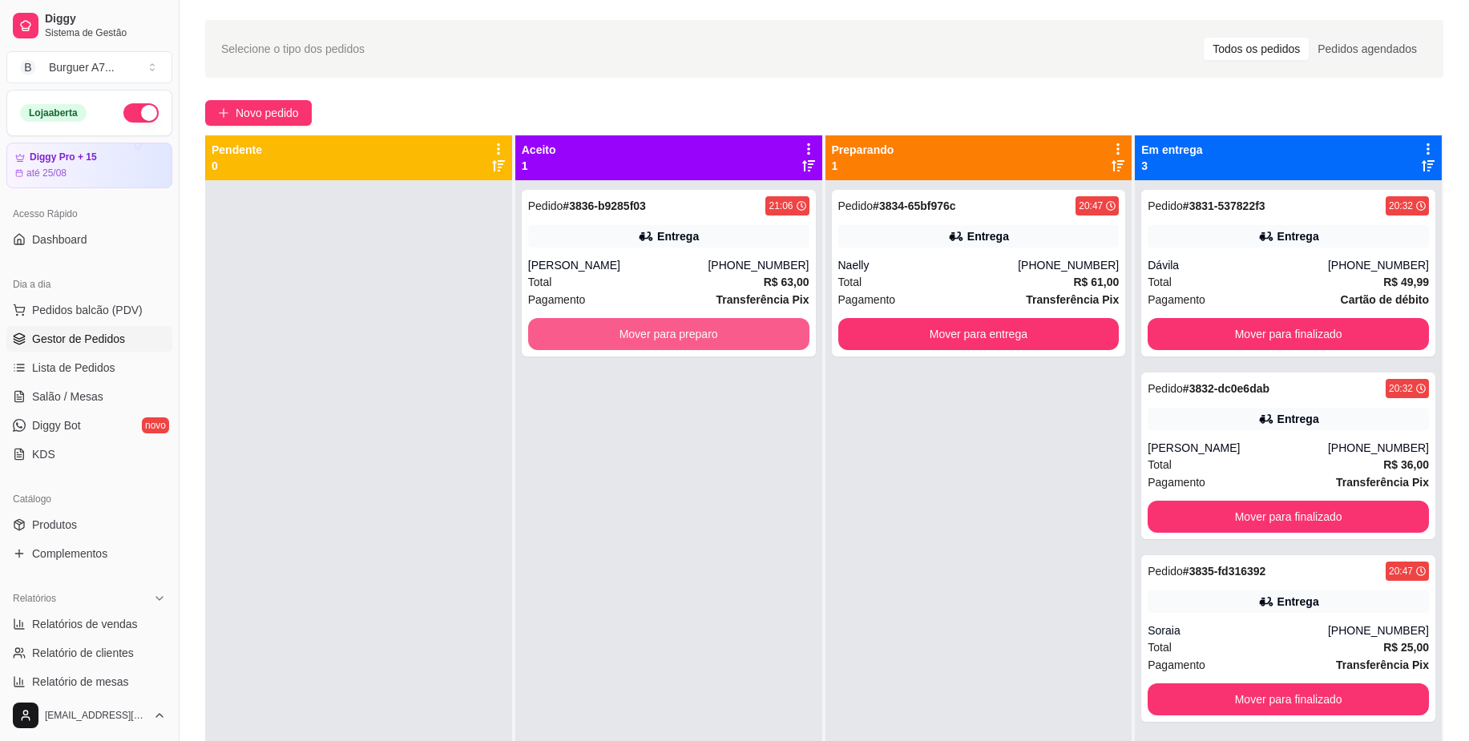
click at [616, 333] on button "Mover para preparo" at bounding box center [668, 334] width 281 height 32
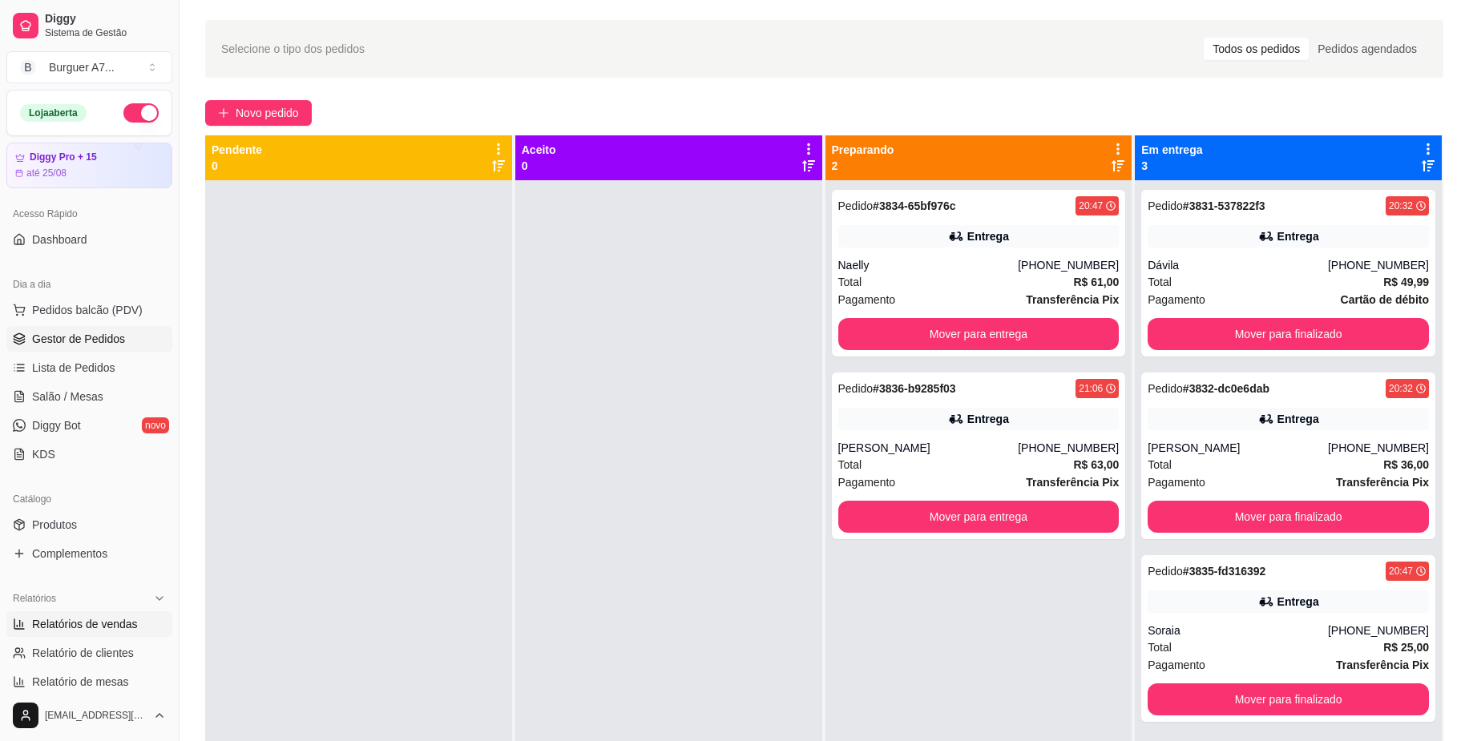
click at [100, 615] on link "Relatórios de vendas" at bounding box center [89, 624] width 166 height 26
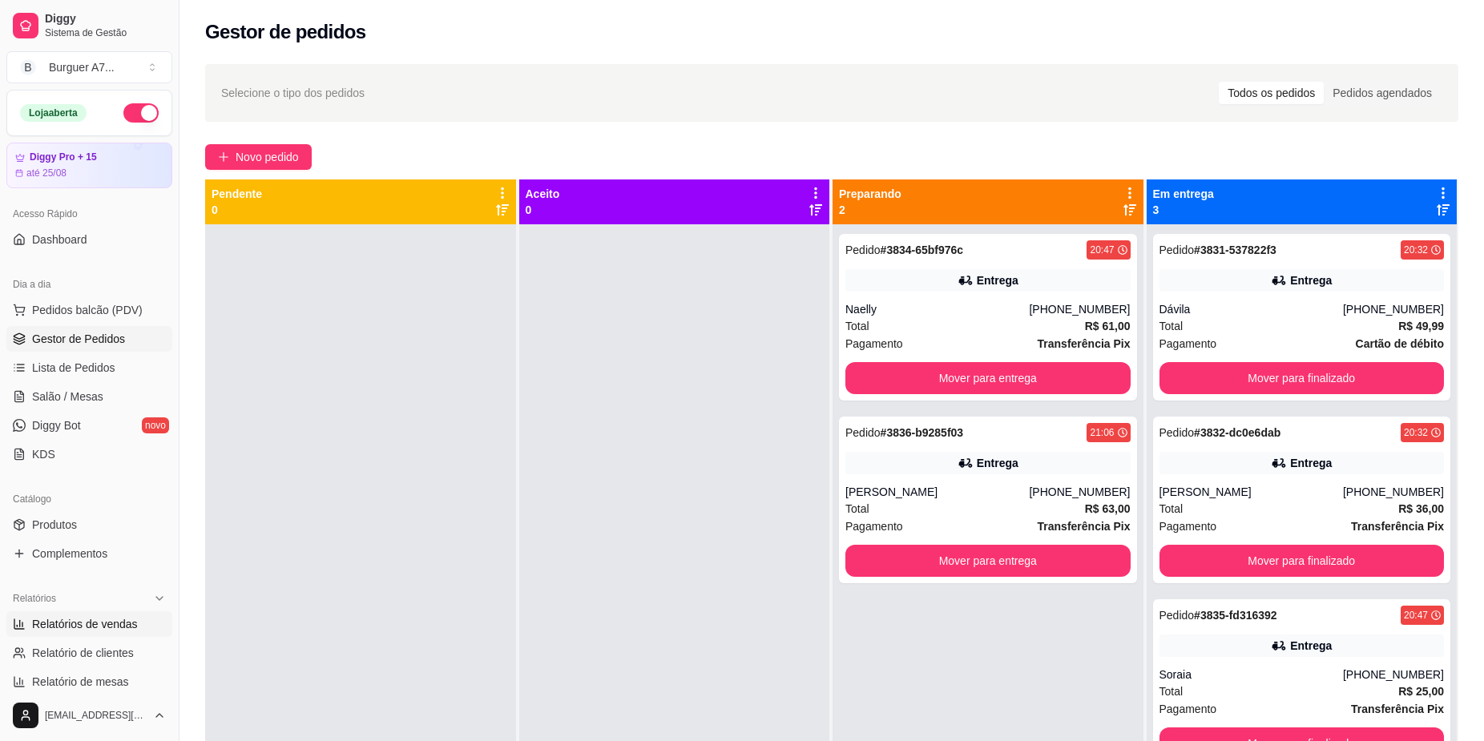
select select "ALL"
select select "0"
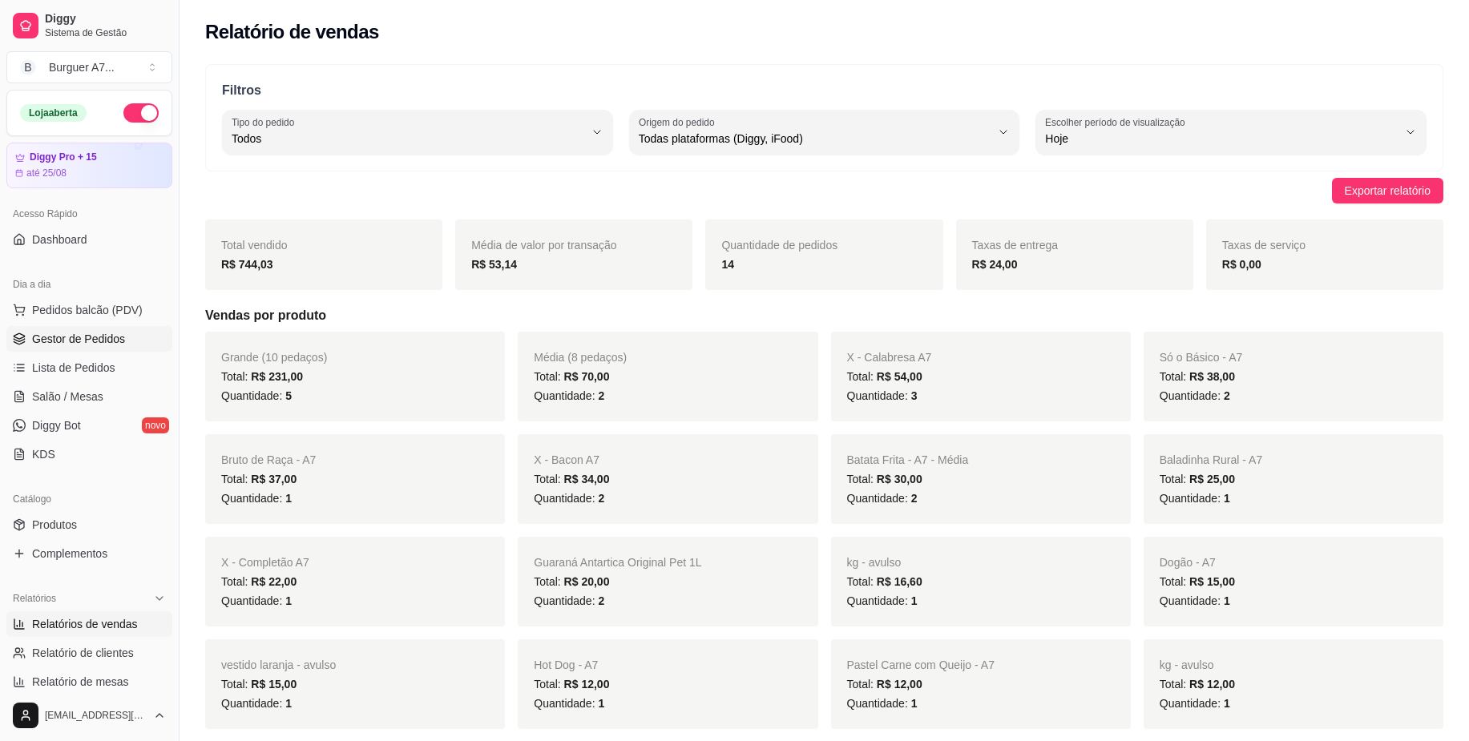
click at [95, 335] on span "Gestor de Pedidos" at bounding box center [78, 339] width 93 height 16
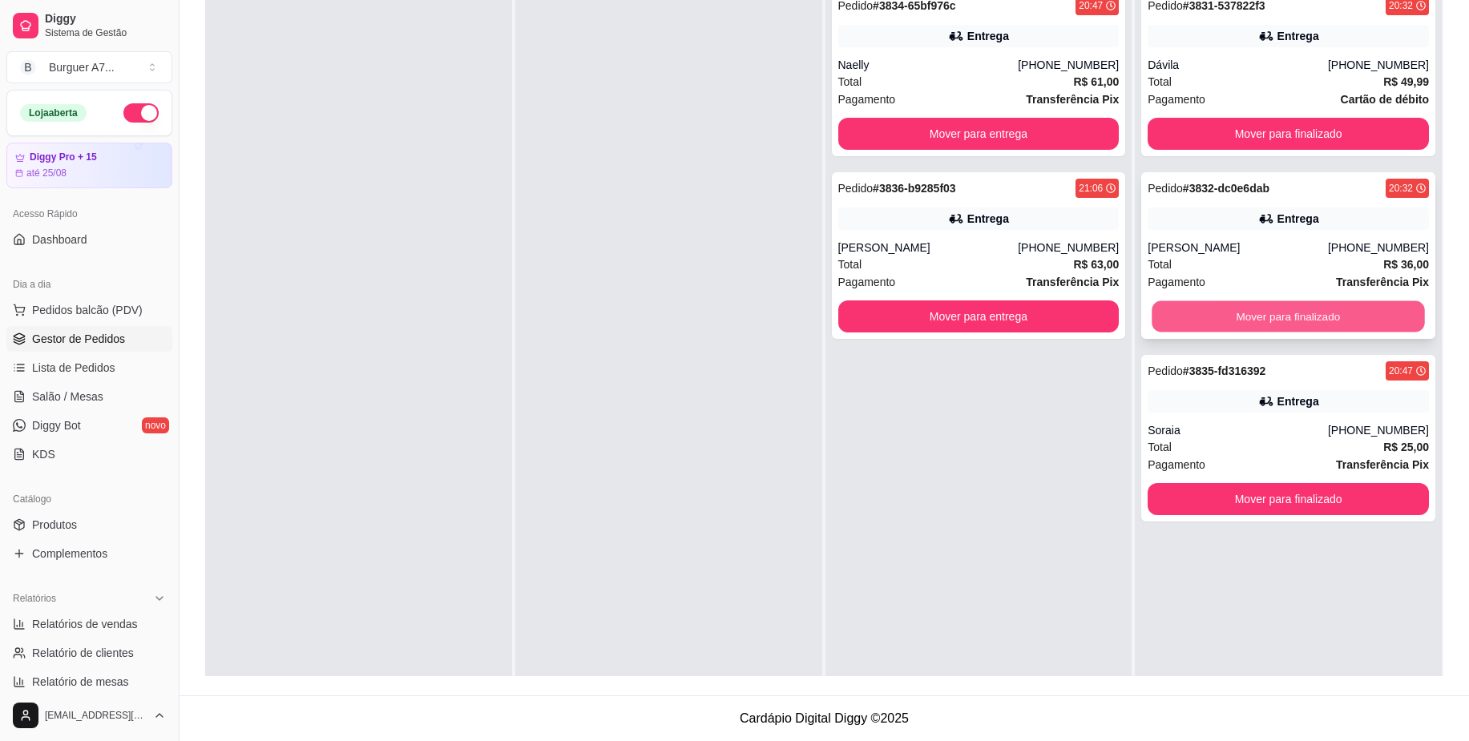
click at [1392, 314] on button "Mover para finalizado" at bounding box center [1288, 316] width 272 height 31
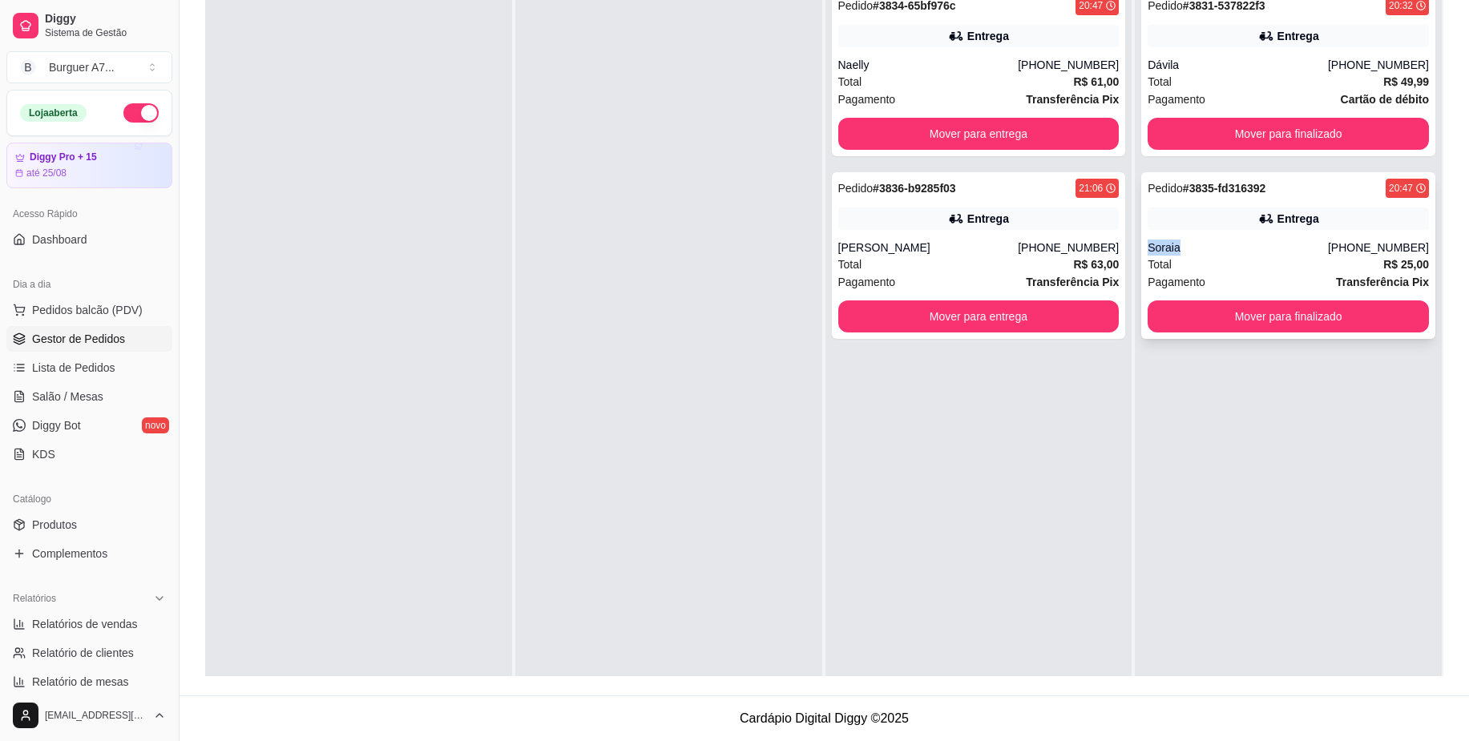
drag, startPoint x: 1220, startPoint y: 244, endPoint x: 1132, endPoint y: 249, distance: 87.5
click at [1141, 249] on div "Pedido # 3835-fd316392 20:47 Entrega Soraia [PHONE_NUMBER] Total R$ 25,00 Pagam…" at bounding box center [1288, 255] width 294 height 167
click at [1264, 45] on div "Entrega" at bounding box center [1288, 36] width 281 height 22
click at [1220, 151] on div "Pedido # 3831-537822f3 20:32 Entrega Dávila [PHONE_NUMBER] Total R$ 49,99 Pagam…" at bounding box center [1288, 73] width 294 height 167
click at [1245, 132] on button "Mover para finalizado" at bounding box center [1288, 134] width 272 height 31
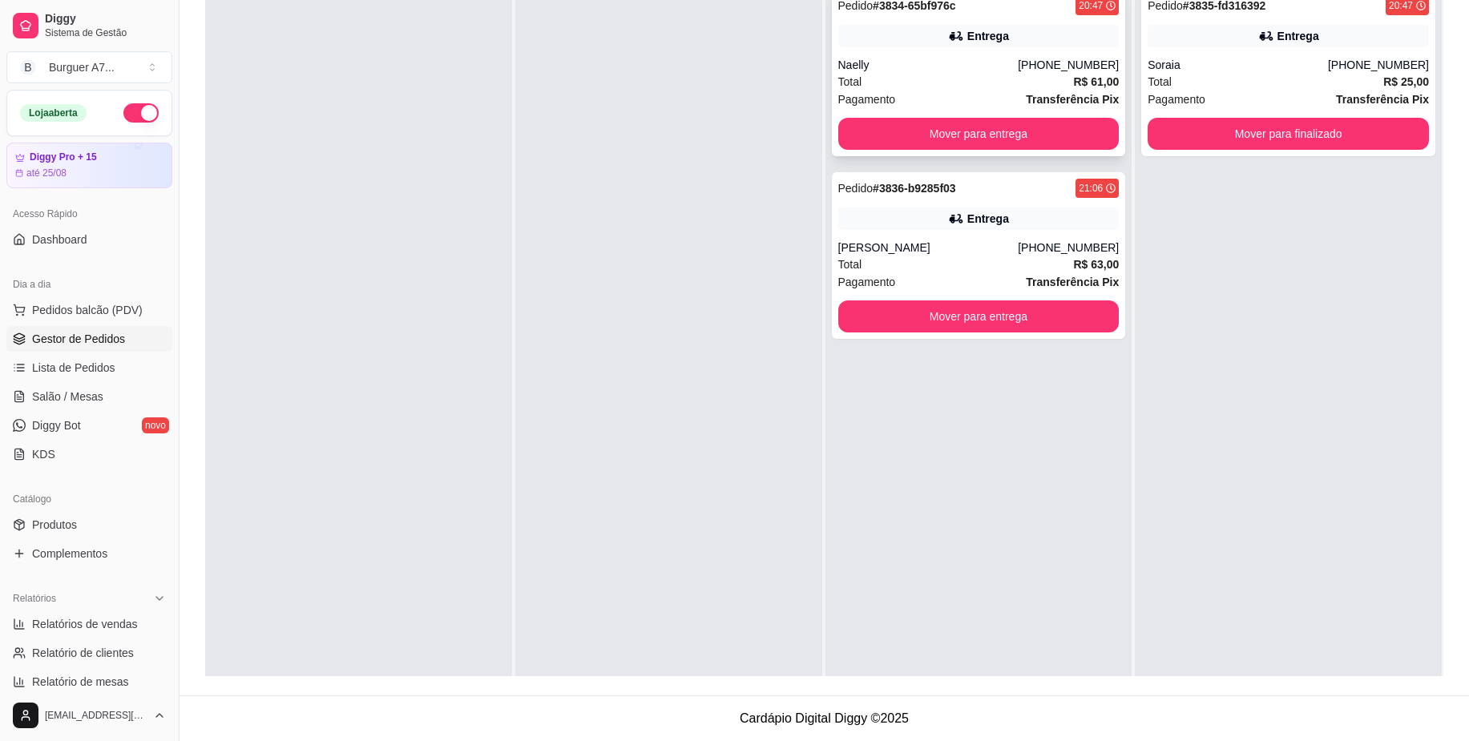
click at [1007, 79] on div "Total R$ 61,00" at bounding box center [978, 82] width 281 height 18
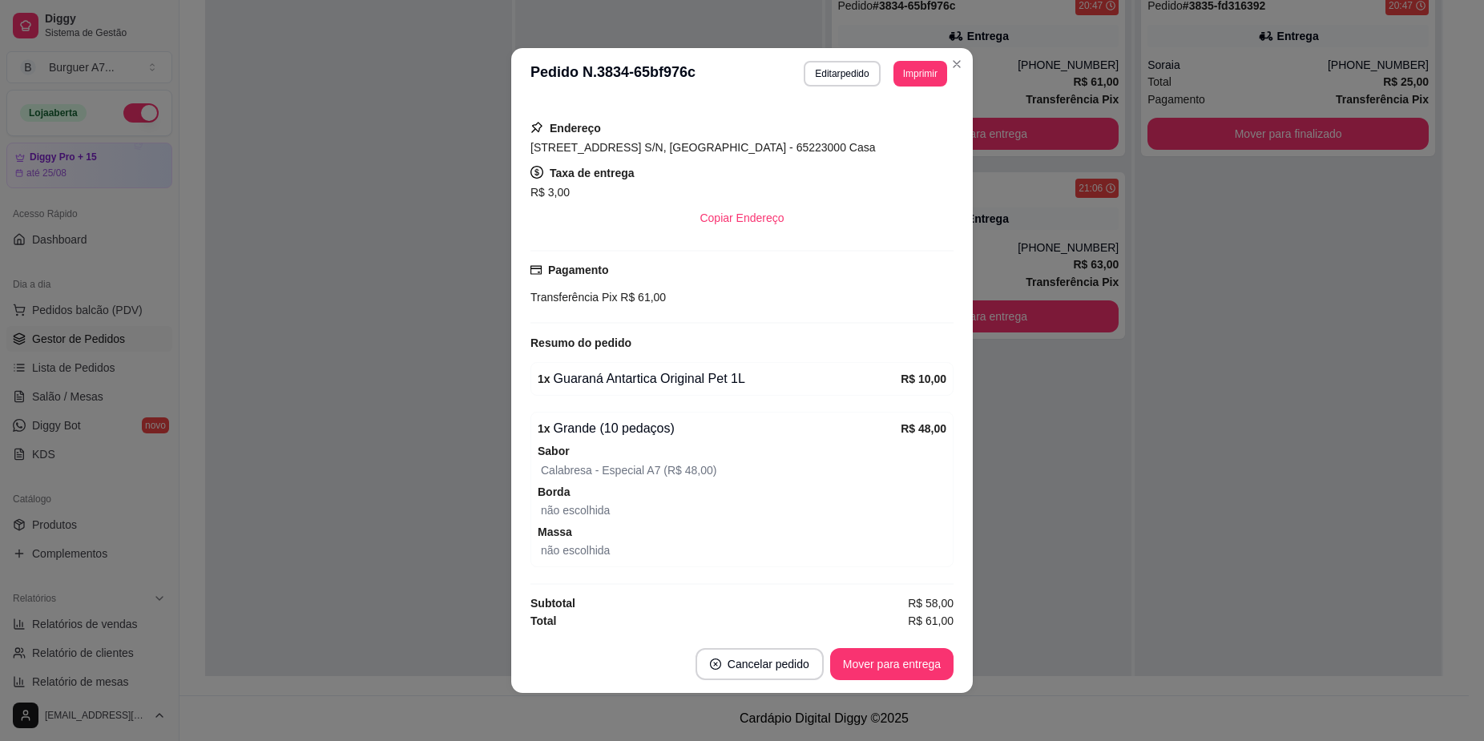
scroll to position [271, 0]
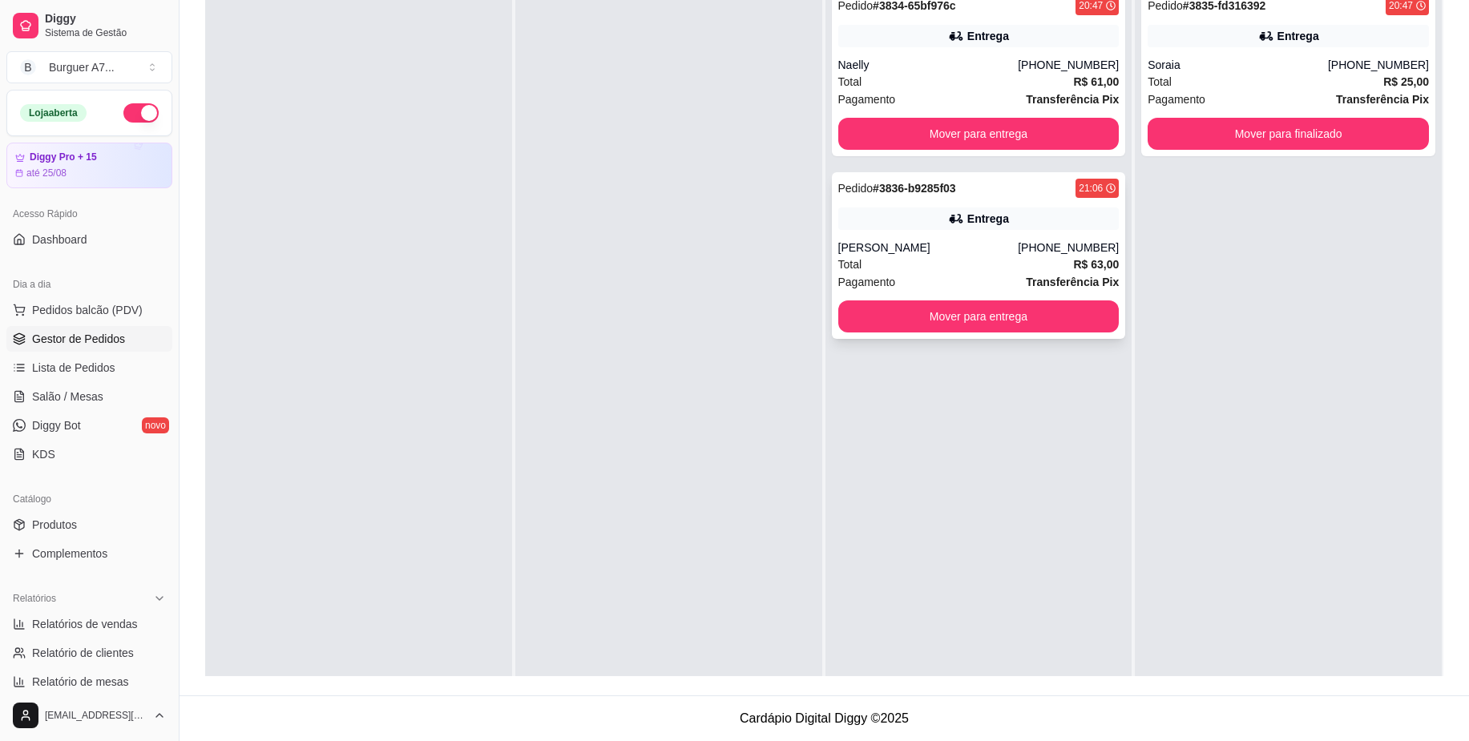
click at [1047, 251] on div "[PHONE_NUMBER]" at bounding box center [1068, 248] width 101 height 16
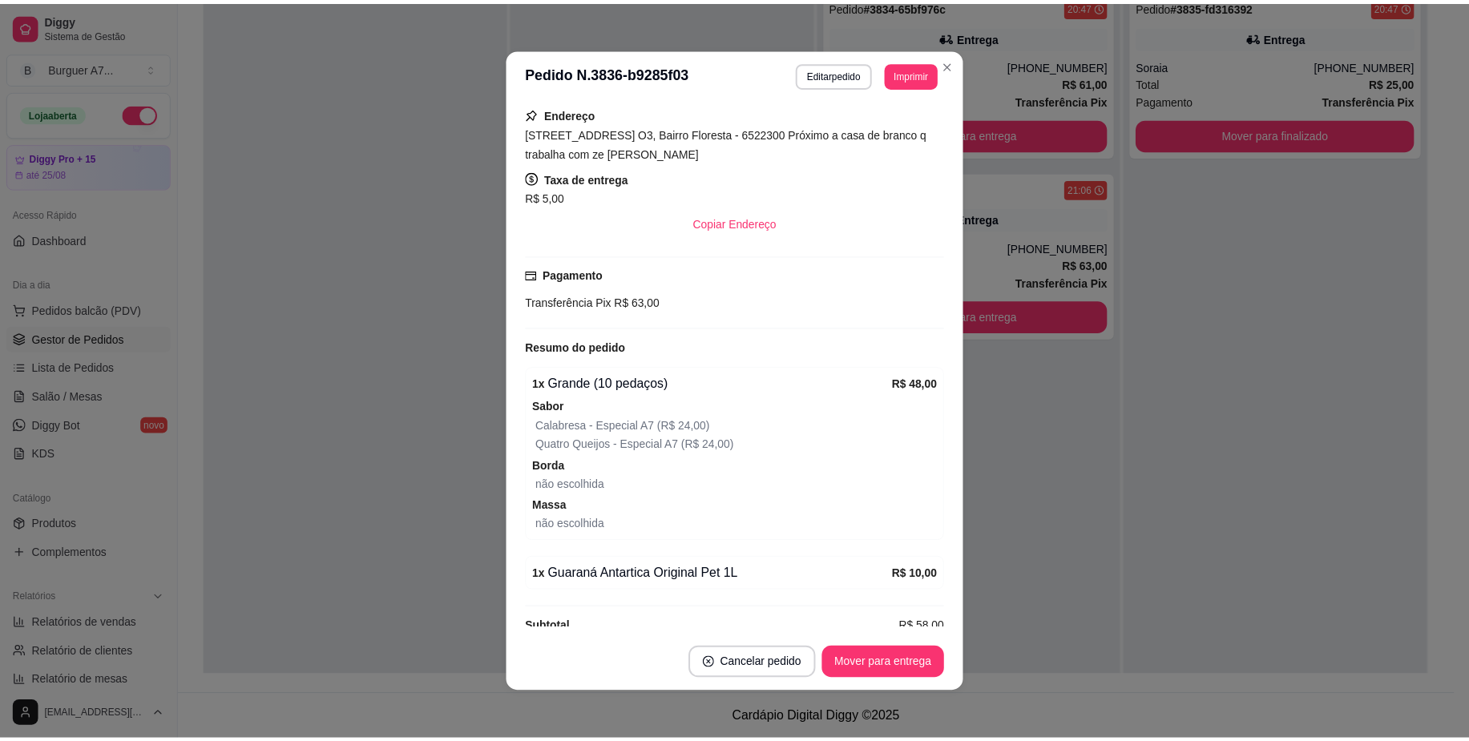
scroll to position [300, 0]
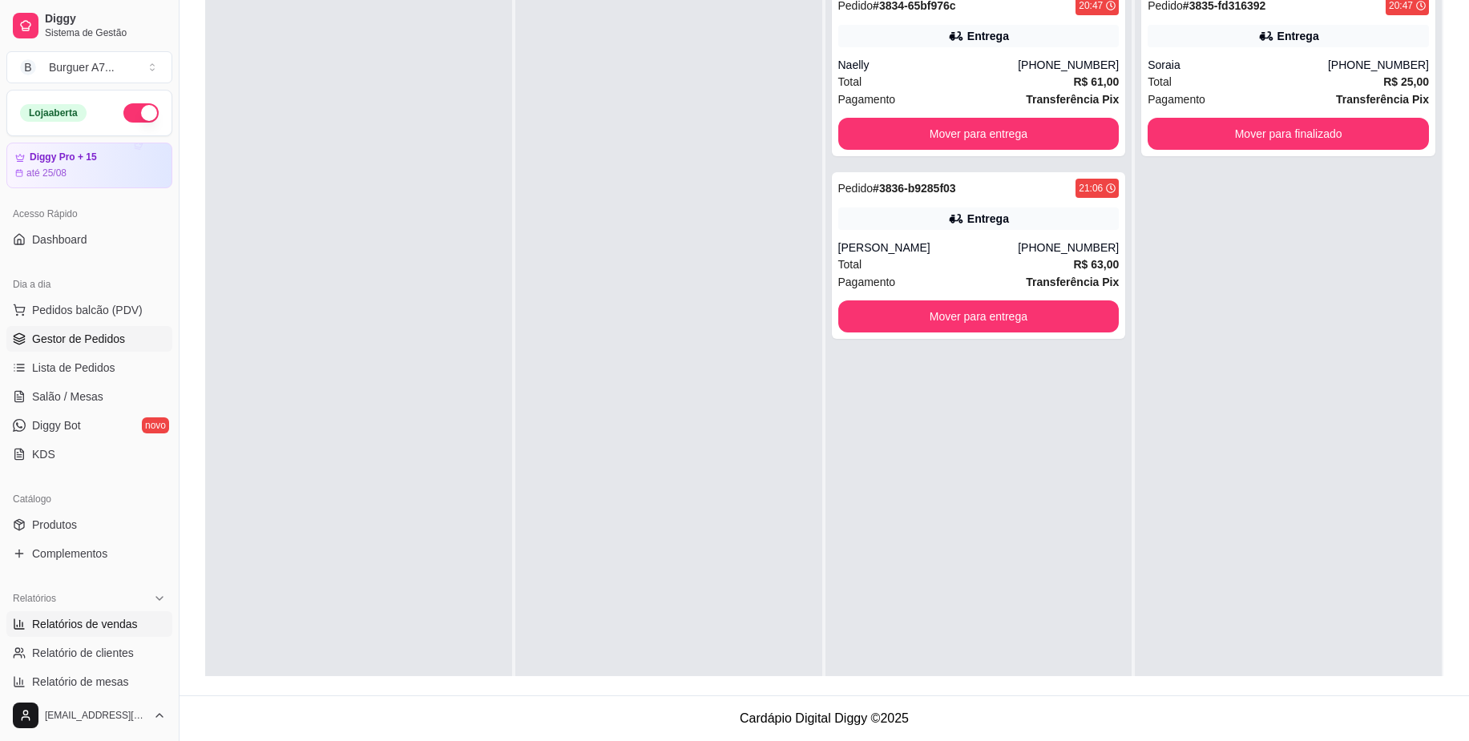
click at [80, 627] on span "Relatórios de vendas" at bounding box center [85, 624] width 106 height 16
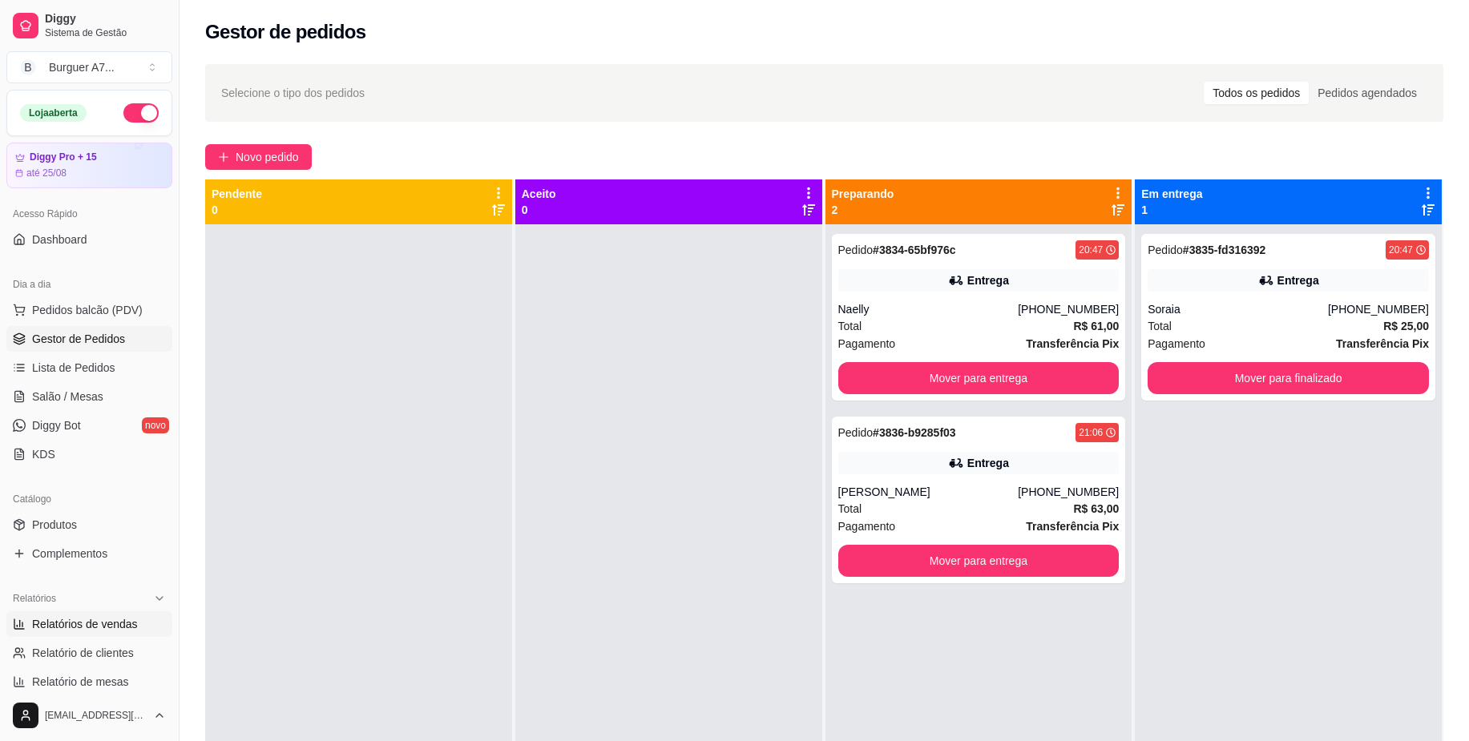
select select "ALL"
select select "0"
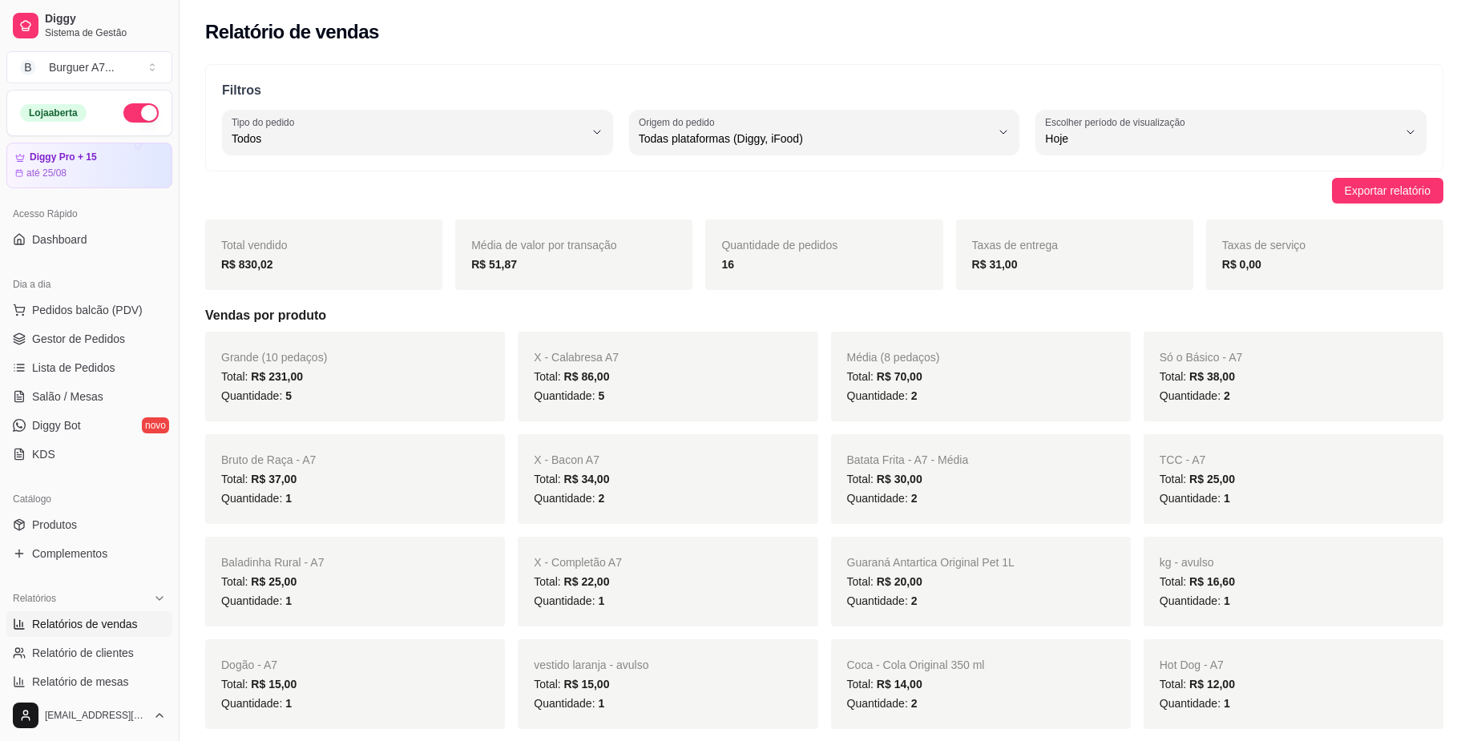
drag, startPoint x: 779, startPoint y: 274, endPoint x: 760, endPoint y: 274, distance: 18.4
click at [760, 274] on div "Quantidade de pedidos 16" at bounding box center [823, 255] width 237 height 71
click at [125, 329] on link "Gestor de Pedidos" at bounding box center [89, 339] width 166 height 26
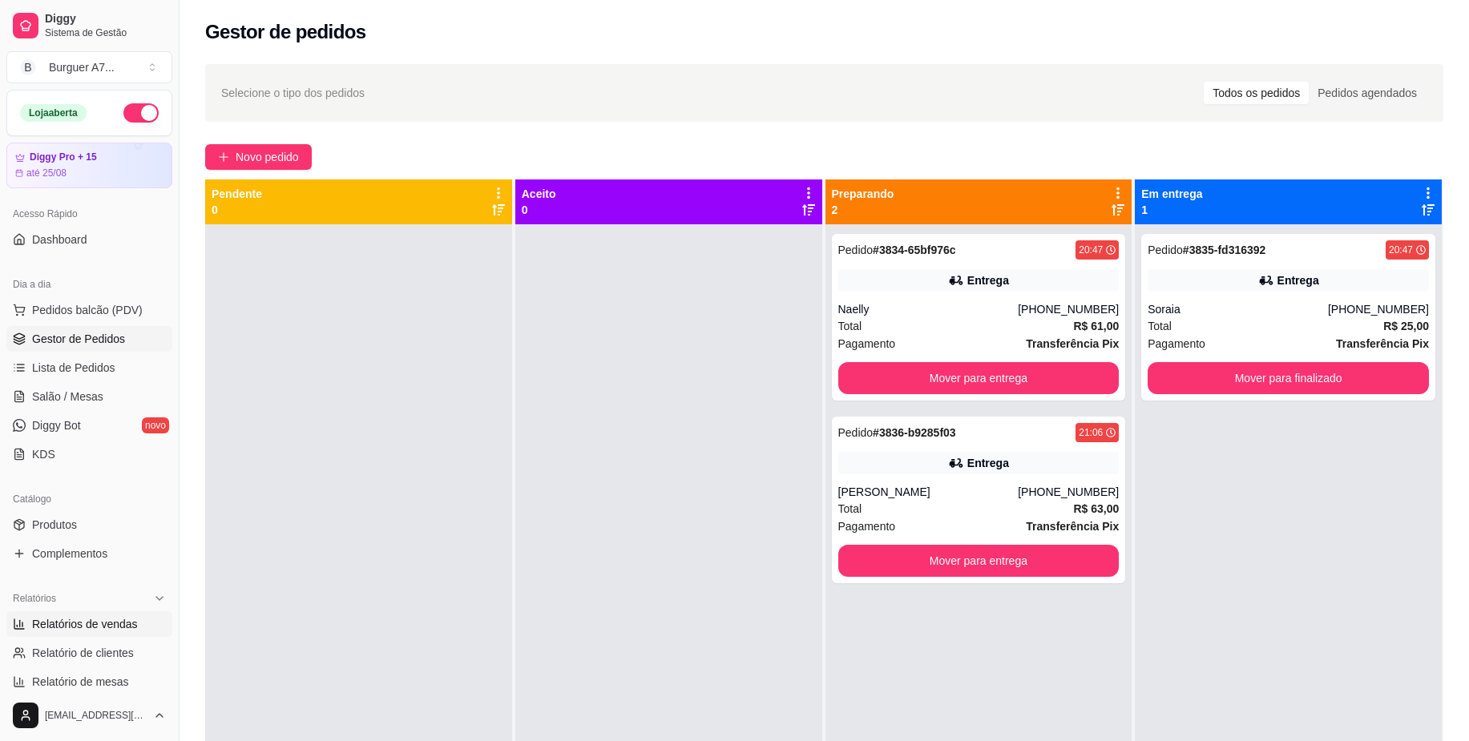
click at [127, 616] on span "Relatórios de vendas" at bounding box center [85, 624] width 106 height 16
select select "ALL"
select select "0"
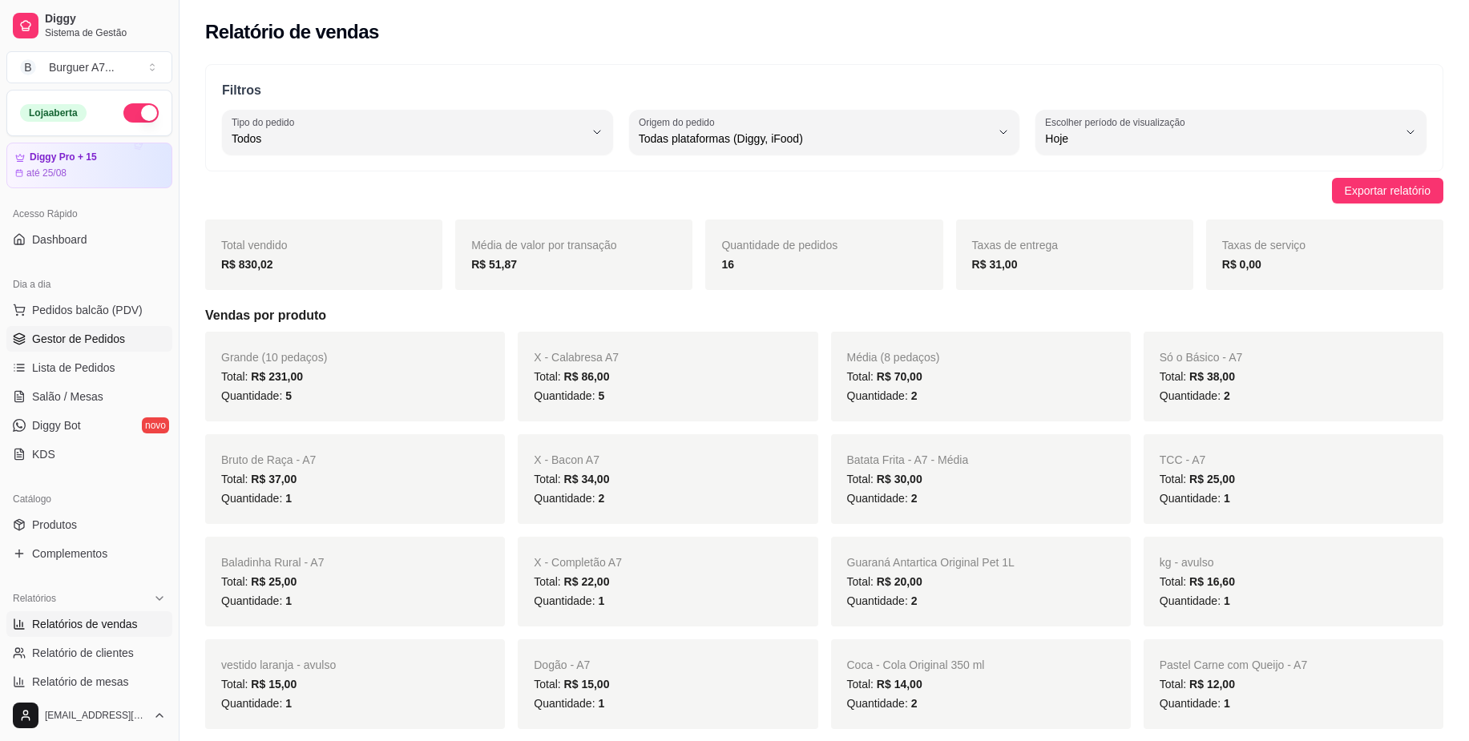
click at [125, 335] on link "Gestor de Pedidos" at bounding box center [89, 339] width 166 height 26
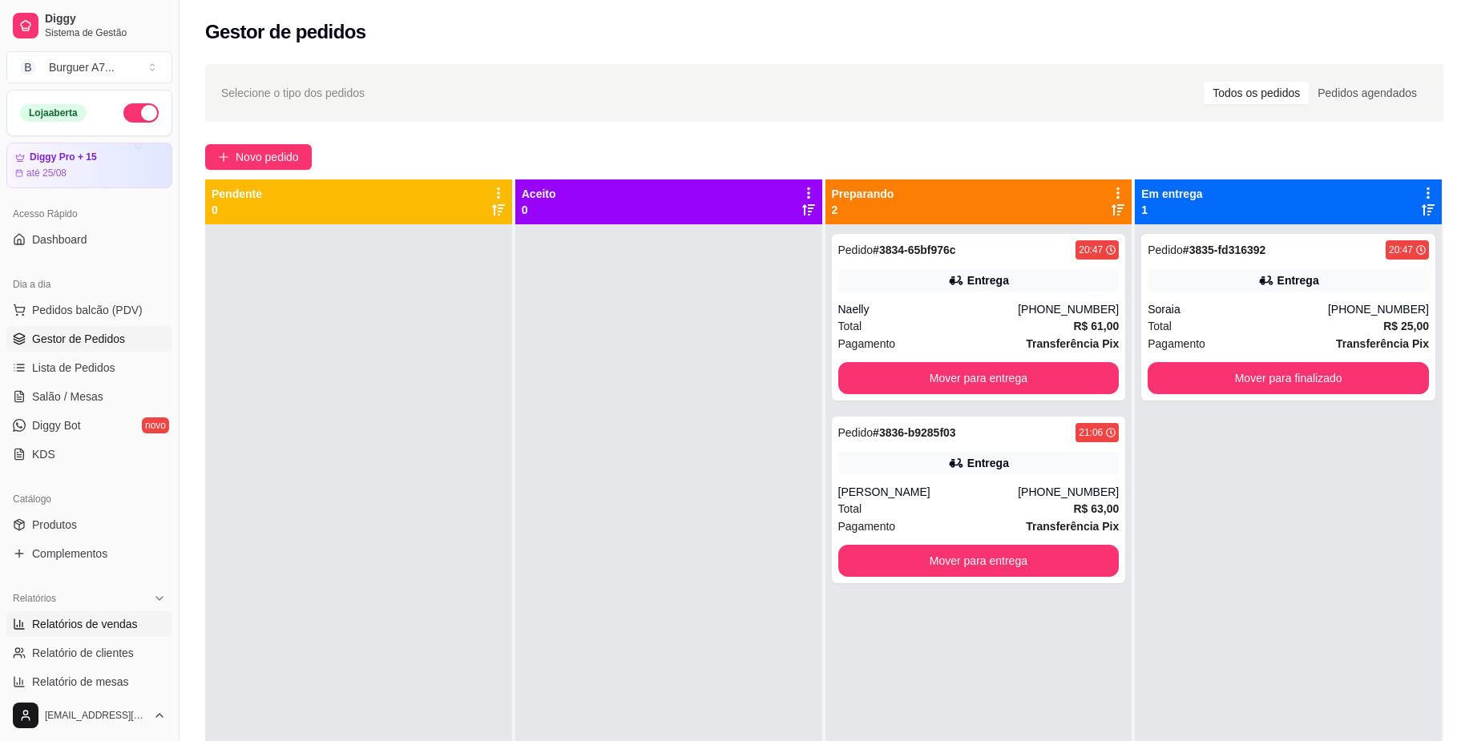
click at [81, 629] on span "Relatórios de vendas" at bounding box center [85, 624] width 106 height 16
select select "ALL"
select select "0"
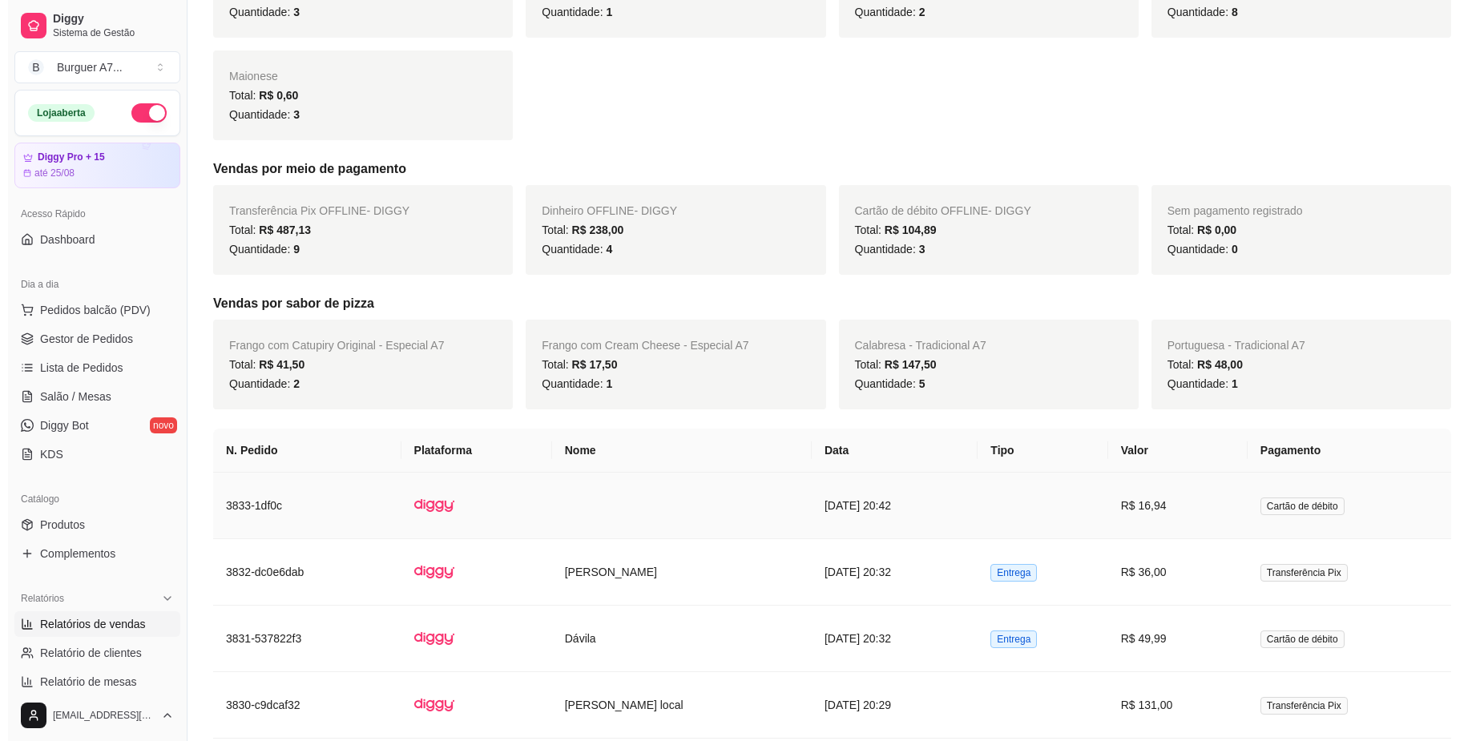
scroll to position [1402, 0]
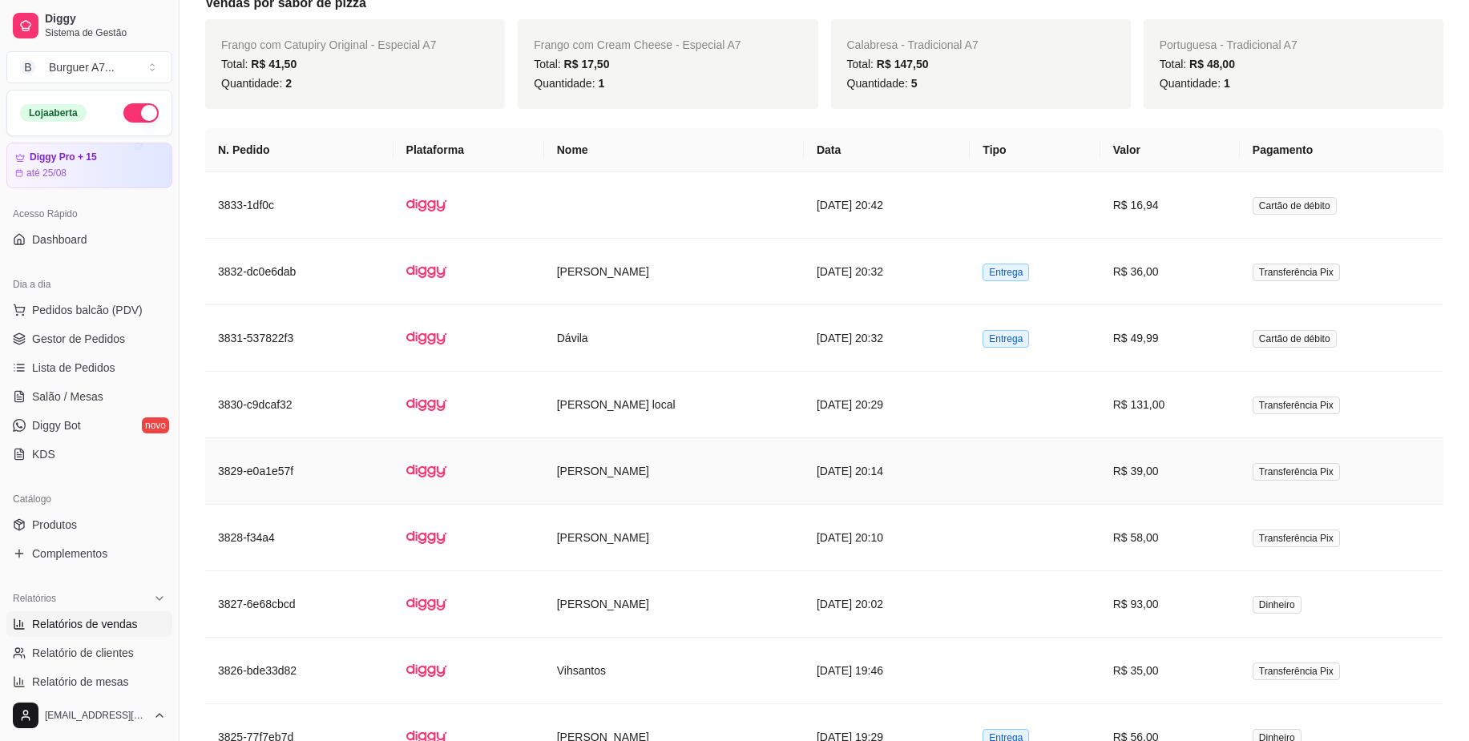
click at [522, 479] on td at bounding box center [468, 471] width 151 height 67
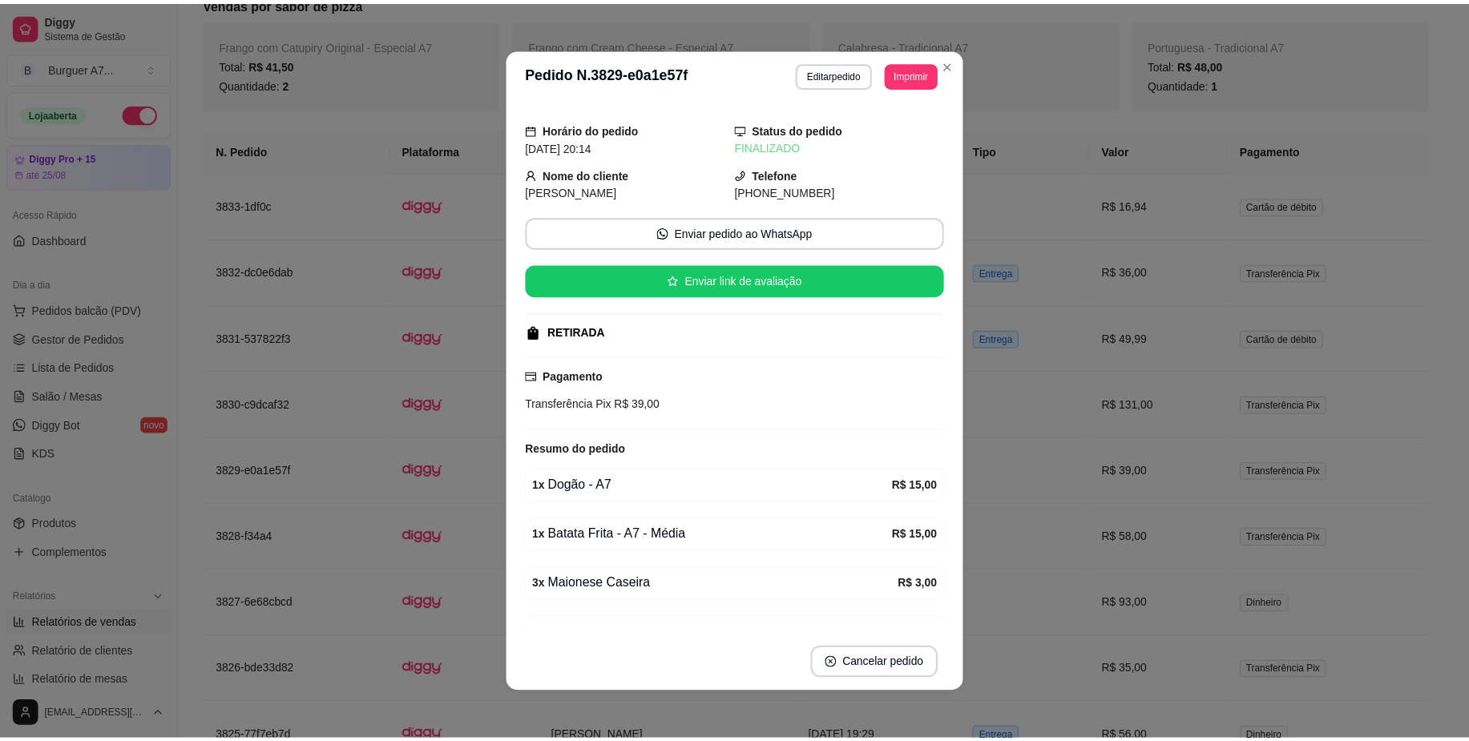
scroll to position [0, 0]
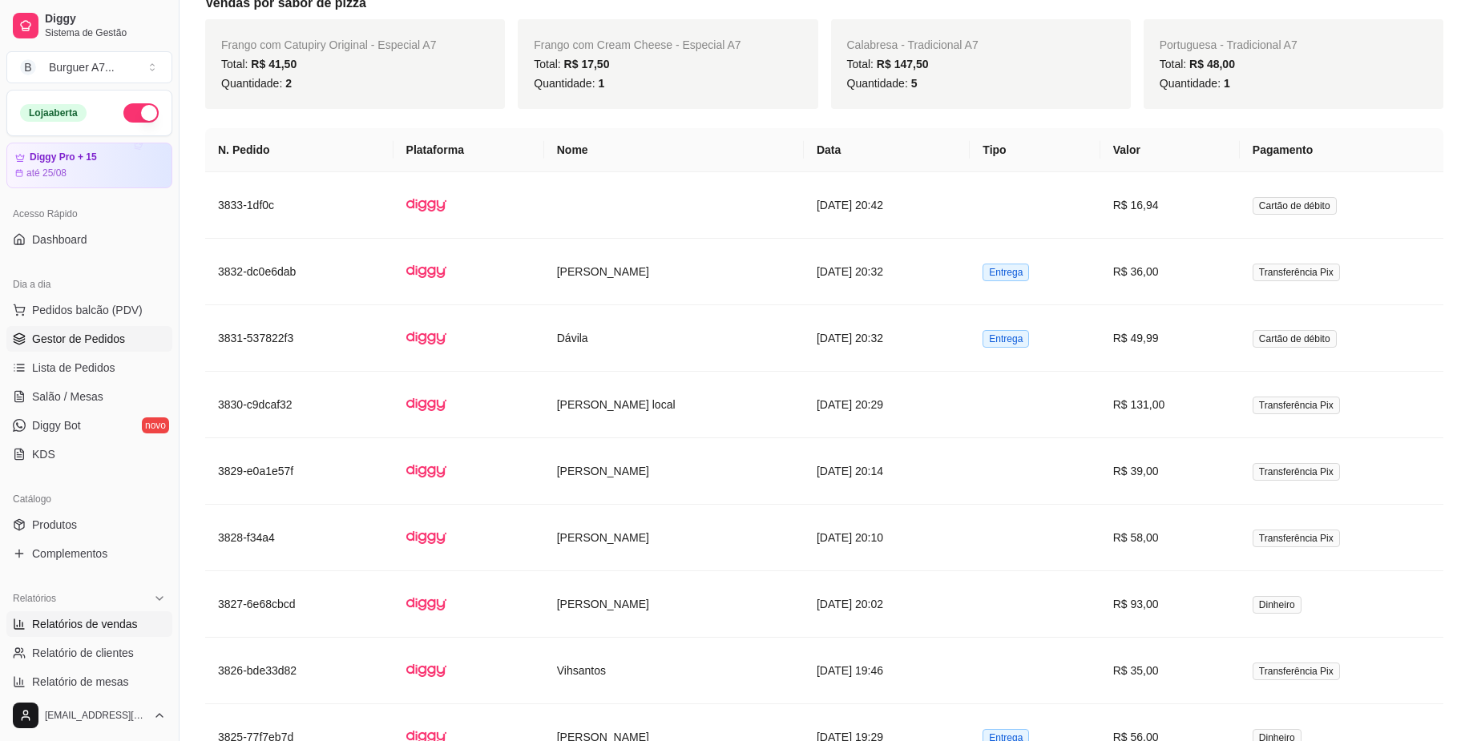
click at [127, 349] on link "Gestor de Pedidos" at bounding box center [89, 339] width 166 height 26
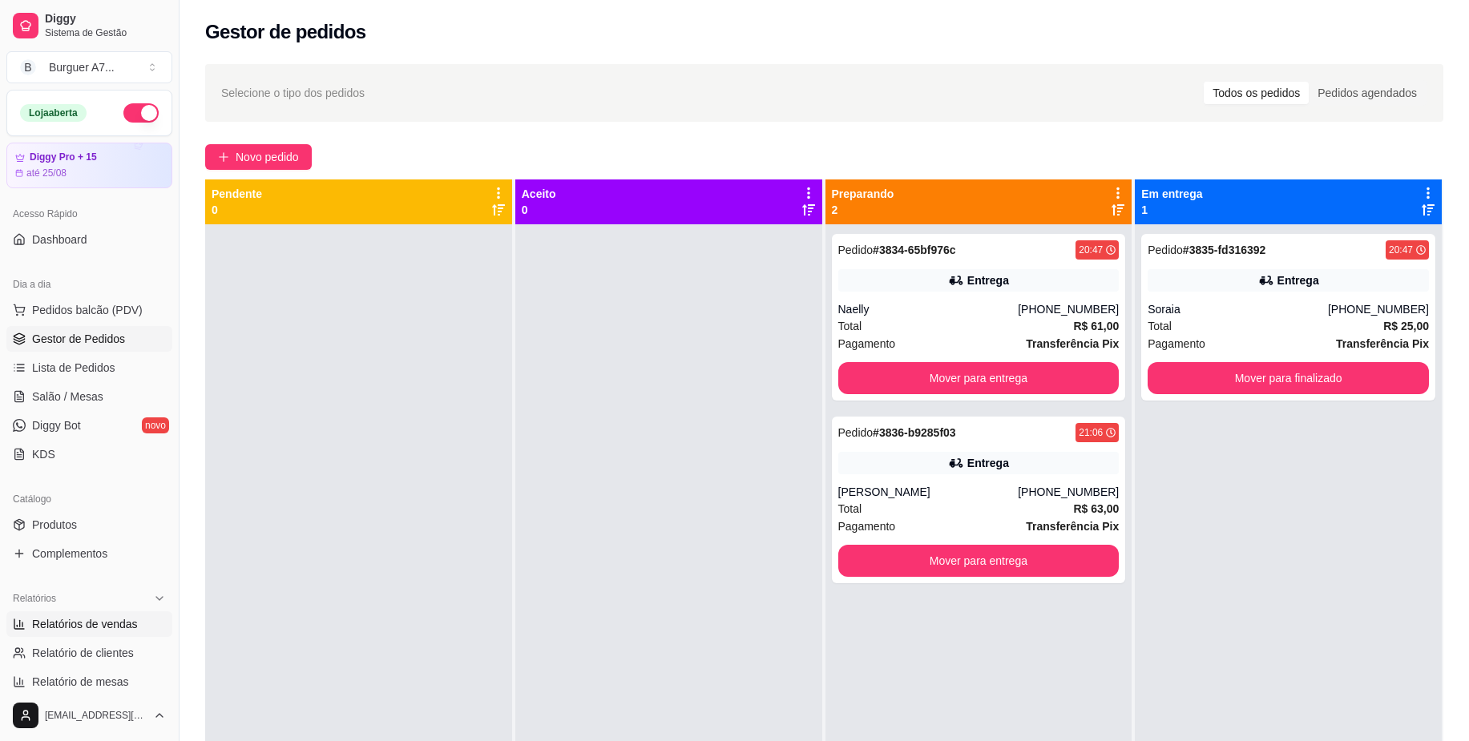
drag, startPoint x: 120, startPoint y: 641, endPoint x: 124, endPoint y: 629, distance: 12.7
click at [119, 641] on link "Relatório de clientes" at bounding box center [89, 653] width 166 height 26
select select "30"
select select "HIGHEST_TOTAL_SPENT_WITH_ORDERS"
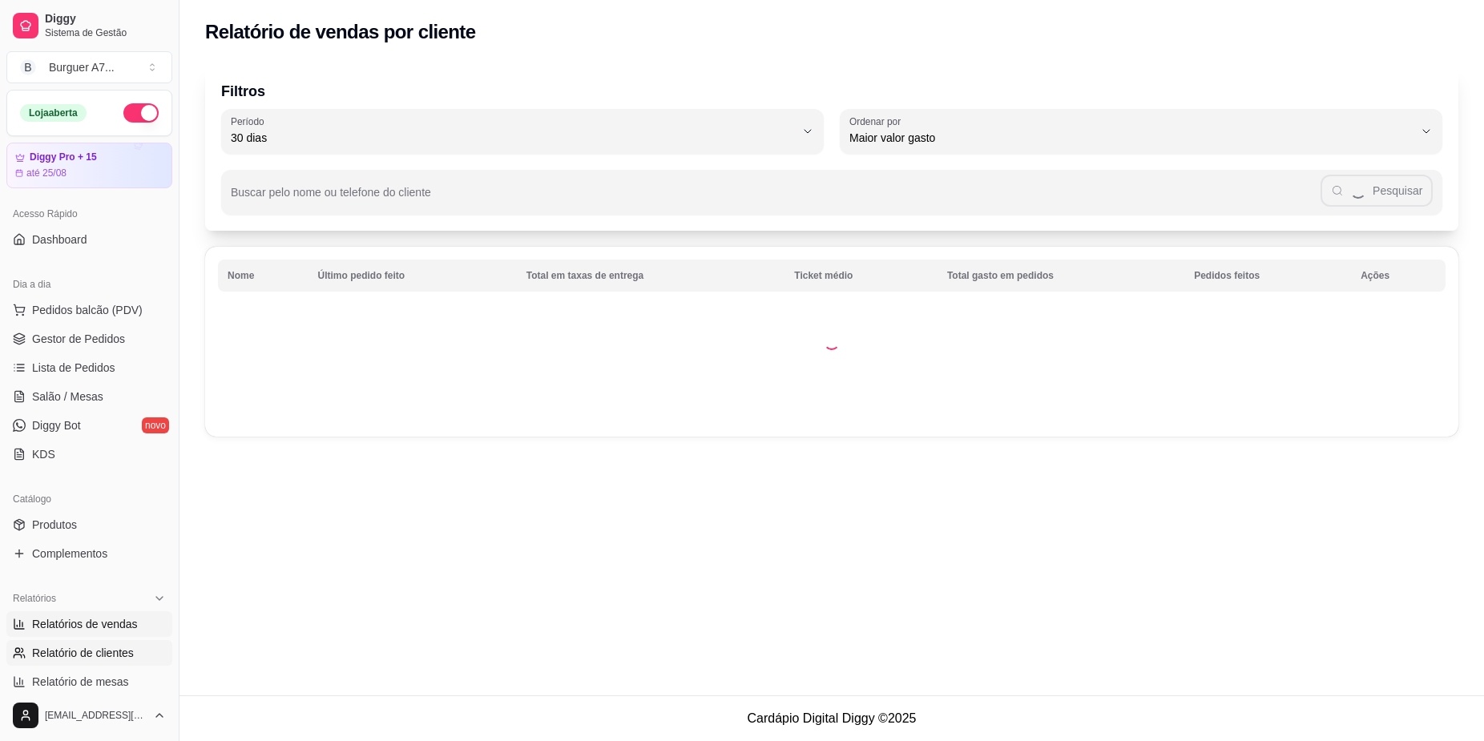
click at [126, 630] on span "Relatórios de vendas" at bounding box center [85, 624] width 106 height 16
select select "ALL"
select select "0"
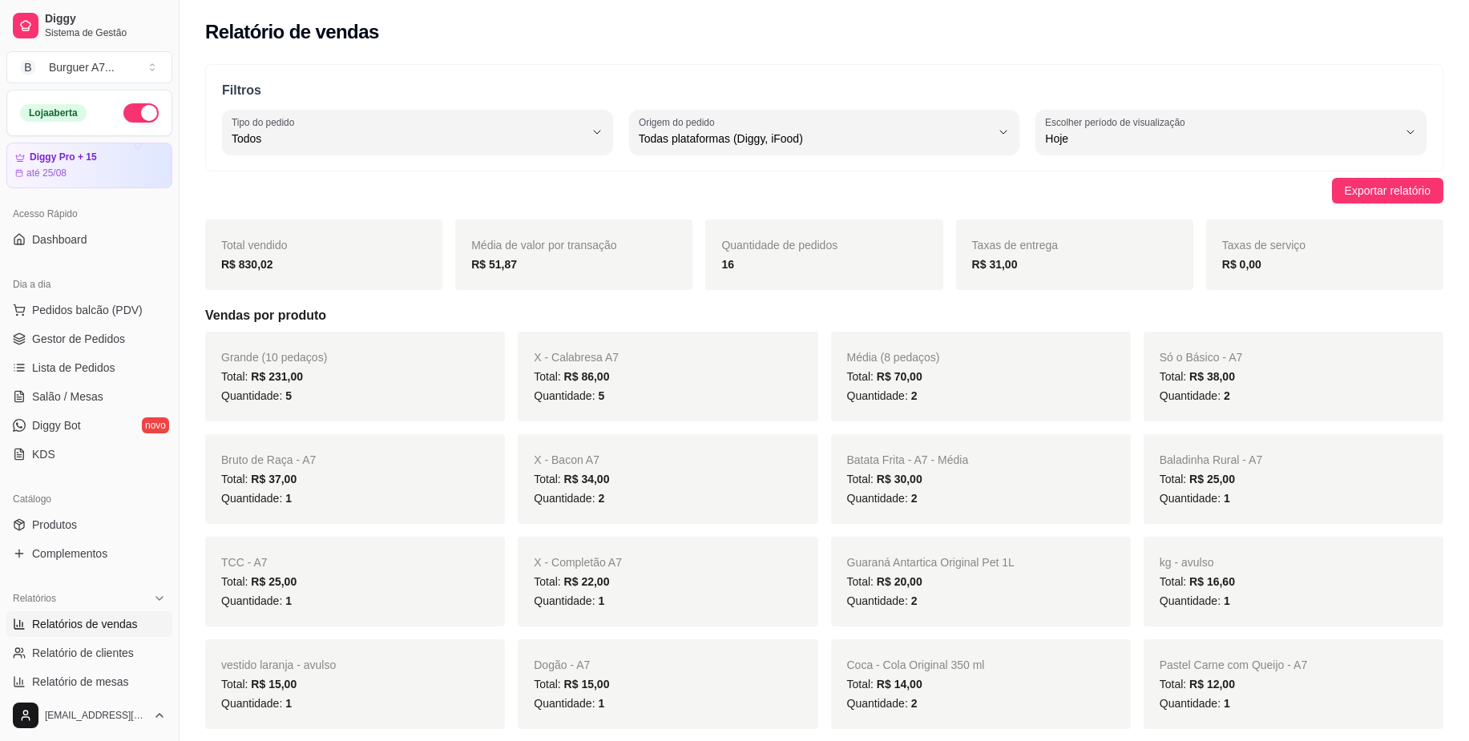
click at [130, 619] on span "Relatórios de vendas" at bounding box center [85, 624] width 106 height 16
click at [123, 330] on link "Gestor de Pedidos" at bounding box center [89, 339] width 166 height 26
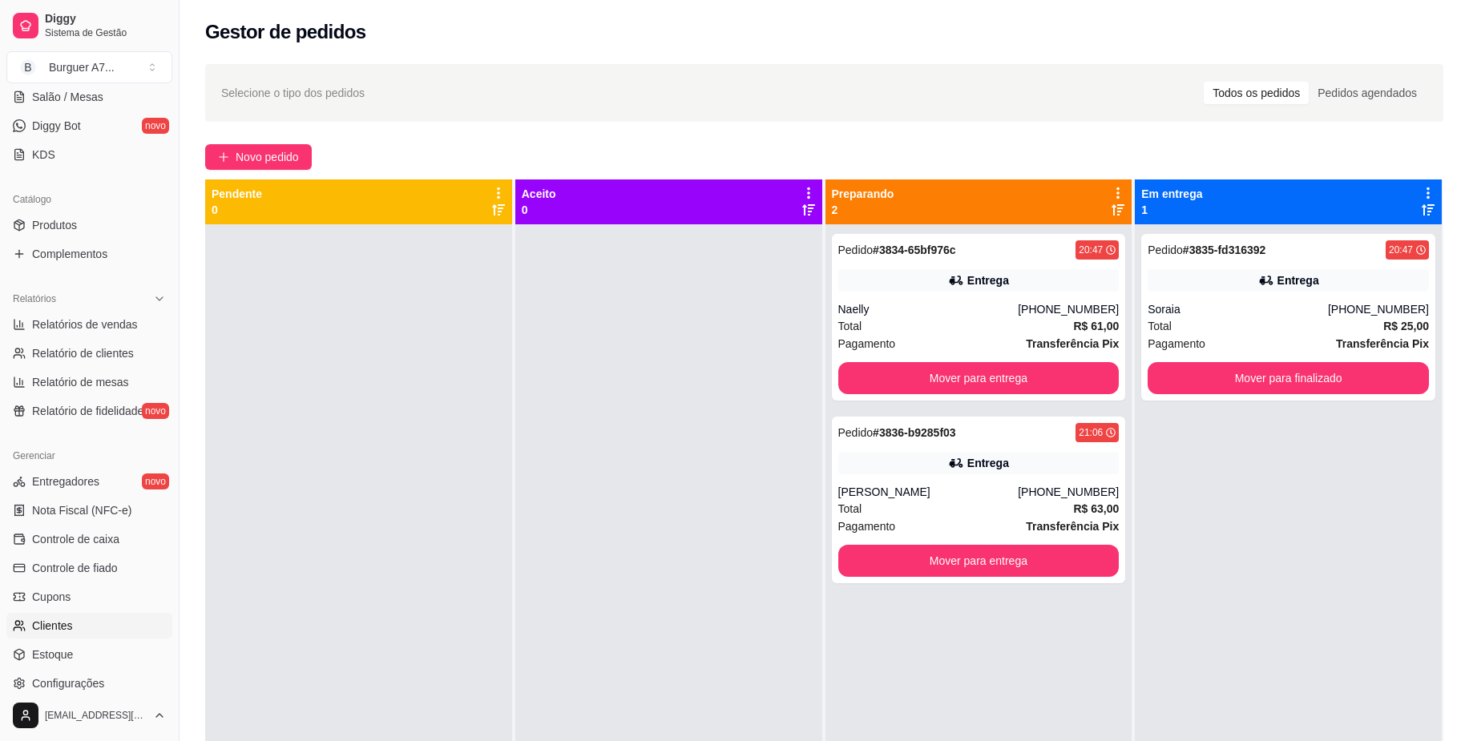
scroll to position [300, 0]
click at [132, 321] on span "Relatórios de vendas" at bounding box center [85, 324] width 106 height 16
select select "ALL"
select select "0"
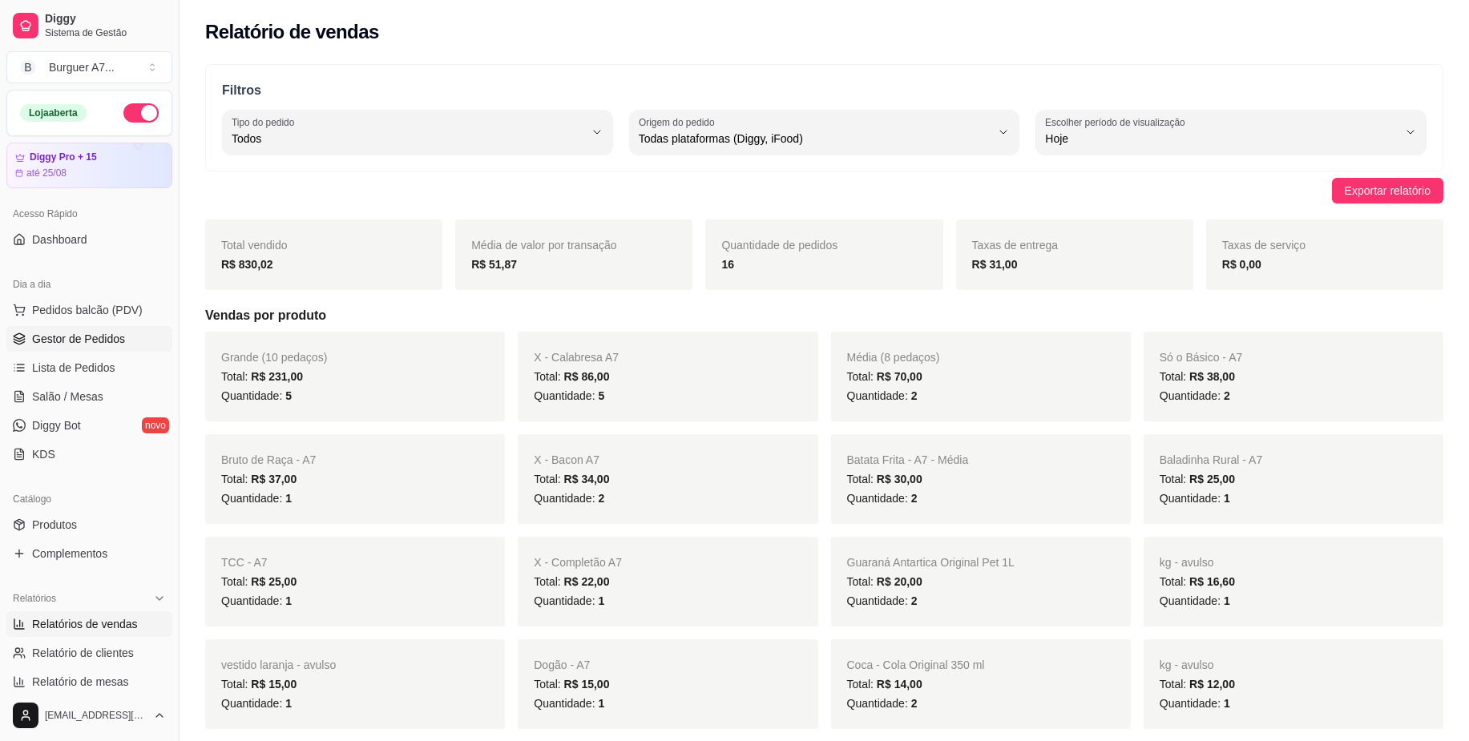
click at [104, 344] on span "Gestor de Pedidos" at bounding box center [78, 339] width 93 height 16
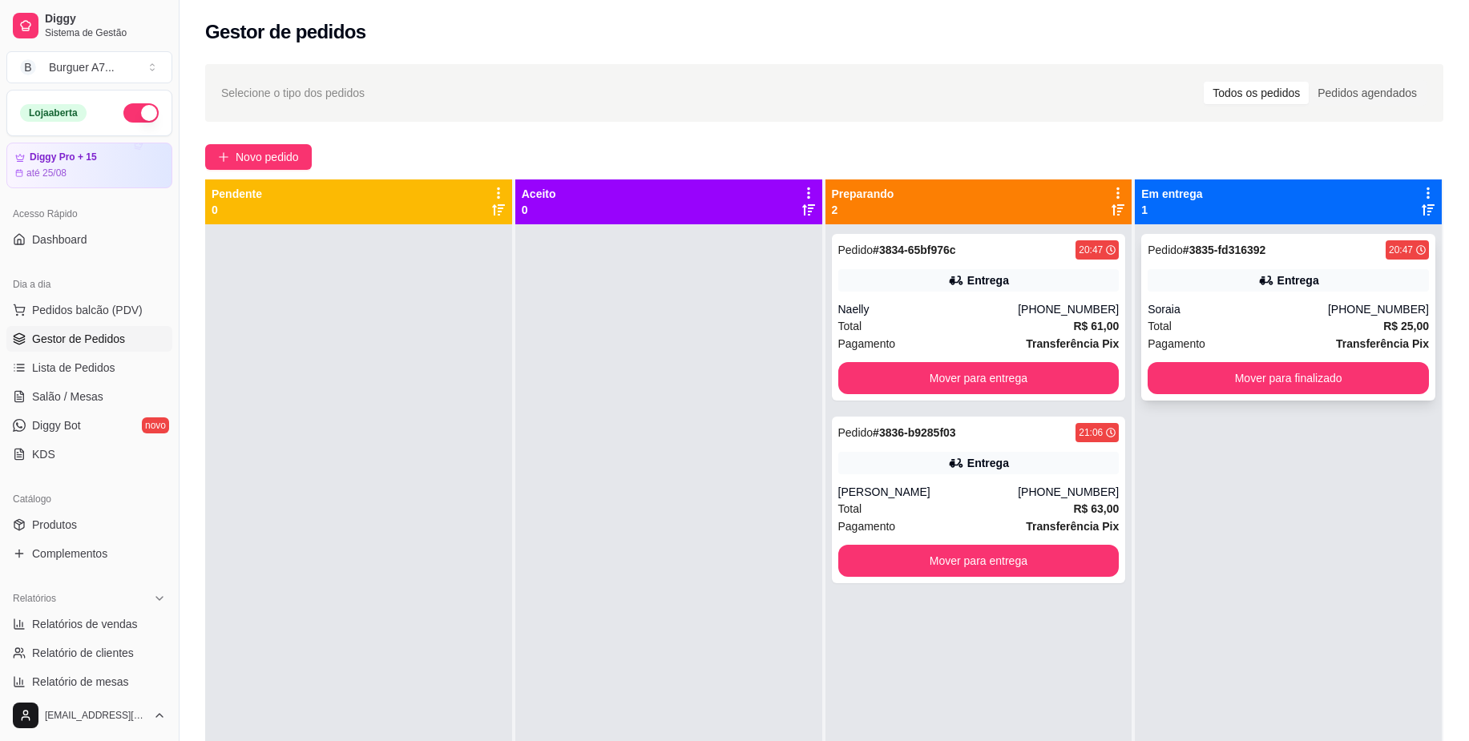
click at [1242, 347] on div "Pagamento Transferência Pix" at bounding box center [1288, 344] width 281 height 18
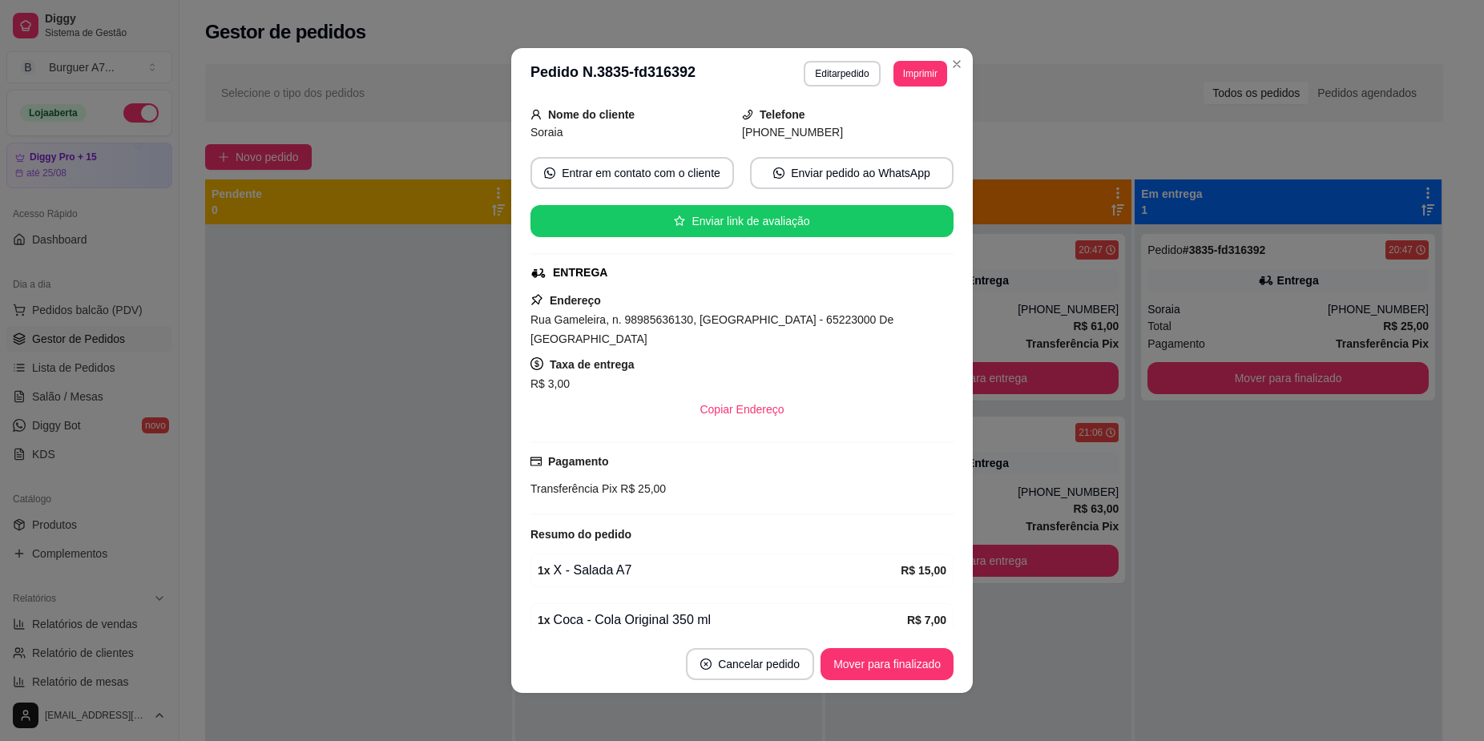
scroll to position [100, 0]
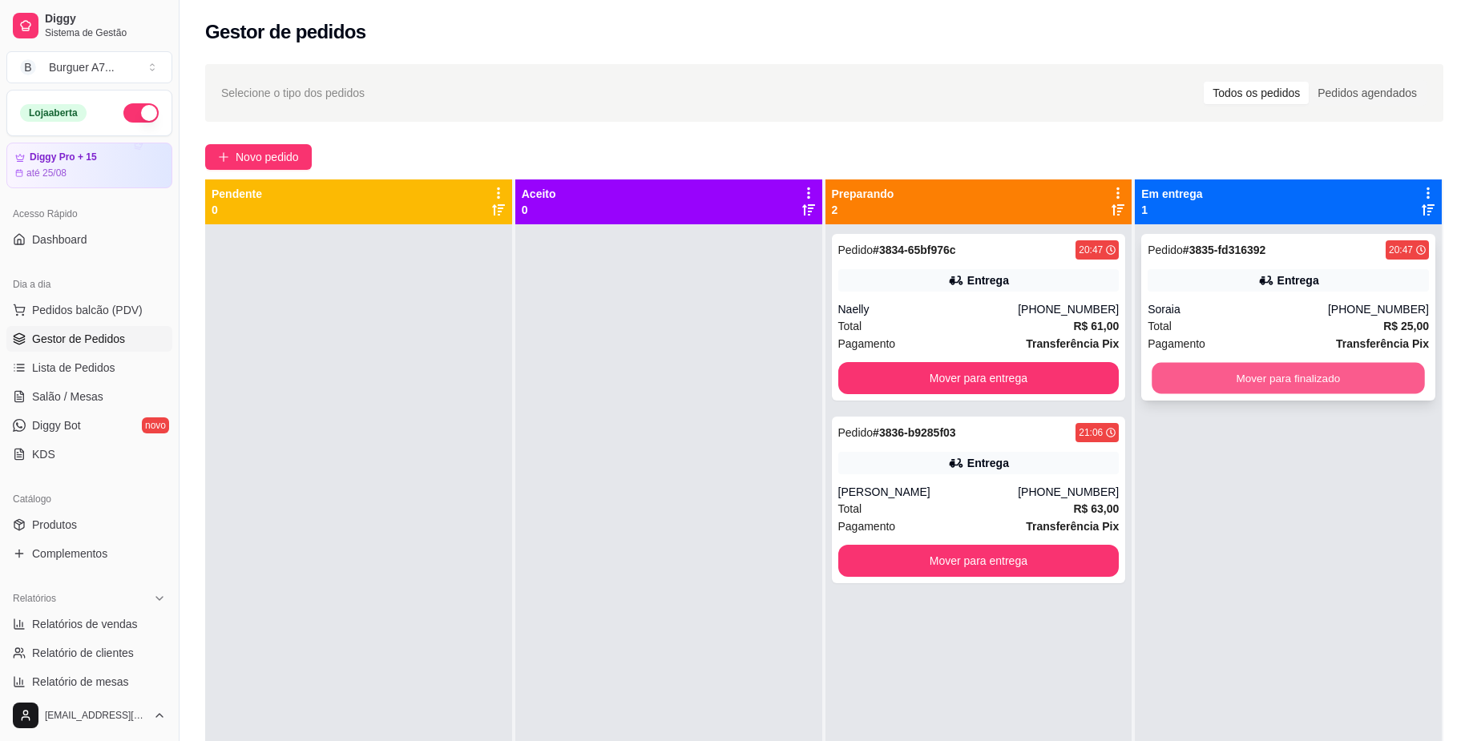
click at [1362, 385] on button "Mover para finalizado" at bounding box center [1288, 378] width 272 height 31
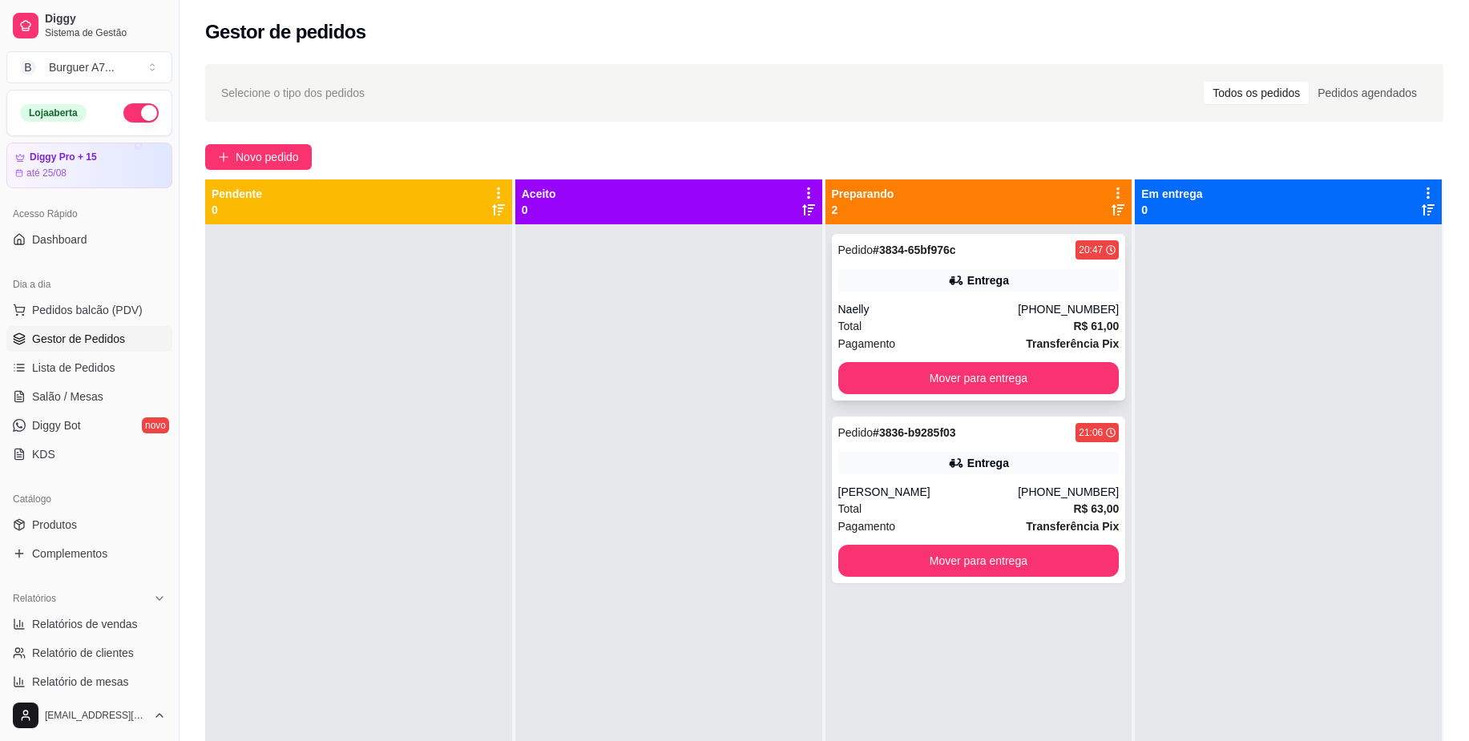
click at [1029, 320] on div "Total R$ 61,00" at bounding box center [978, 326] width 281 height 18
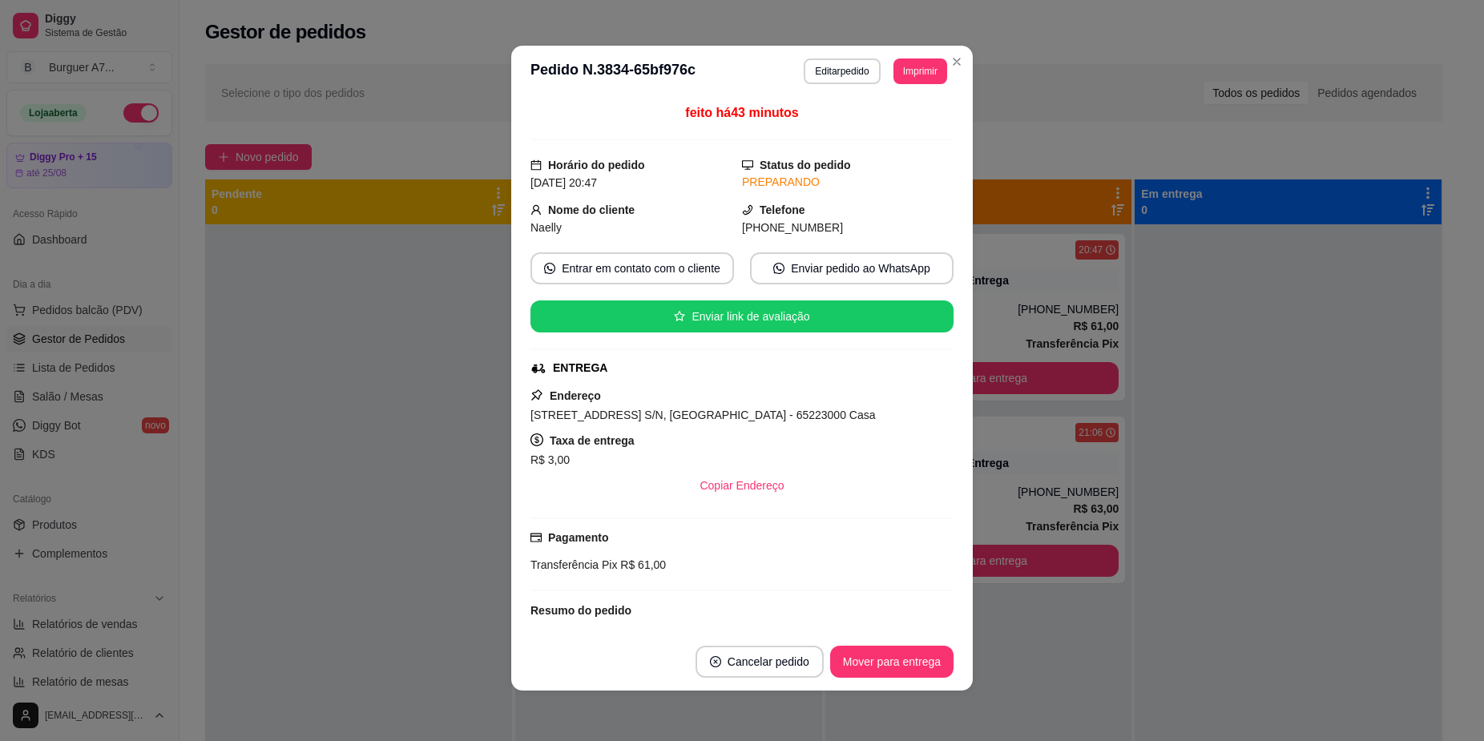
scroll to position [3, 0]
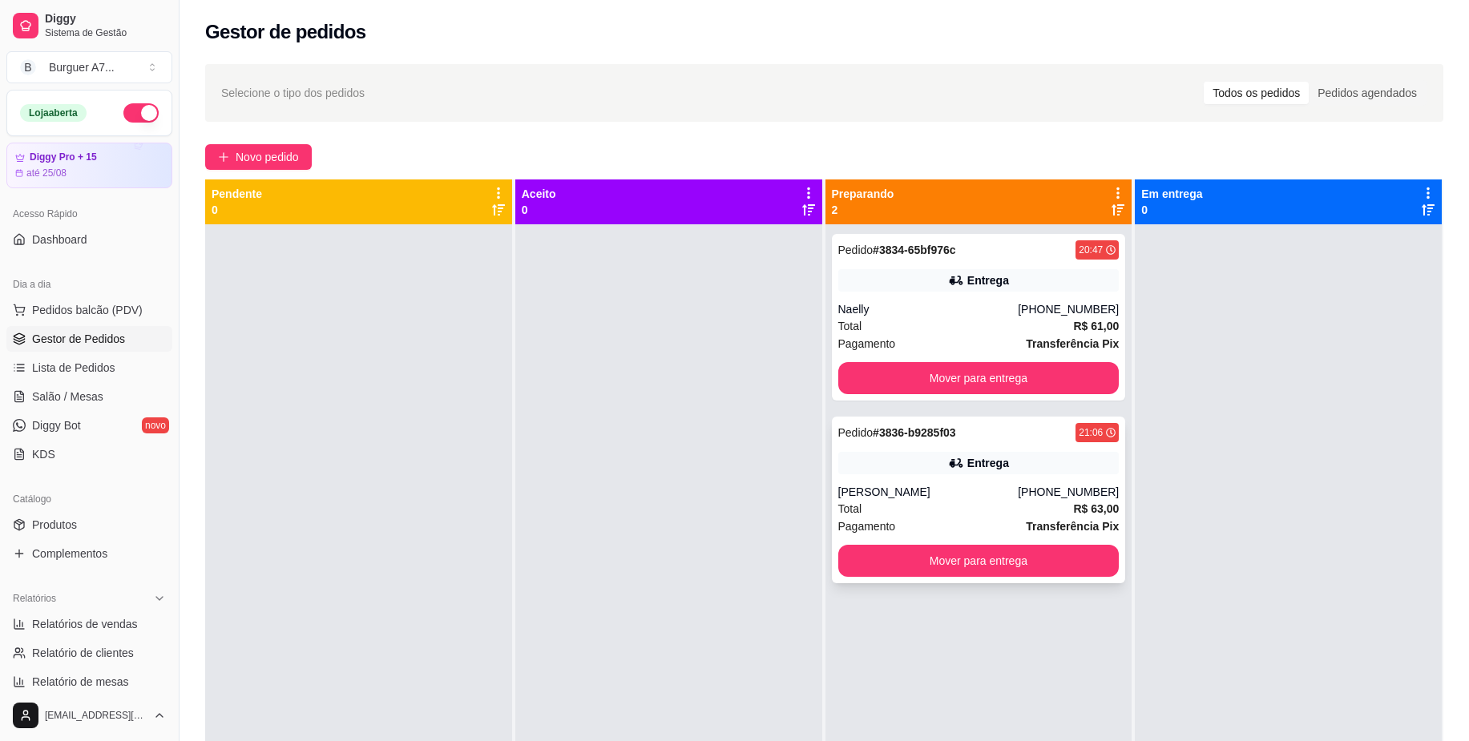
click at [1036, 466] on div "Entrega" at bounding box center [978, 463] width 281 height 22
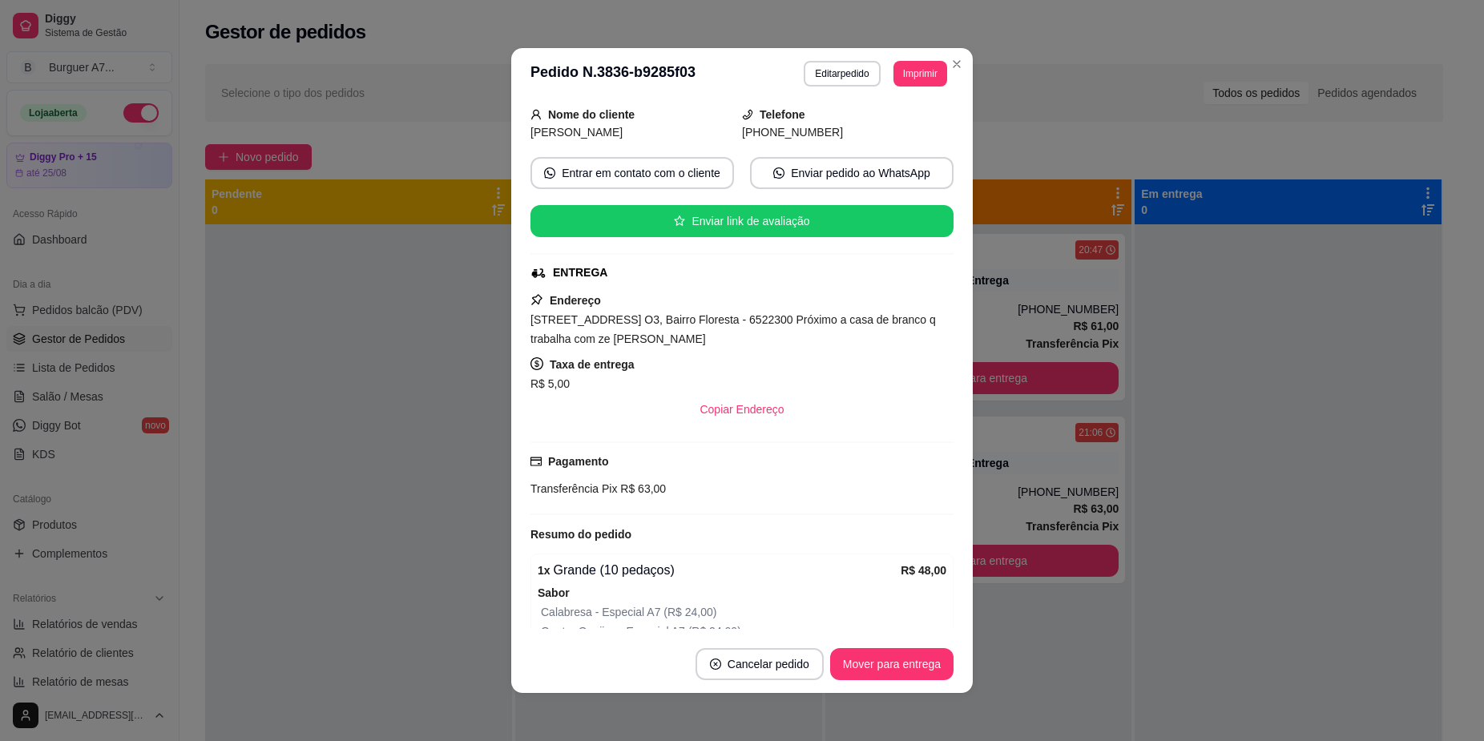
scroll to position [100, 0]
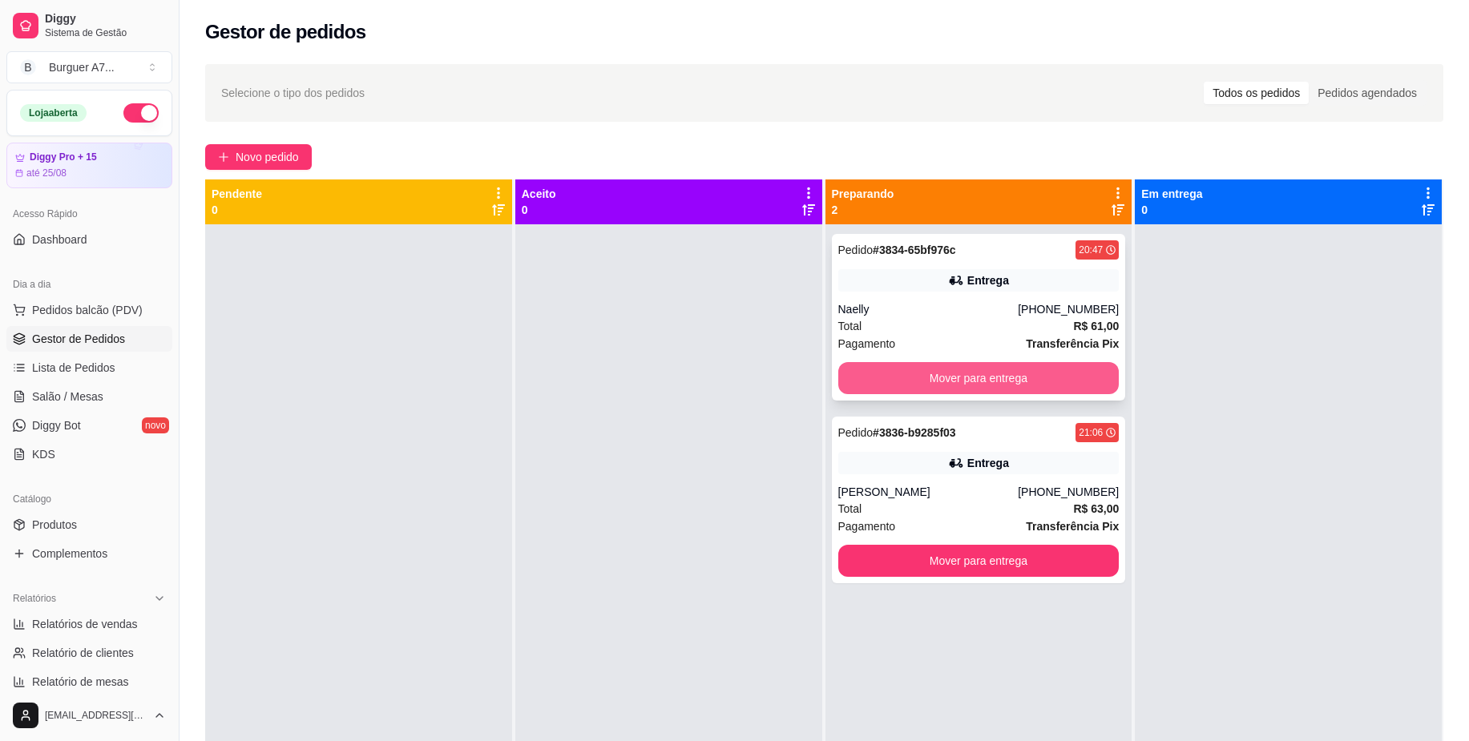
click at [1073, 321] on strong "R$ 61,00" at bounding box center [1096, 326] width 46 height 13
click at [1078, 311] on div "[PHONE_NUMBER]" at bounding box center [1068, 309] width 101 height 16
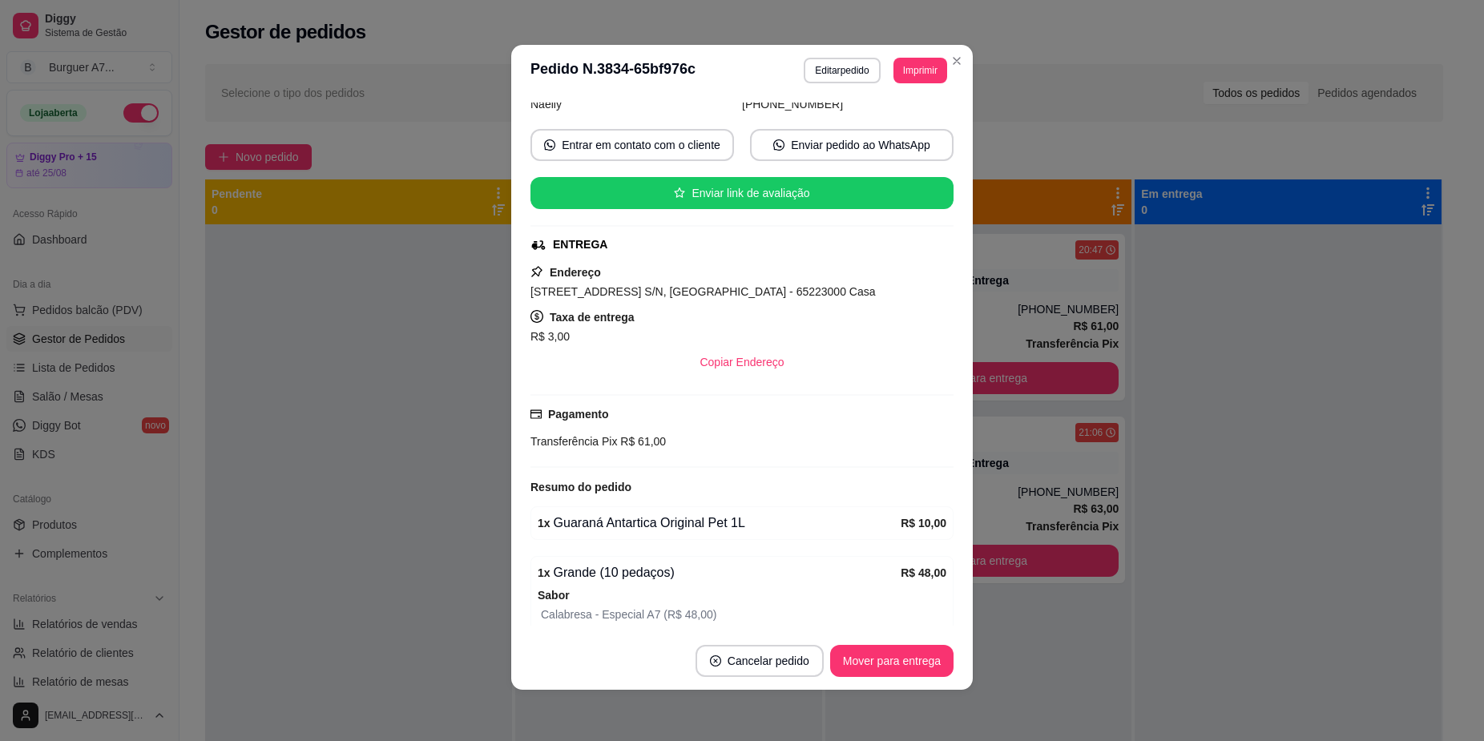
scroll to position [271, 0]
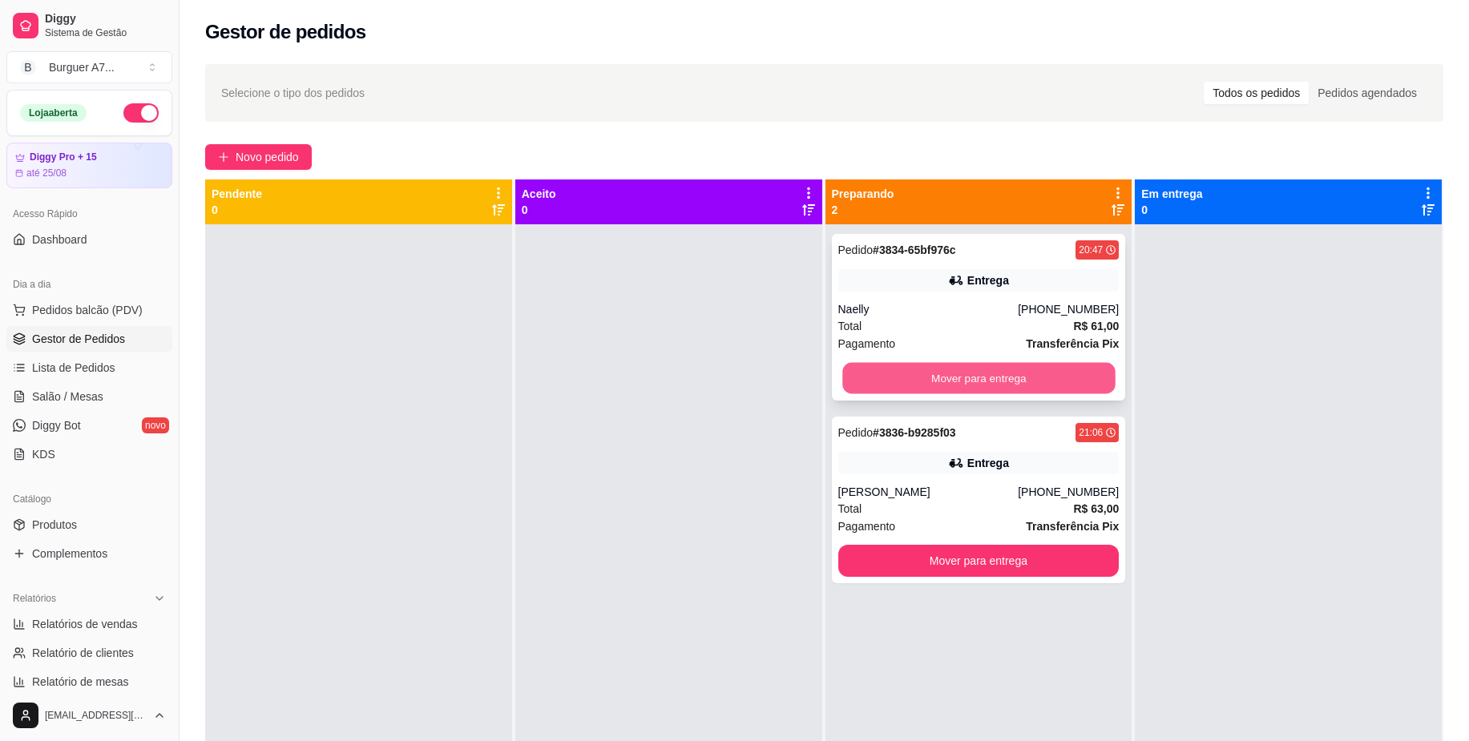
click at [1063, 378] on button "Mover para entrega" at bounding box center [978, 378] width 272 height 31
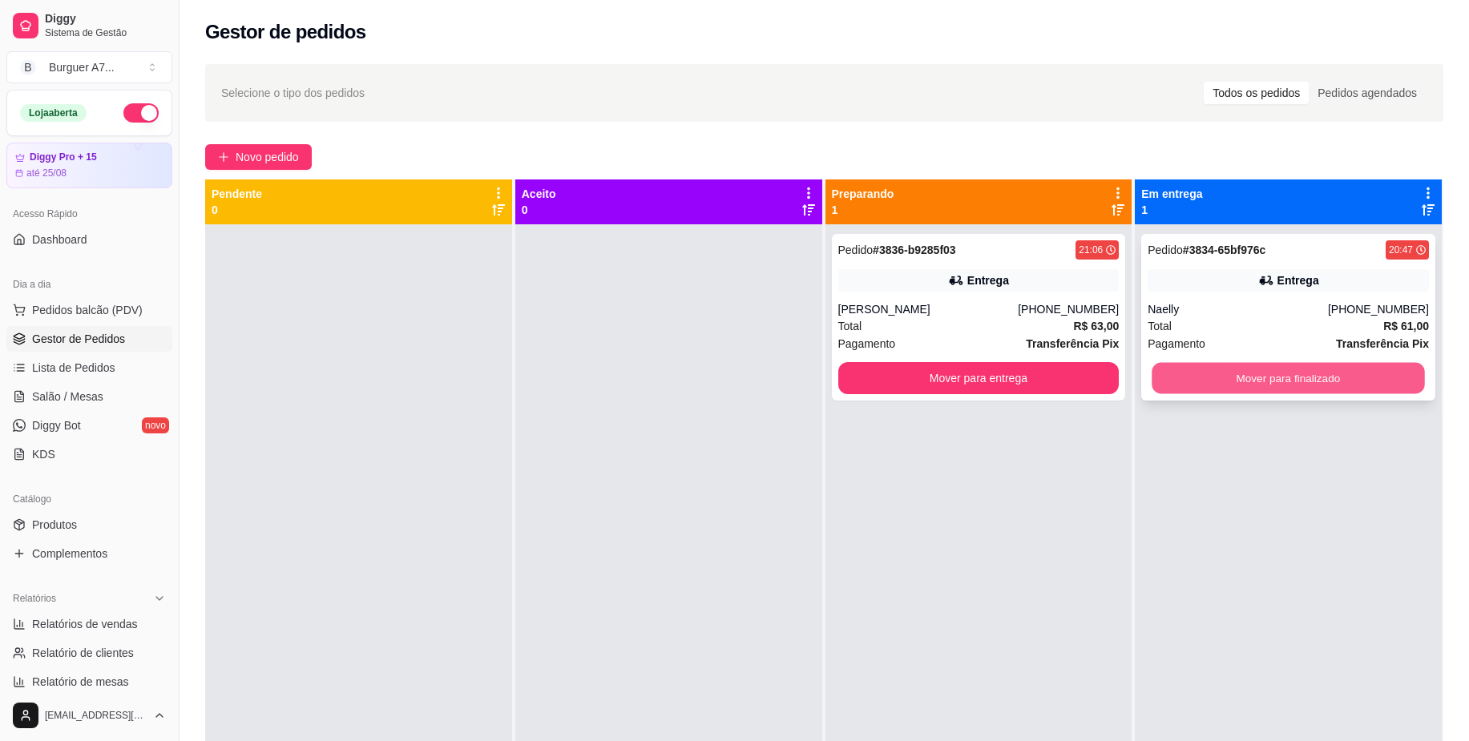
click at [1160, 378] on button "Mover para finalizado" at bounding box center [1288, 378] width 272 height 31
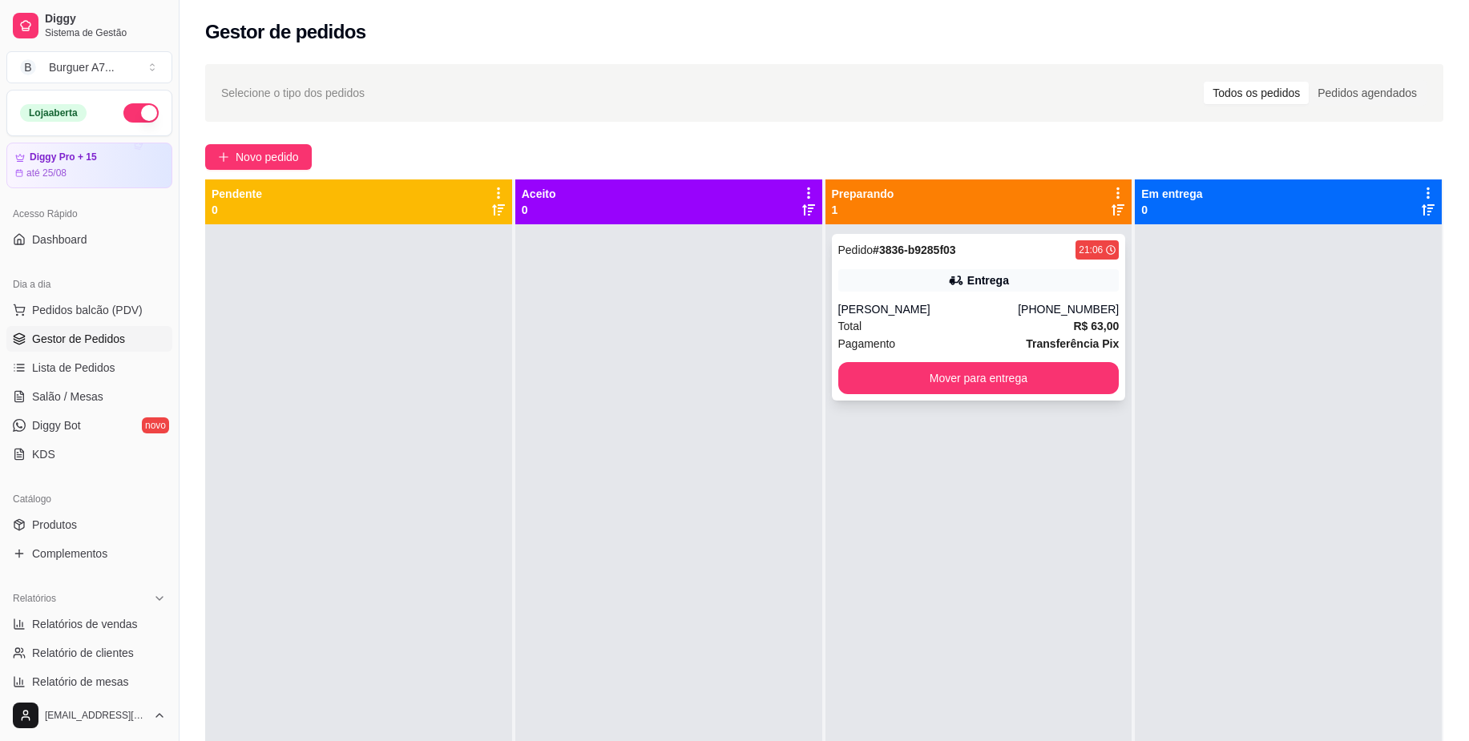
click at [1052, 326] on div "Total R$ 63,00" at bounding box center [978, 326] width 281 height 18
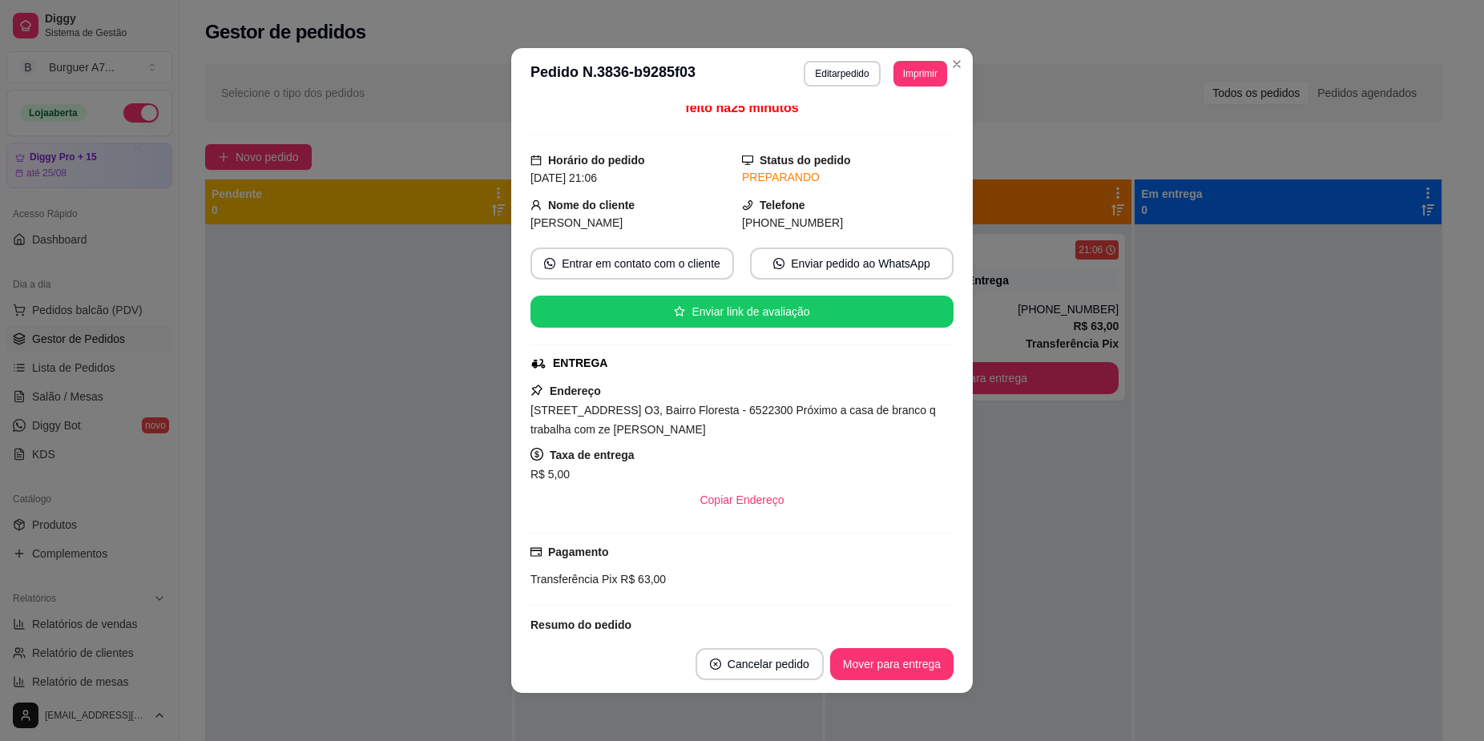
scroll to position [0, 0]
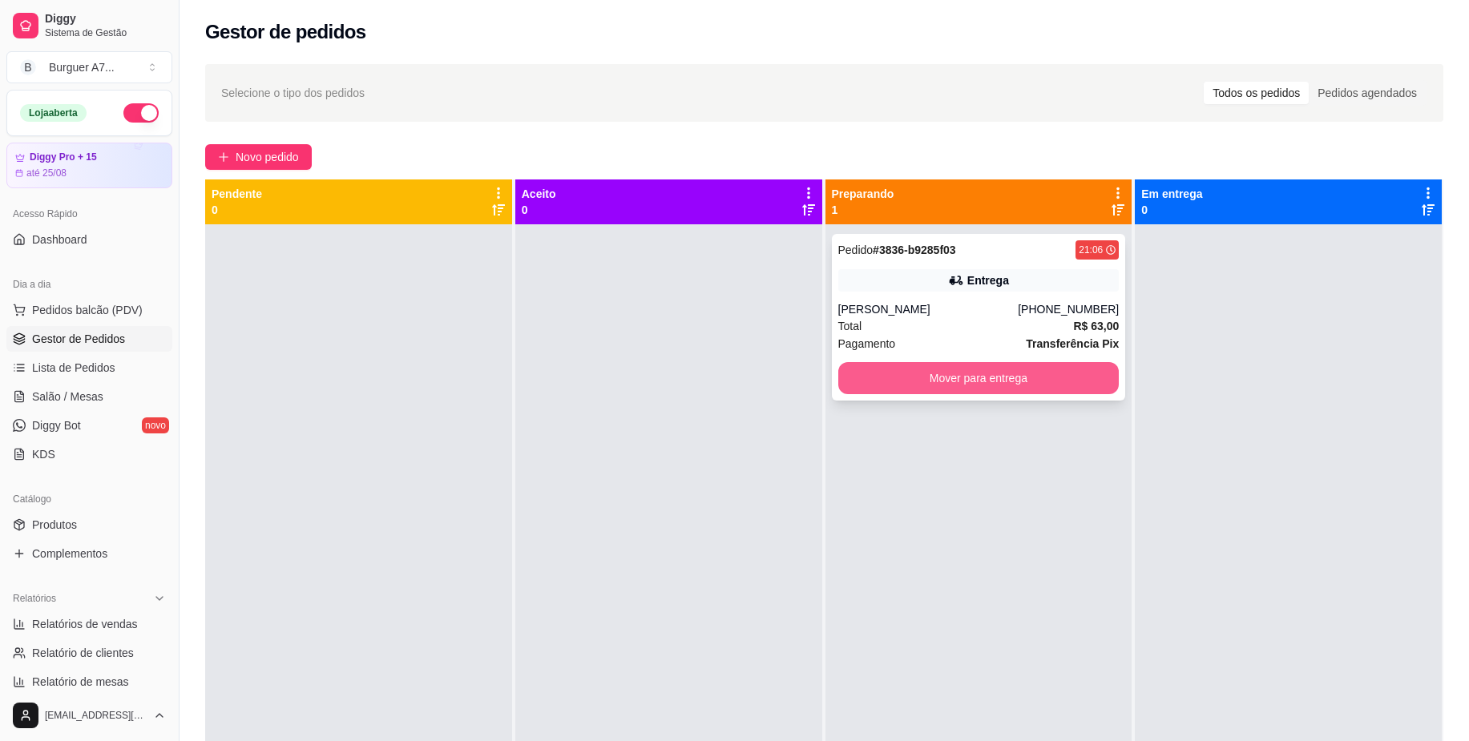
click at [1071, 374] on button "Mover para entrega" at bounding box center [978, 378] width 281 height 32
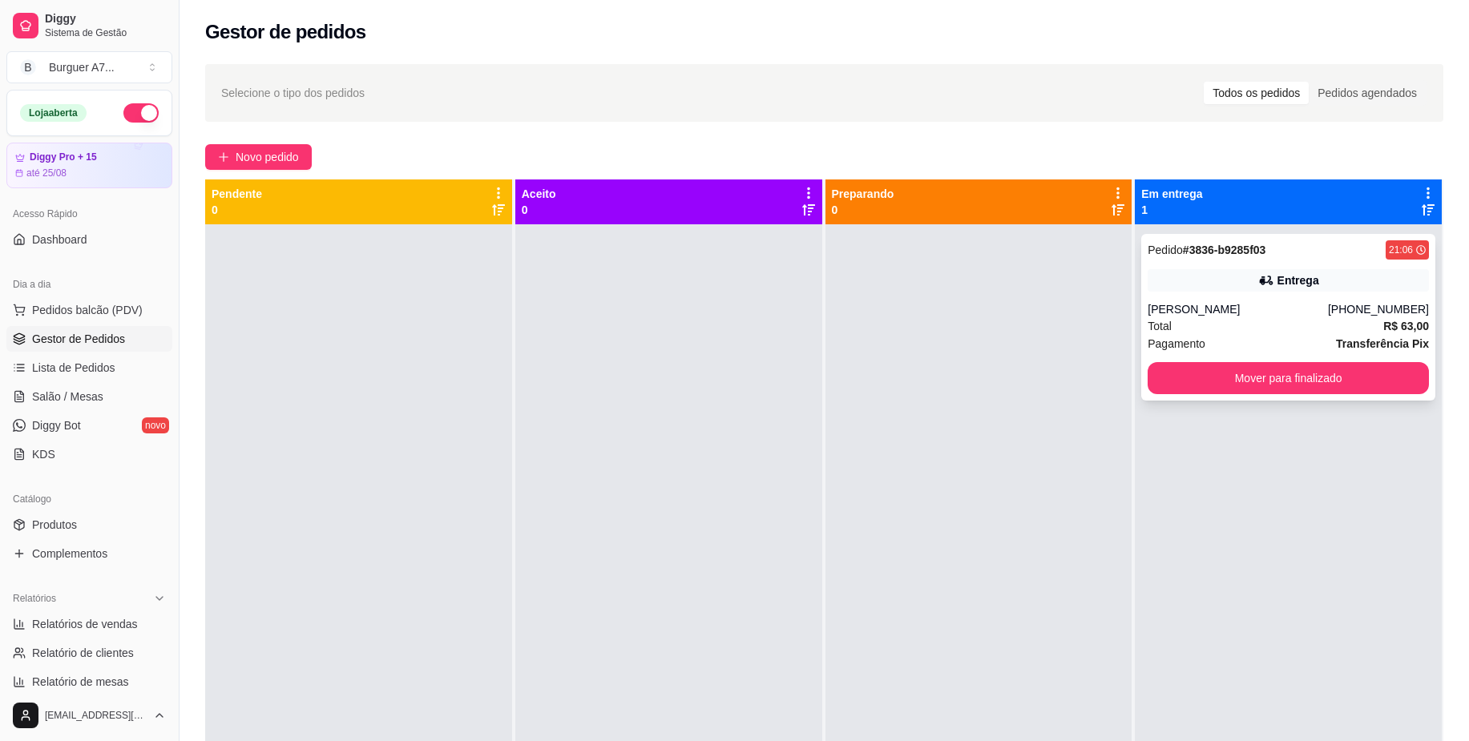
click at [1236, 317] on div "Total R$ 63,00" at bounding box center [1288, 326] width 281 height 18
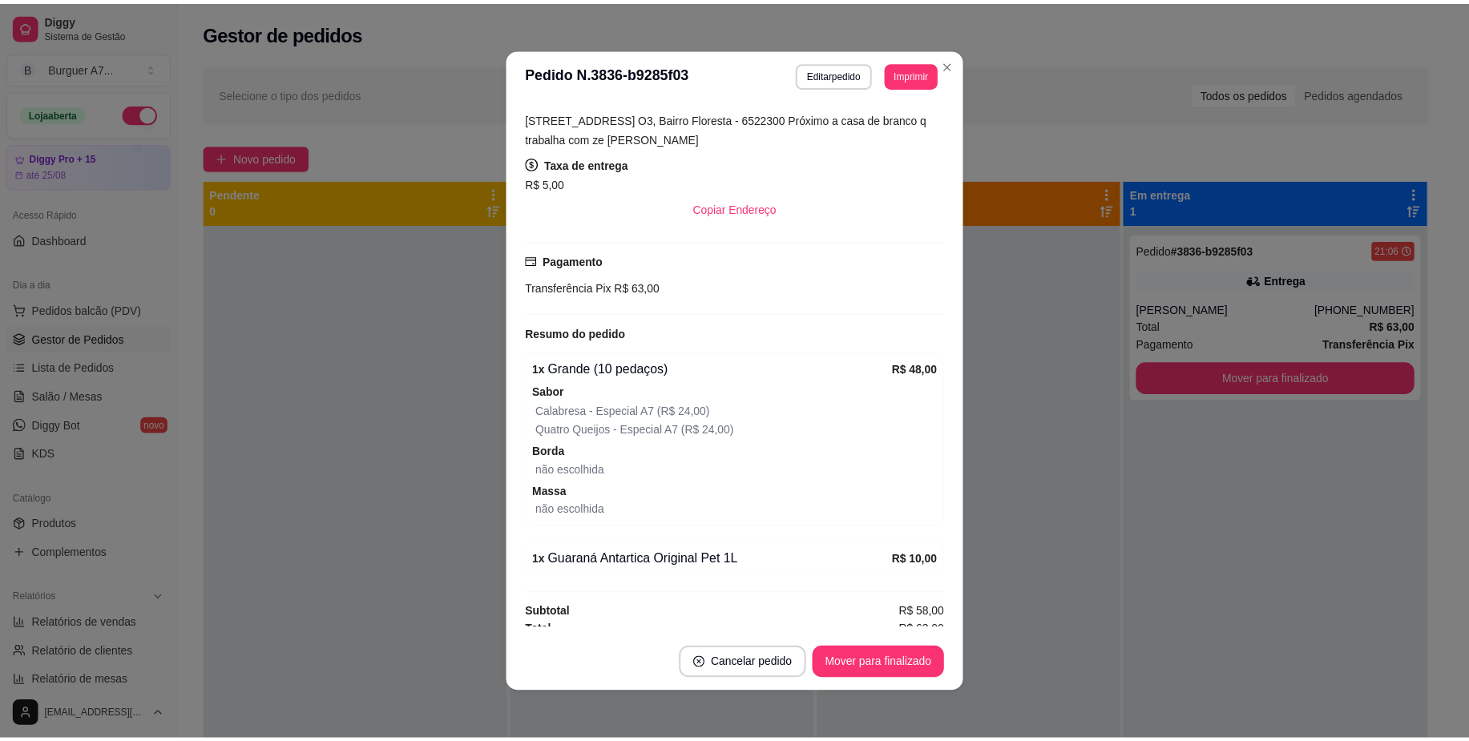
scroll to position [309, 0]
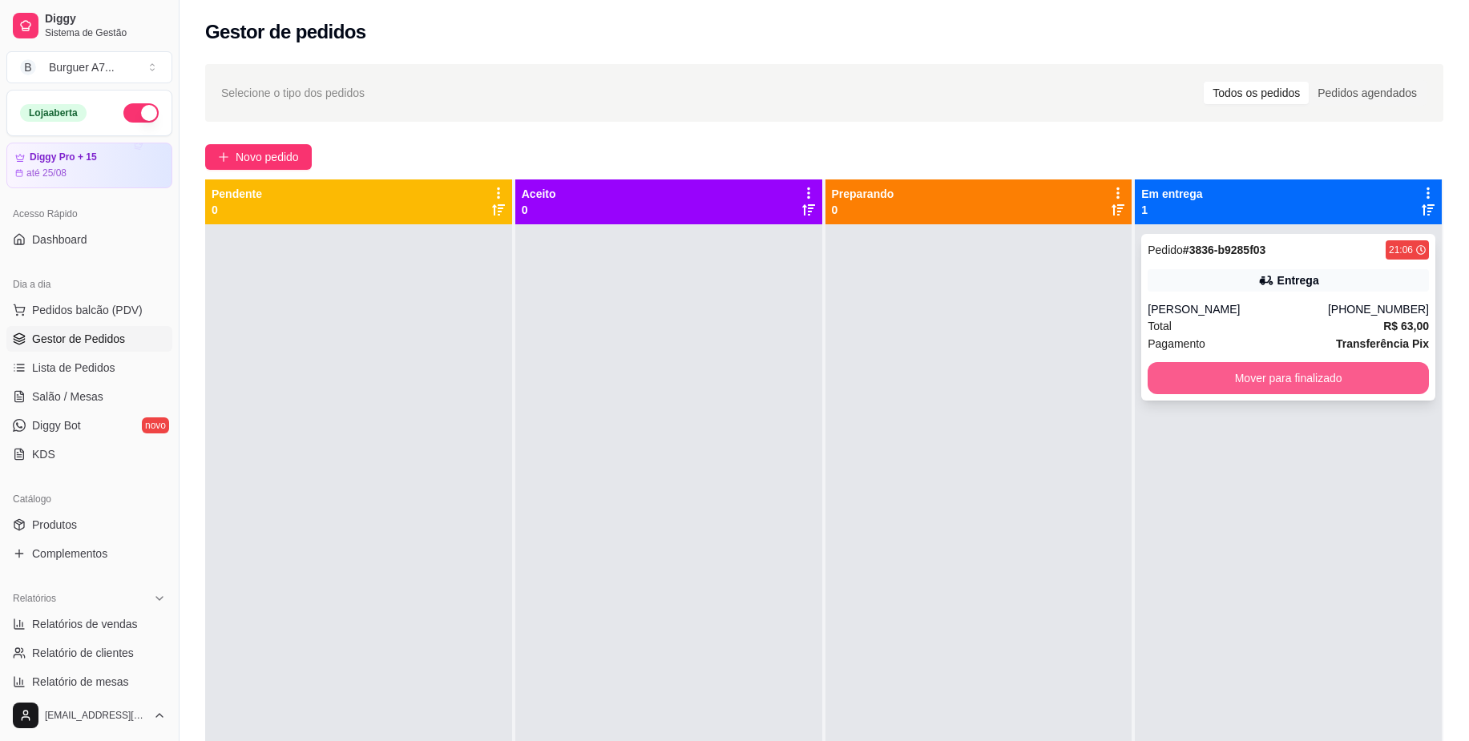
click at [1320, 386] on button "Mover para finalizado" at bounding box center [1288, 378] width 281 height 32
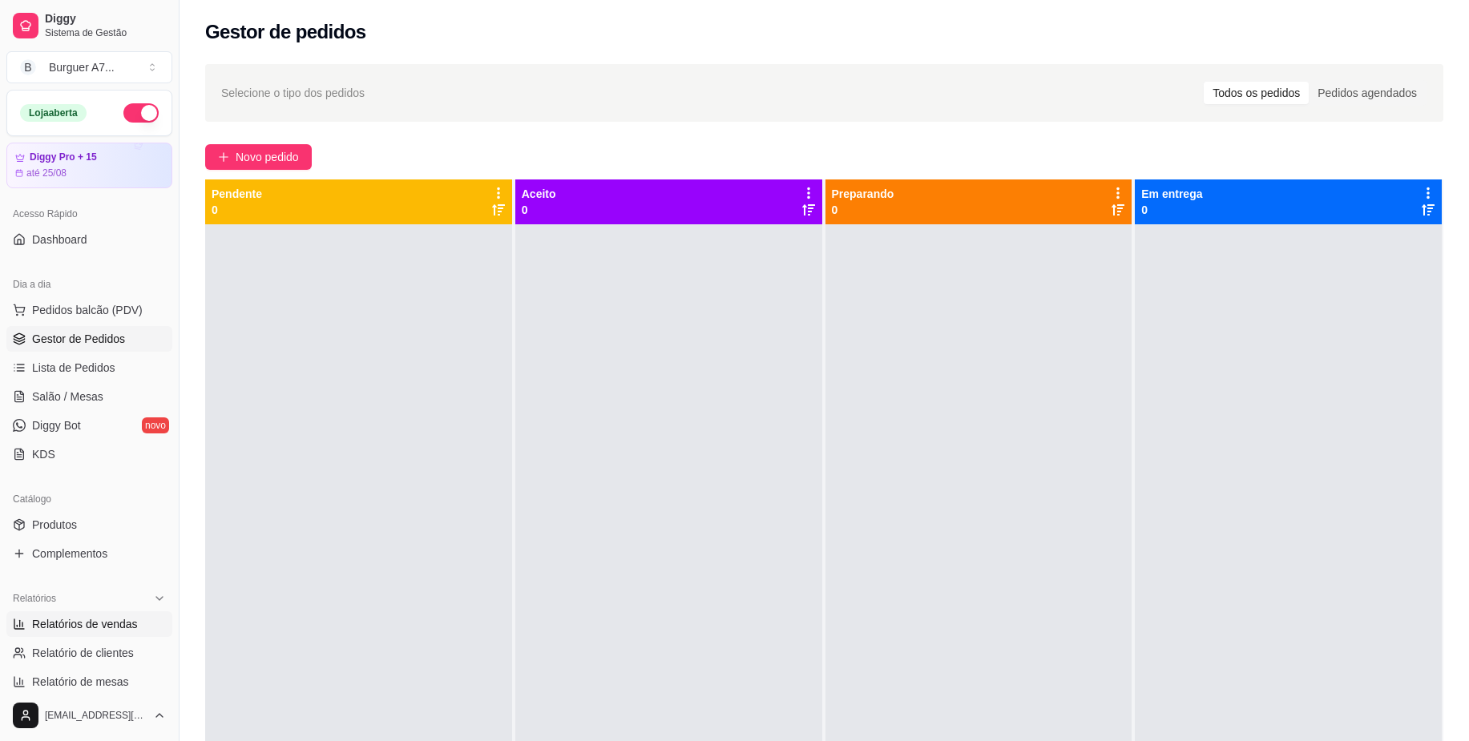
click at [139, 628] on link "Relatórios de vendas" at bounding box center [89, 624] width 166 height 26
select select "ALL"
select select "0"
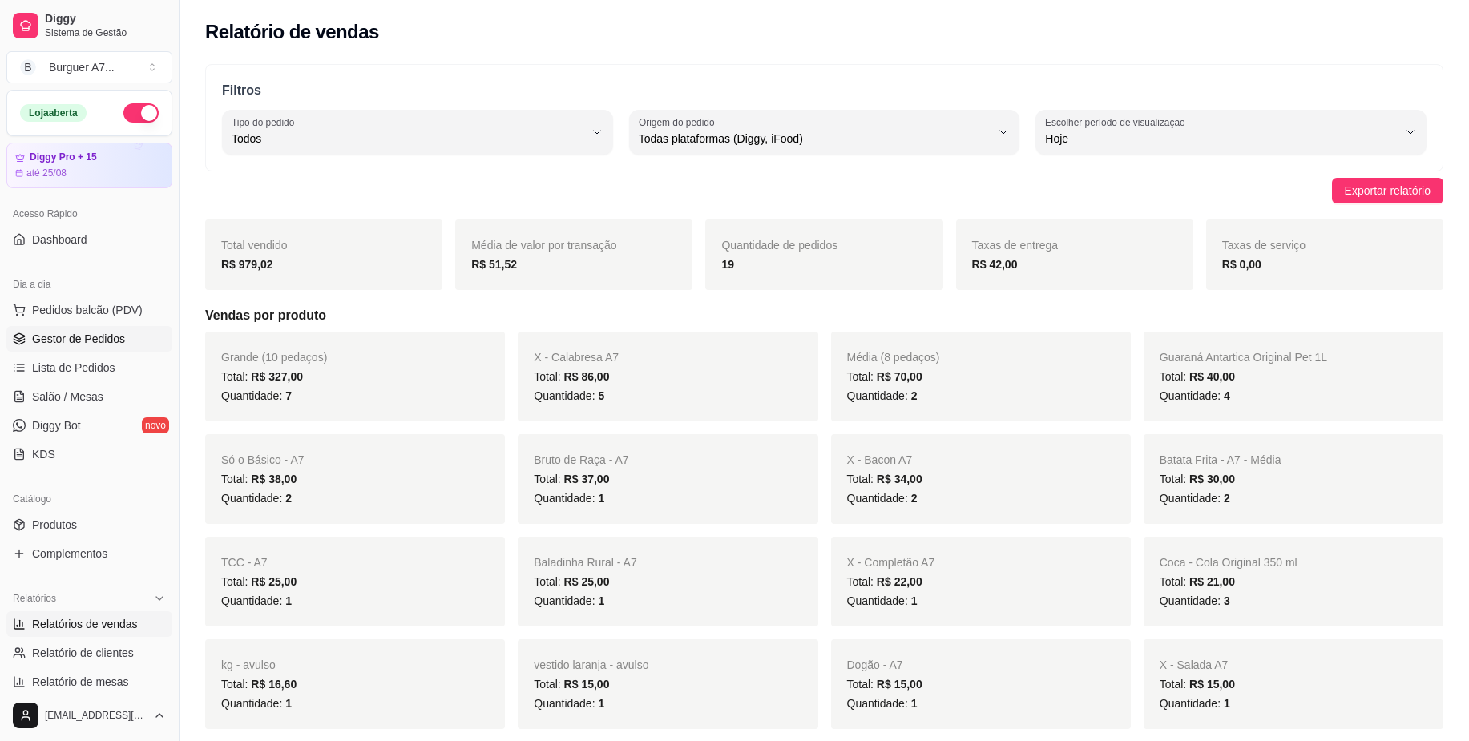
click at [131, 337] on link "Gestor de Pedidos" at bounding box center [89, 339] width 166 height 26
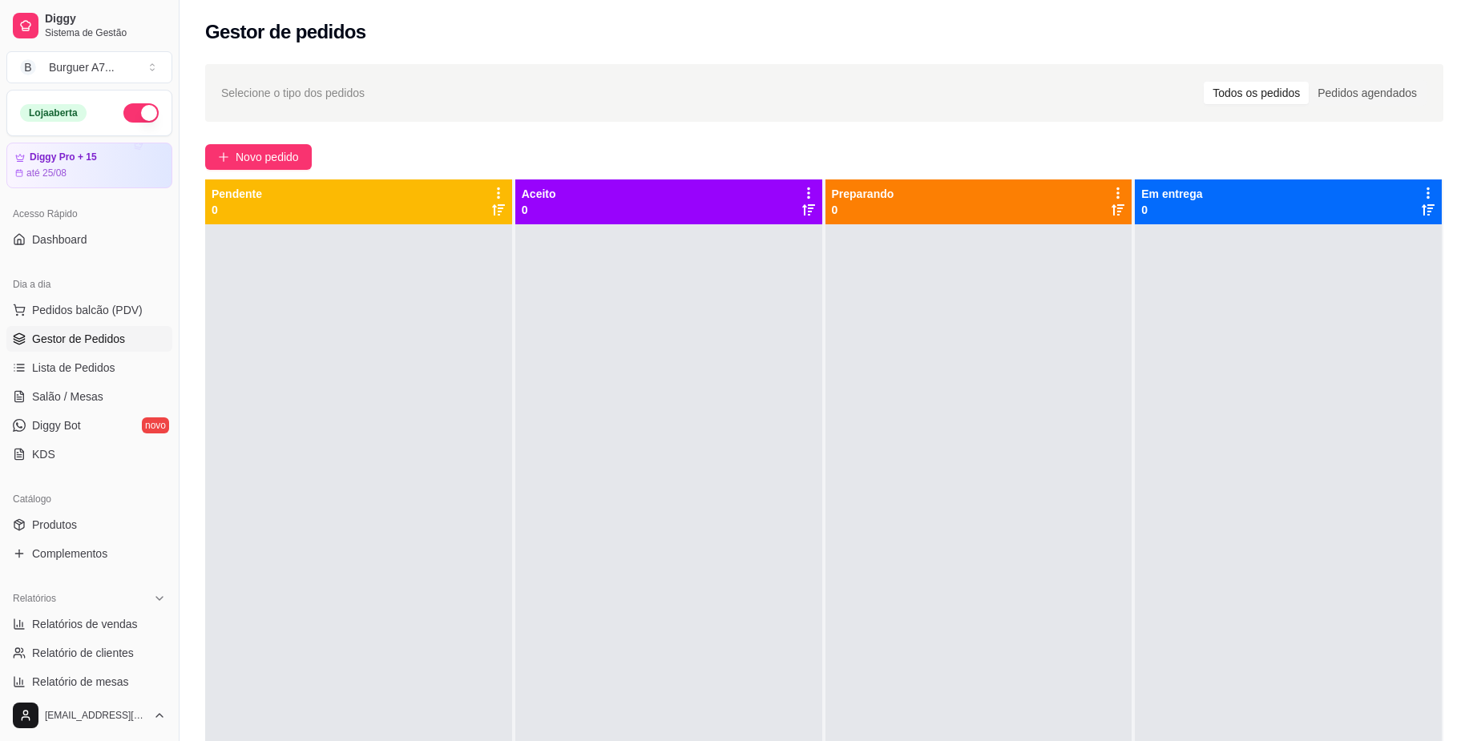
drag, startPoint x: 1018, startPoint y: 252, endPoint x: 994, endPoint y: 249, distance: 25.0
click at [1018, 252] on div at bounding box center [978, 594] width 307 height 741
click at [302, 144] on button "Novo pedido" at bounding box center [258, 157] width 107 height 26
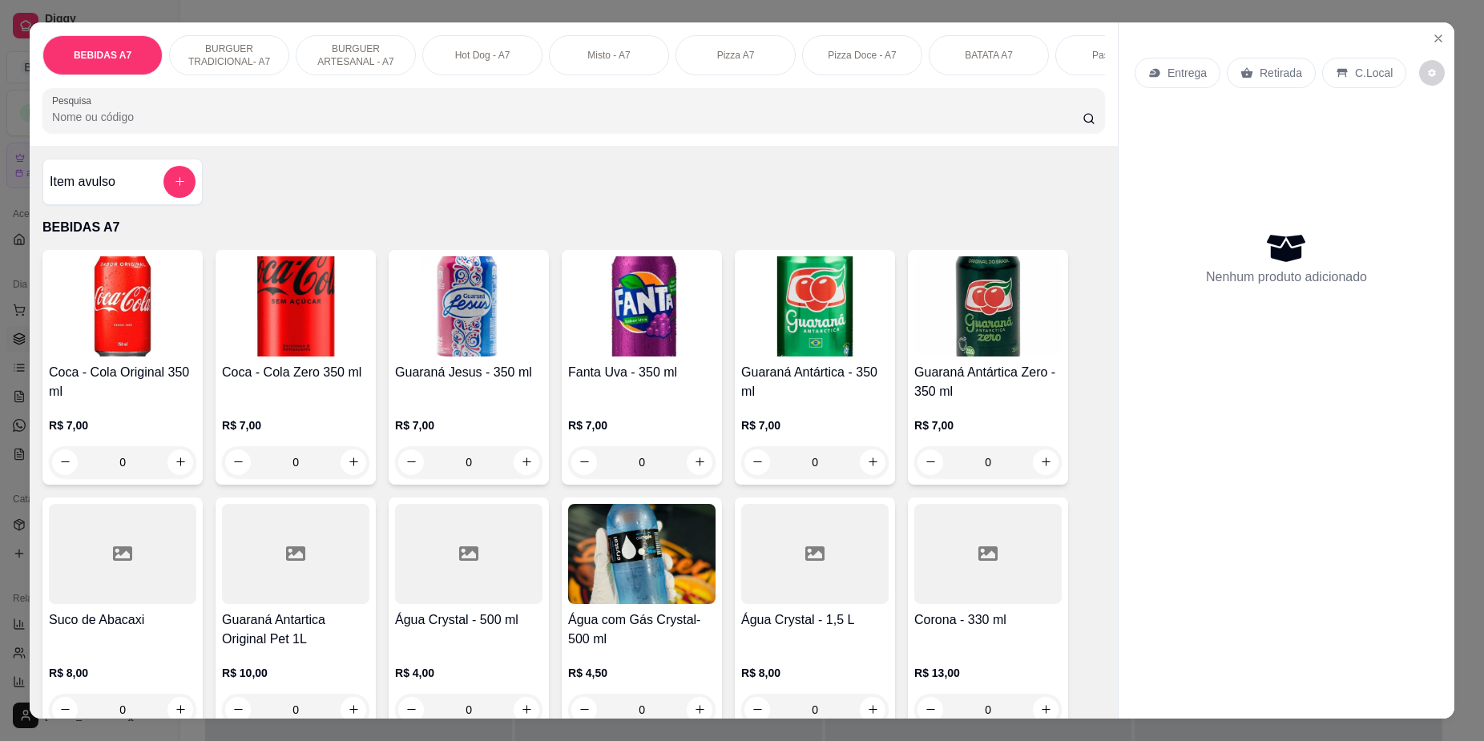
click at [147, 192] on div "Item avulso" at bounding box center [123, 182] width 146 height 32
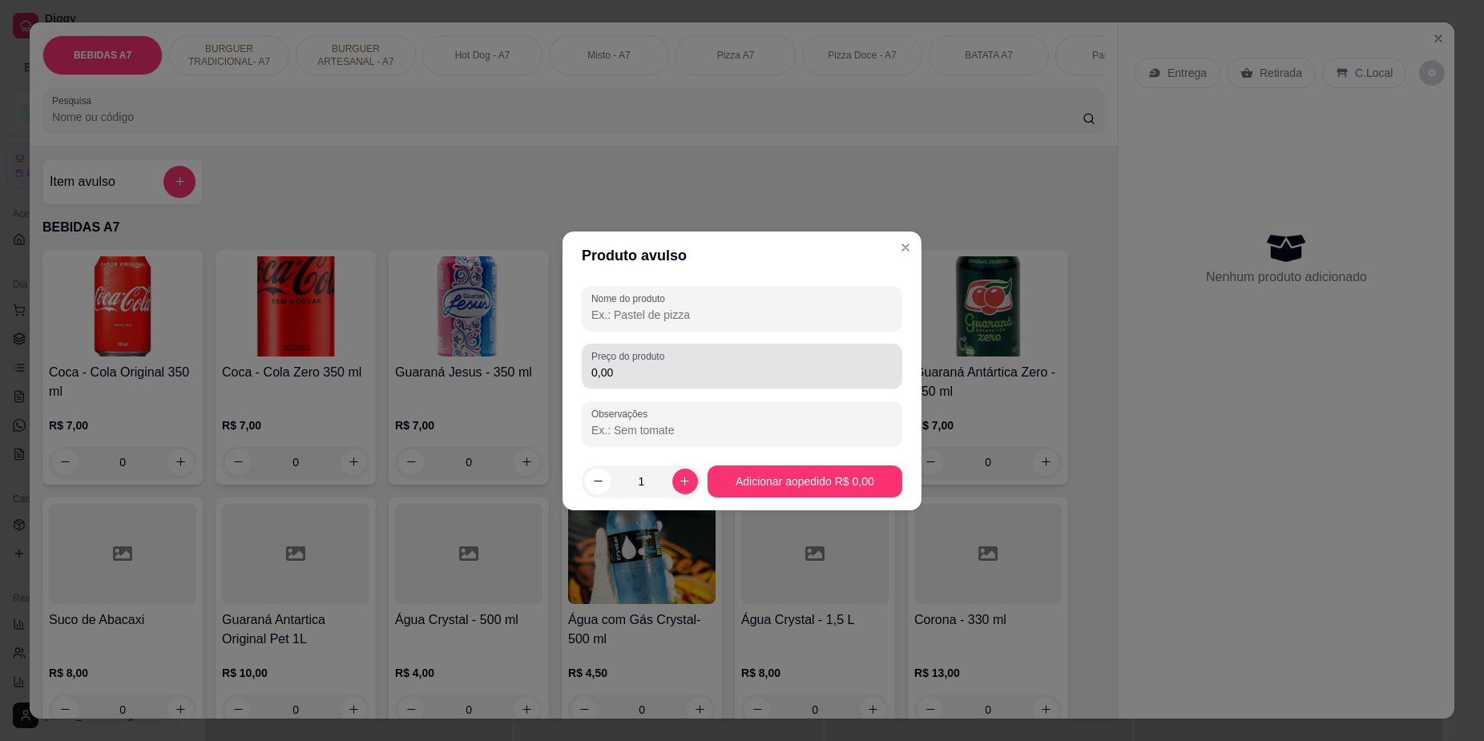
click at [628, 357] on label "Preço do produto" at bounding box center [630, 356] width 79 height 14
click at [628, 365] on input "0,00" at bounding box center [741, 373] width 301 height 16
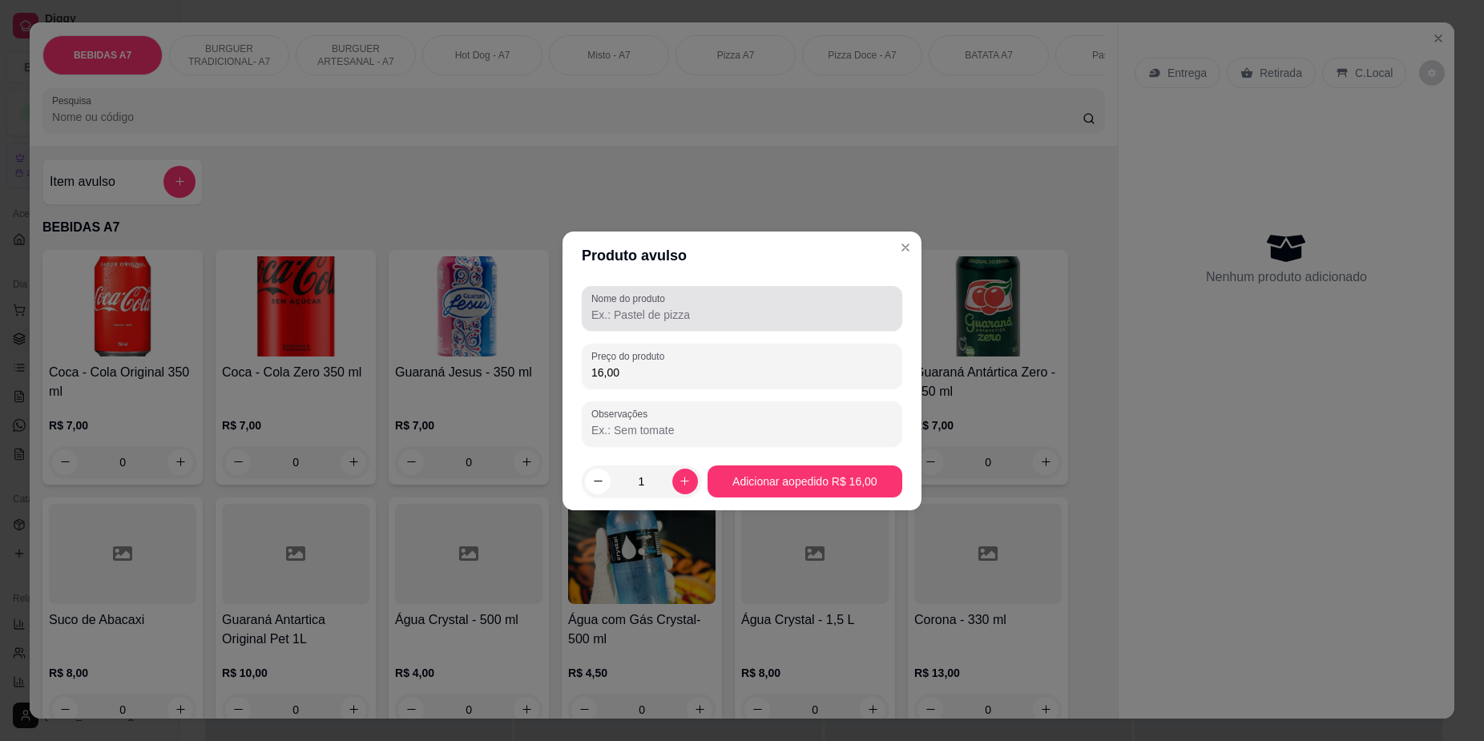
type input "16,00"
click at [633, 323] on div at bounding box center [741, 308] width 301 height 32
type input "kg"
click at [823, 462] on footer "1 Adicionar ao pedido R$ 16,00" at bounding box center [742, 482] width 359 height 58
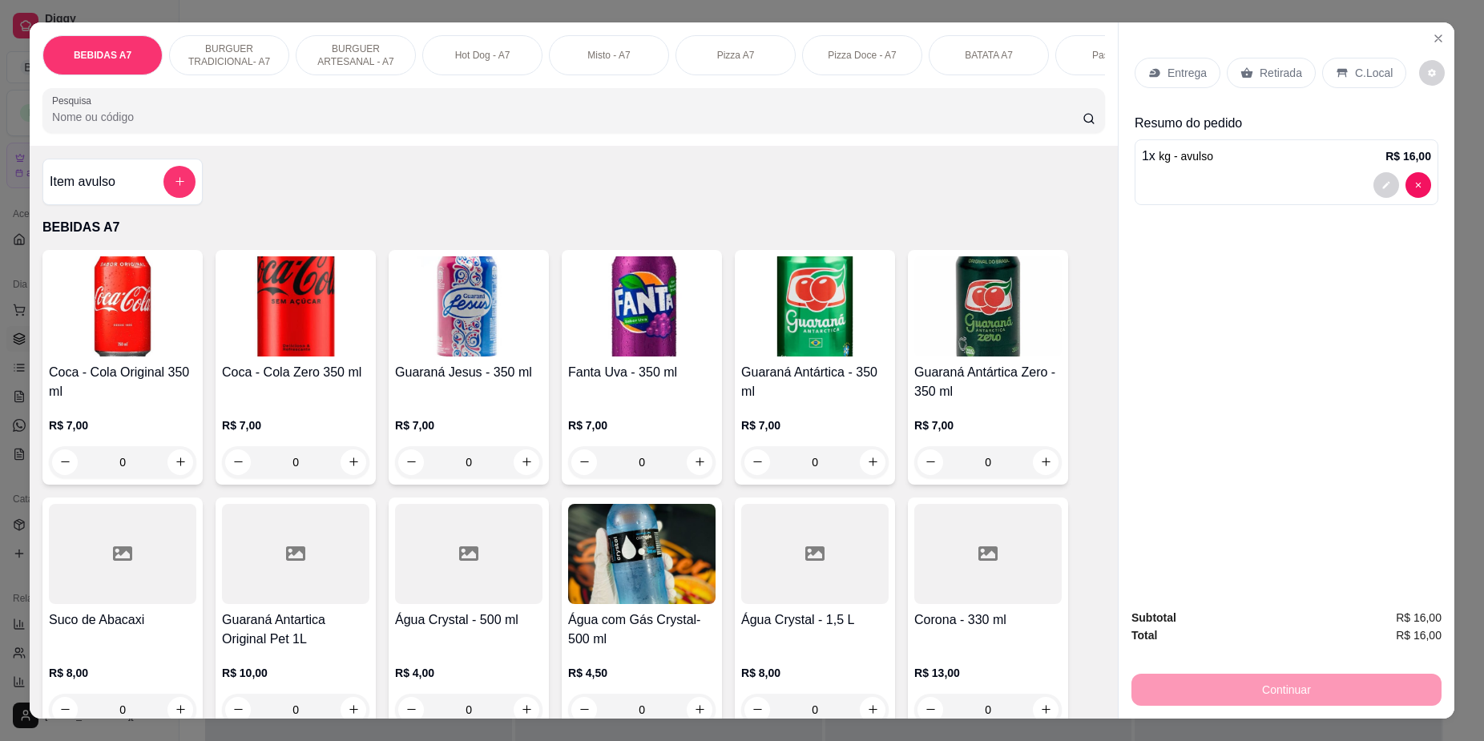
click at [1301, 67] on div "Retirada" at bounding box center [1271, 73] width 89 height 30
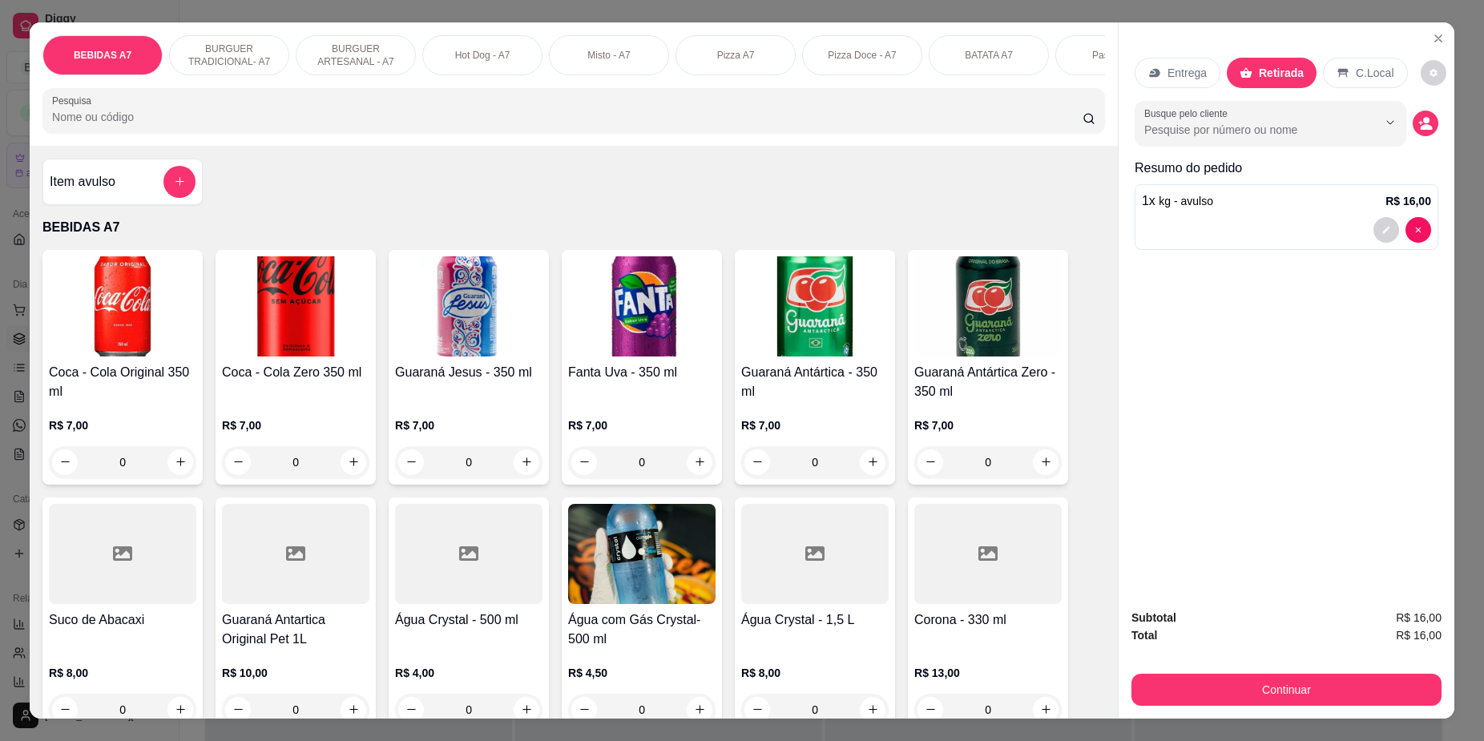
drag, startPoint x: 1269, startPoint y: 668, endPoint x: 1276, endPoint y: 676, distance: 10.3
click at [1276, 676] on div "Subtotal R$ 16,00 Total R$ 16,00 Continuar" at bounding box center [1286, 657] width 310 height 97
click at [1283, 691] on button "Continuar" at bounding box center [1286, 690] width 300 height 31
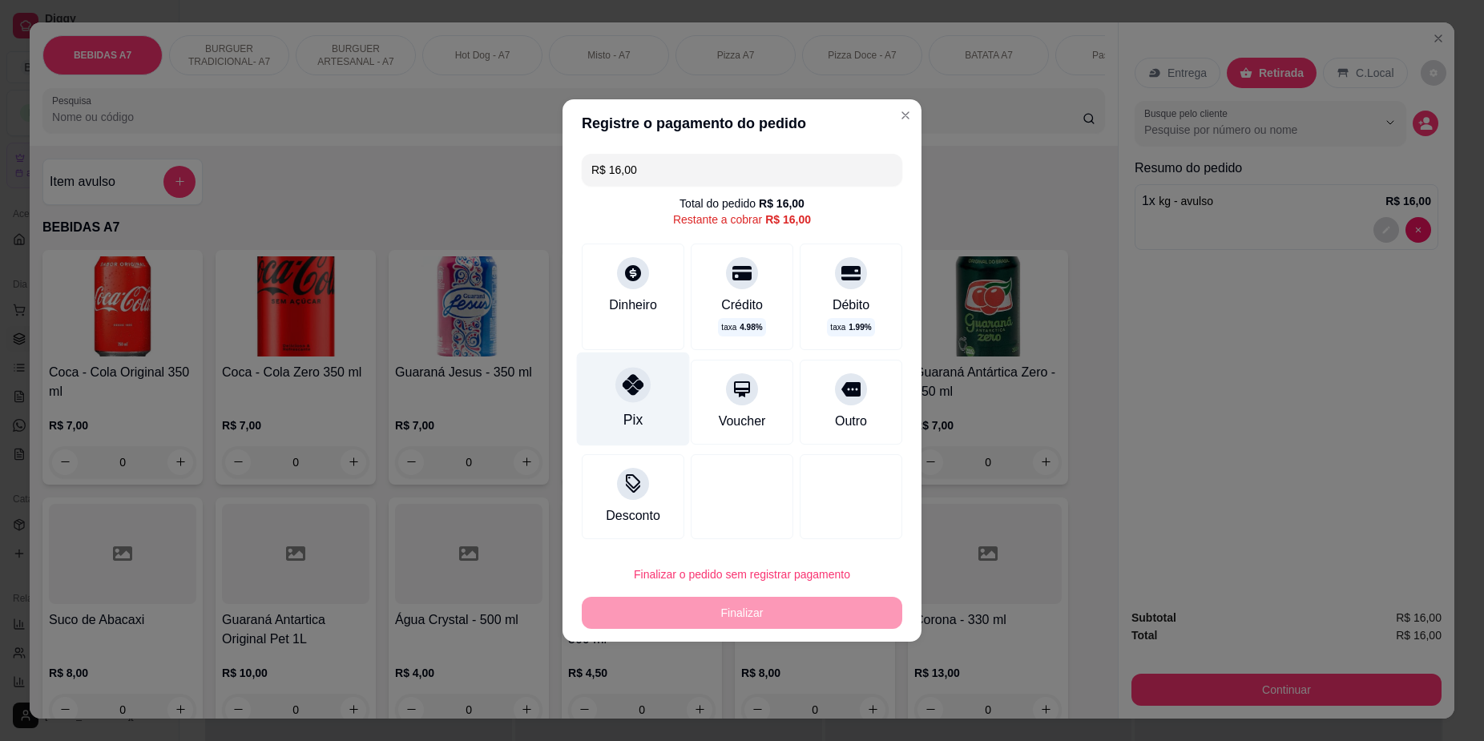
click at [619, 415] on div "Pix" at bounding box center [633, 400] width 113 height 94
type input "R$ 0,00"
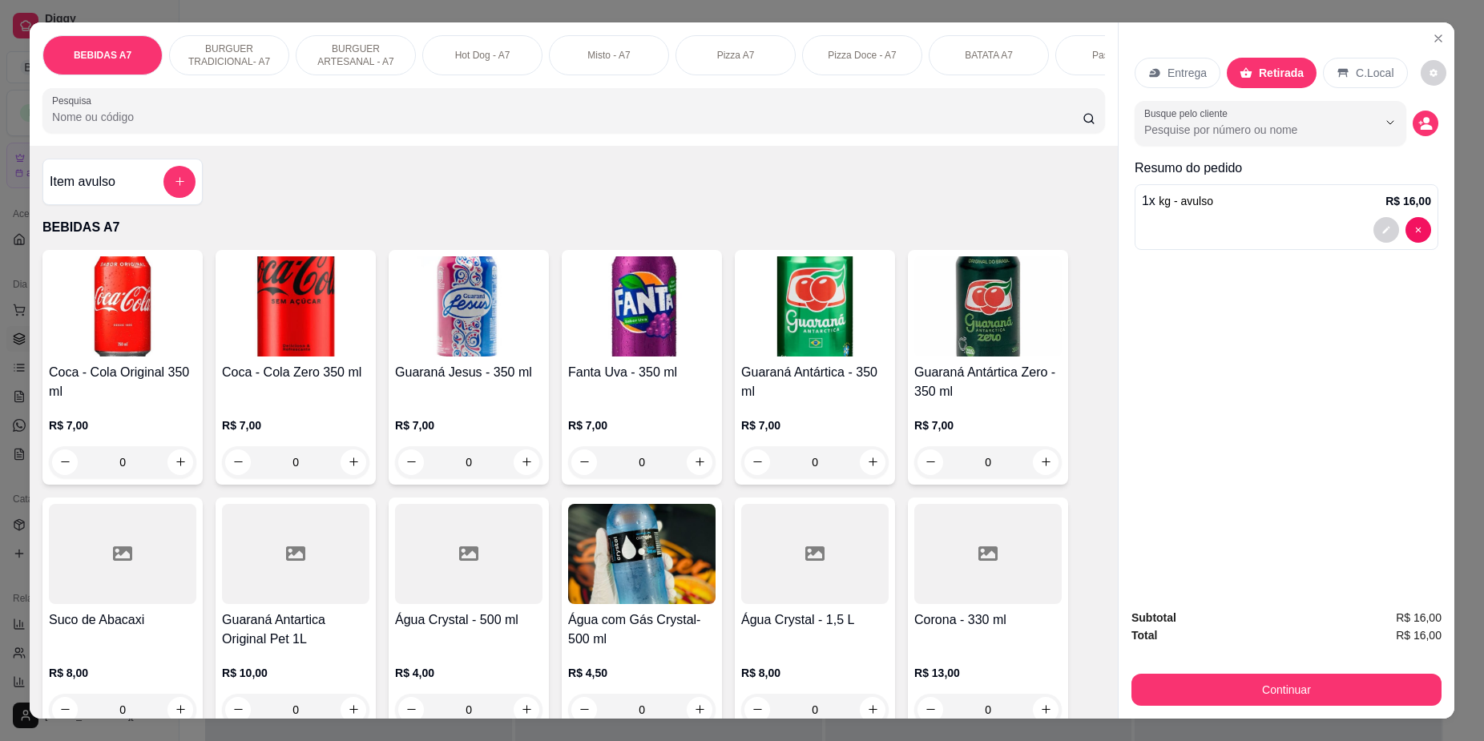
click at [821, 630] on h4 "Água Crystal - 1,5 L" at bounding box center [814, 620] width 147 height 19
click at [1239, 685] on button "Continuar" at bounding box center [1286, 690] width 310 height 32
click at [1246, 687] on button "Continuar" at bounding box center [1286, 690] width 310 height 32
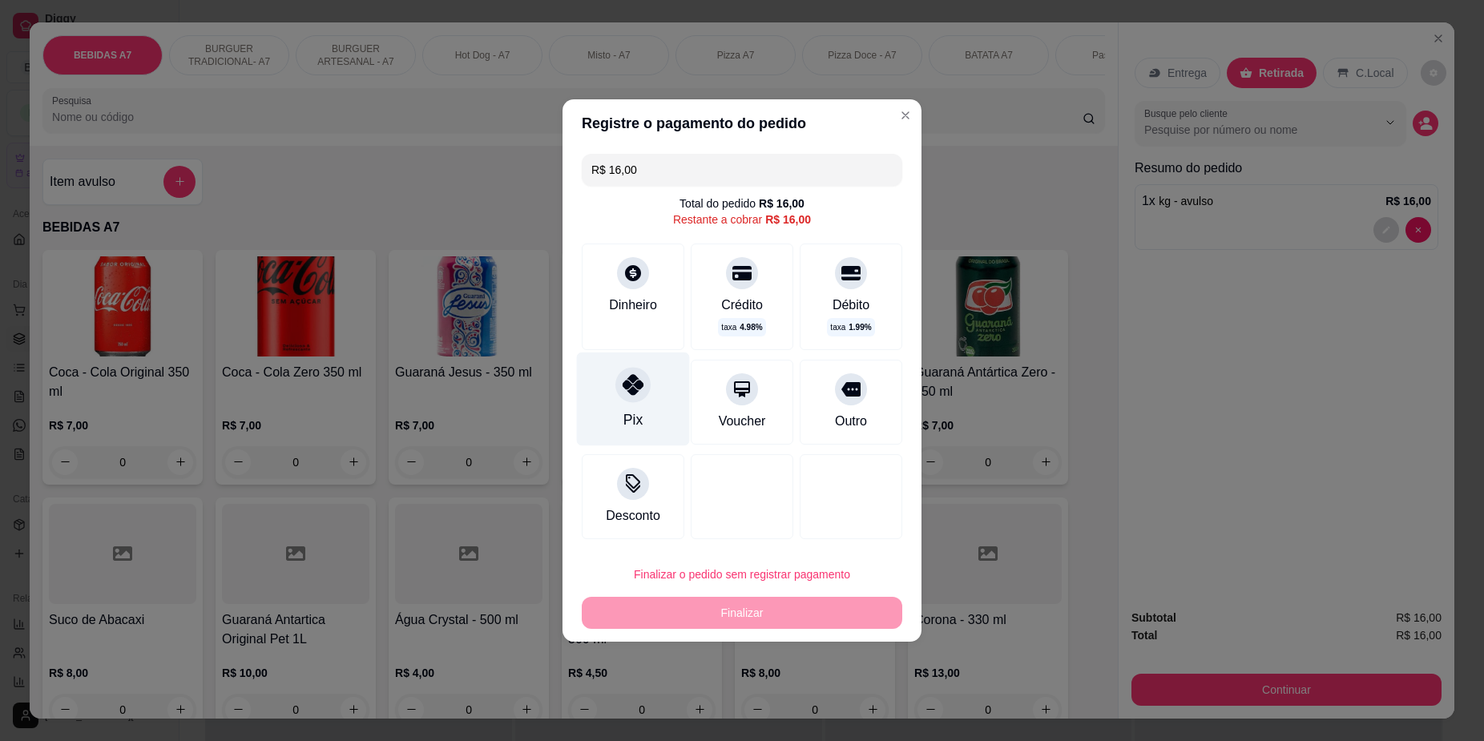
click at [651, 383] on div "Pix" at bounding box center [633, 400] width 113 height 94
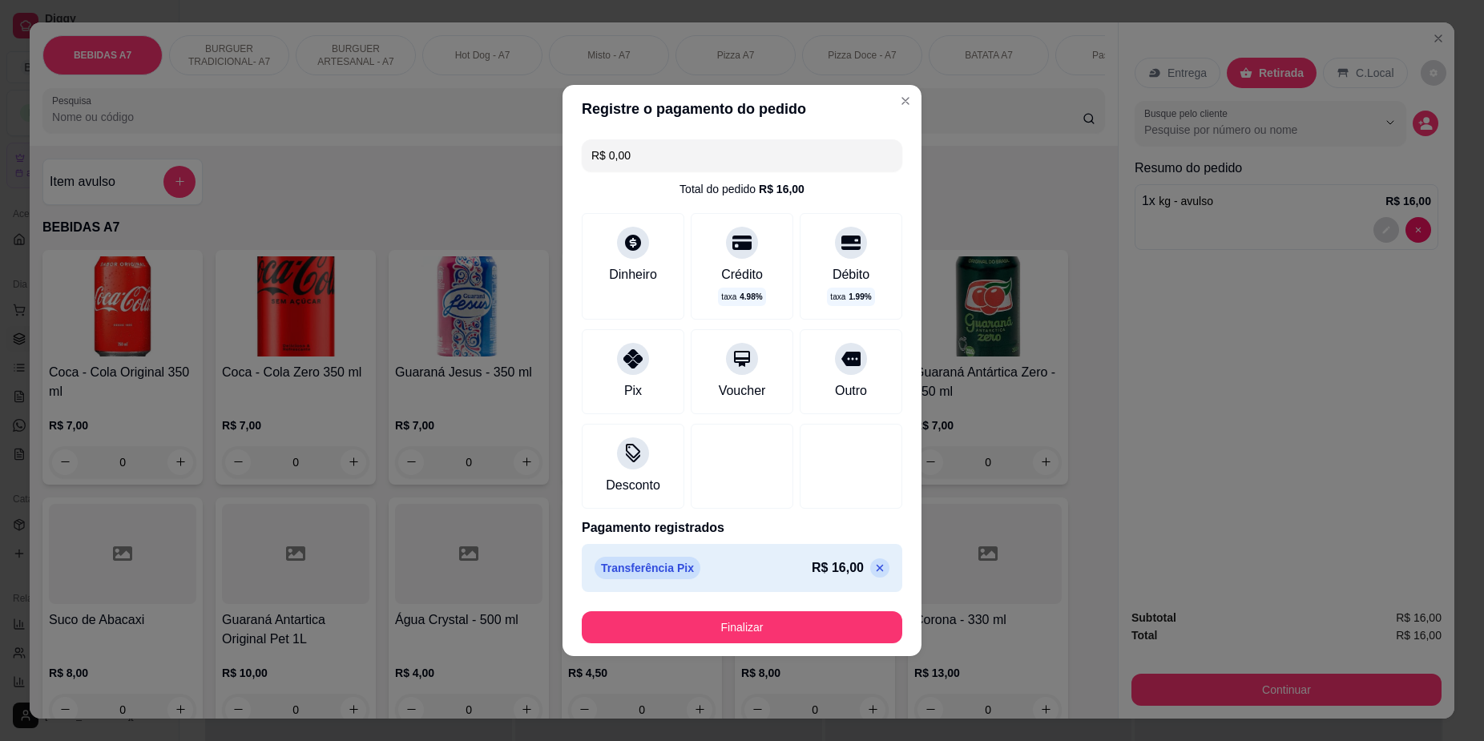
click at [725, 609] on footer "Finalizar" at bounding box center [742, 628] width 359 height 58
click at [735, 627] on button "Finalizar" at bounding box center [742, 627] width 321 height 32
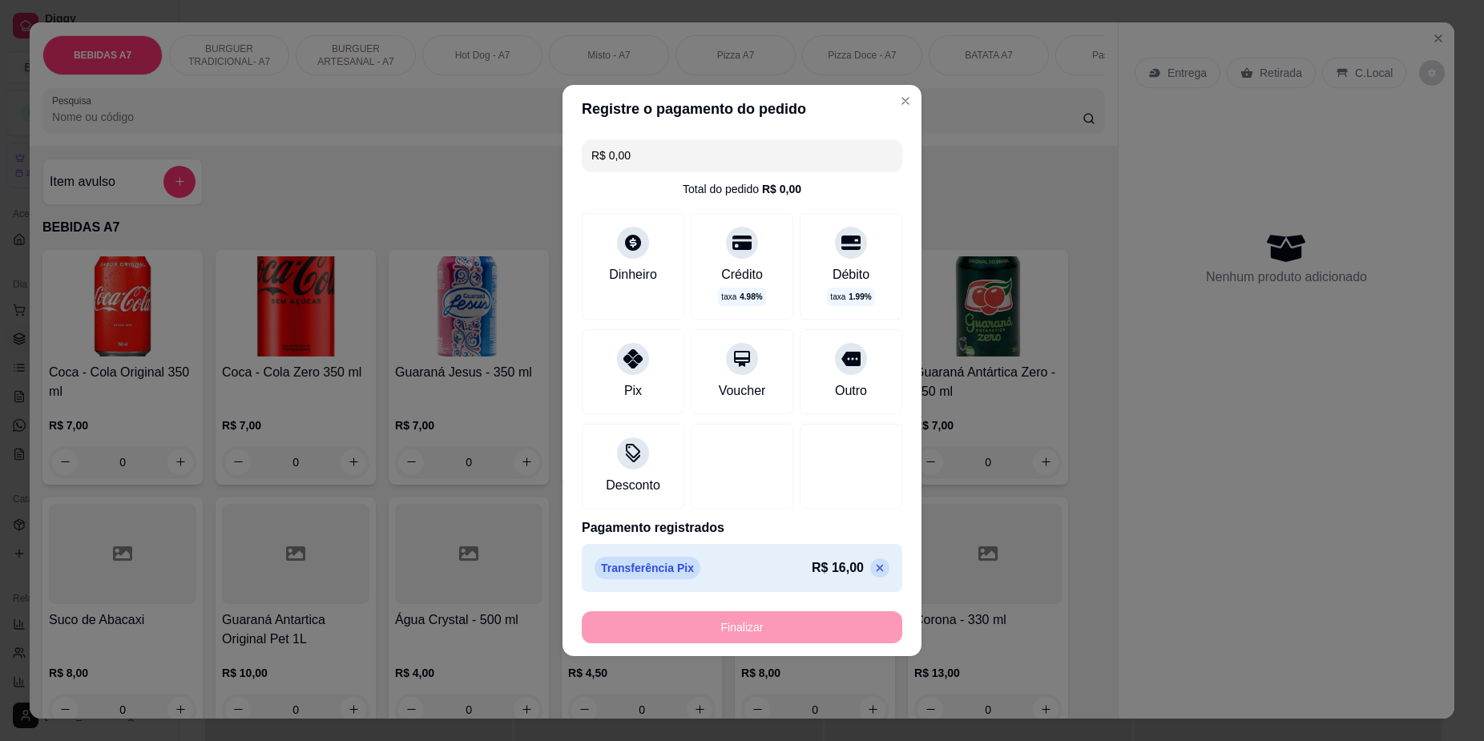
type input "-R$ 16,00"
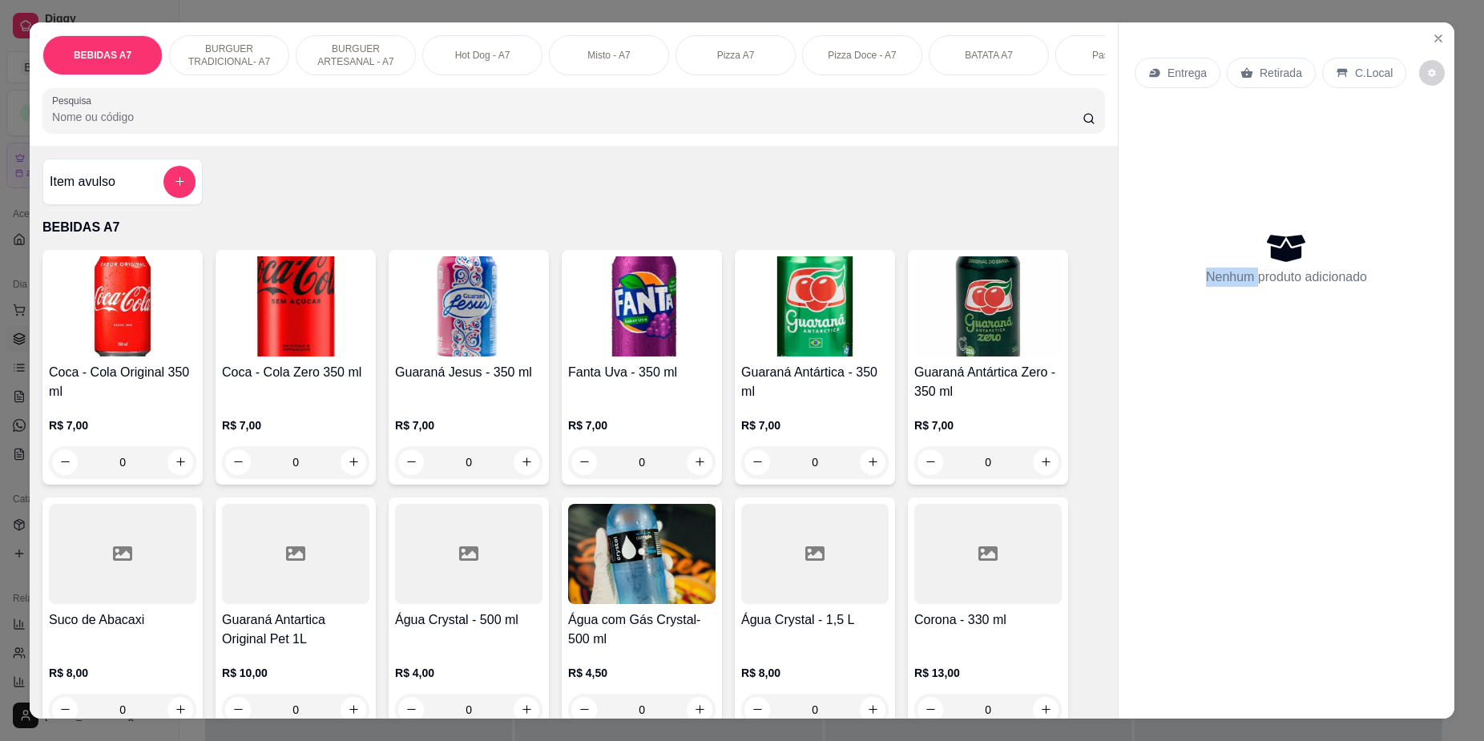
click at [1186, 518] on div "Entrega Retirada C.Local Nenhum produto adicionado" at bounding box center [1287, 358] width 336 height 672
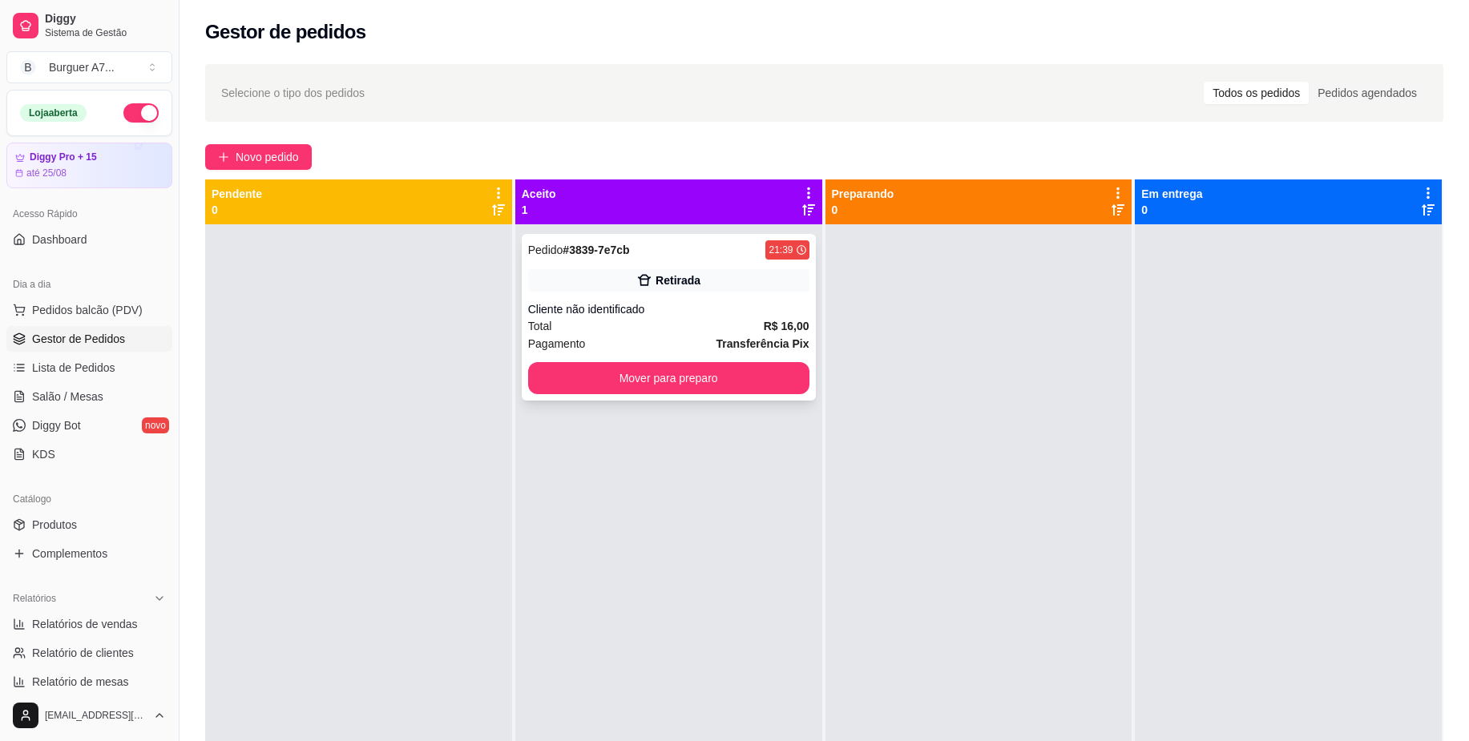
click at [760, 394] on div "Pedido # 3839-7e7cb 21:39 Retirada Cliente não identificado Total R$ 16,00 Paga…" at bounding box center [669, 317] width 294 height 167
drag, startPoint x: 809, startPoint y: 368, endPoint x: 760, endPoint y: 369, distance: 48.1
click at [808, 368] on div "Pedido # 3839-7e7cb 21:39 Retirada Cliente não identificado Total R$ 16,00 Paga…" at bounding box center [668, 594] width 307 height 741
click at [764, 368] on button "Mover para preparo" at bounding box center [668, 378] width 281 height 32
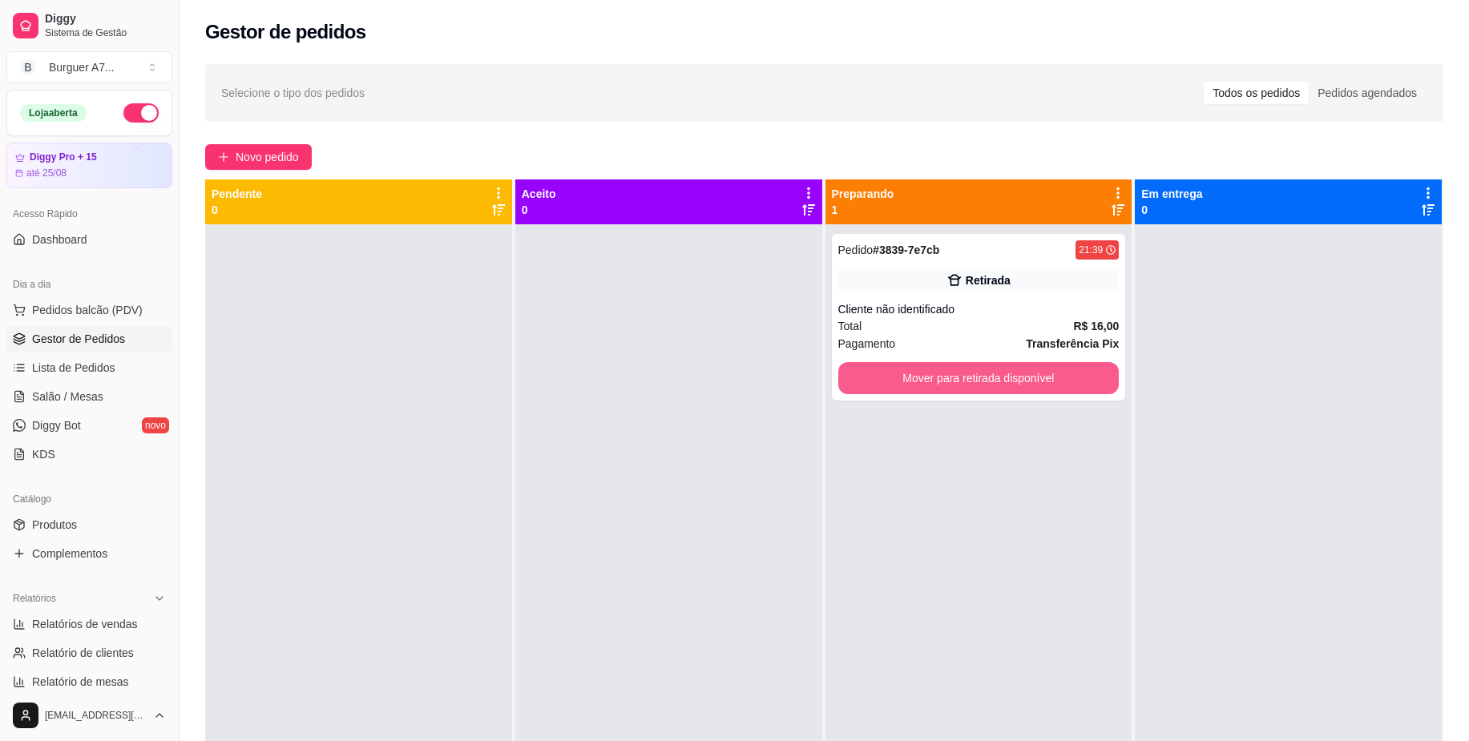
click at [1083, 385] on button "Mover para retirada disponível" at bounding box center [978, 378] width 281 height 32
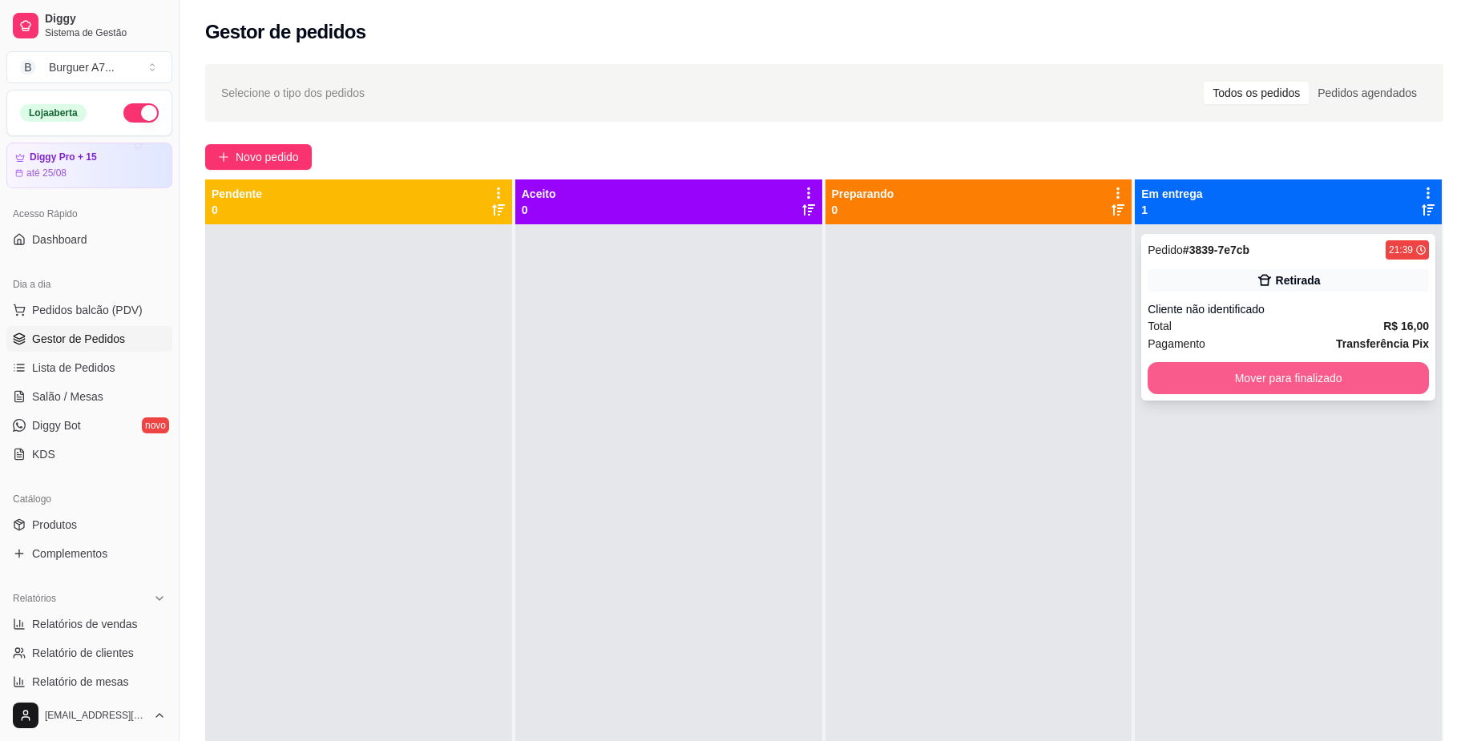
click at [1287, 378] on button "Mover para finalizado" at bounding box center [1288, 378] width 281 height 32
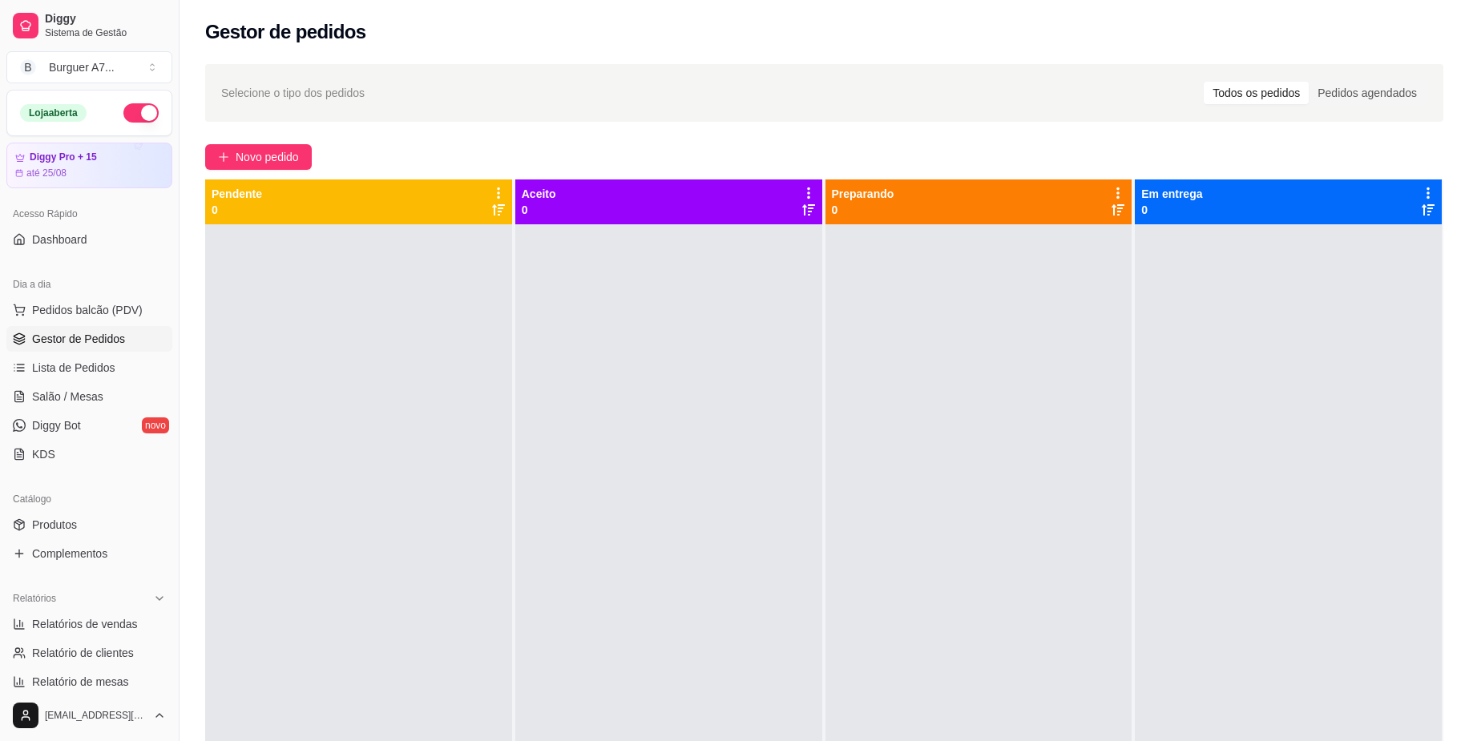
scroll to position [412, 0]
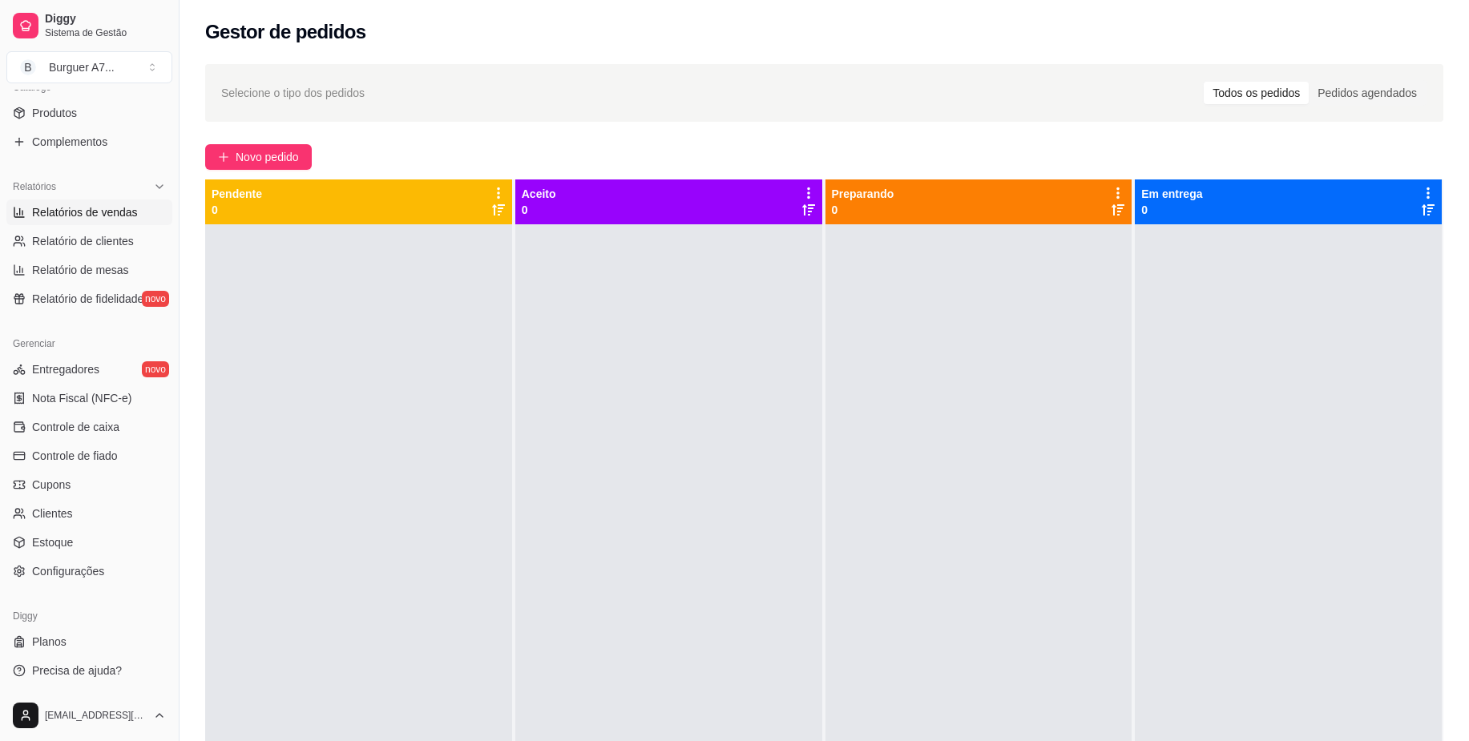
click at [135, 222] on link "Relatórios de vendas" at bounding box center [89, 213] width 166 height 26
select select "ALL"
select select "0"
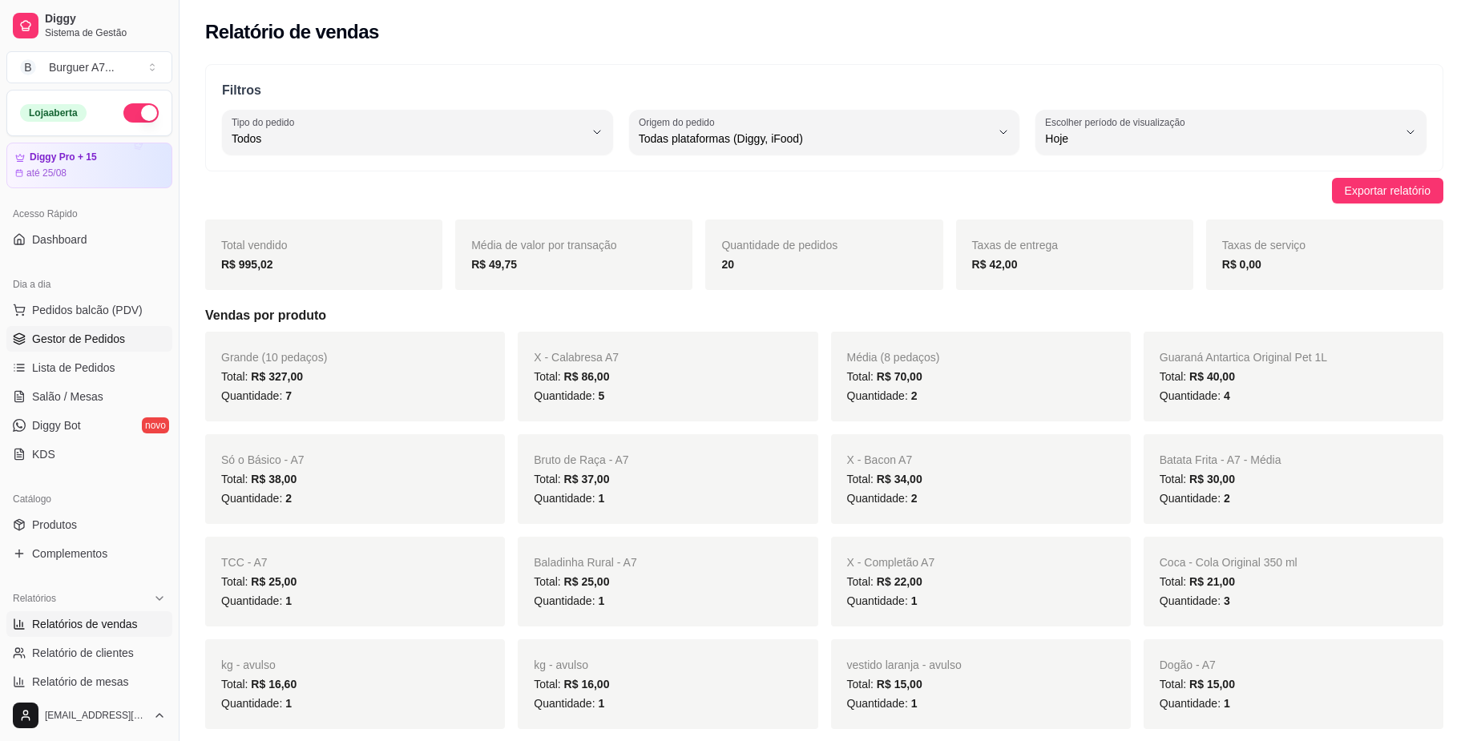
click at [113, 329] on link "Gestor de Pedidos" at bounding box center [89, 339] width 166 height 26
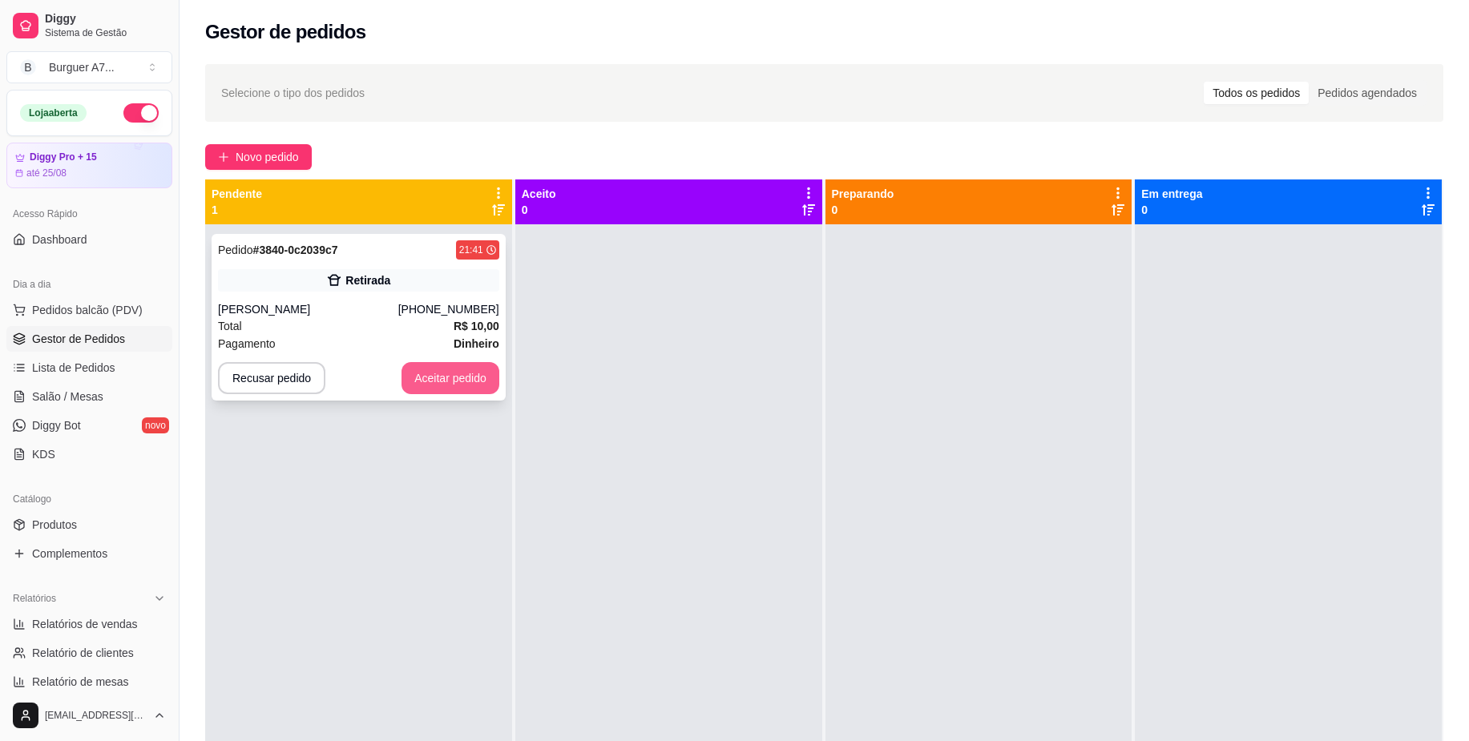
click at [464, 388] on button "Aceitar pedido" at bounding box center [450, 378] width 98 height 32
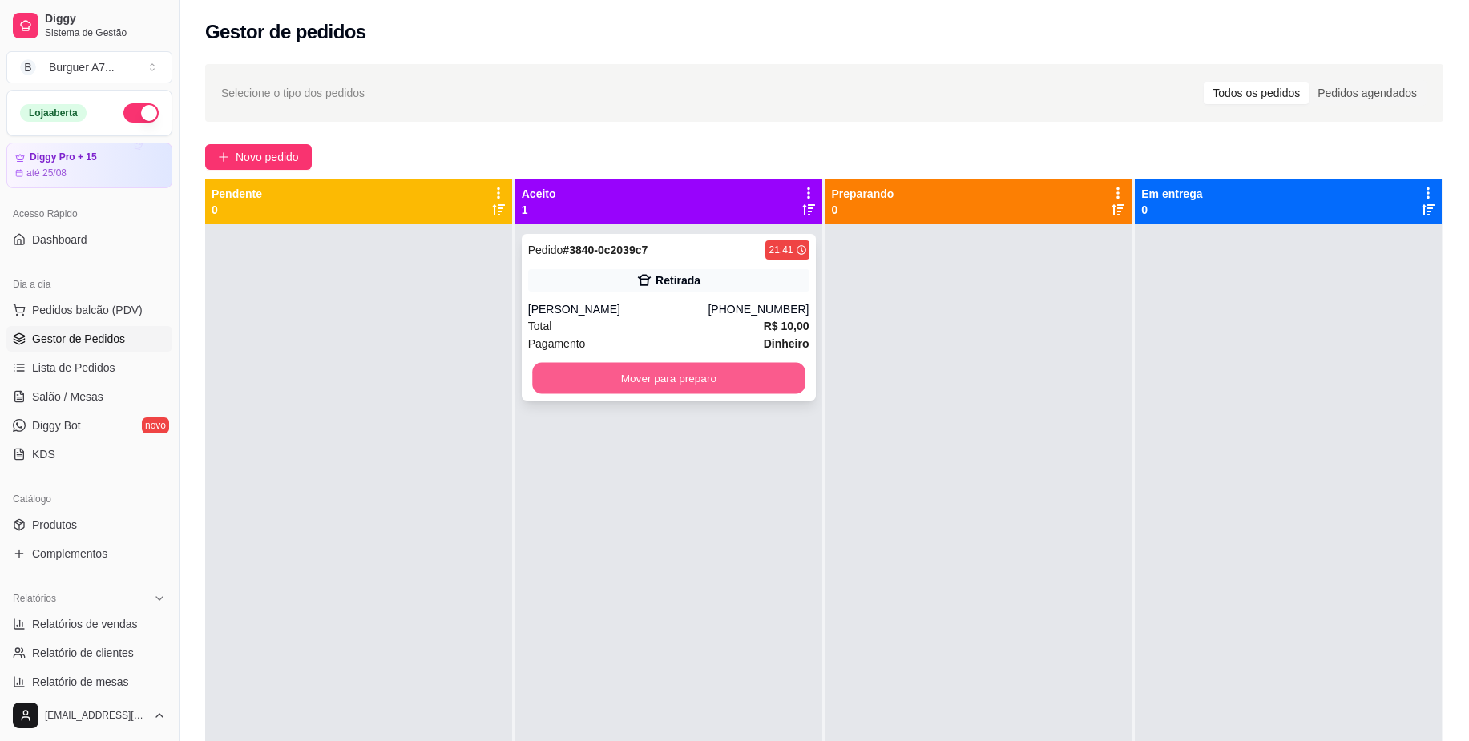
click at [602, 377] on button "Mover para preparo" at bounding box center [668, 378] width 272 height 31
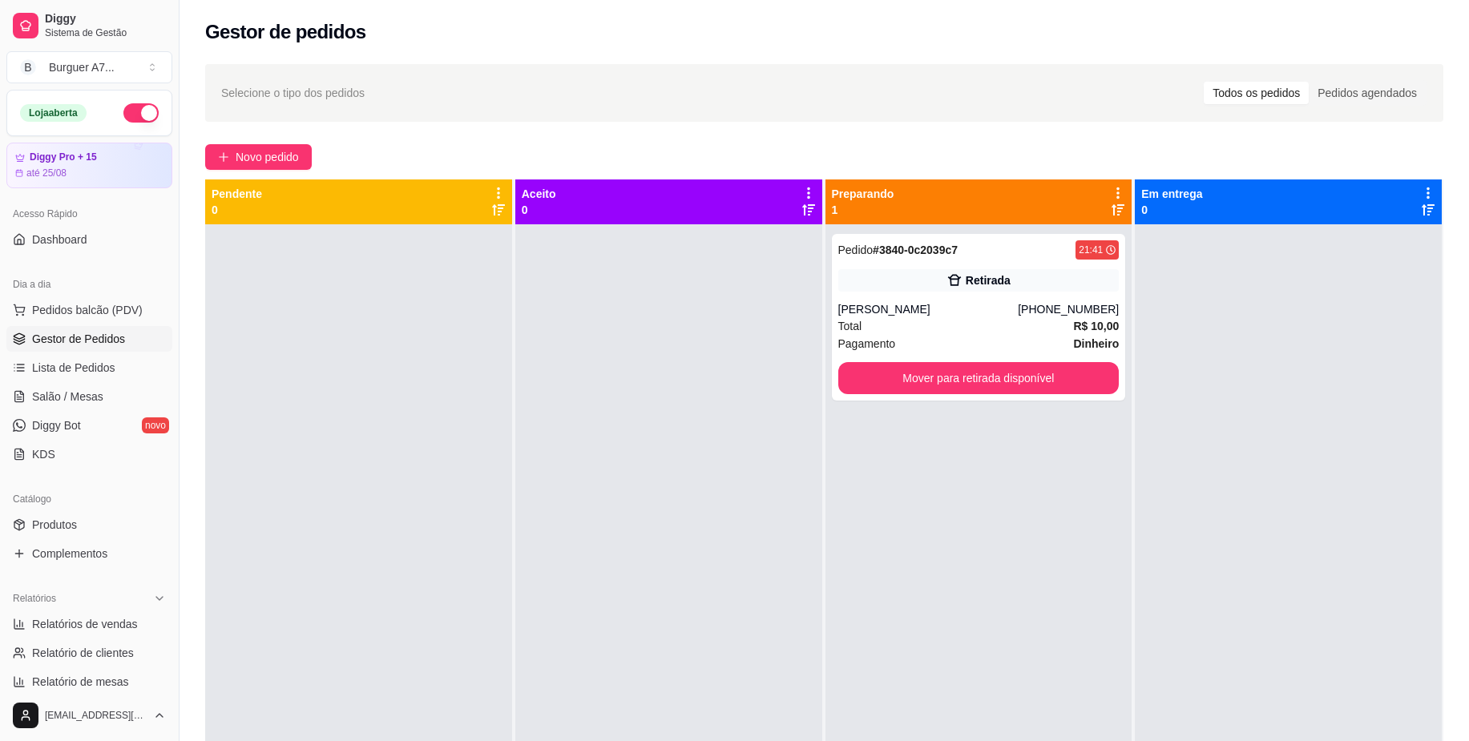
drag, startPoint x: 1204, startPoint y: 436, endPoint x: 1119, endPoint y: 292, distance: 167.1
click at [1192, 402] on div at bounding box center [1288, 594] width 307 height 741
click at [252, 163] on span "Novo pedido" at bounding box center [267, 157] width 63 height 18
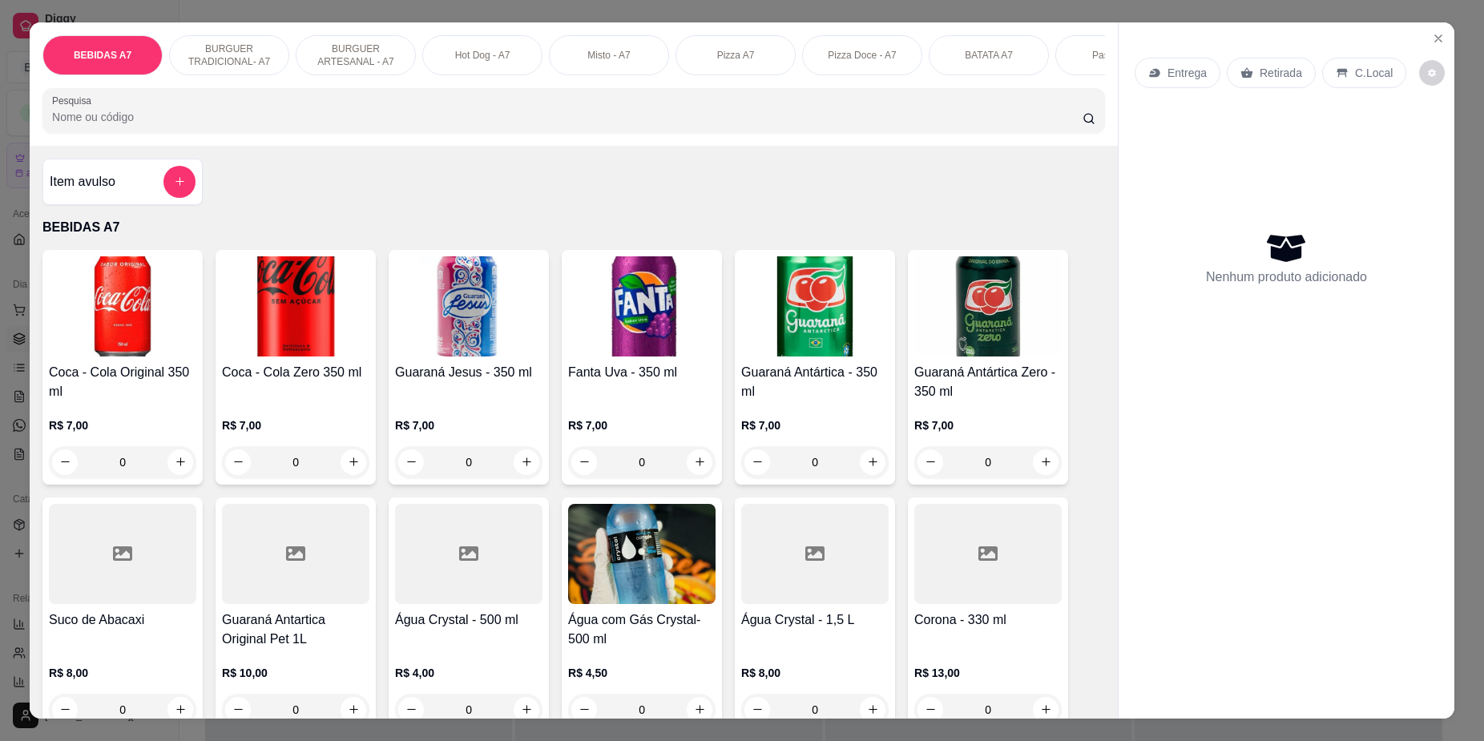
click at [123, 198] on div "Item avulso" at bounding box center [123, 182] width 146 height 32
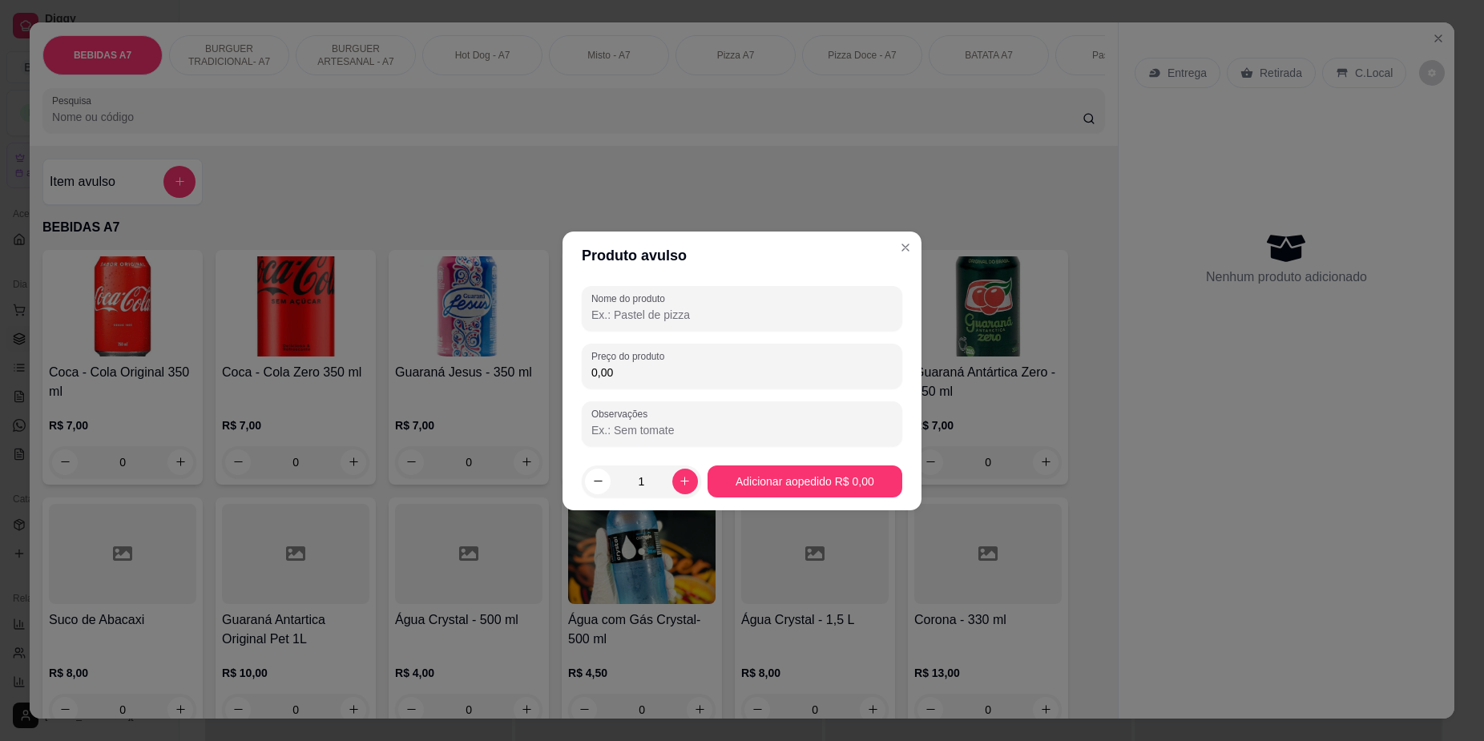
click at [647, 341] on div "Nome do produto Preço do produto 0,00 Observações" at bounding box center [742, 366] width 321 height 160
click at [657, 371] on input "0,00" at bounding box center [741, 373] width 301 height 16
type input "21,00"
click at [727, 304] on div at bounding box center [741, 308] width 301 height 32
type input "kg"
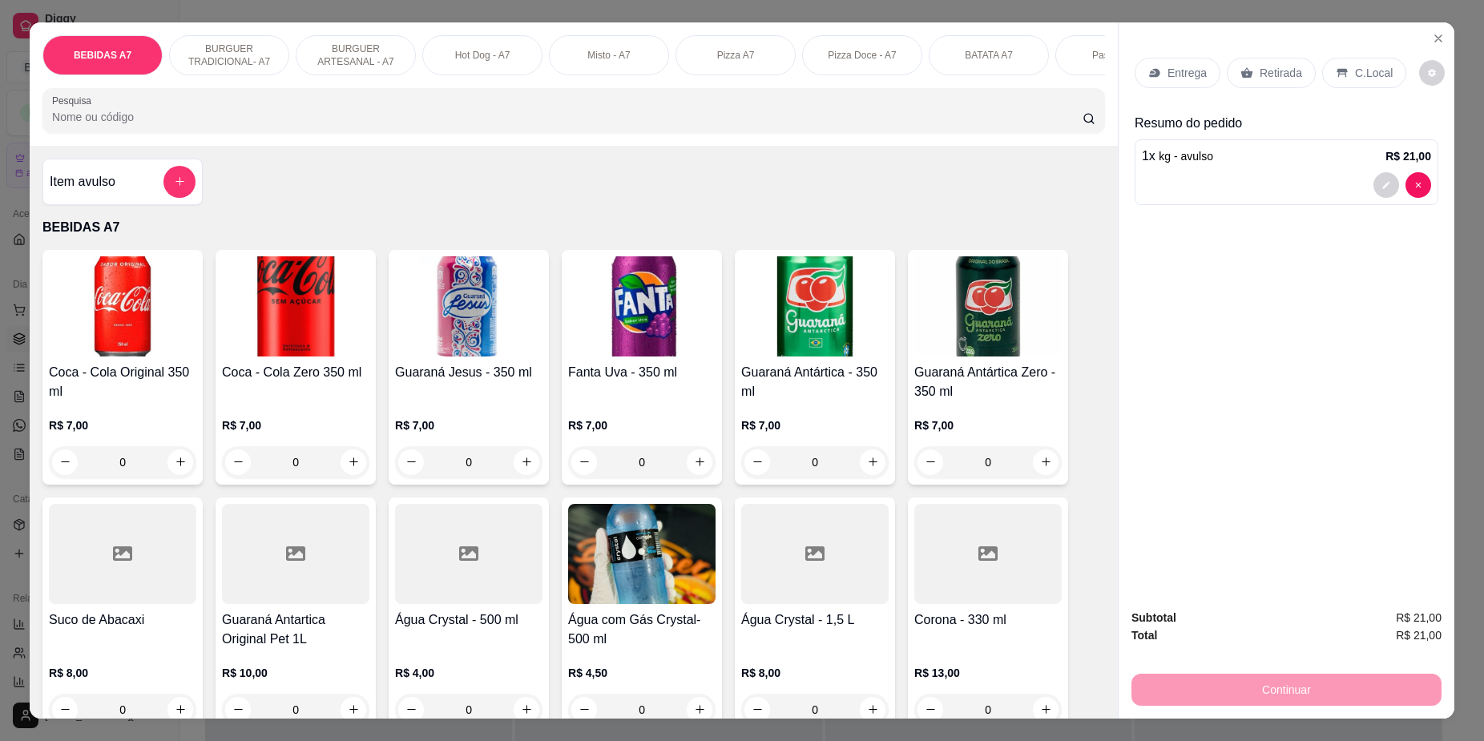
click at [1256, 58] on div "Retirada" at bounding box center [1271, 73] width 89 height 30
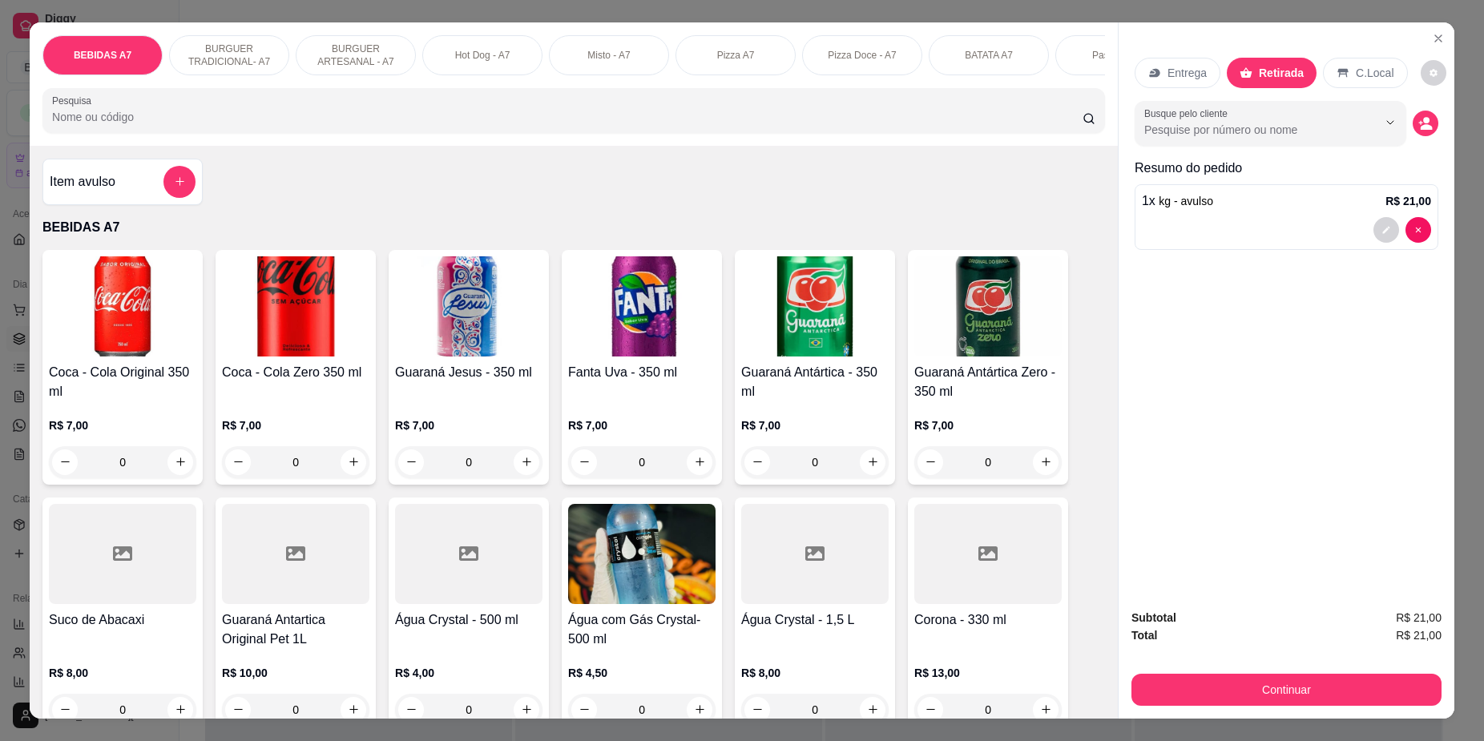
drag, startPoint x: 1354, startPoint y: 651, endPoint x: 1354, endPoint y: 671, distance: 20.0
click at [1354, 671] on div "Subtotal R$ 21,00 Total R$ 21,00 Continuar" at bounding box center [1286, 657] width 310 height 97
click at [1358, 690] on button "Continuar" at bounding box center [1286, 690] width 310 height 32
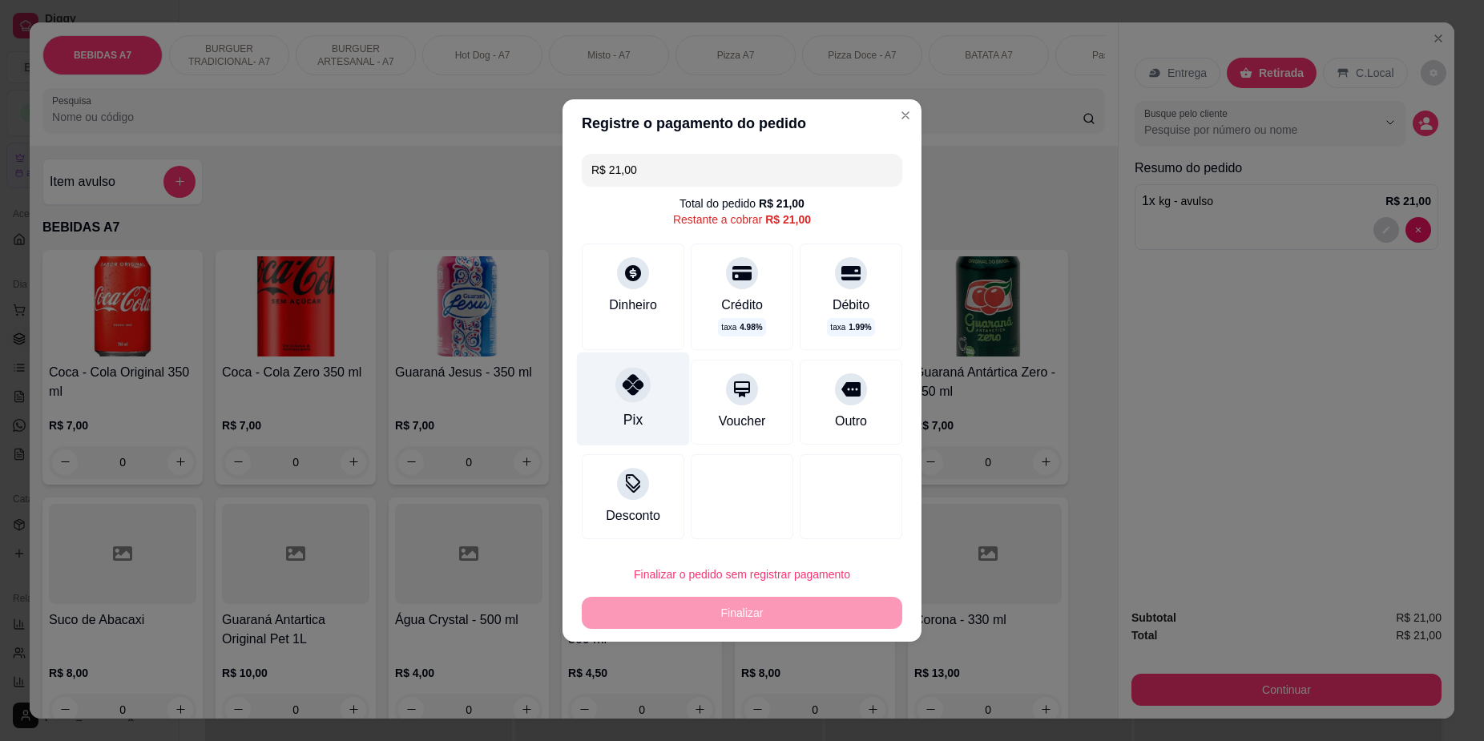
click at [595, 430] on div "Pix" at bounding box center [633, 400] width 113 height 94
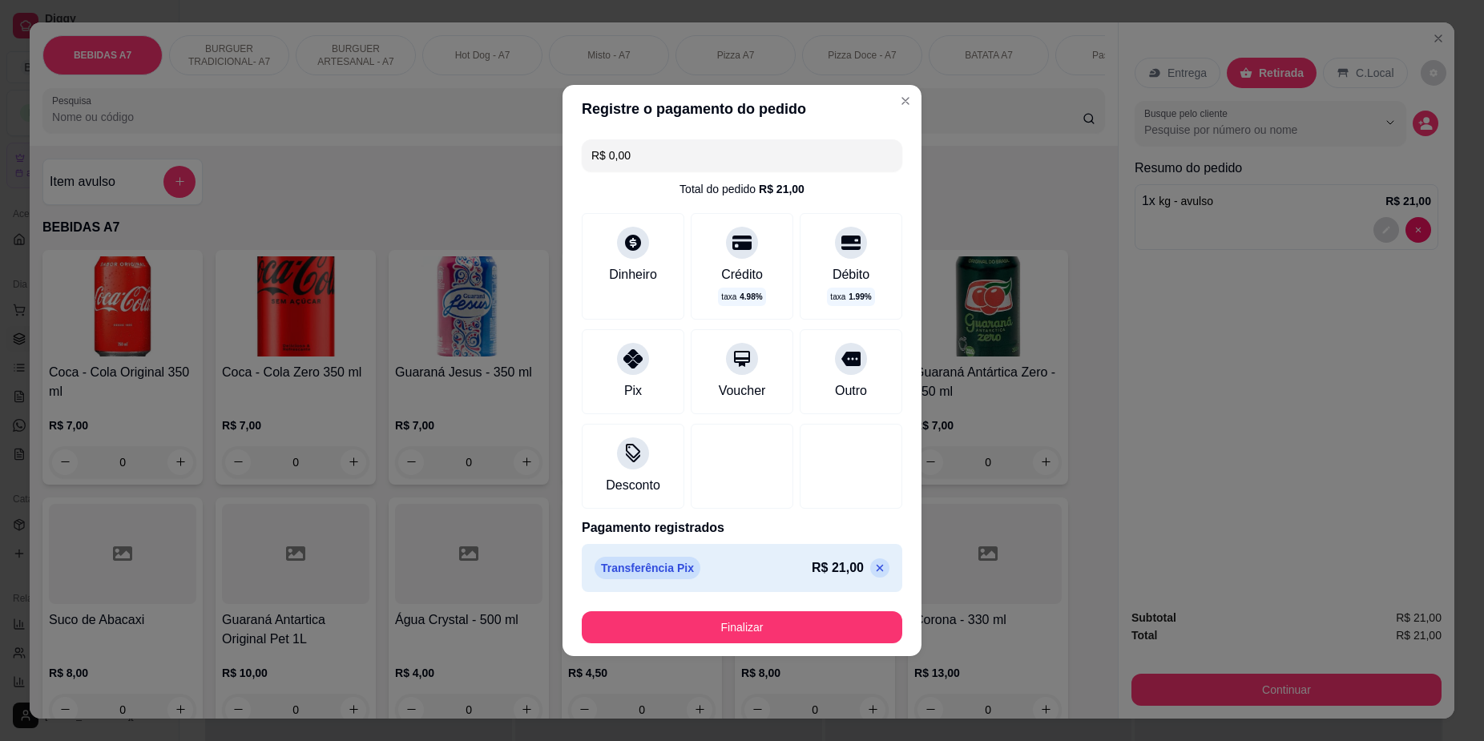
click at [877, 566] on icon at bounding box center [880, 568] width 7 height 7
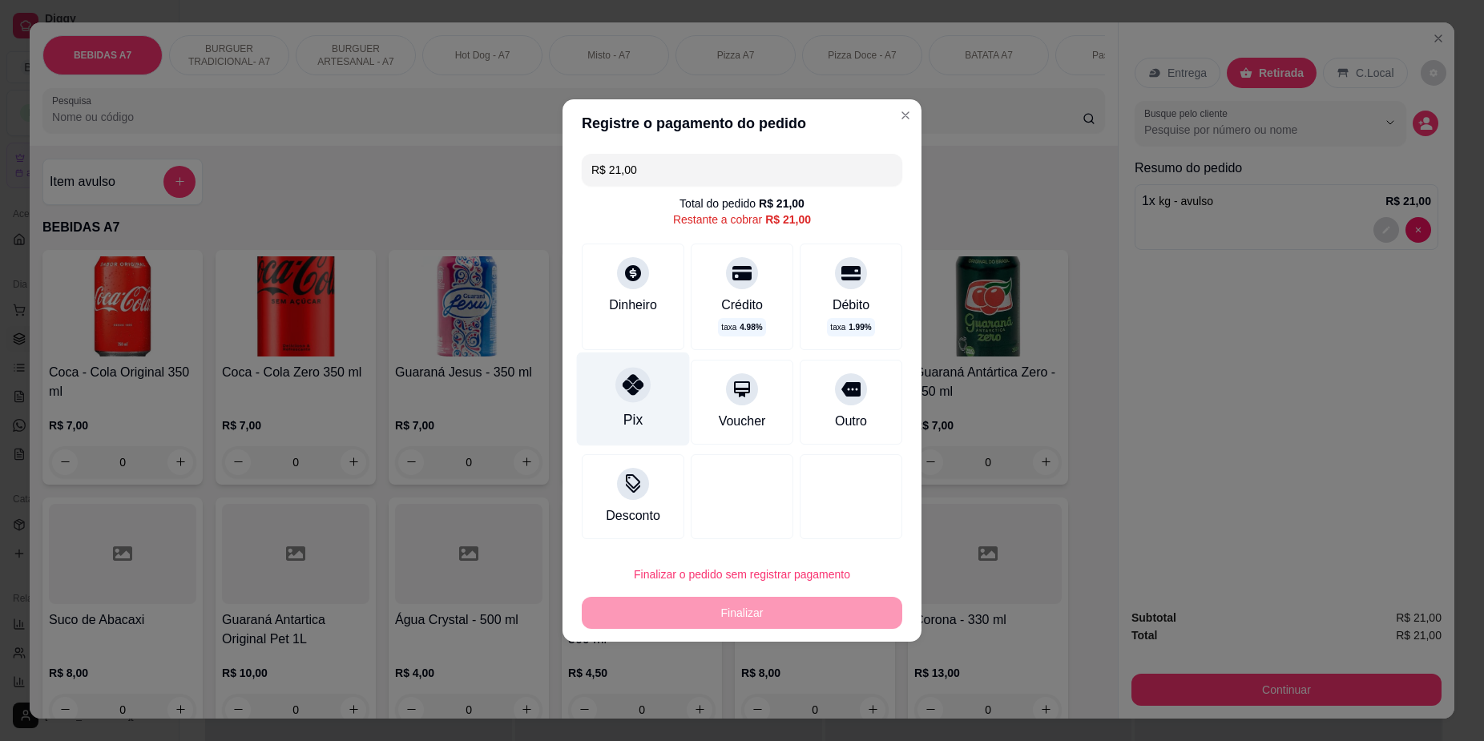
click at [640, 389] on div at bounding box center [632, 384] width 35 height 35
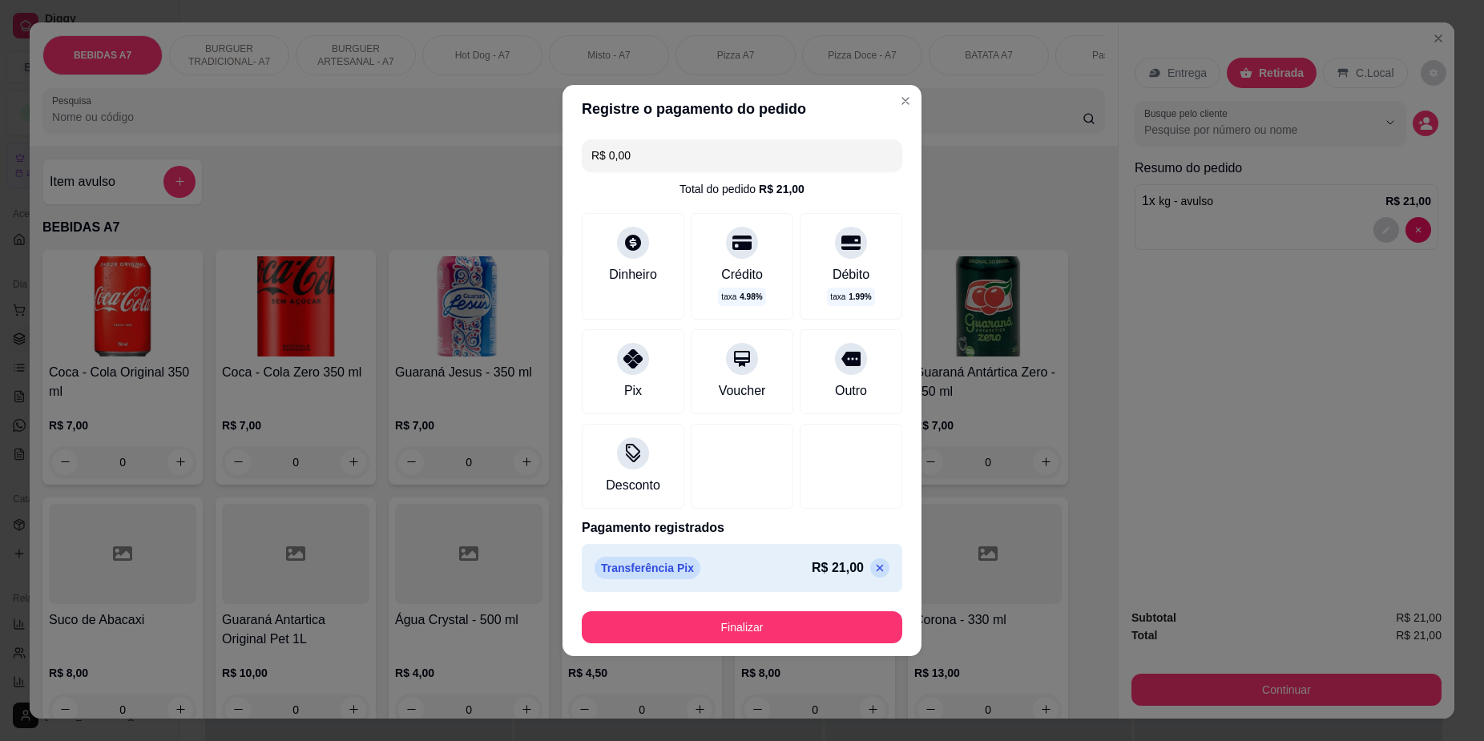
click at [776, 605] on footer "Finalizar" at bounding box center [742, 628] width 359 height 58
click at [782, 631] on button "Finalizar" at bounding box center [742, 627] width 321 height 32
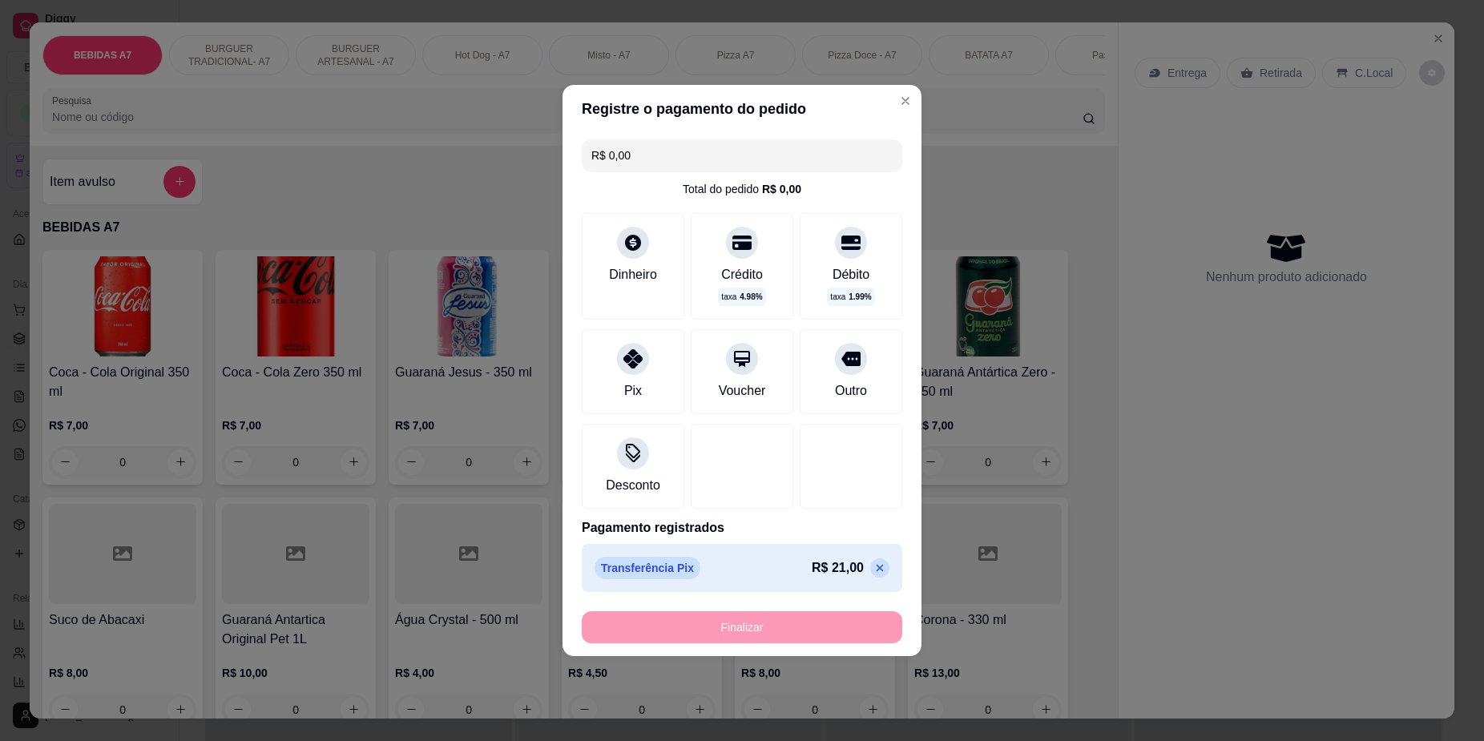
type input "-R$ 21,00"
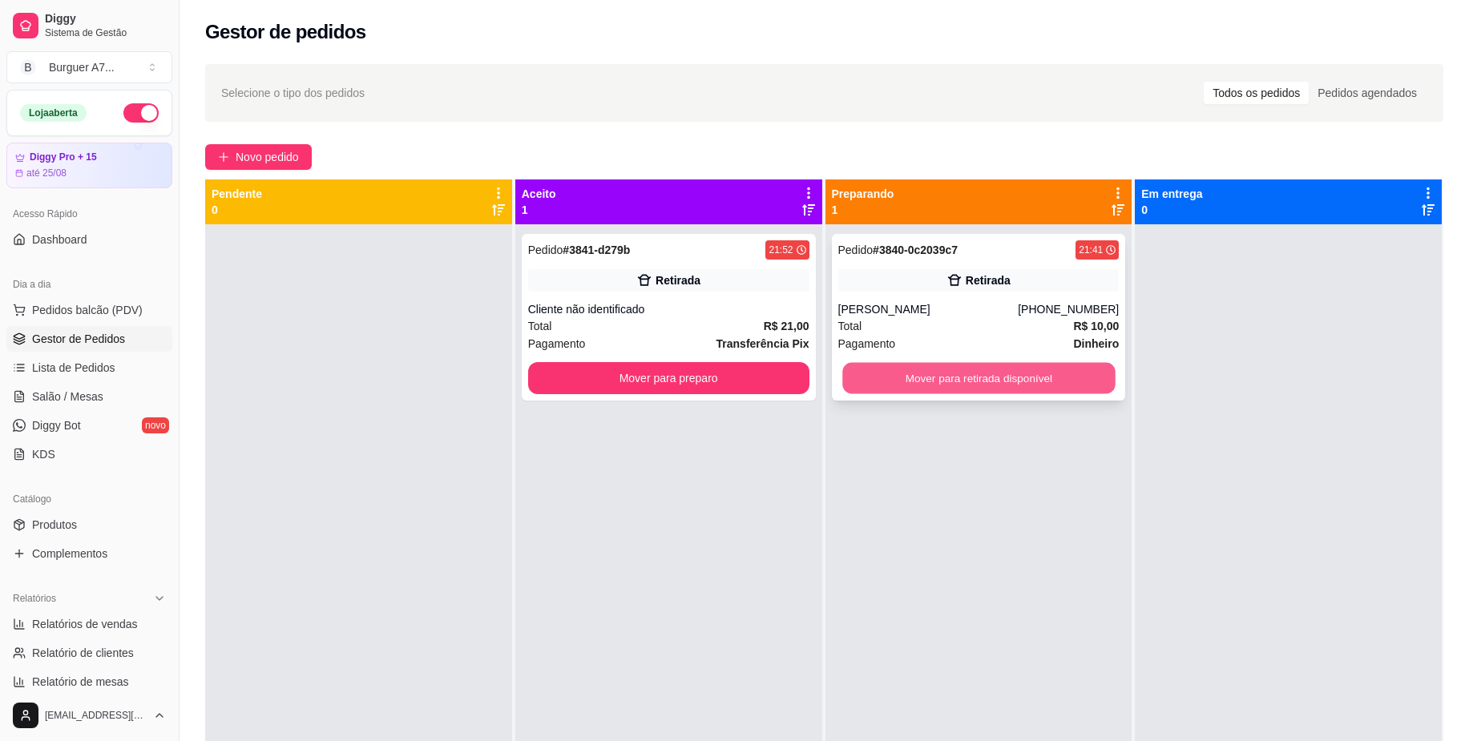
click at [1068, 379] on button "Mover para retirada disponível" at bounding box center [978, 378] width 272 height 31
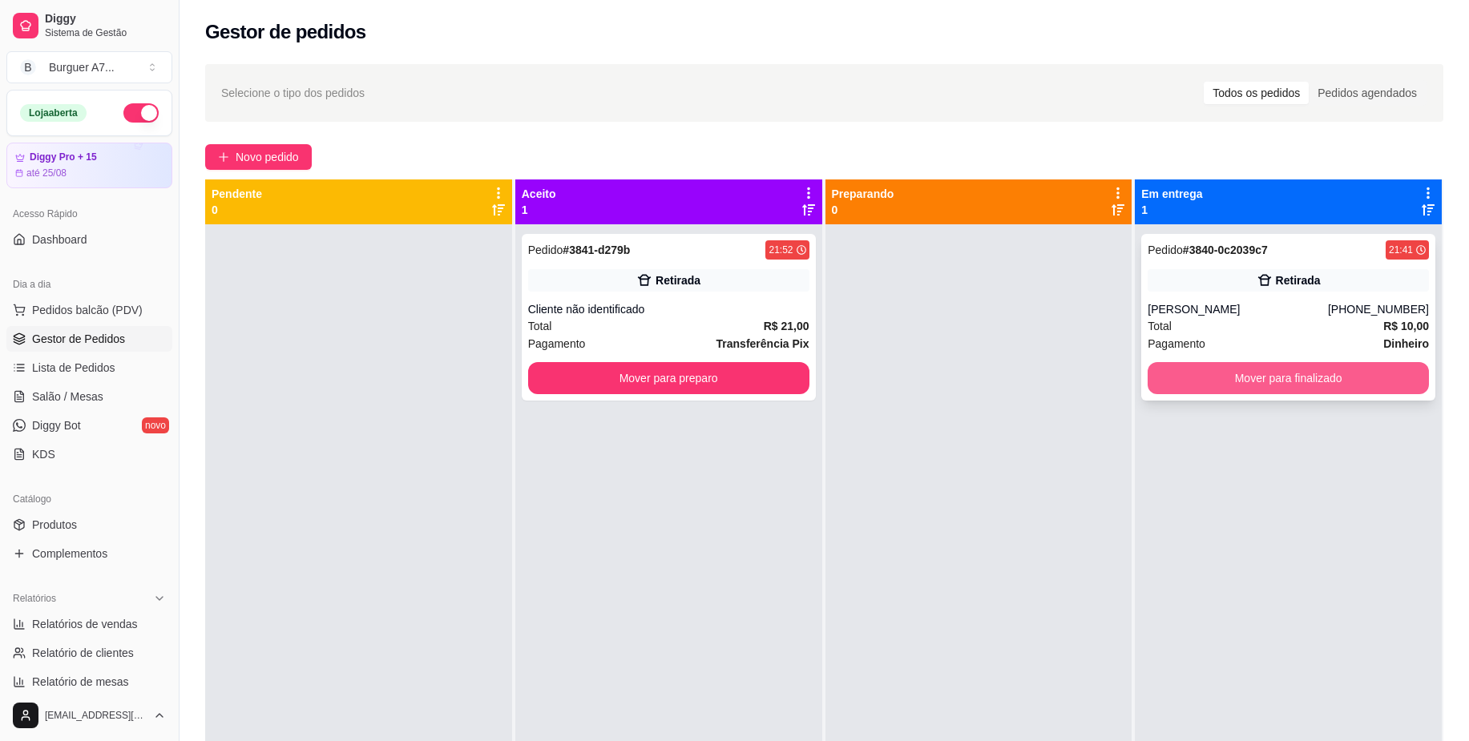
click at [1165, 368] on button "Mover para finalizado" at bounding box center [1288, 378] width 281 height 32
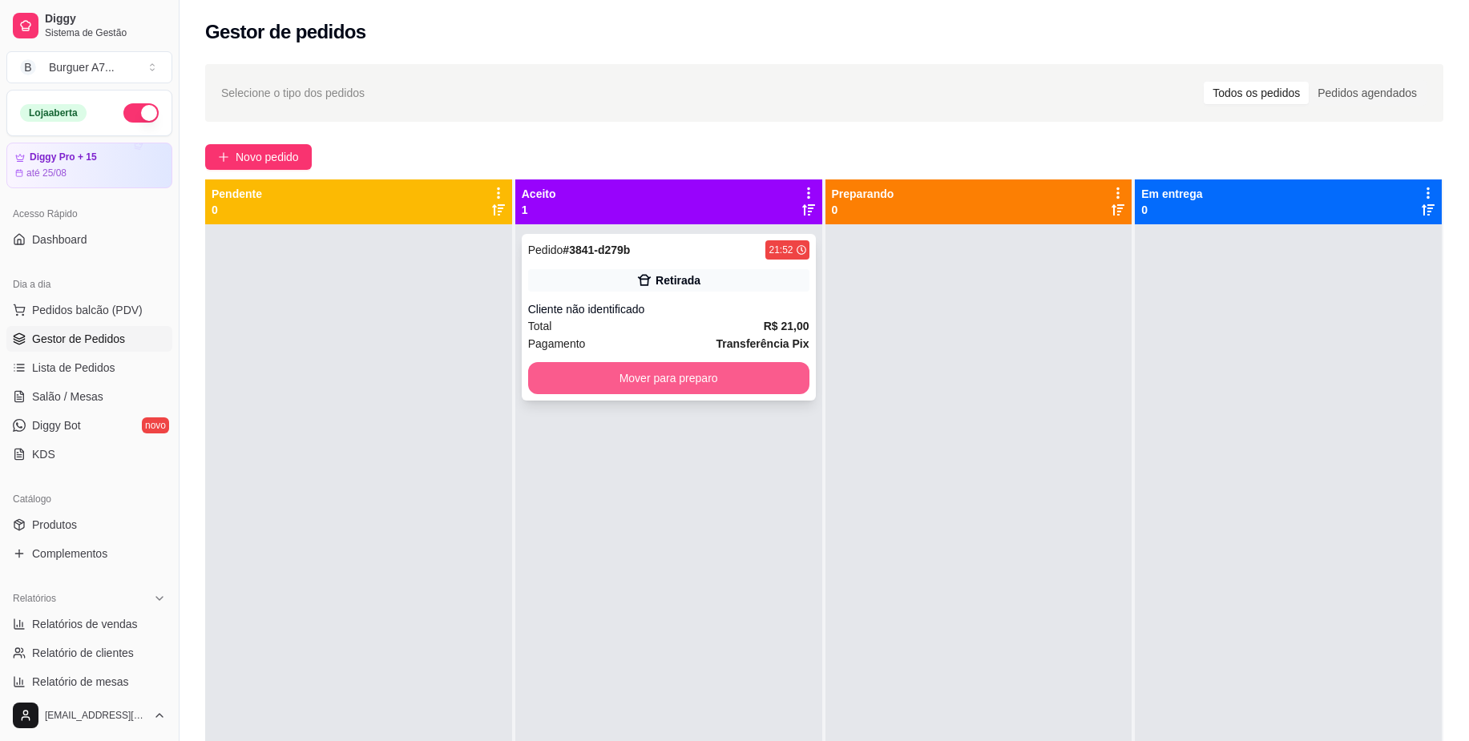
click at [637, 377] on button "Mover para preparo" at bounding box center [668, 378] width 281 height 32
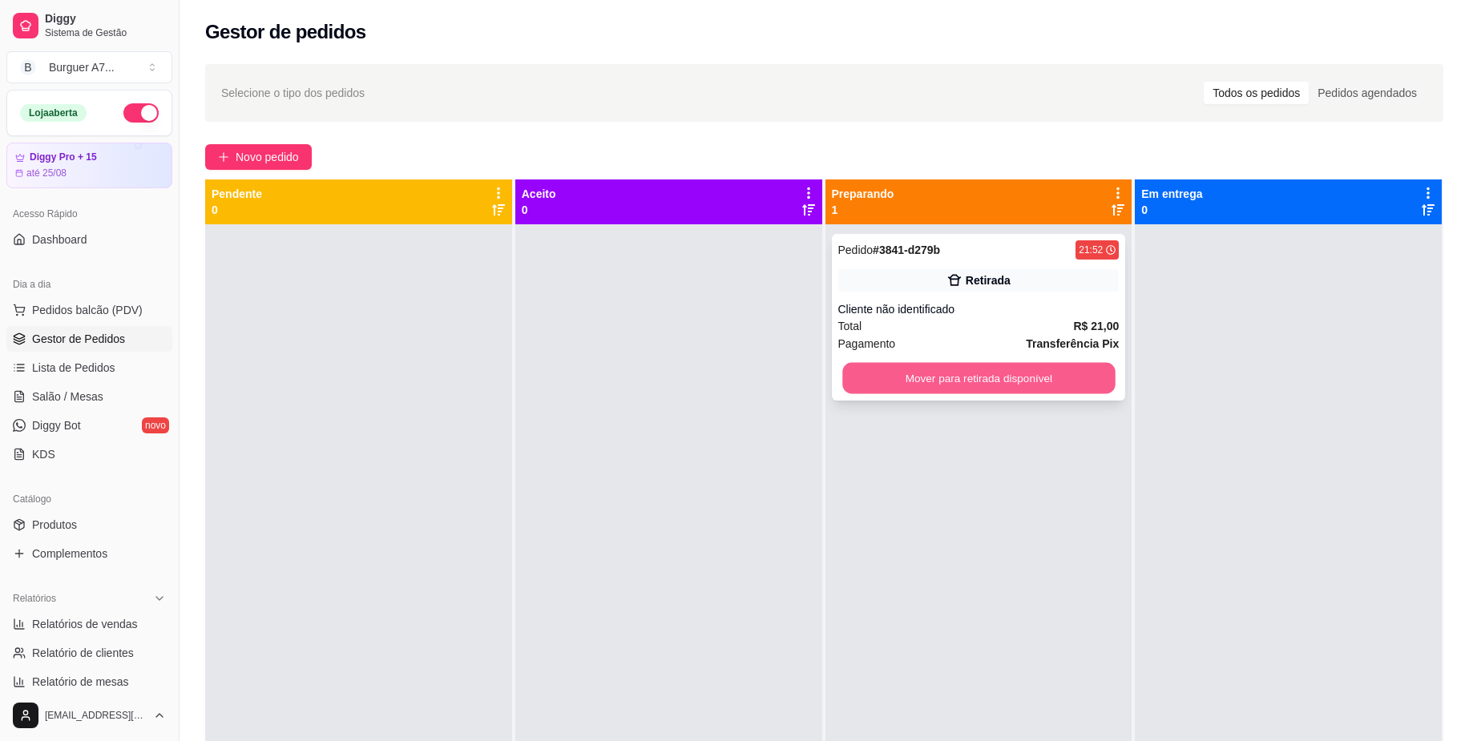
click at [1006, 387] on button "Mover para retirada disponível" at bounding box center [978, 378] width 272 height 31
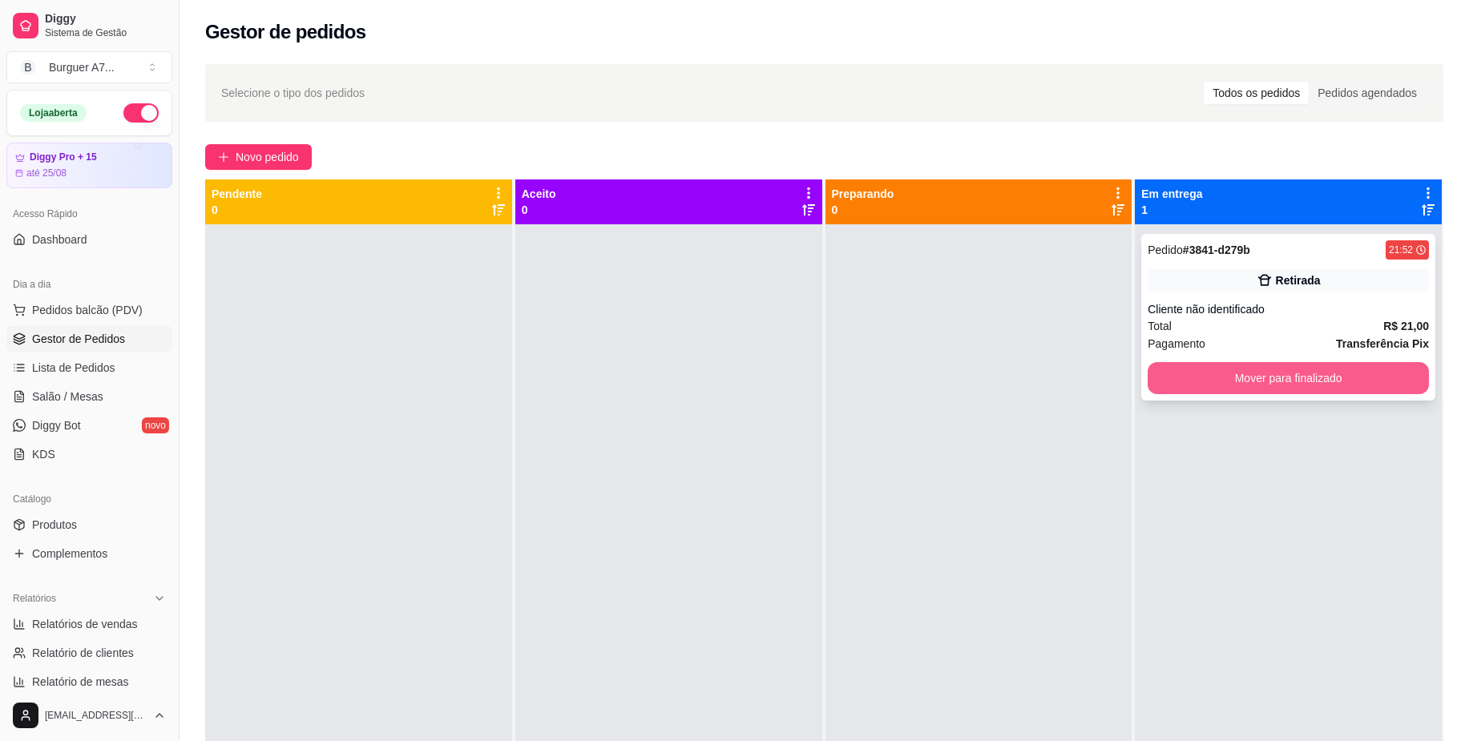
click at [1281, 380] on button "Mover para finalizado" at bounding box center [1288, 378] width 281 height 32
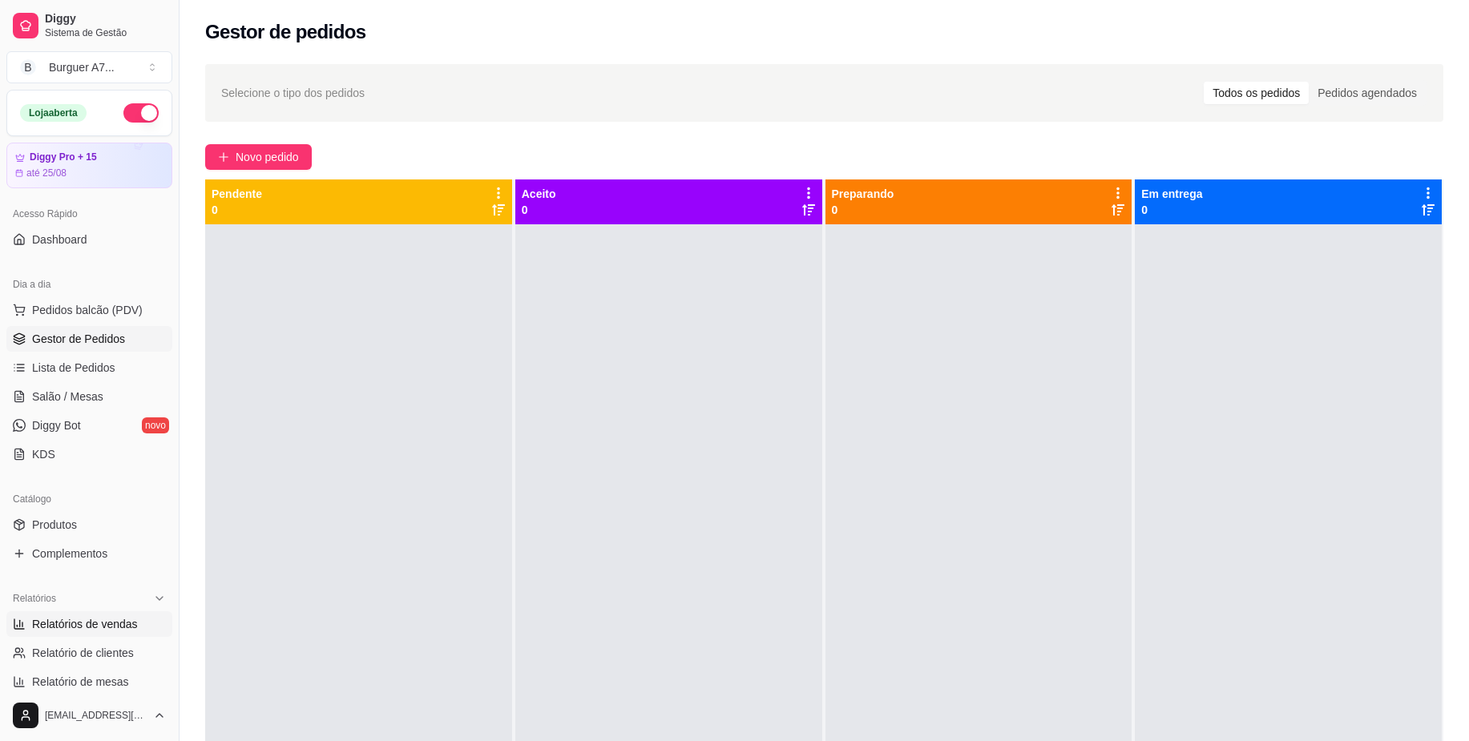
click at [85, 627] on span "Relatórios de vendas" at bounding box center [85, 624] width 106 height 16
select select "ALL"
select select "0"
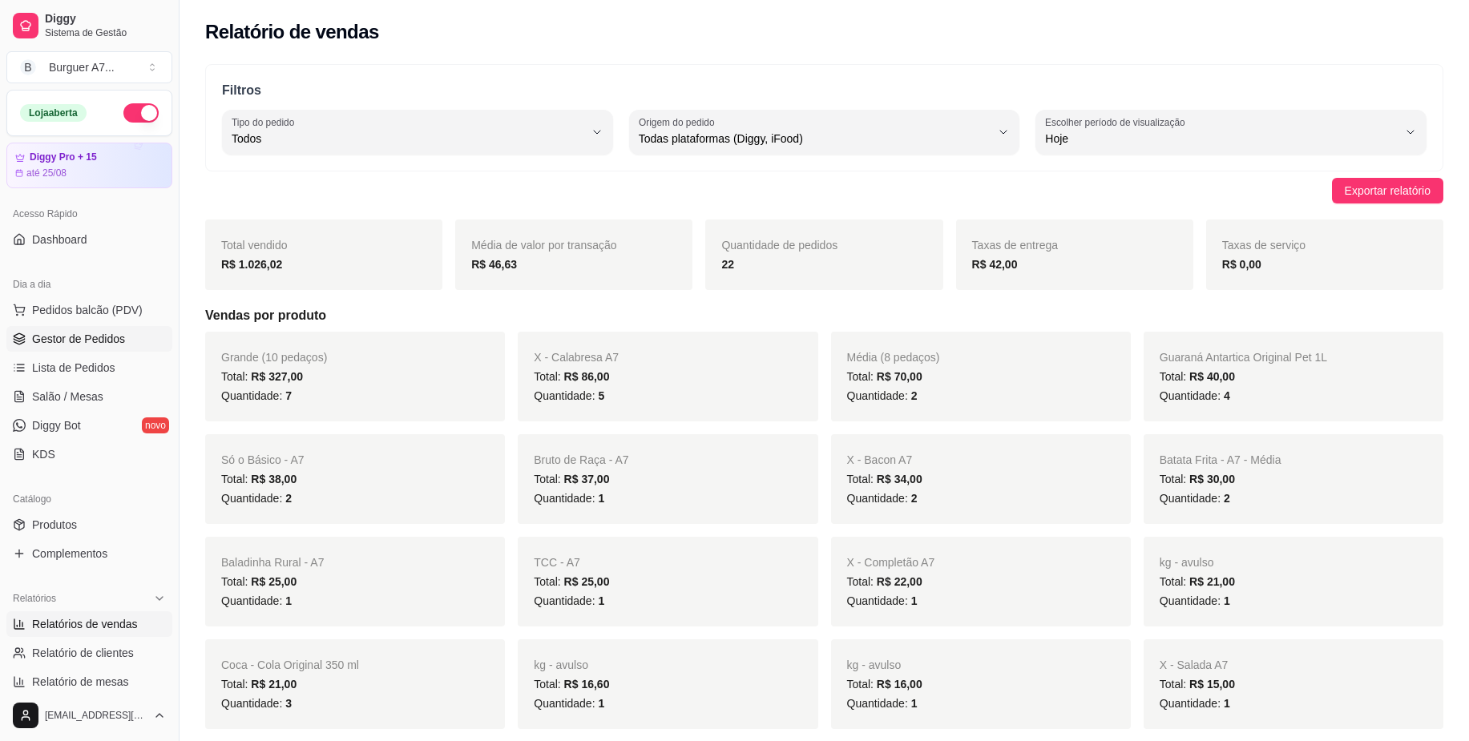
click at [56, 343] on span "Gestor de Pedidos" at bounding box center [78, 339] width 93 height 16
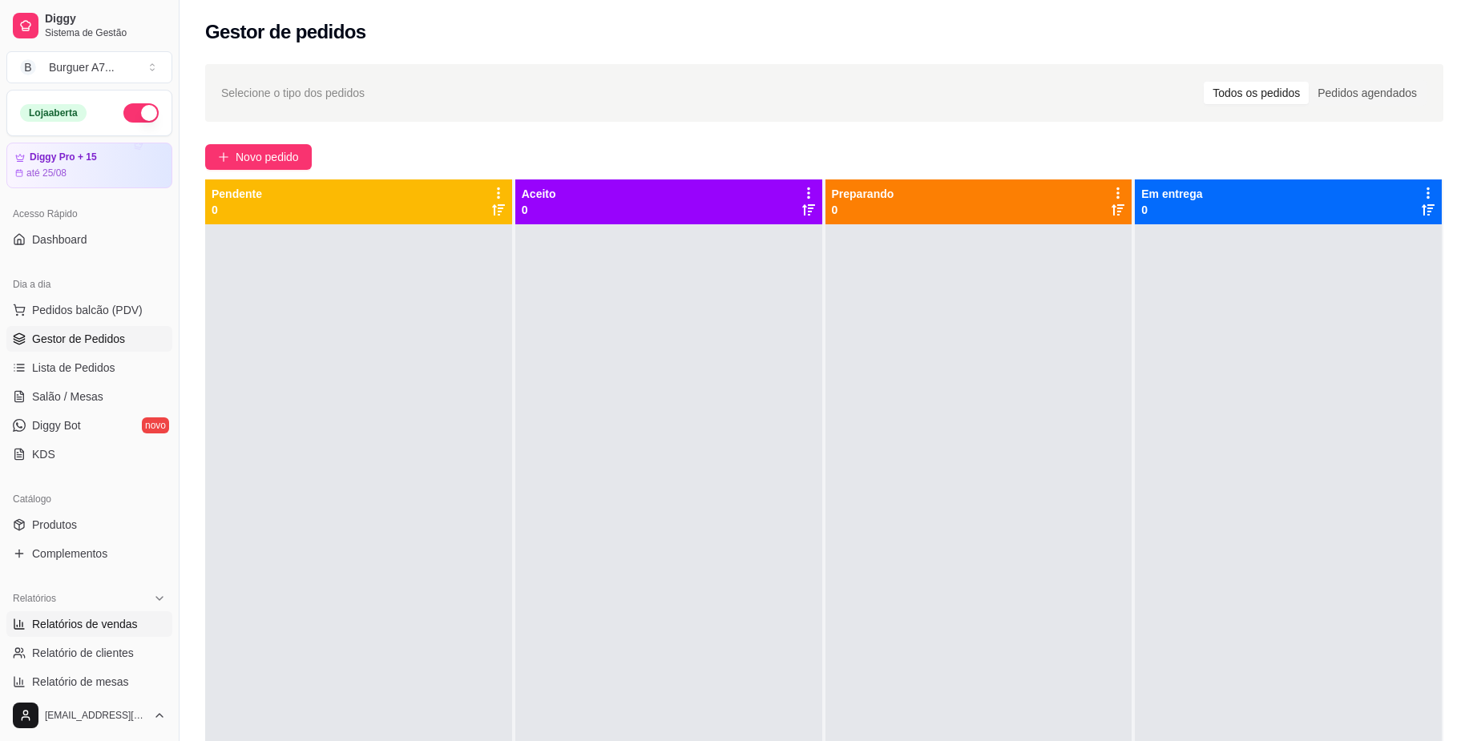
click at [111, 615] on link "Relatórios de vendas" at bounding box center [89, 624] width 166 height 26
select select "ALL"
select select "0"
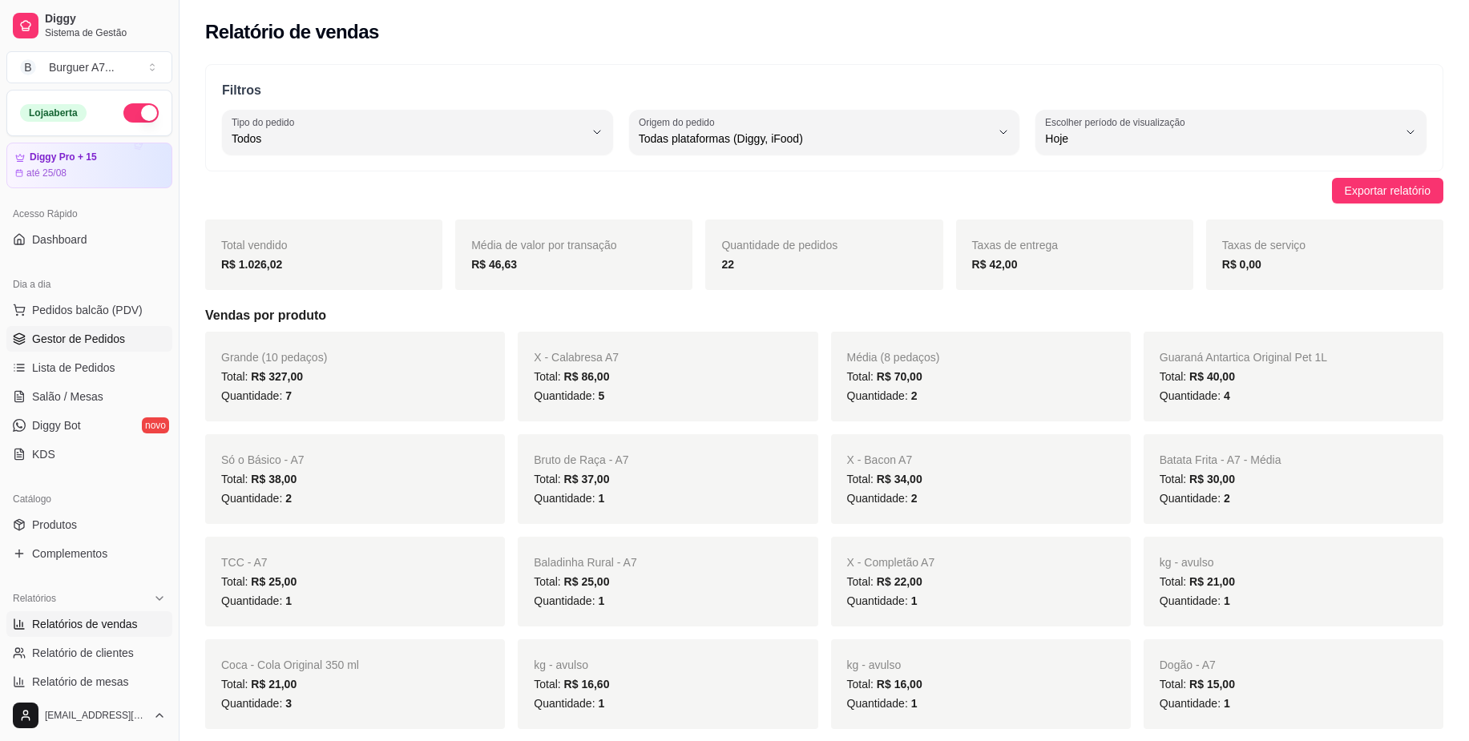
click at [122, 346] on span "Gestor de Pedidos" at bounding box center [78, 339] width 93 height 16
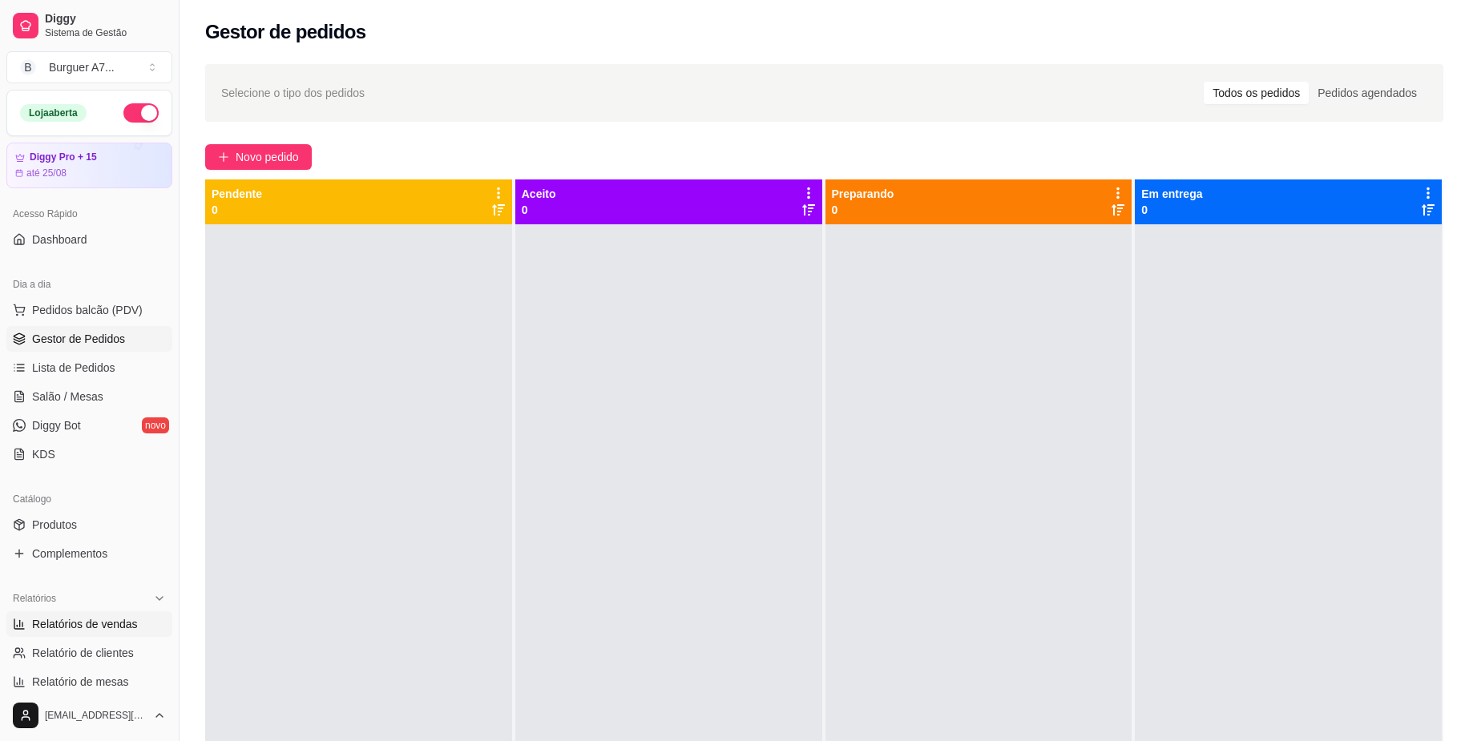
click at [74, 631] on span "Relatórios de vendas" at bounding box center [85, 624] width 106 height 16
select select "ALL"
select select "0"
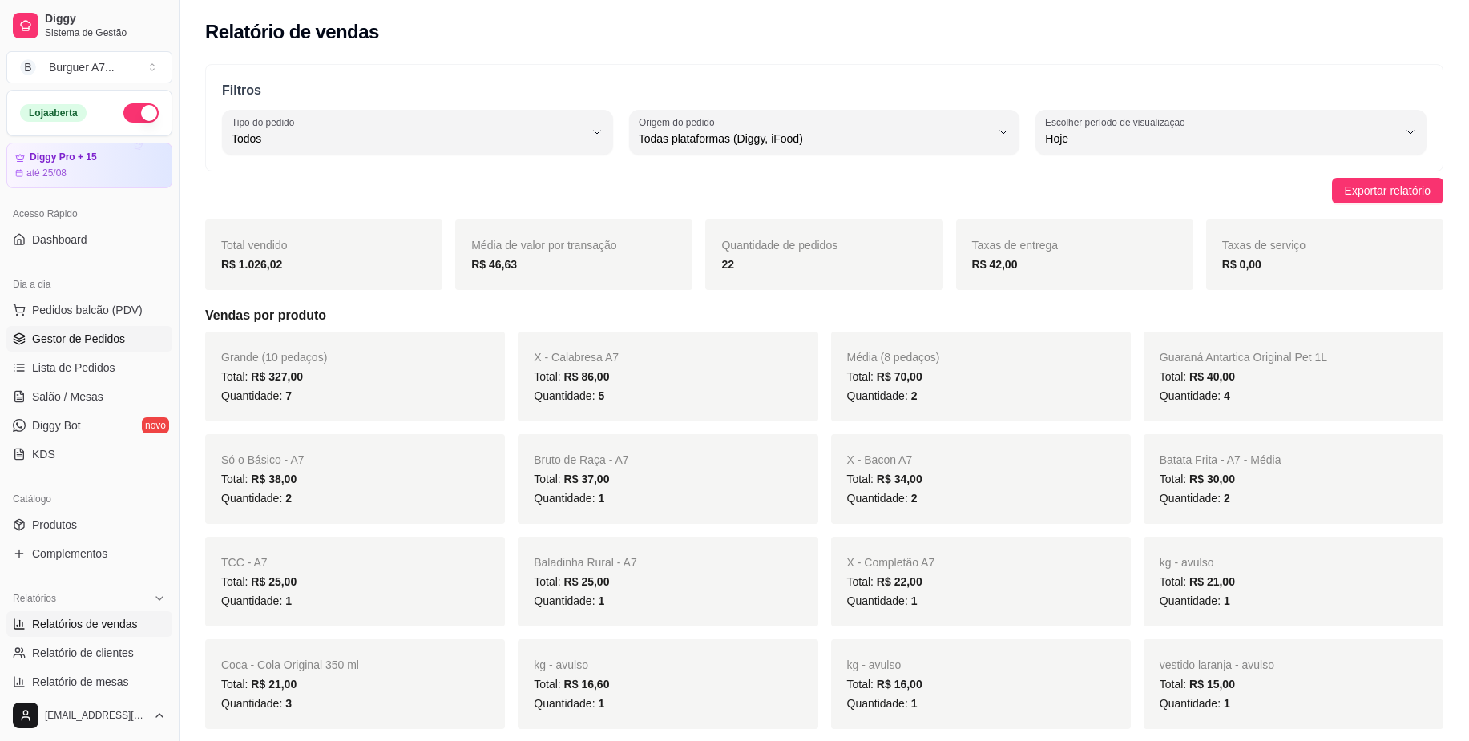
click at [71, 349] on link "Gestor de Pedidos" at bounding box center [89, 339] width 166 height 26
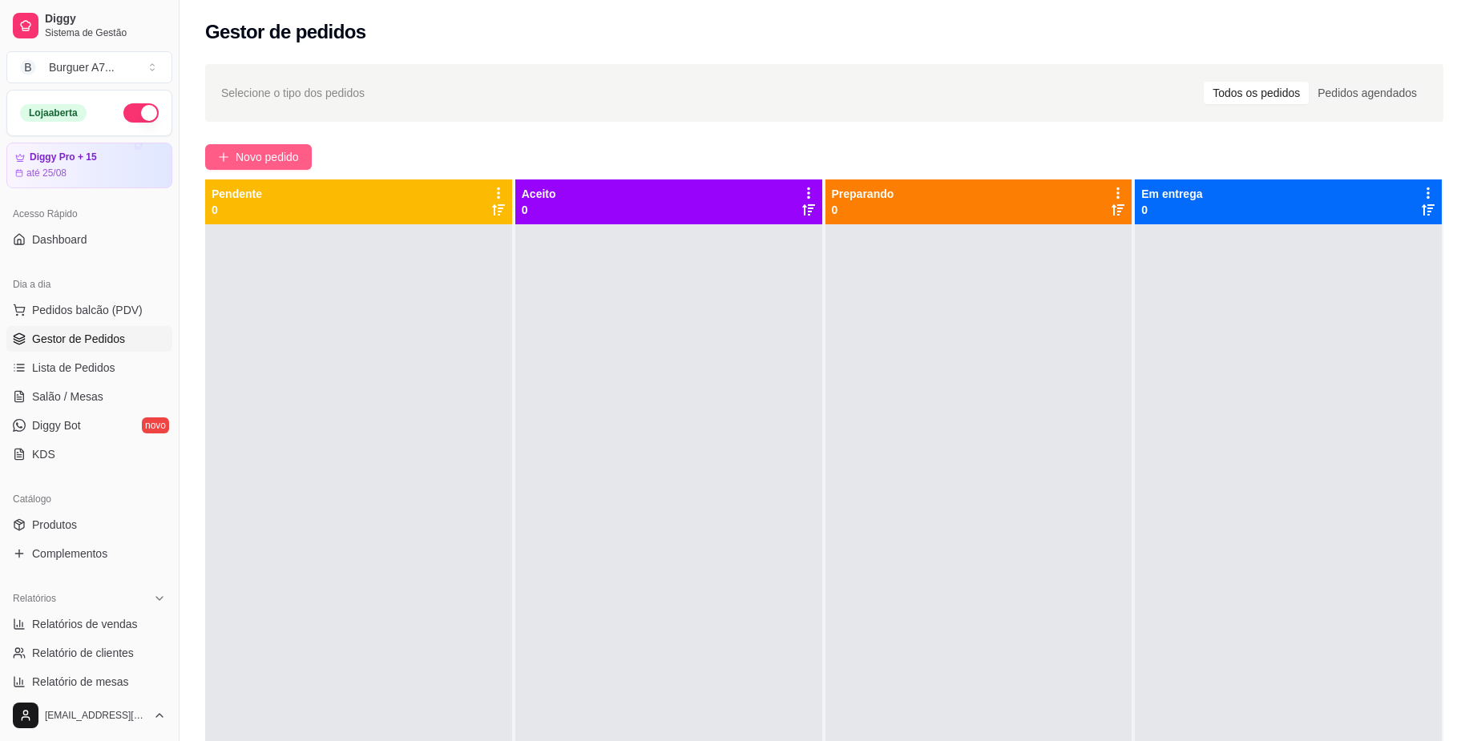
click at [282, 162] on span "Novo pedido" at bounding box center [267, 157] width 63 height 18
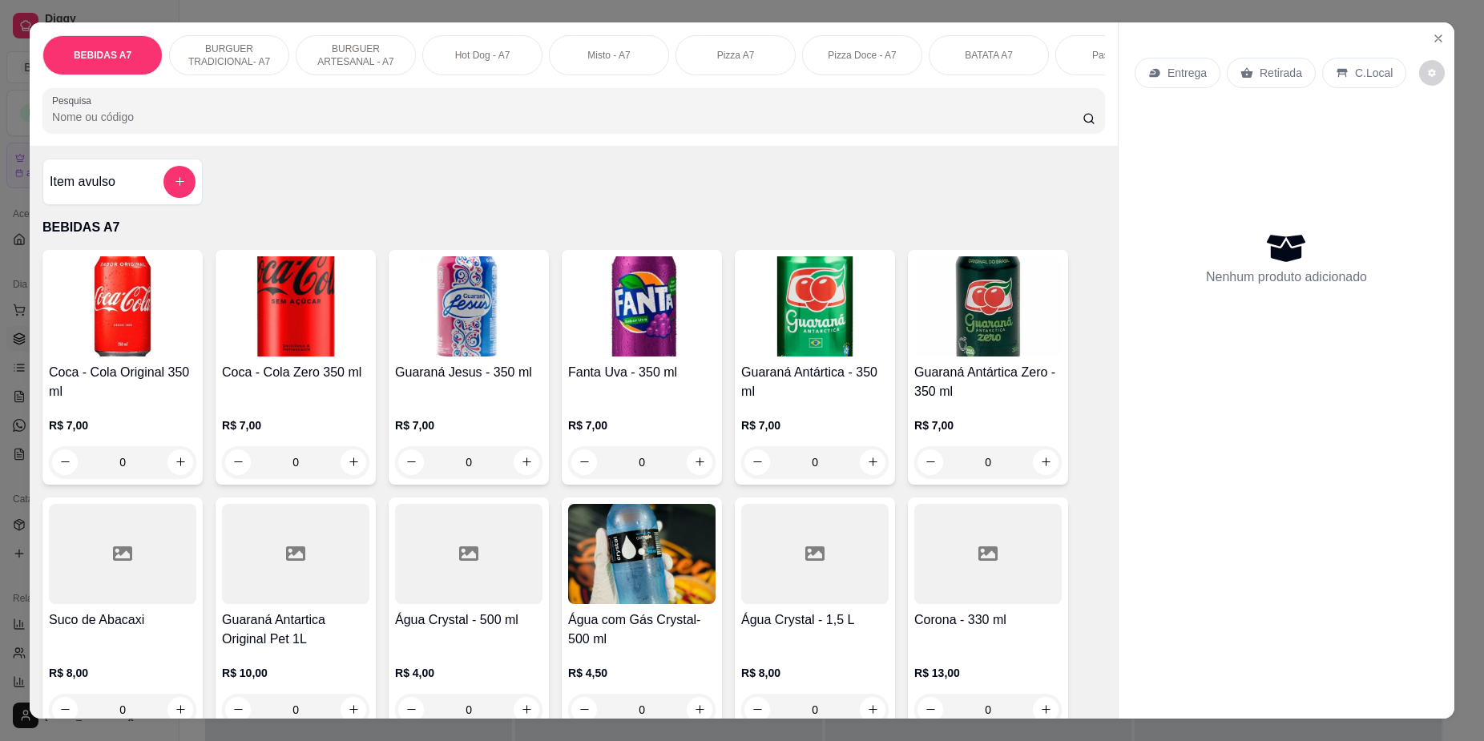
click at [147, 190] on div "Item avulso" at bounding box center [123, 182] width 146 height 32
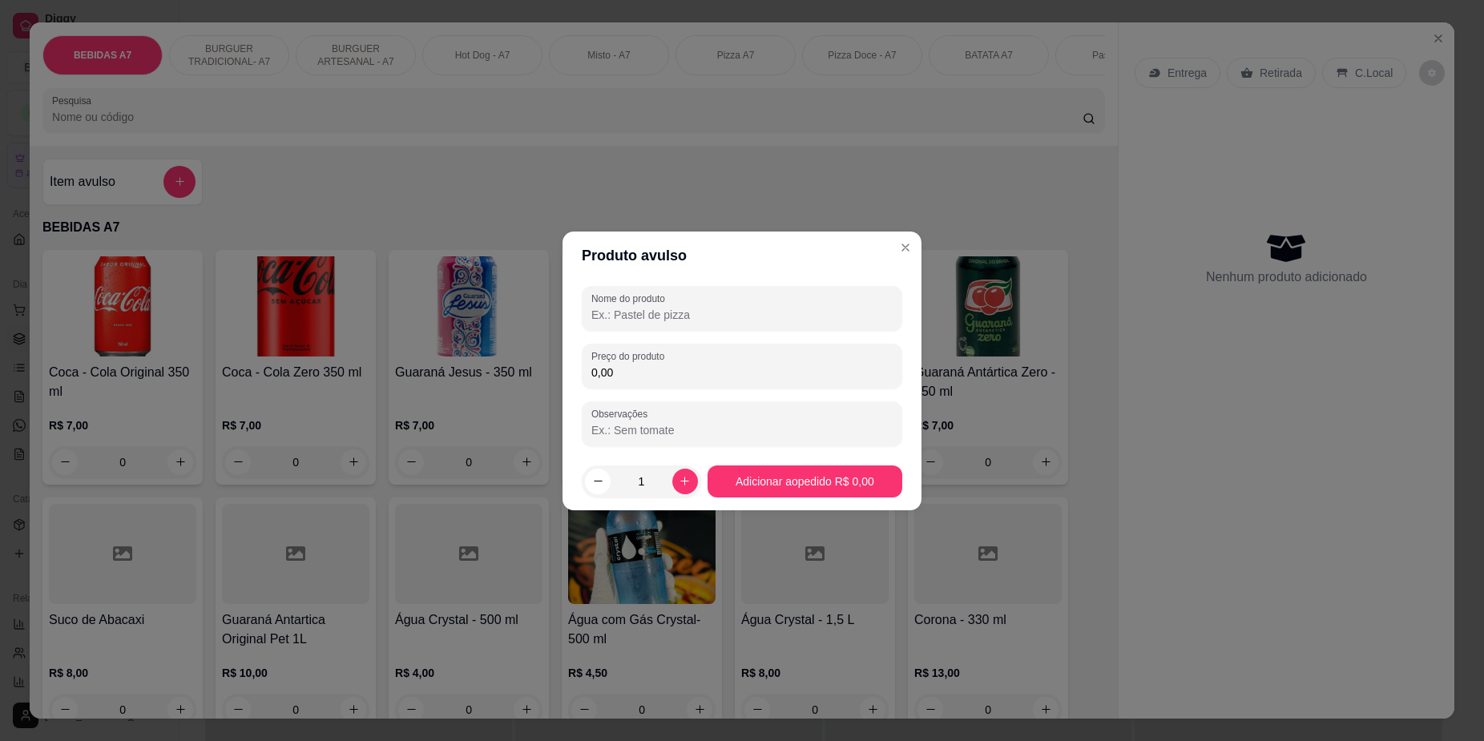
click at [874, 369] on input "0,00" at bounding box center [741, 373] width 301 height 16
type input "13,00"
click at [705, 316] on input "Nome do produto" at bounding box center [741, 315] width 301 height 16
type input "j"
type input "kg"
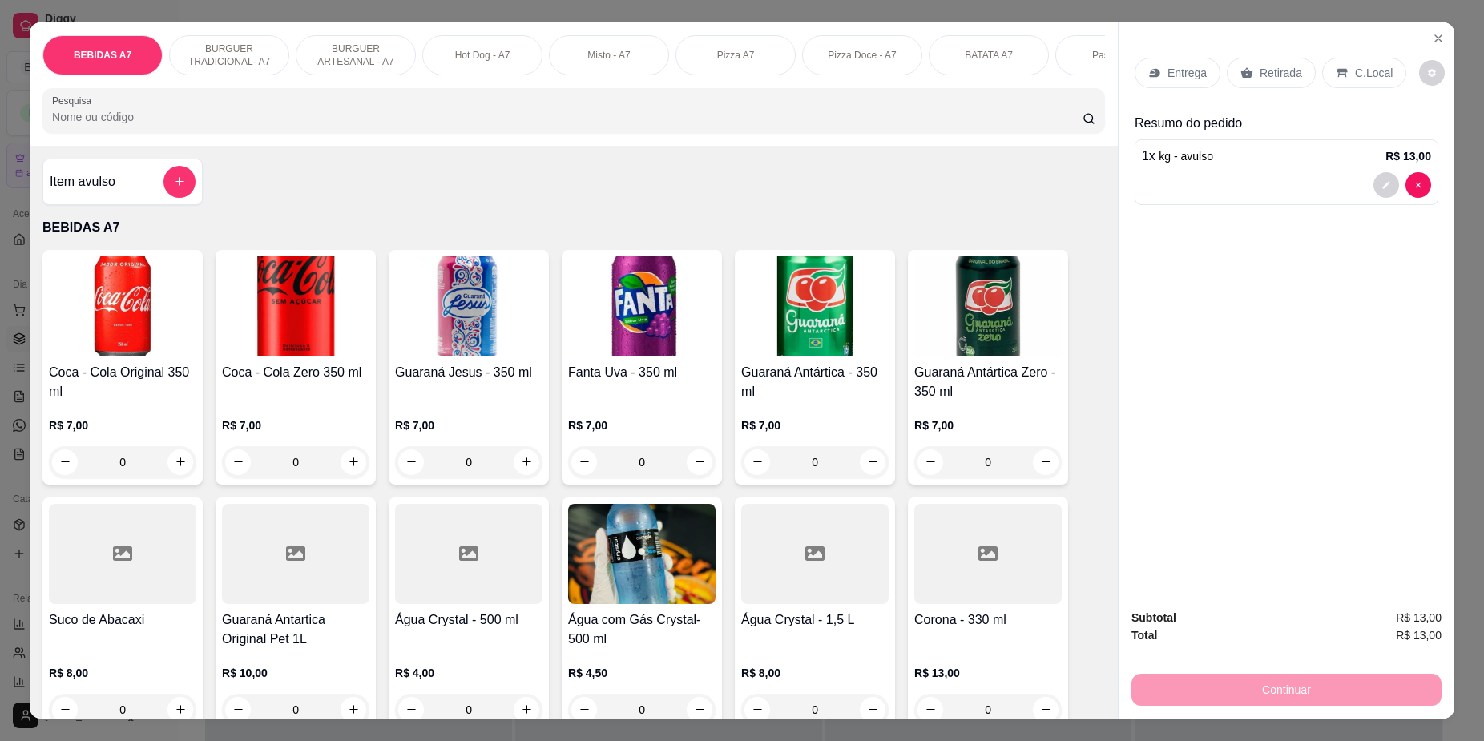
click at [1260, 80] on p "Retirada" at bounding box center [1281, 73] width 42 height 16
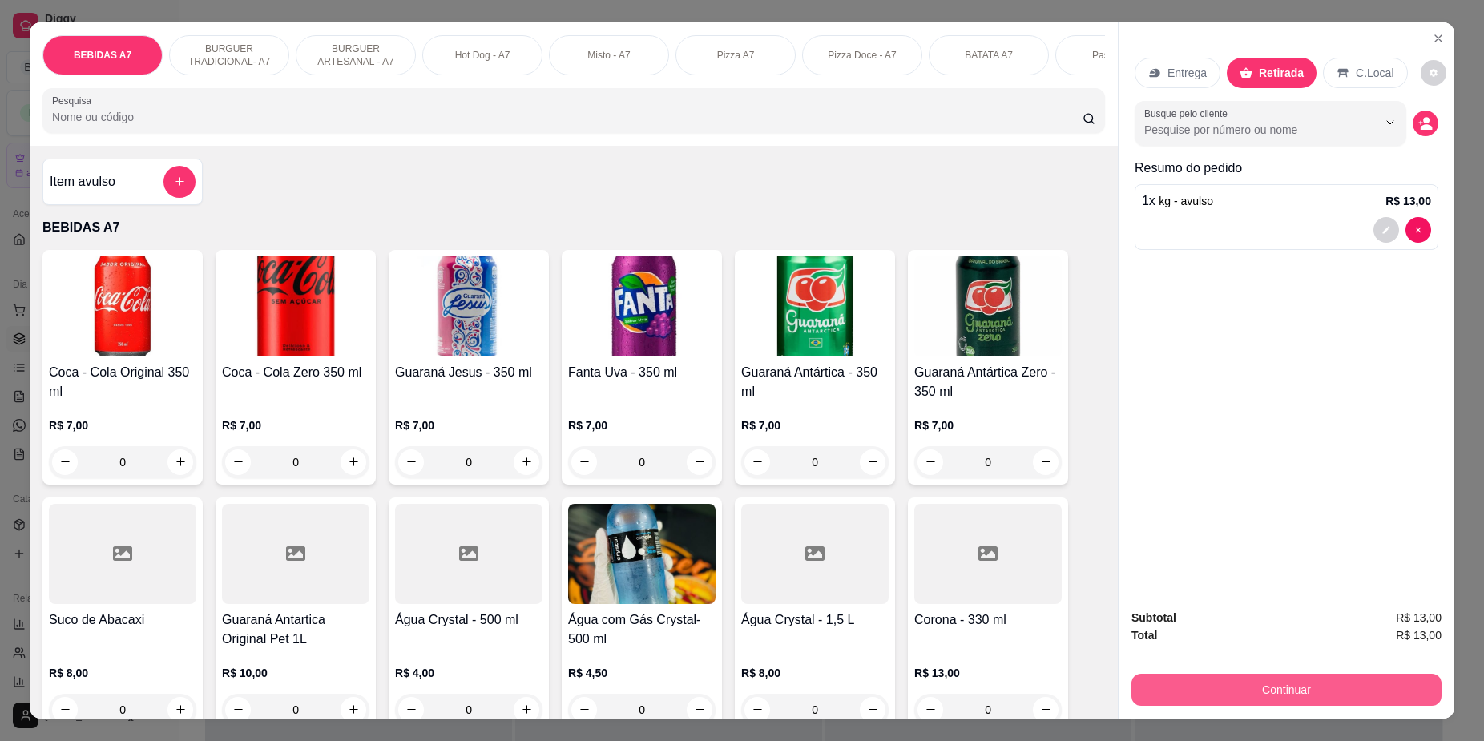
click at [1311, 673] on div "Continuar" at bounding box center [1286, 688] width 310 height 36
click at [1289, 691] on button "Continuar" at bounding box center [1286, 690] width 310 height 32
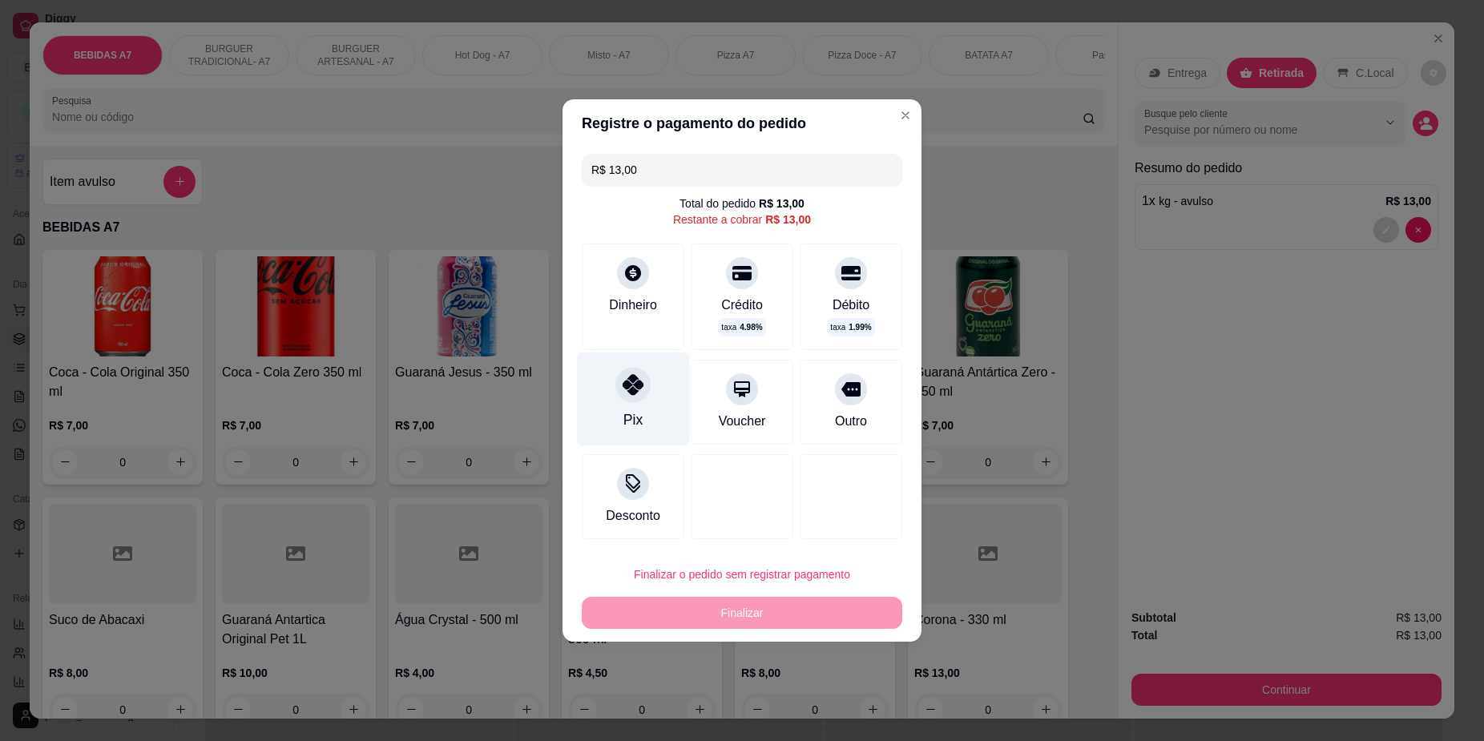
click at [668, 416] on div "Pix" at bounding box center [633, 400] width 113 height 94
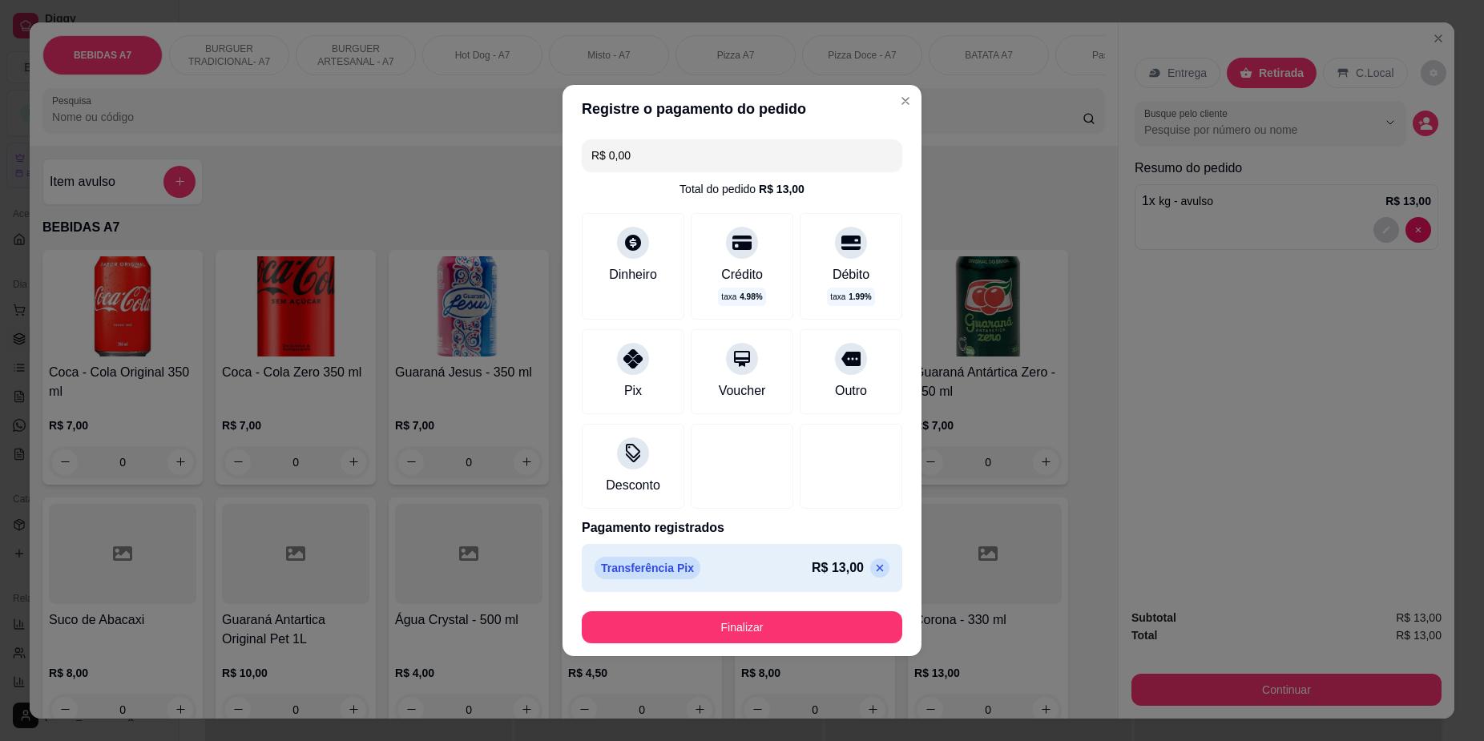
drag, startPoint x: 736, startPoint y: 594, endPoint x: 738, endPoint y: 603, distance: 9.0
click at [738, 602] on section "Registre o pagamento do pedido R$ 0,00 Total do pedido R$ 13,00 Dinheiro Crédit…" at bounding box center [742, 370] width 359 height 571
click at [748, 617] on button "Finalizar" at bounding box center [742, 627] width 311 height 31
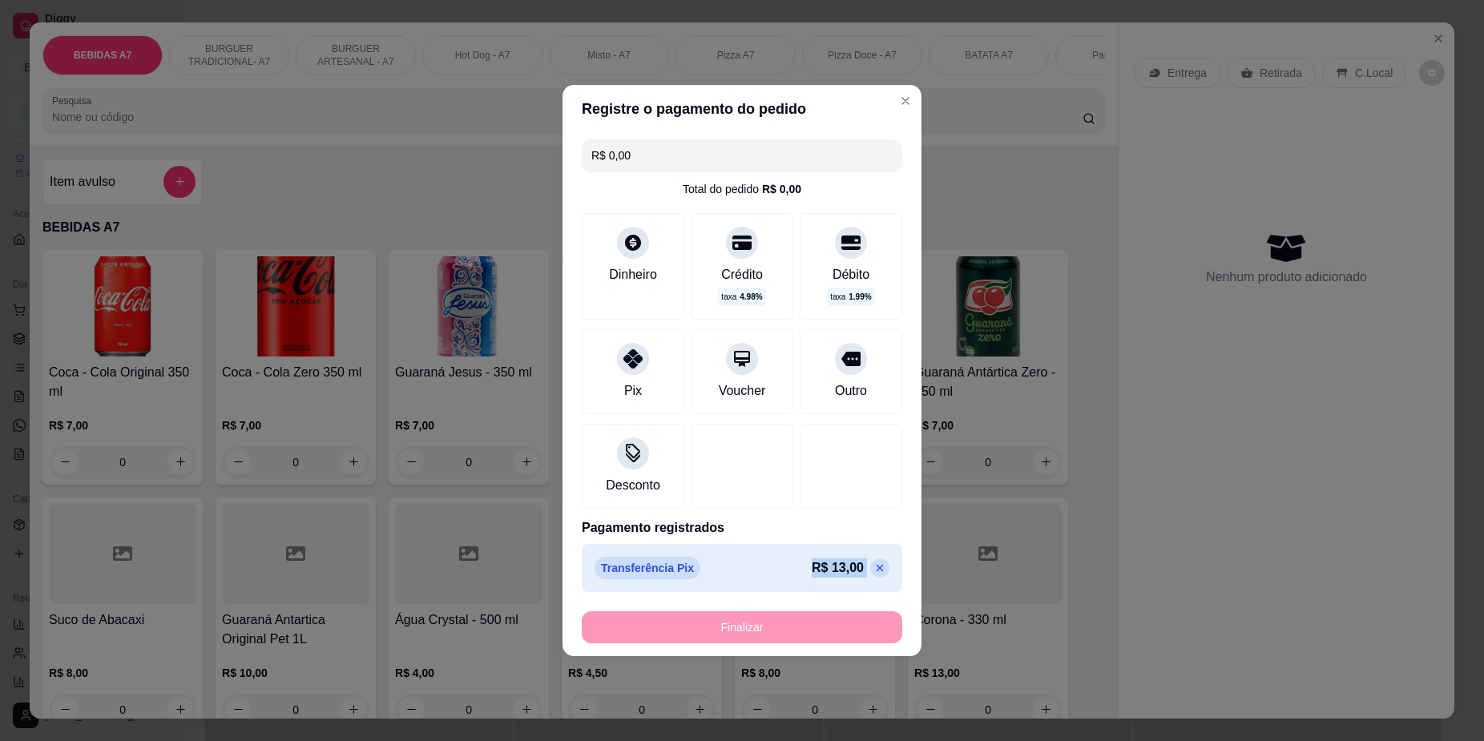
type input "-R$ 13,00"
click at [1260, 467] on div "Registre o pagamento do pedido -R$ 13,00 Total do pedido R$ 0,00 Dinheiro Crédi…" at bounding box center [742, 370] width 1484 height 741
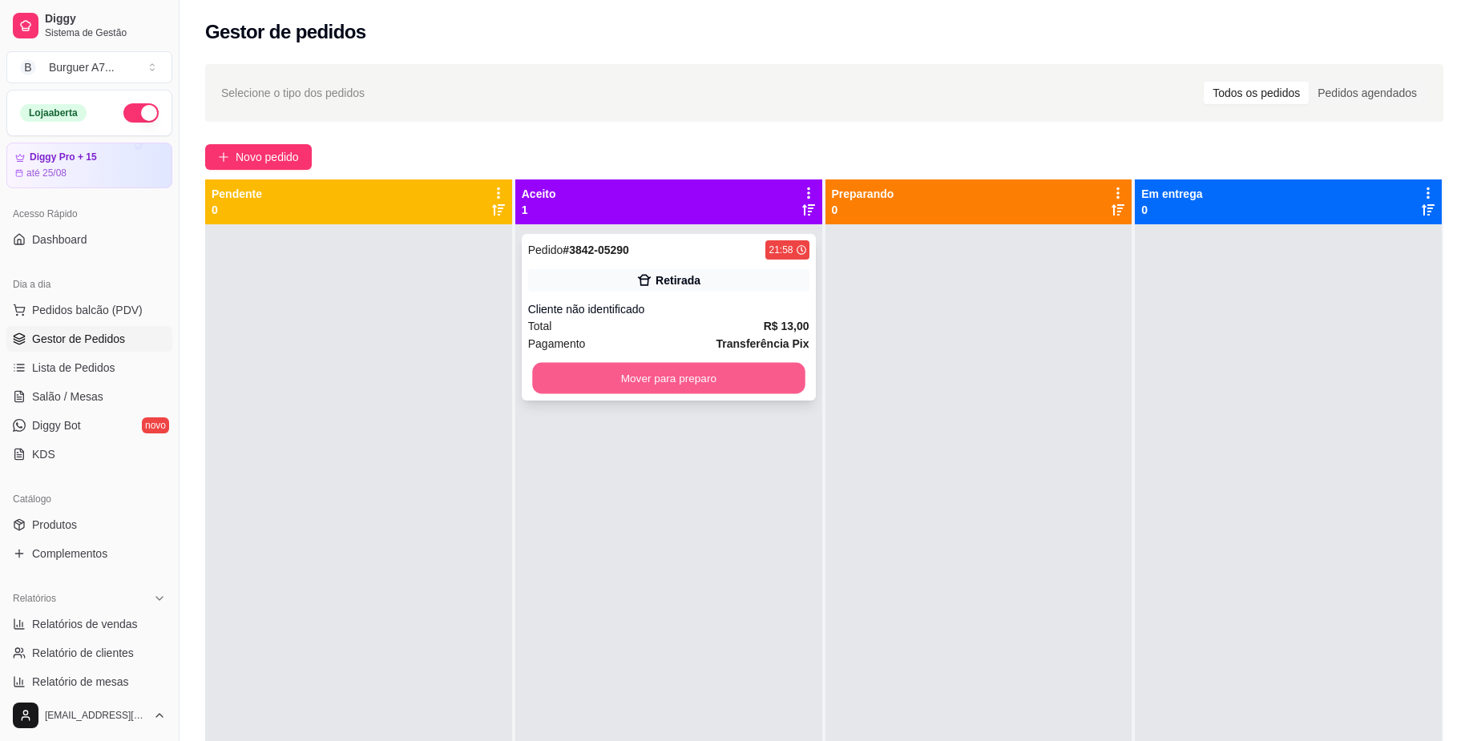
click at [779, 380] on button "Mover para preparo" at bounding box center [668, 378] width 272 height 31
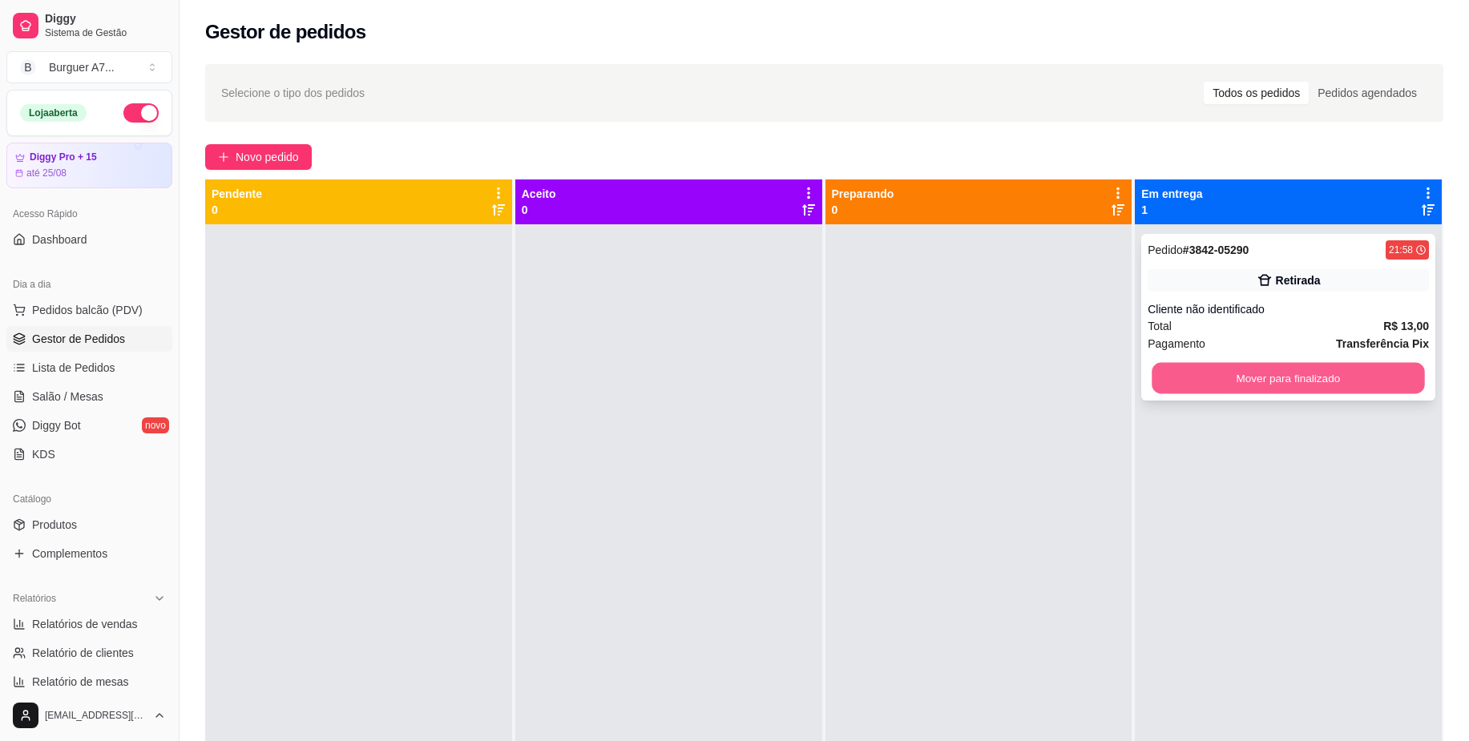
click at [1236, 373] on button "Mover para finalizado" at bounding box center [1288, 378] width 272 height 31
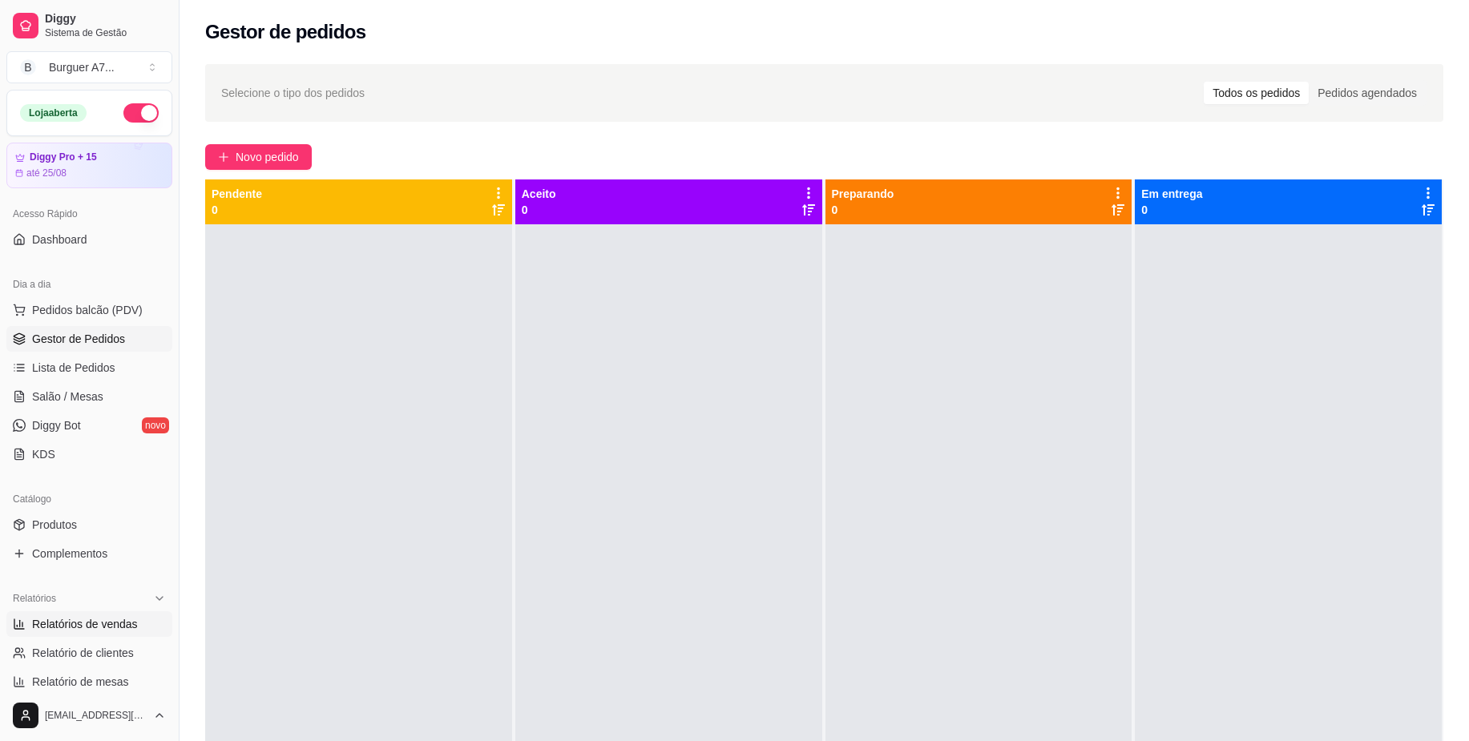
click at [128, 632] on link "Relatórios de vendas" at bounding box center [89, 624] width 166 height 26
select select "ALL"
select select "0"
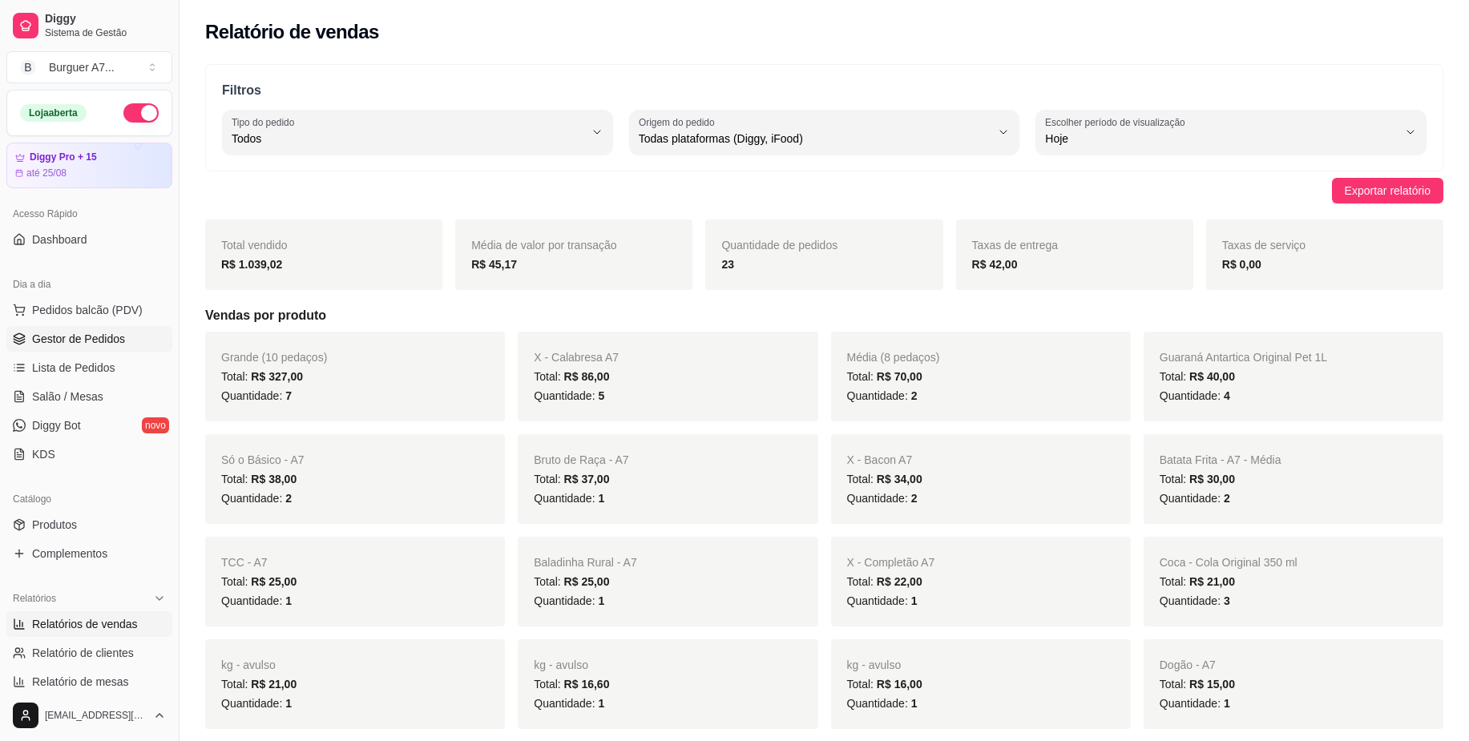
click at [63, 338] on span "Gestor de Pedidos" at bounding box center [78, 339] width 93 height 16
